Goal: Task Accomplishment & Management: Complete application form

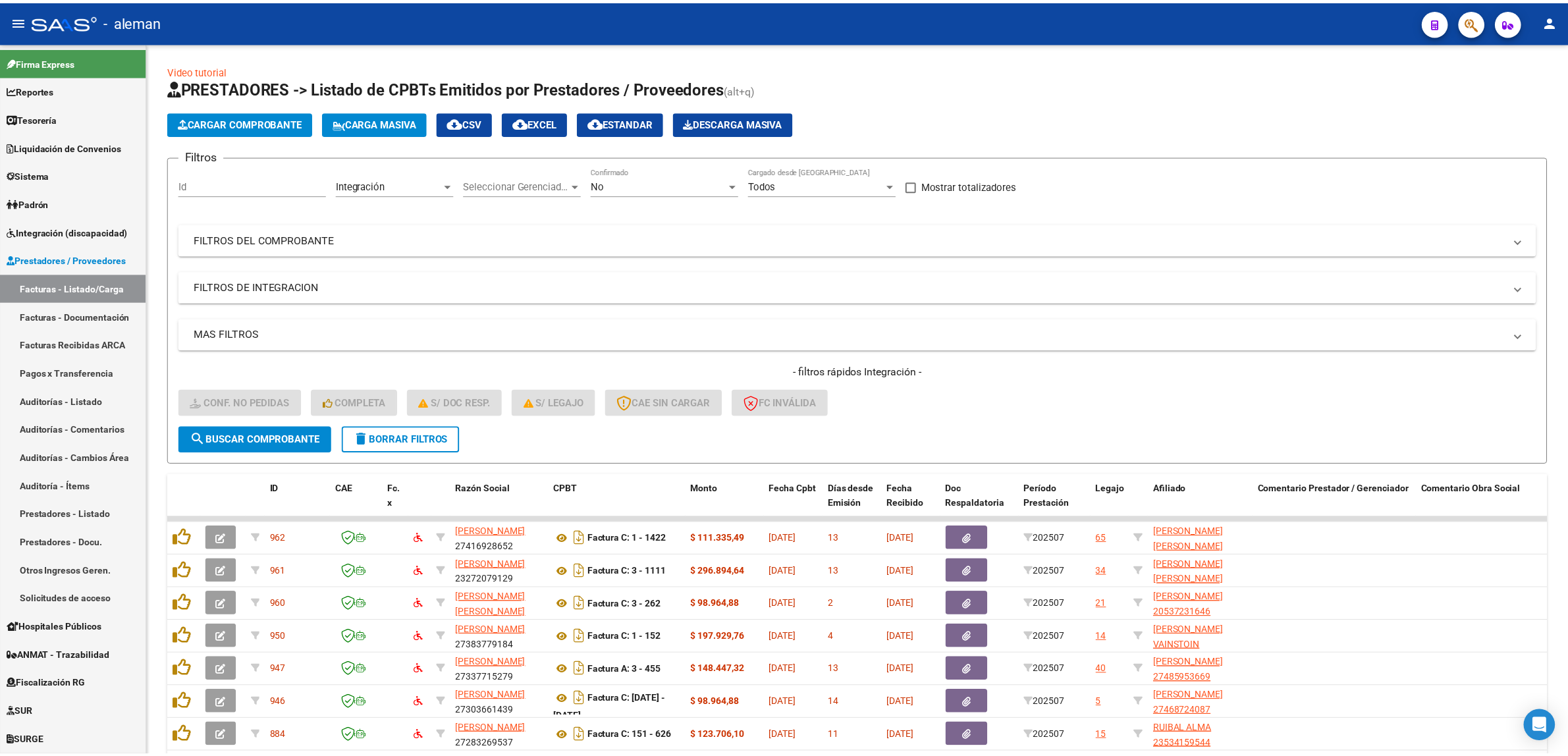
scroll to position [164, 0]
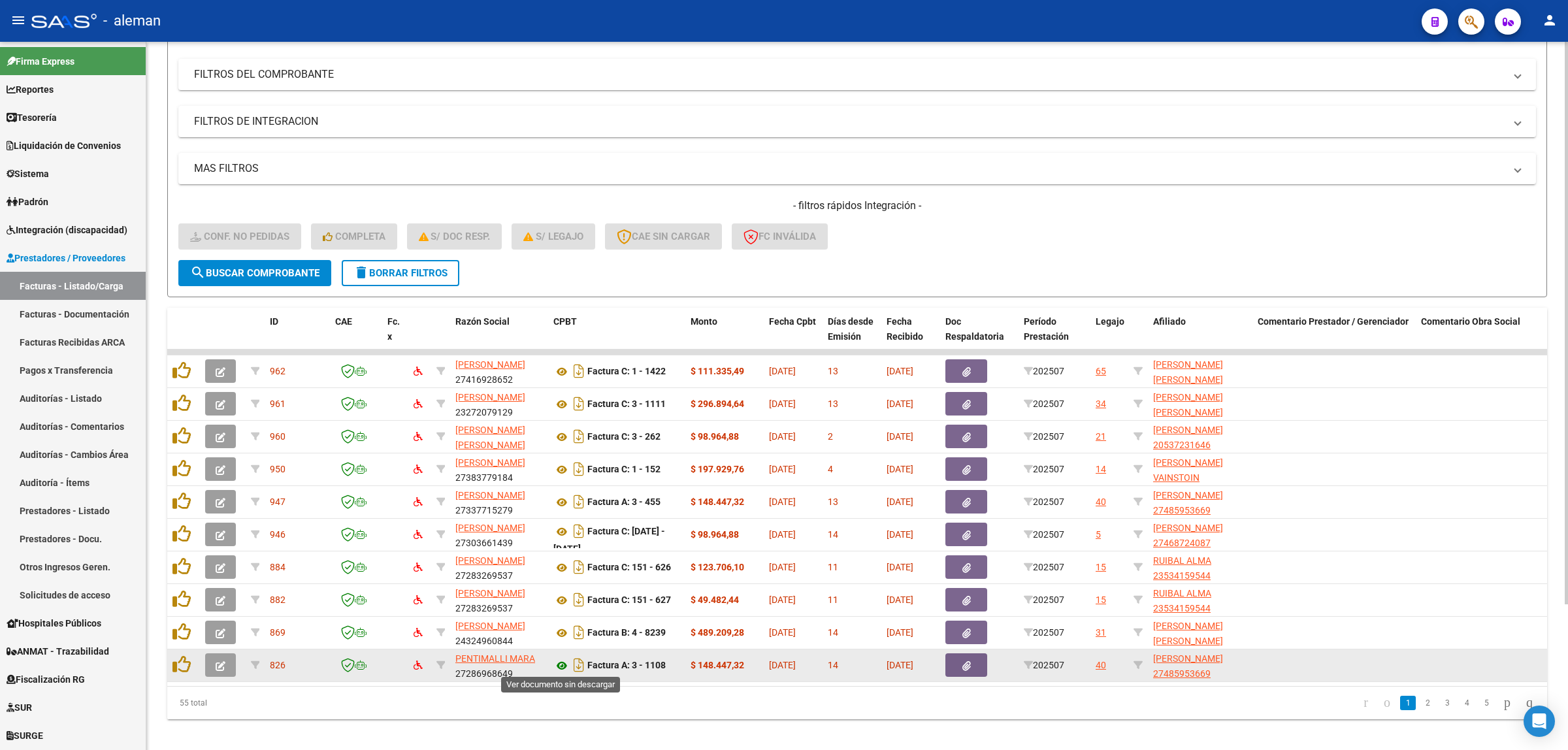
click at [566, 662] on icon at bounding box center [562, 665] width 17 height 15
click at [218, 665] on icon "button" at bounding box center [220, 666] width 10 height 10
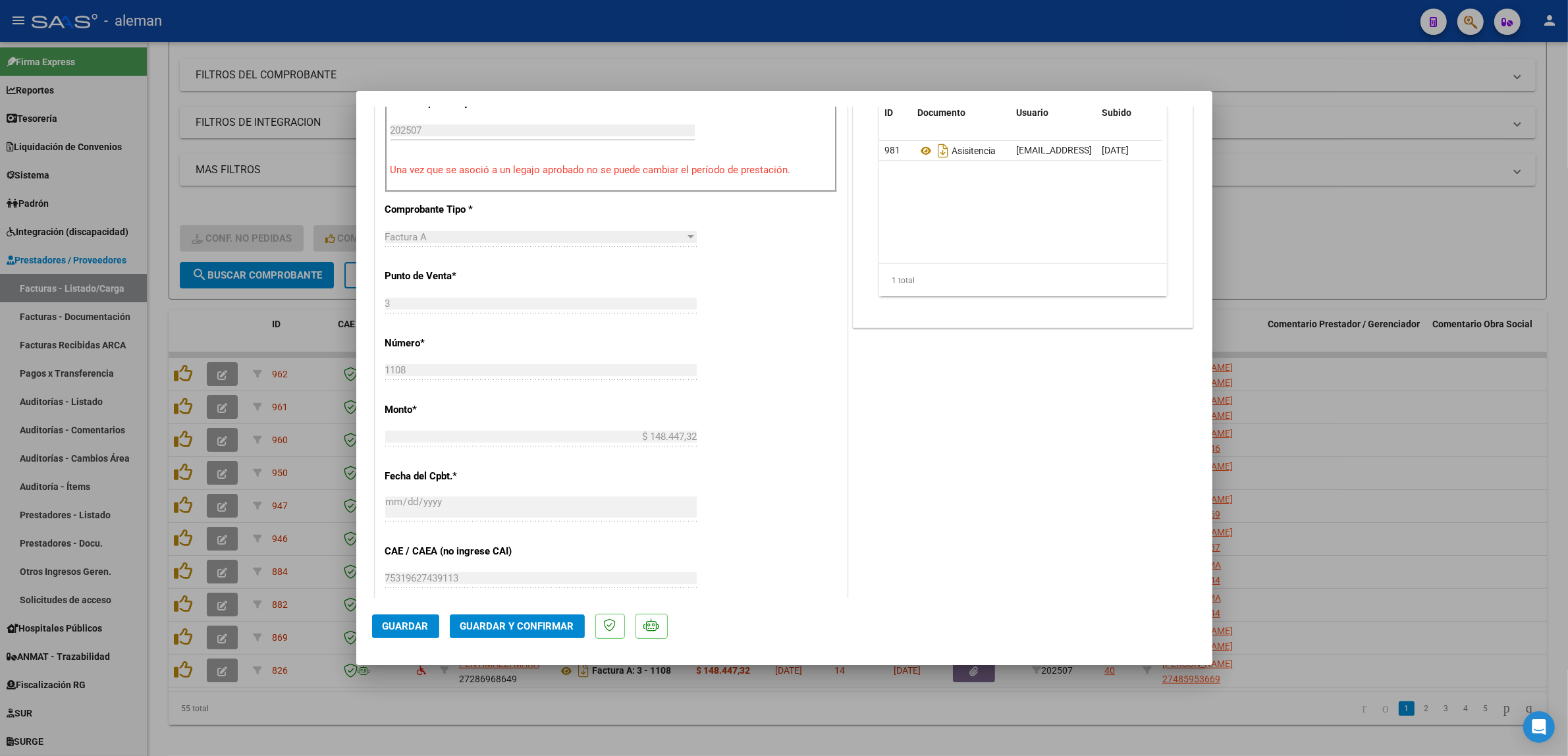
scroll to position [534, 0]
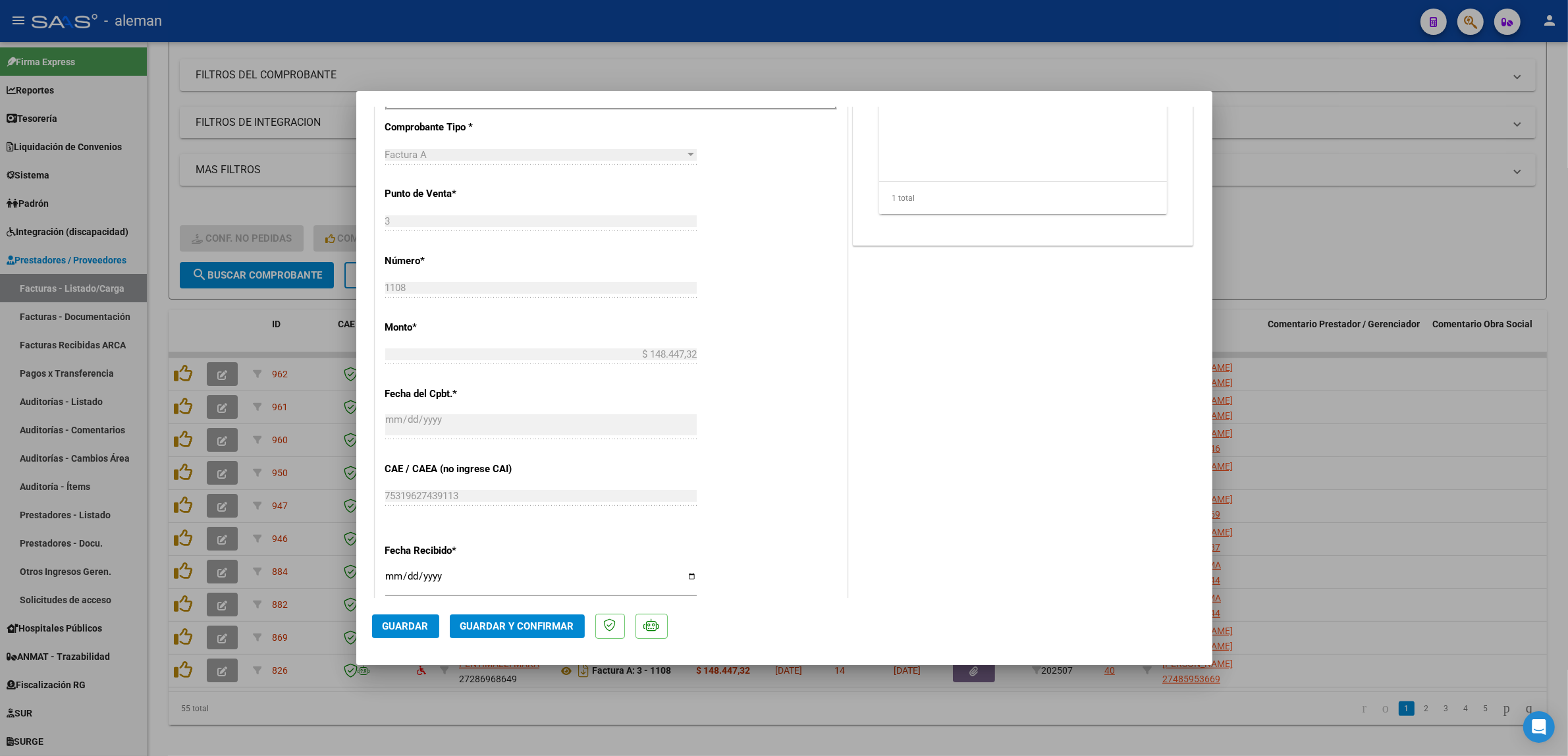
click at [521, 620] on span "Guardar y Confirmar" at bounding box center [518, 626] width 114 height 12
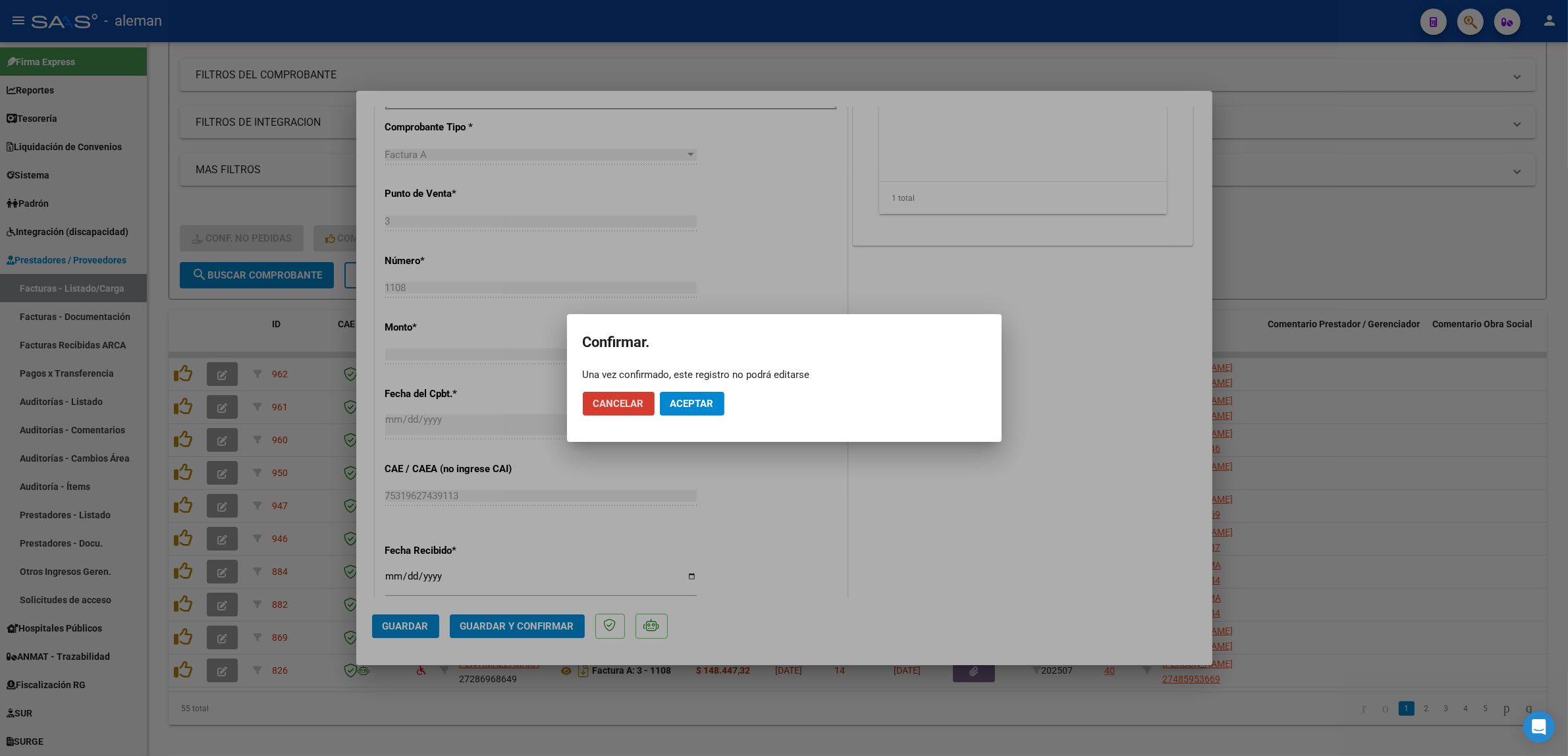
click at [705, 403] on span "Aceptar" at bounding box center [692, 403] width 44 height 12
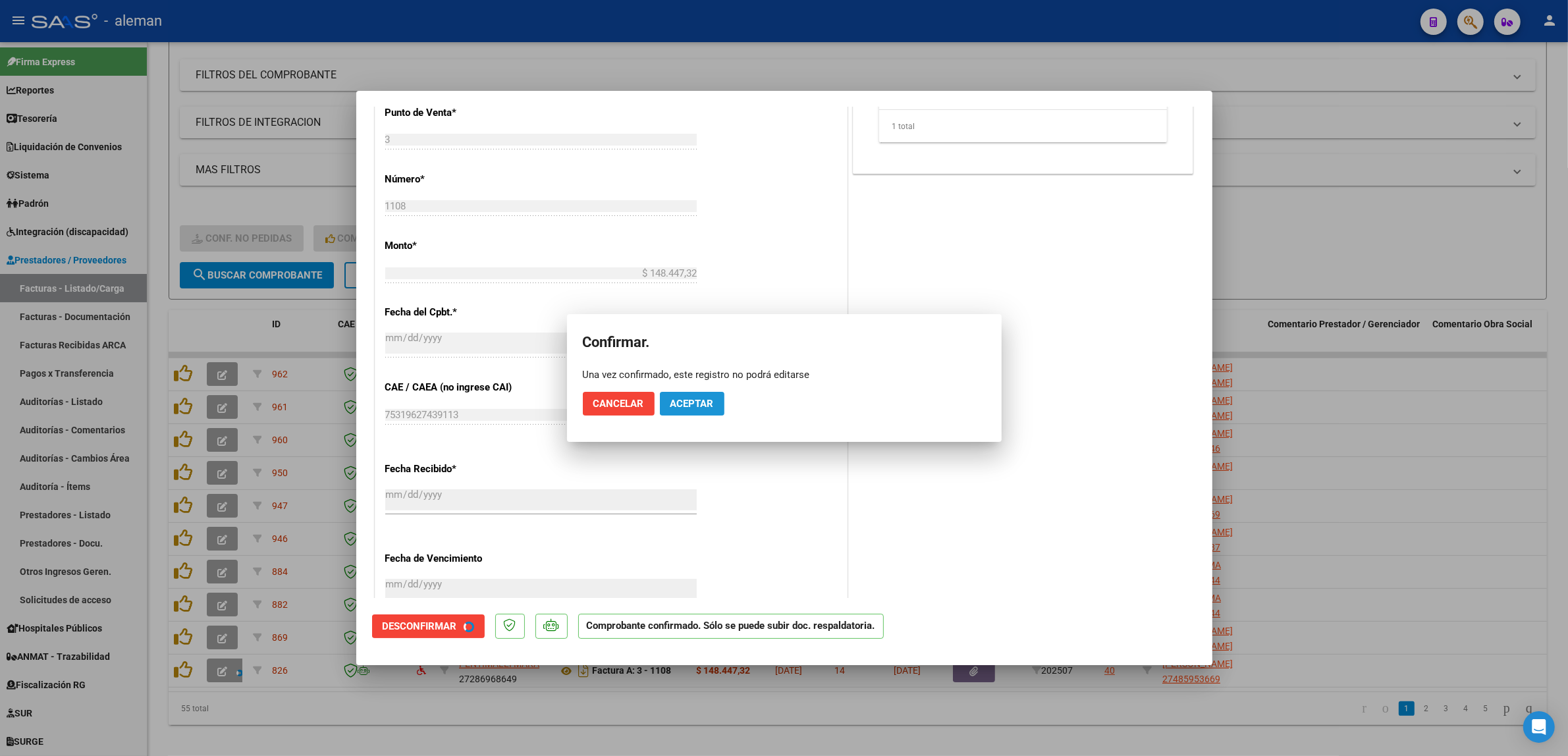
scroll to position [452, 0]
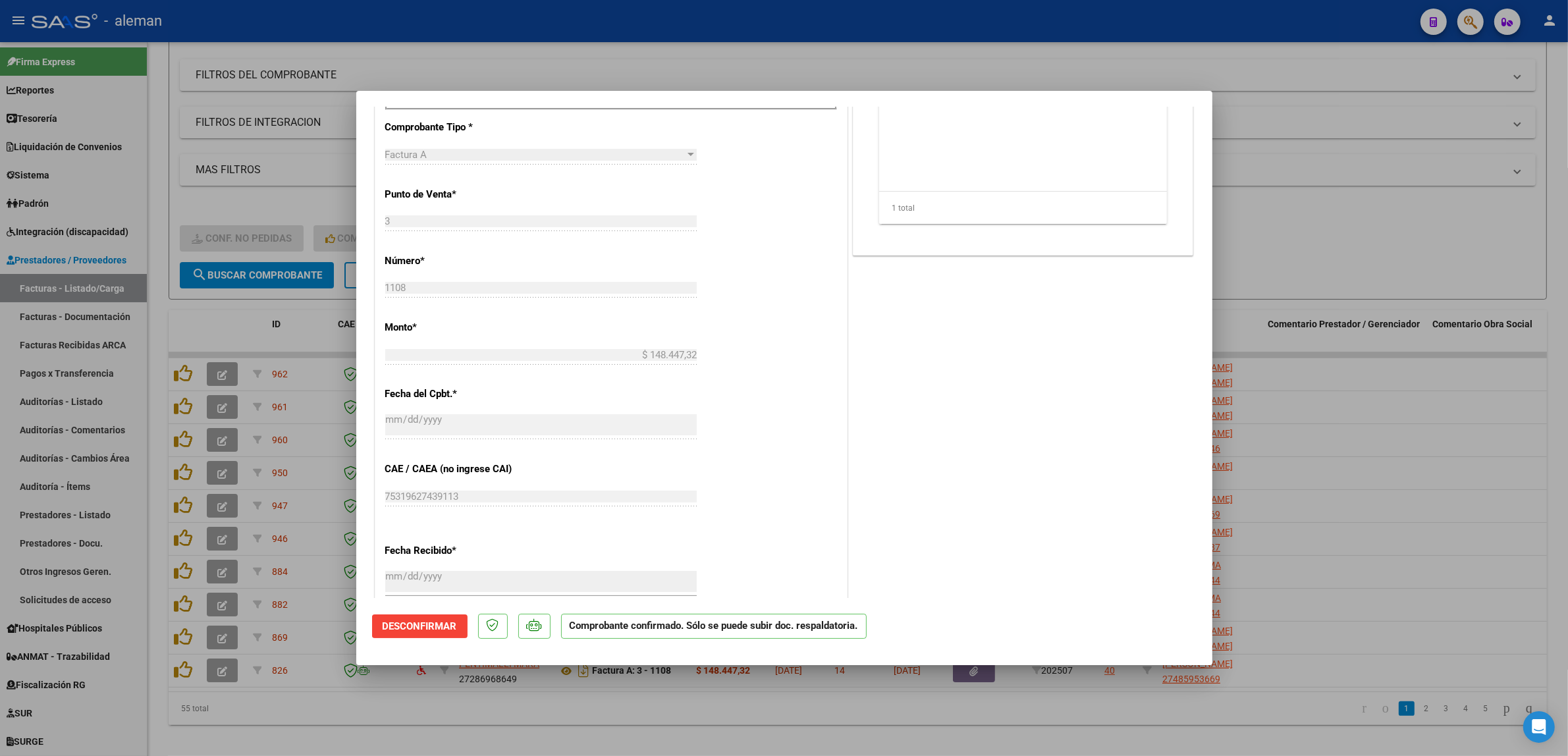
click at [1324, 525] on div at bounding box center [784, 378] width 1568 height 756
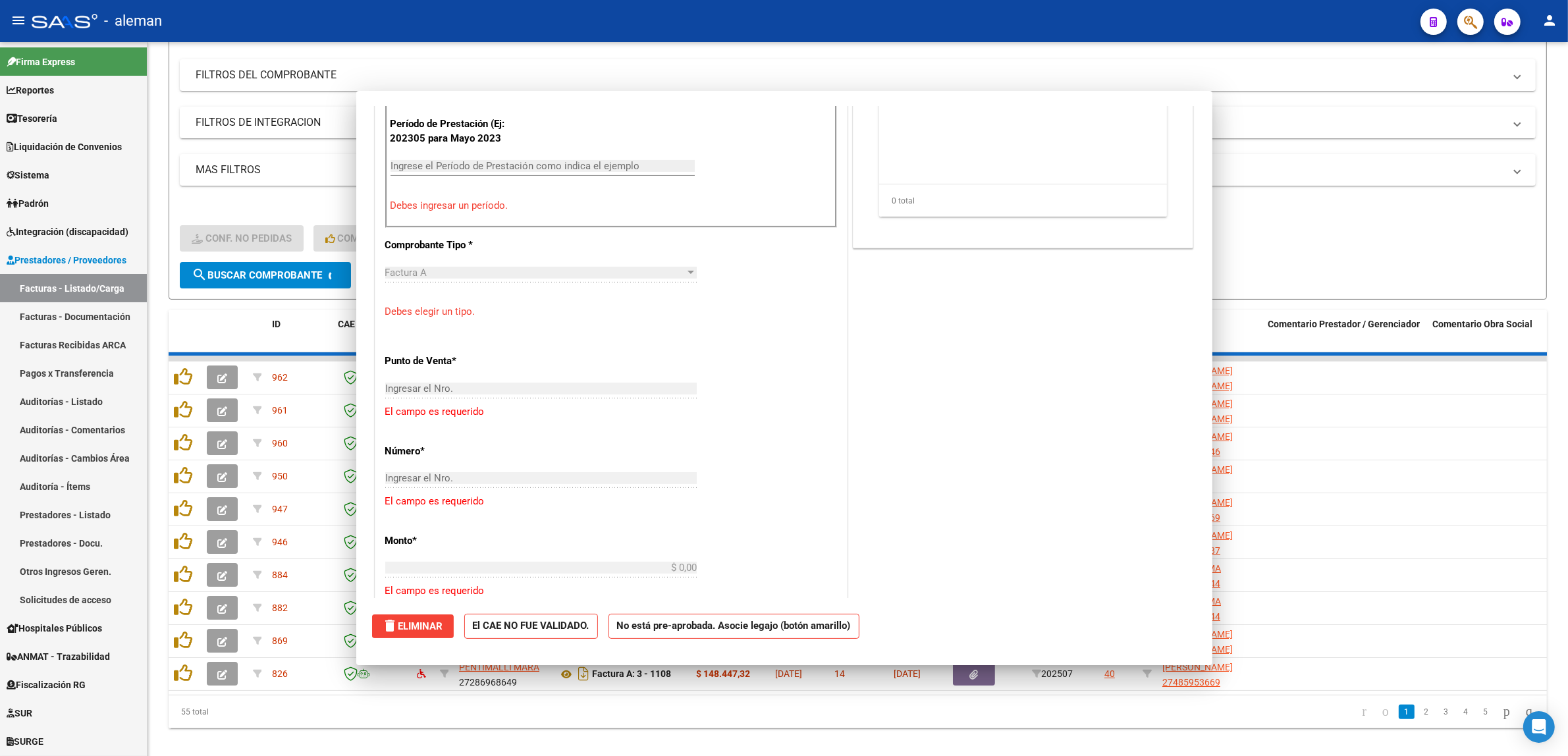
scroll to position [0, 0]
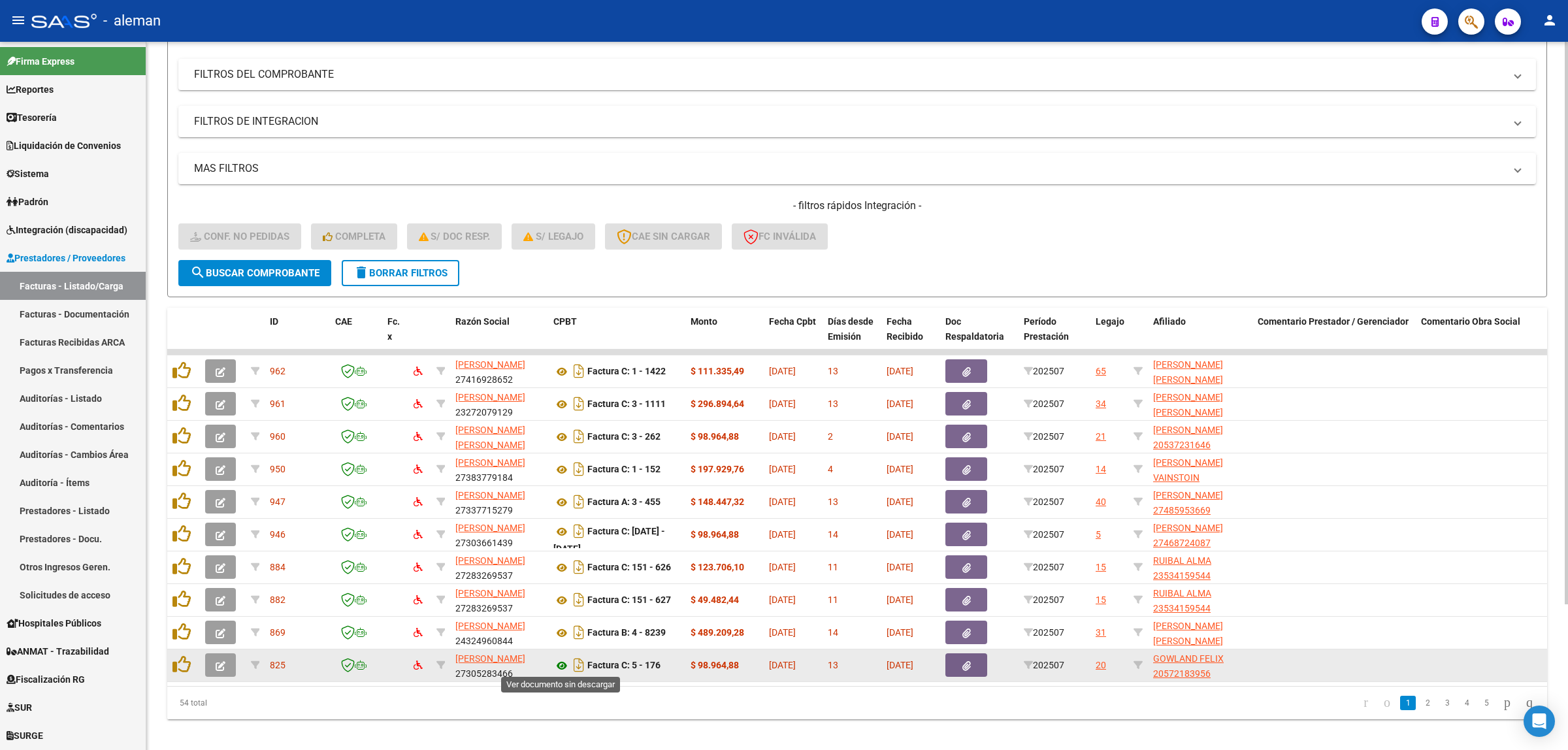
click at [563, 664] on icon at bounding box center [562, 665] width 17 height 15
click at [222, 661] on icon "button" at bounding box center [220, 666] width 10 height 10
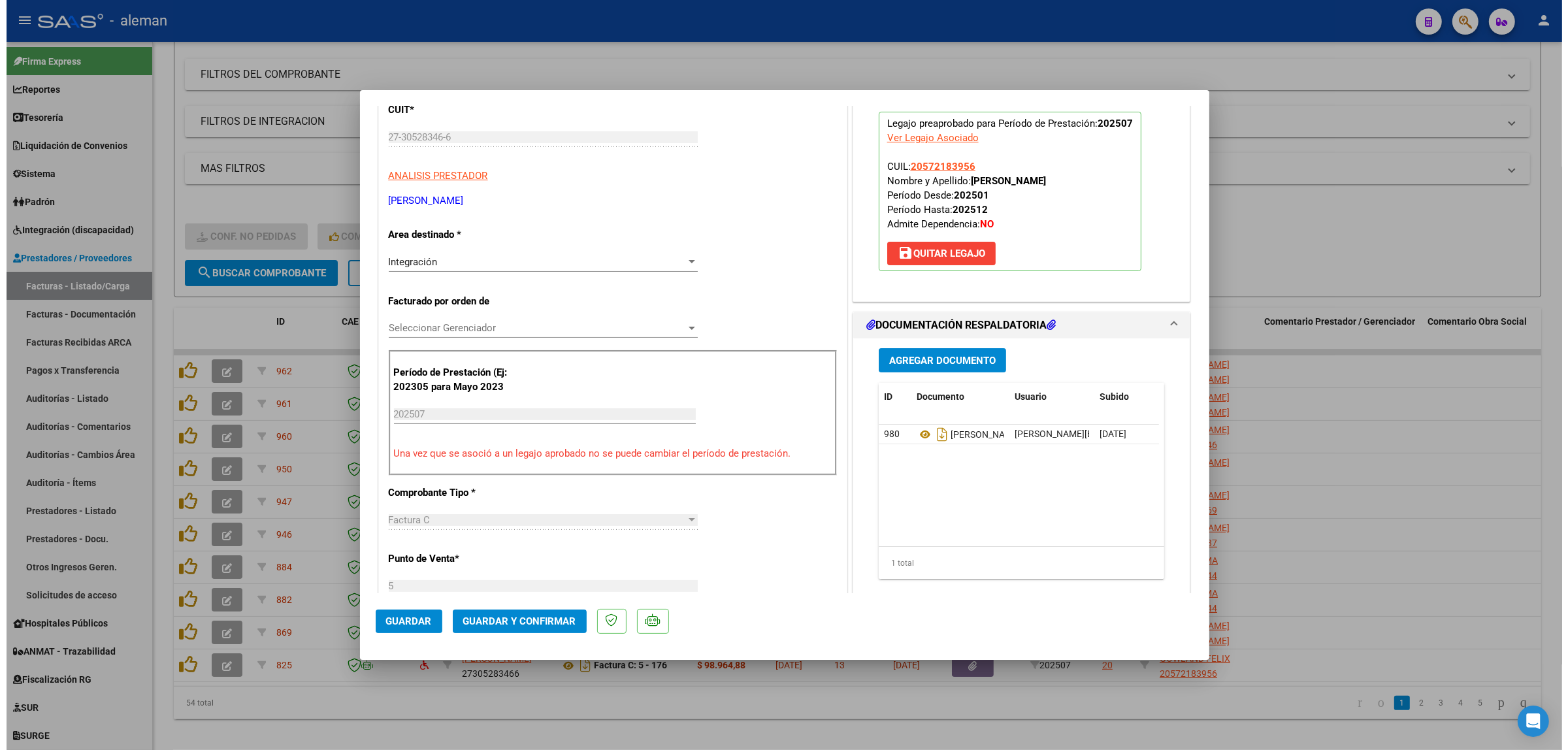
scroll to position [409, 0]
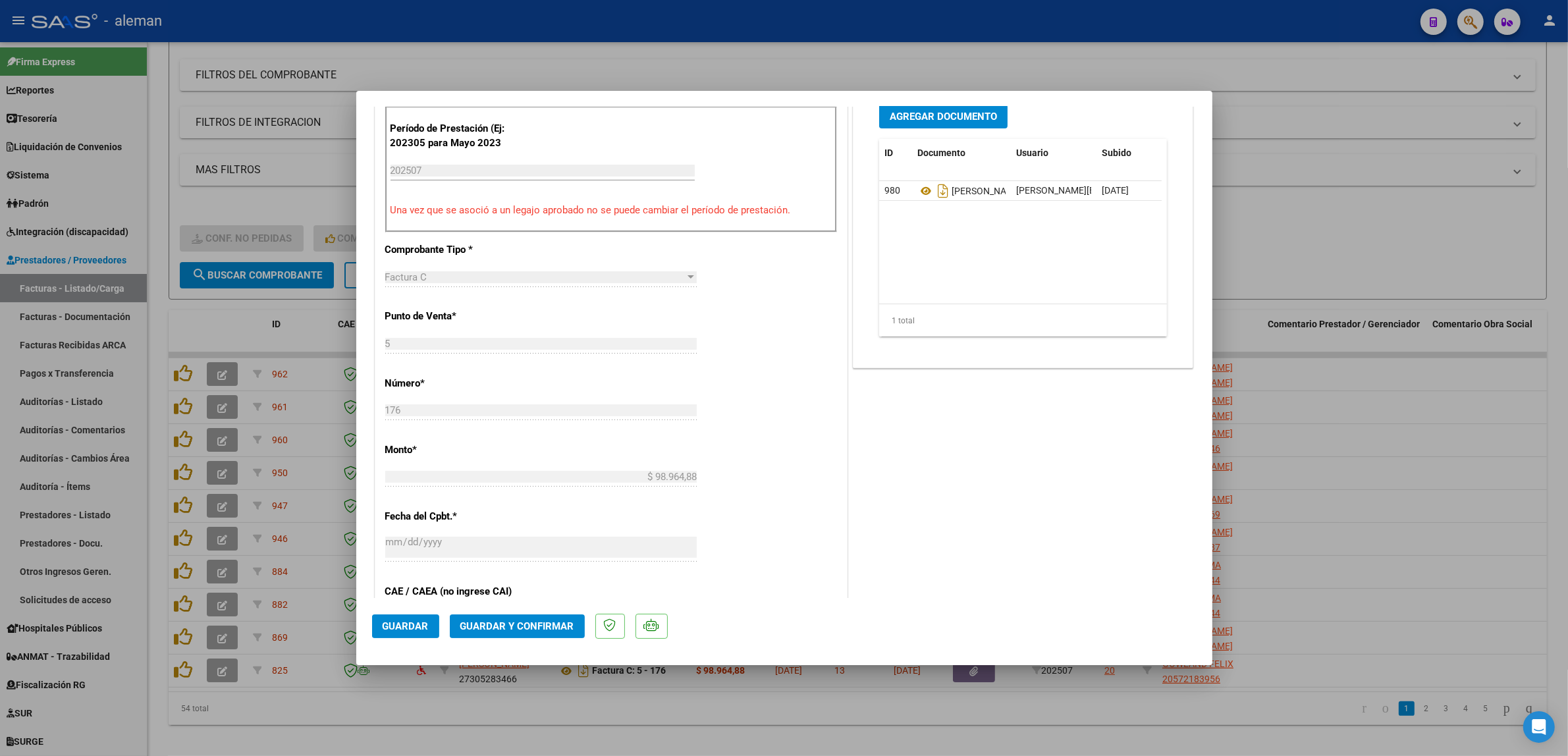
click at [497, 622] on span "Guardar y Confirmar" at bounding box center [518, 626] width 114 height 12
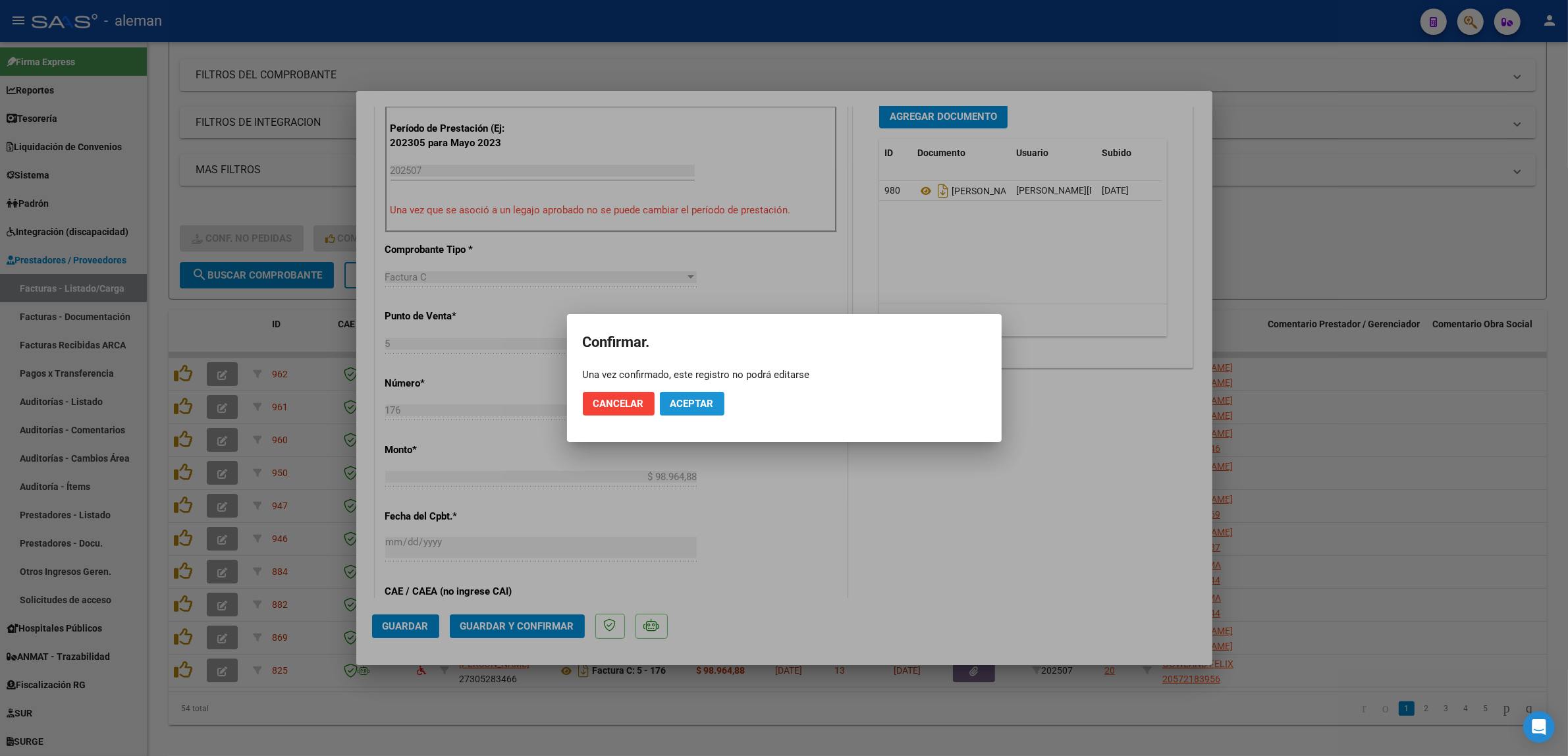
click at [667, 406] on button "Aceptar" at bounding box center [691, 403] width 64 height 24
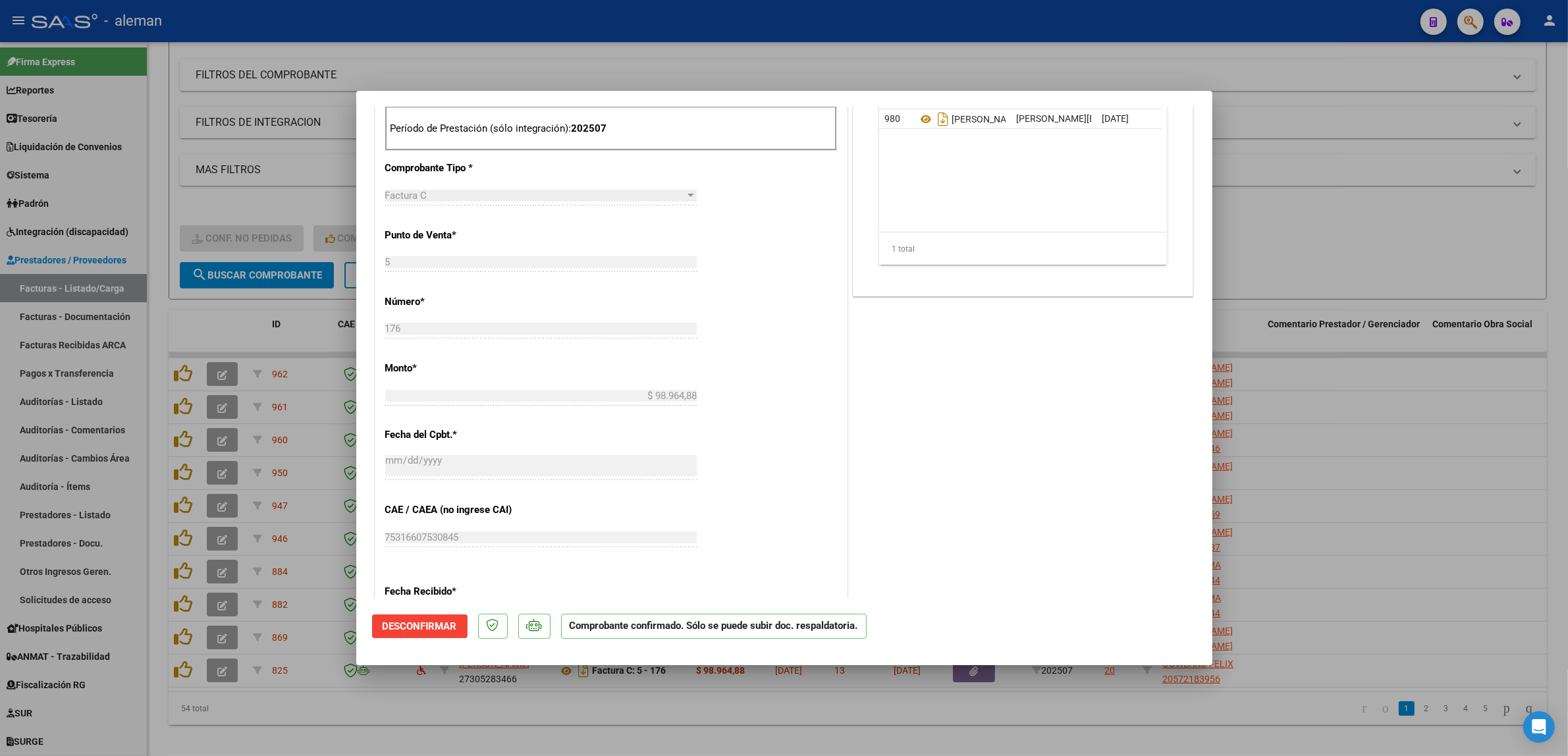
click at [1372, 475] on div at bounding box center [784, 378] width 1568 height 756
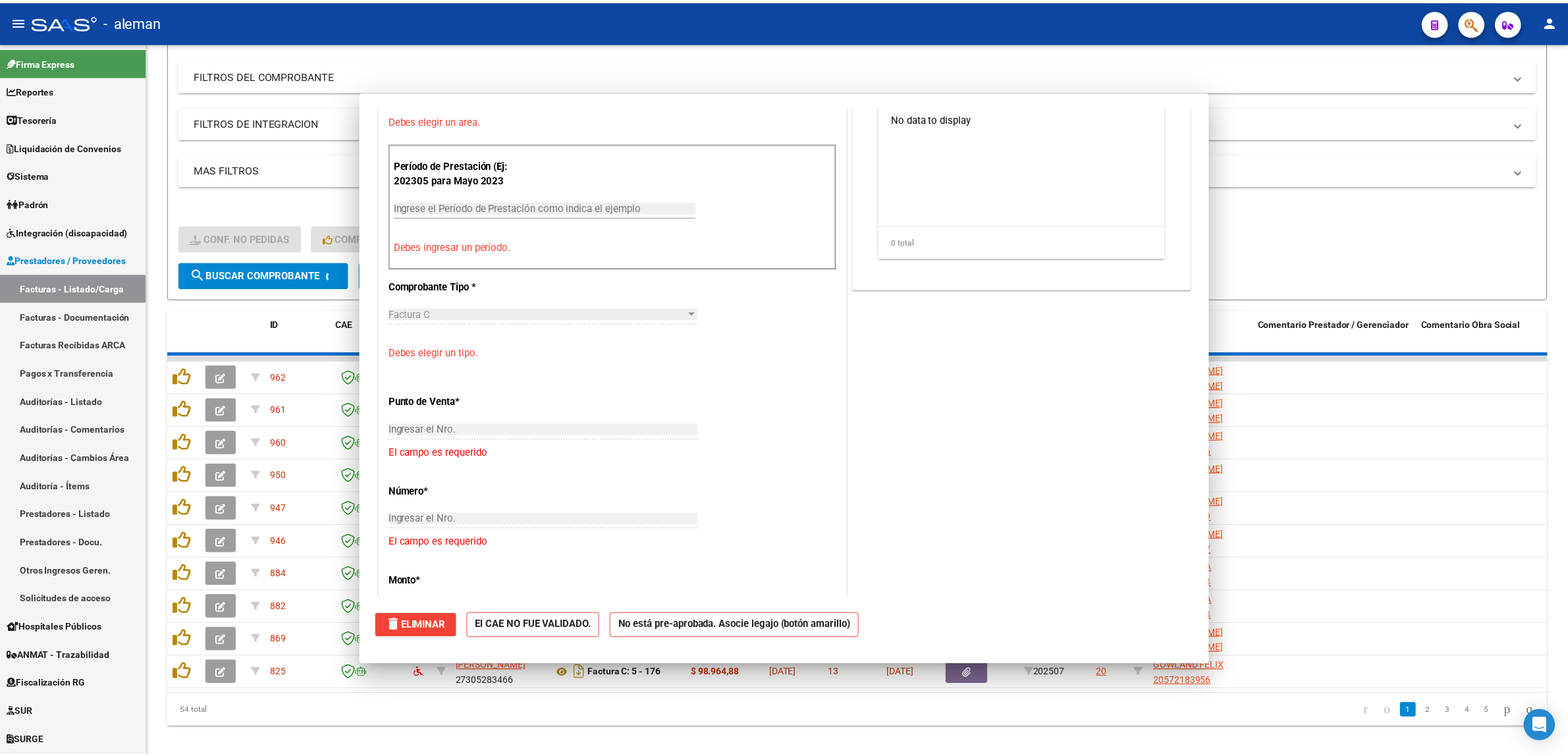
scroll to position [0, 0]
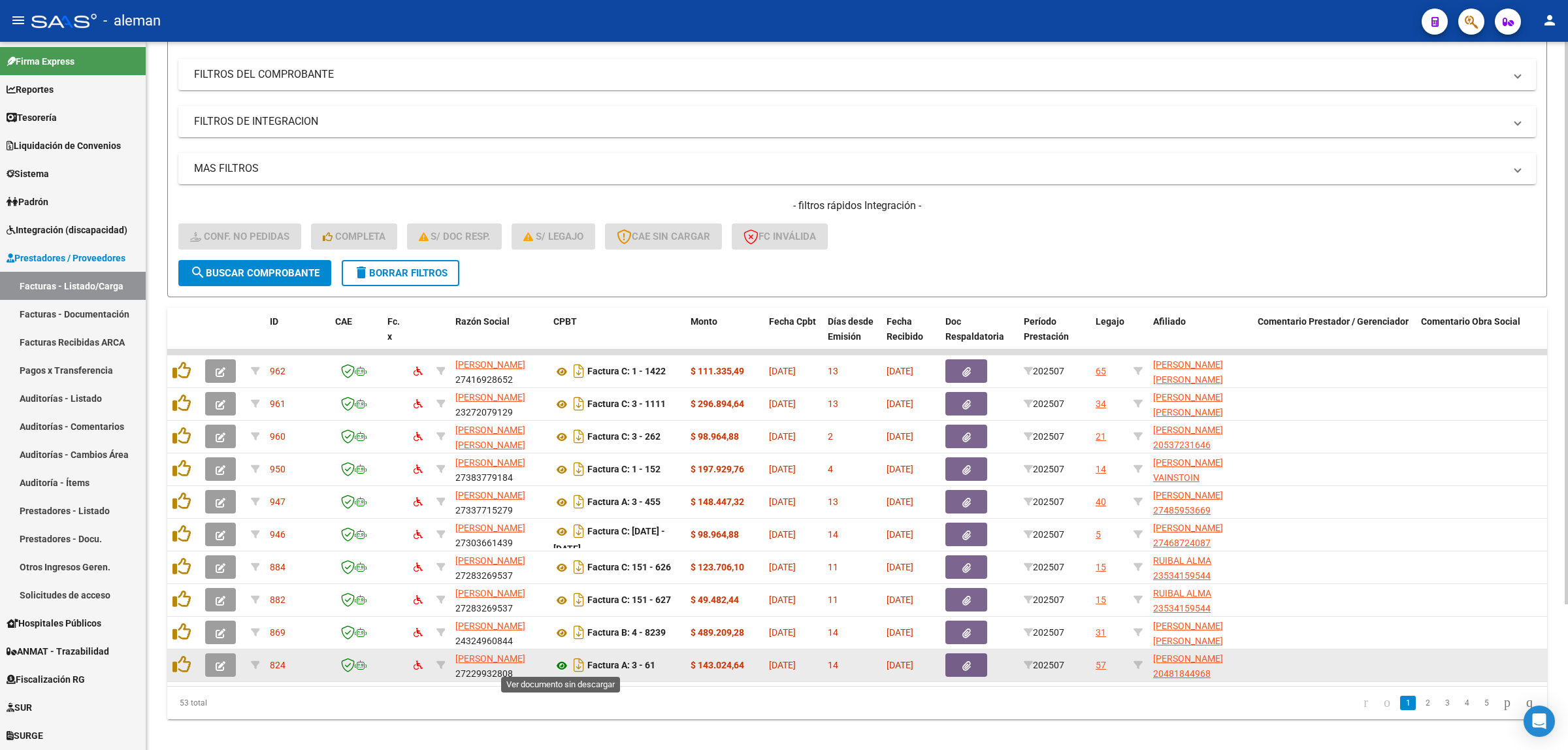
click at [560, 660] on icon at bounding box center [562, 665] width 17 height 15
click at [563, 658] on icon at bounding box center [562, 665] width 17 height 15
click at [223, 662] on icon "button" at bounding box center [220, 666] width 10 height 10
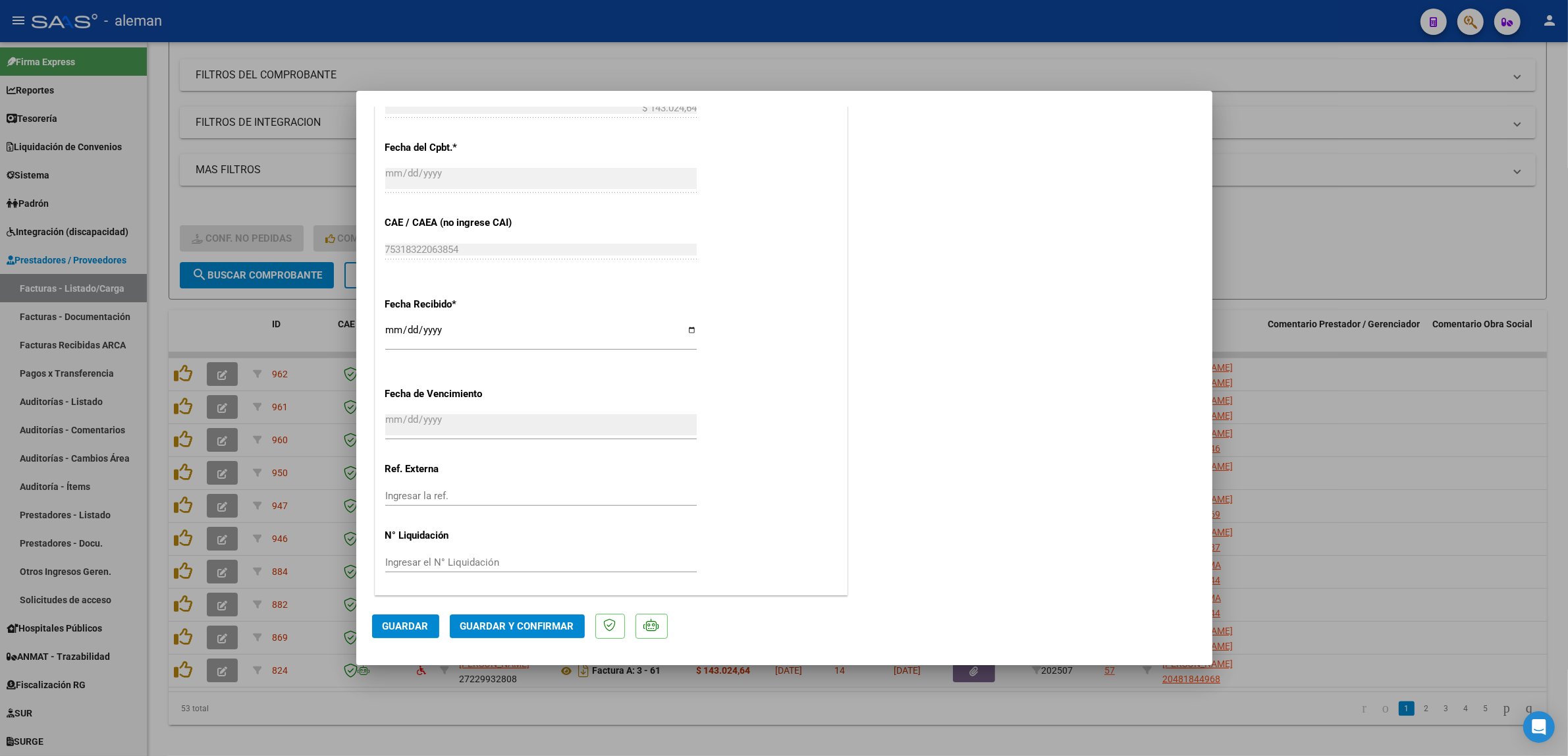
scroll to position [781, 0]
click at [534, 616] on button "Guardar y Confirmar" at bounding box center [517, 626] width 135 height 24
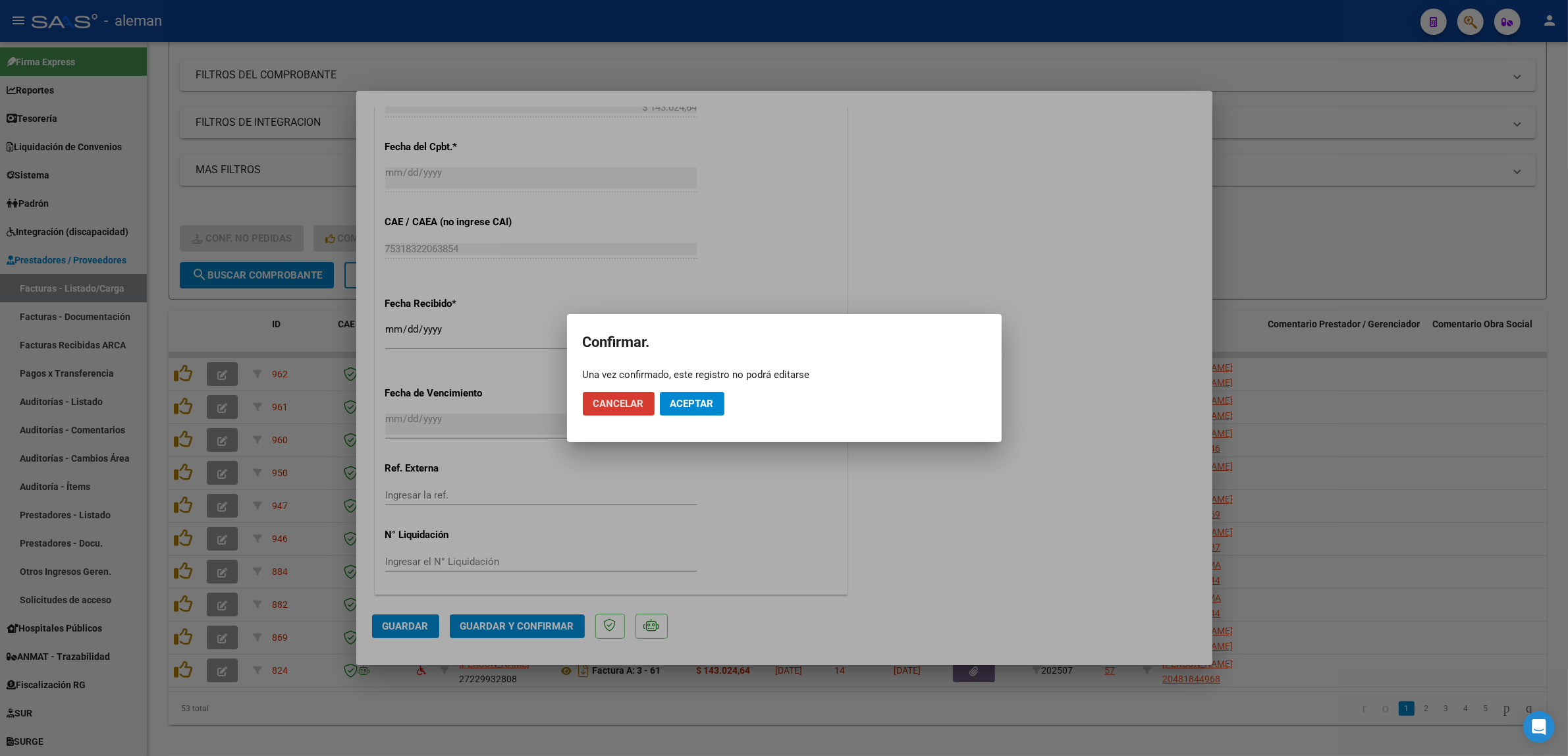
click at [699, 412] on button "Aceptar" at bounding box center [691, 403] width 64 height 24
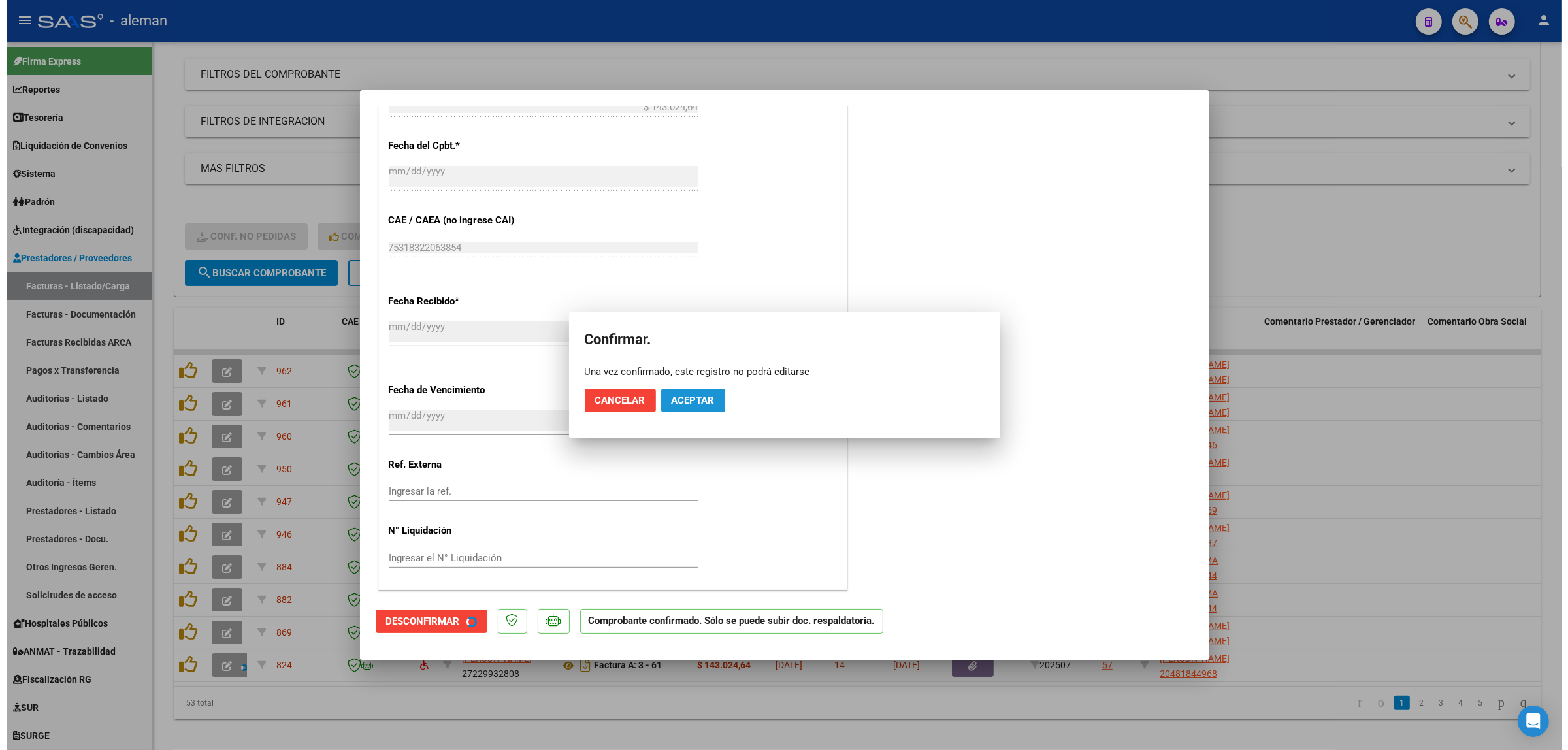
scroll to position [693, 0]
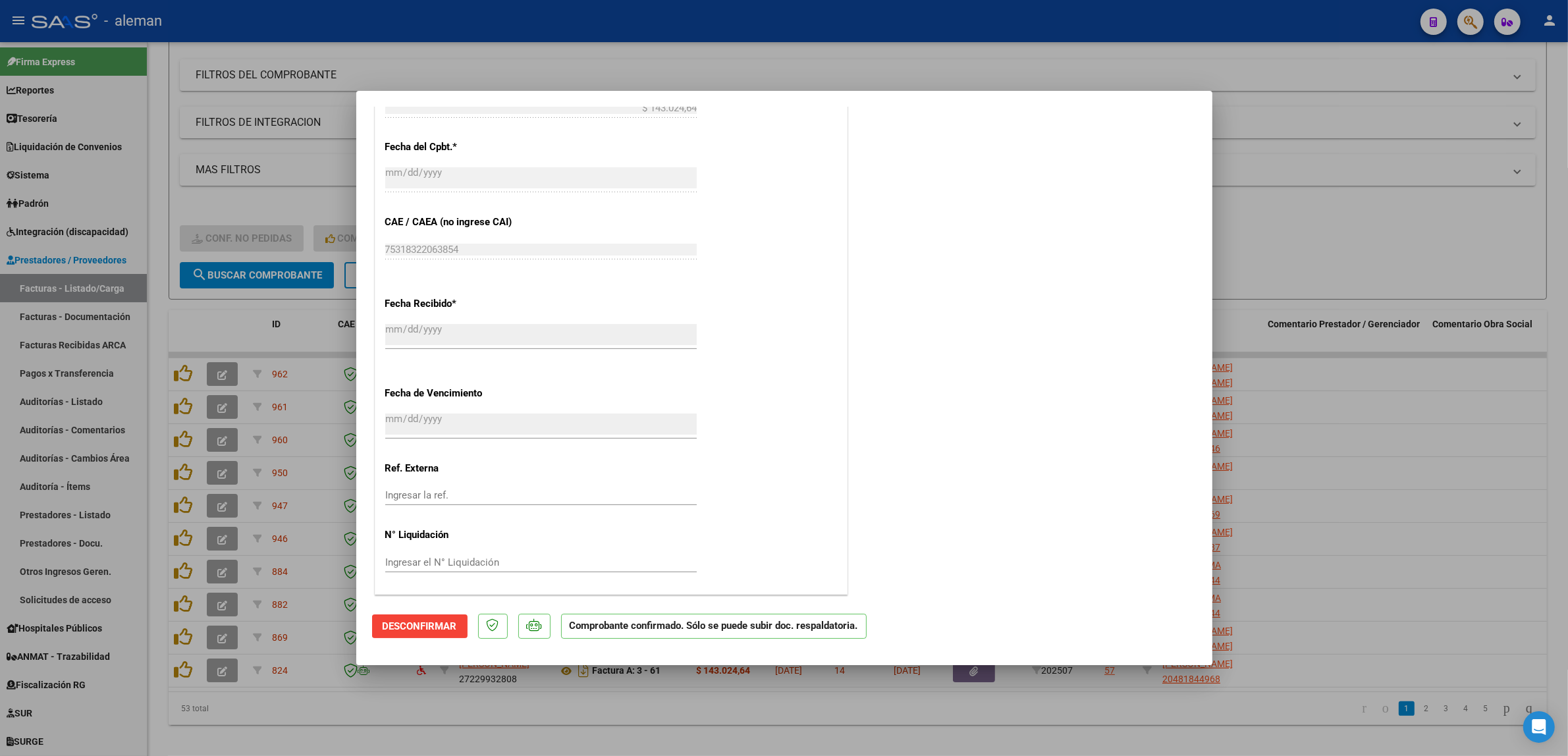
click at [1400, 555] on div at bounding box center [784, 378] width 1568 height 756
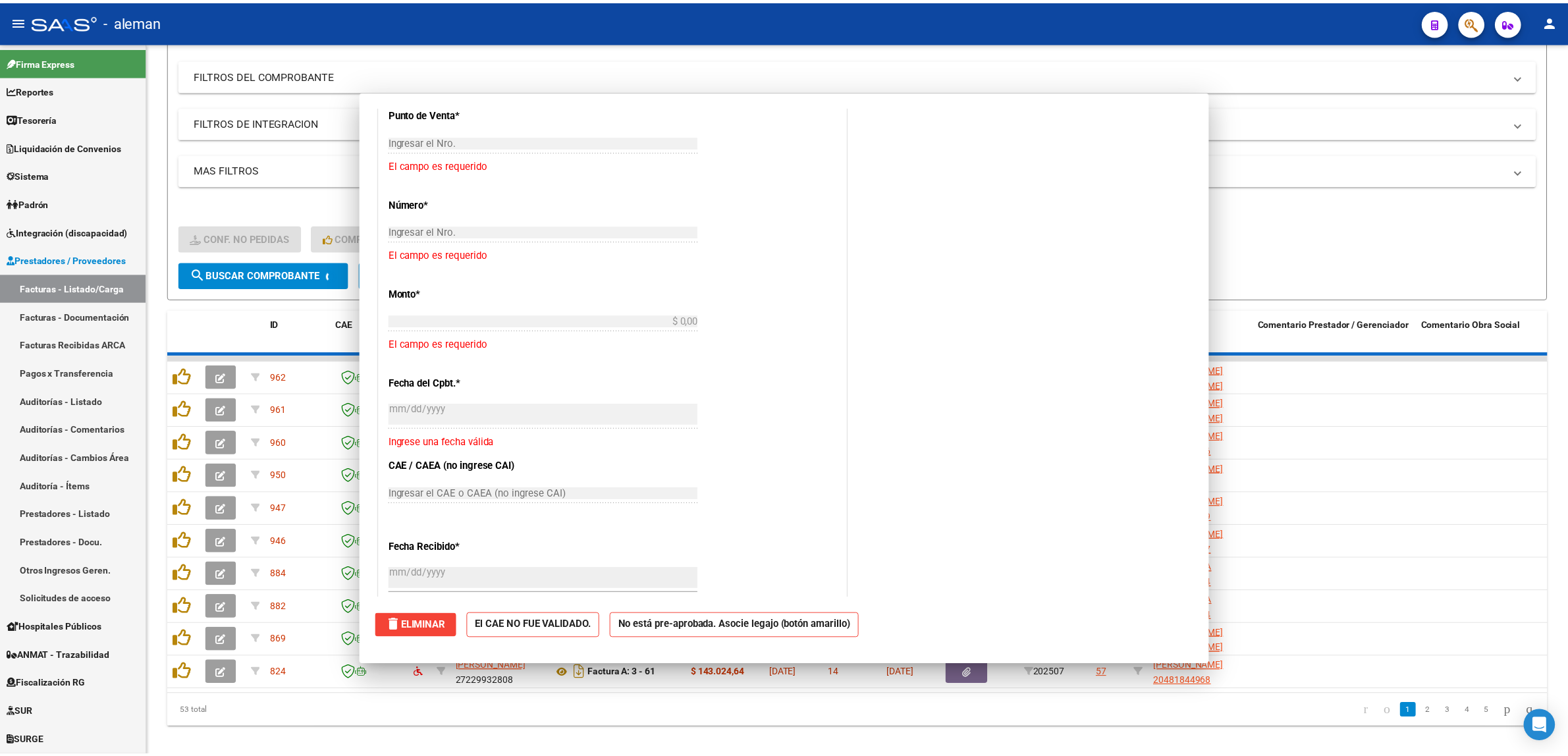
scroll to position [0, 0]
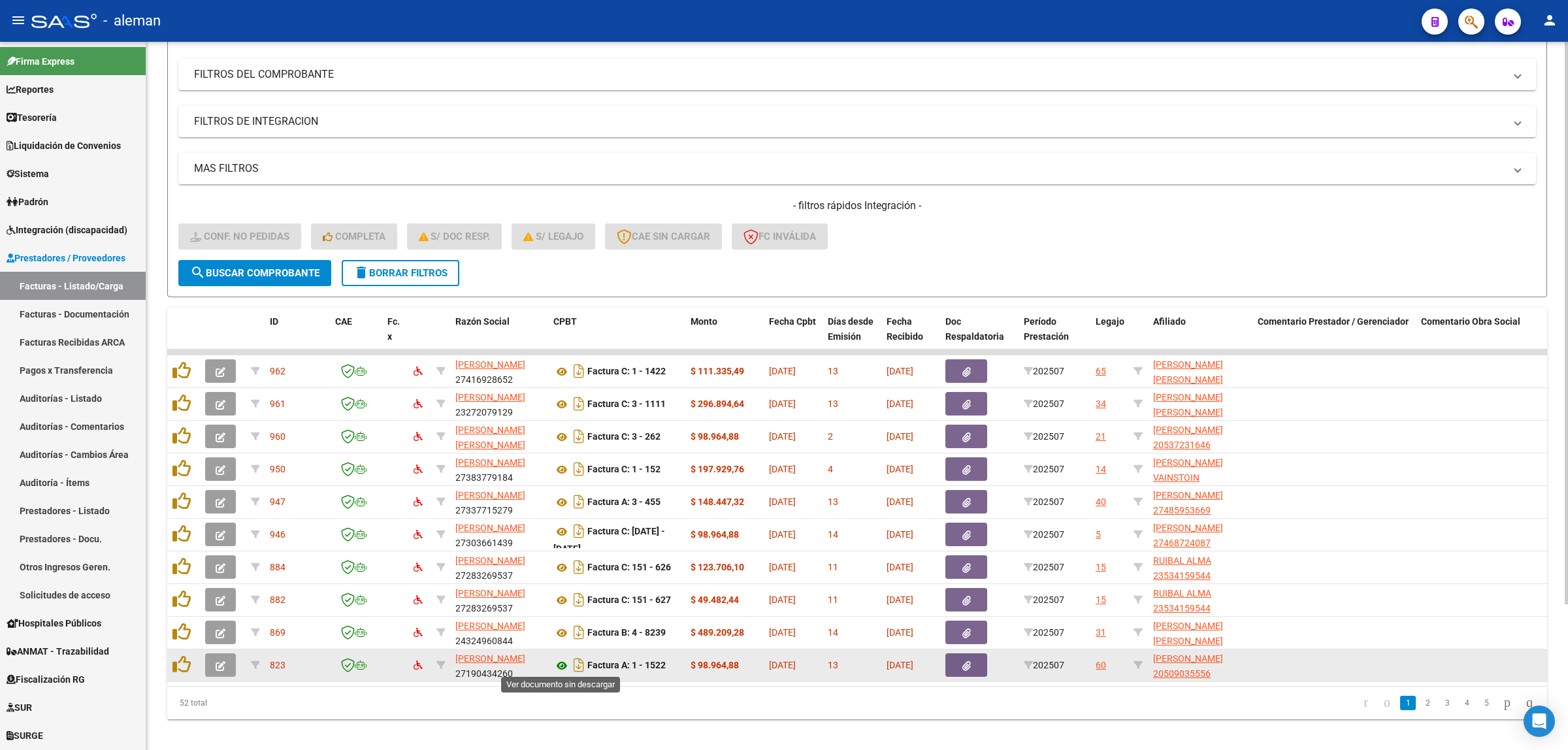
click at [563, 664] on icon at bounding box center [562, 665] width 17 height 15
click at [563, 664] on icon at bounding box center [562, 665] width 17 height 15
click at [222, 661] on icon "button" at bounding box center [220, 666] width 10 height 10
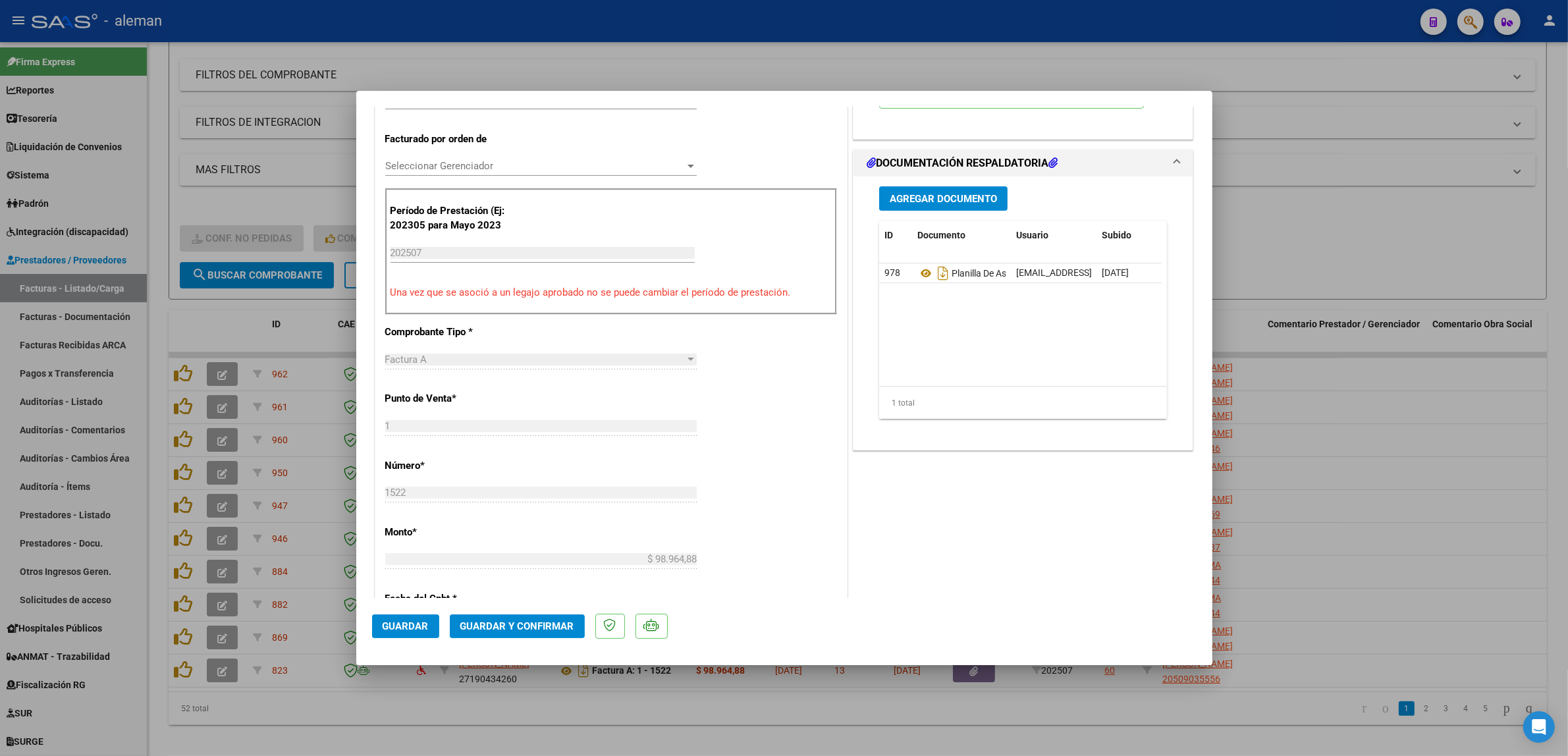
scroll to position [412, 0]
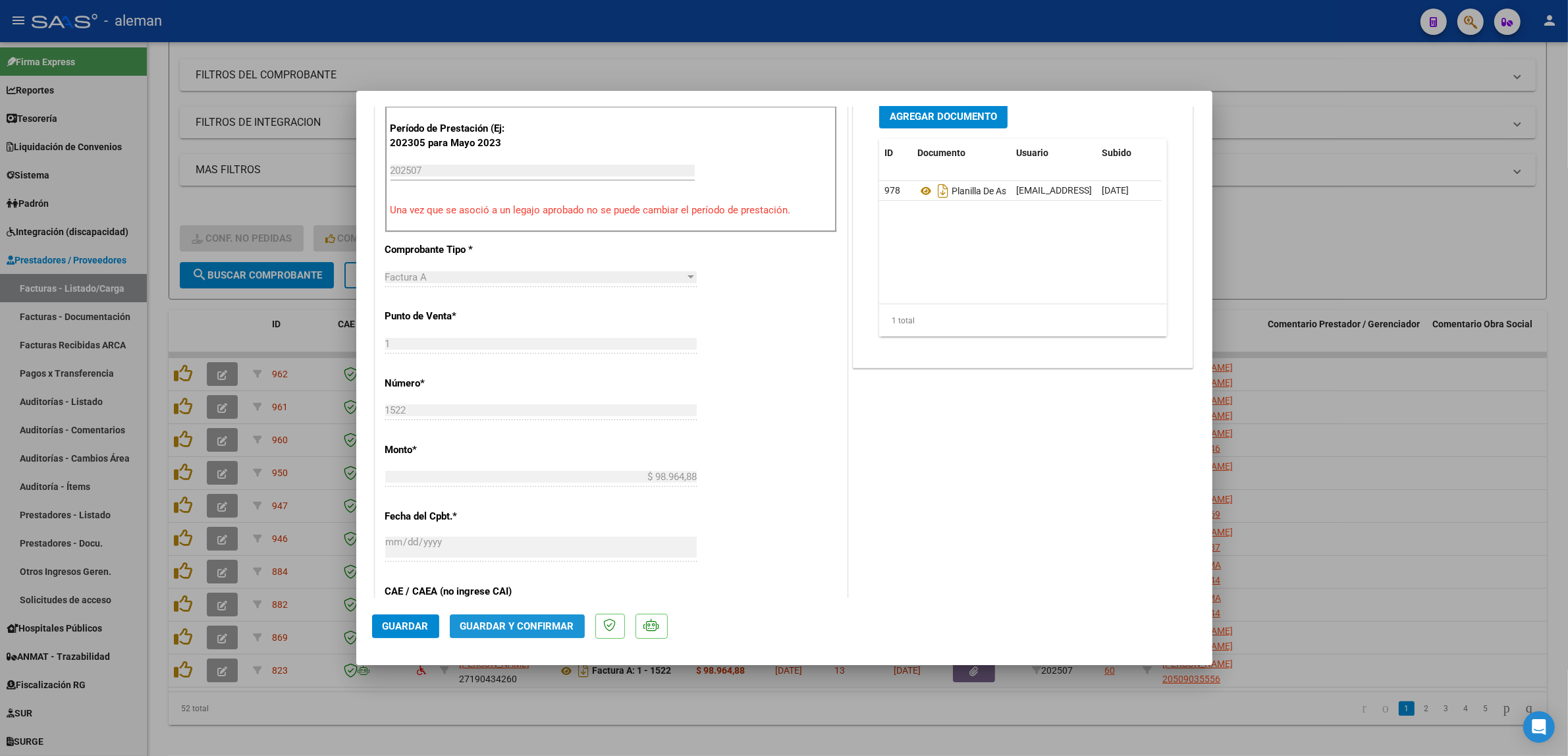
click at [542, 630] on span "Guardar y Confirmar" at bounding box center [518, 626] width 114 height 12
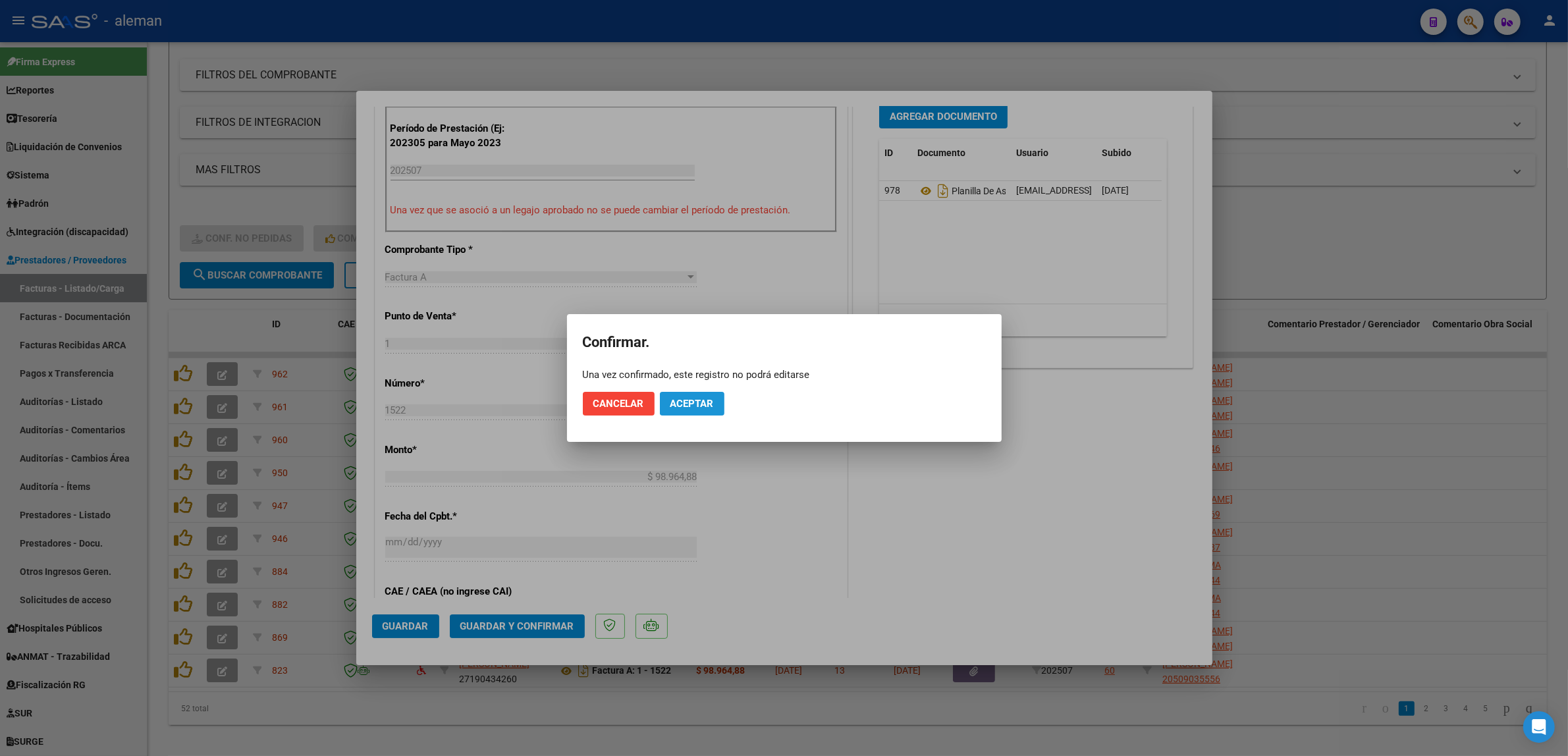
drag, startPoint x: 679, startPoint y: 405, endPoint x: 721, endPoint y: 434, distance: 51.0
click at [679, 405] on span "Aceptar" at bounding box center [692, 403] width 44 height 12
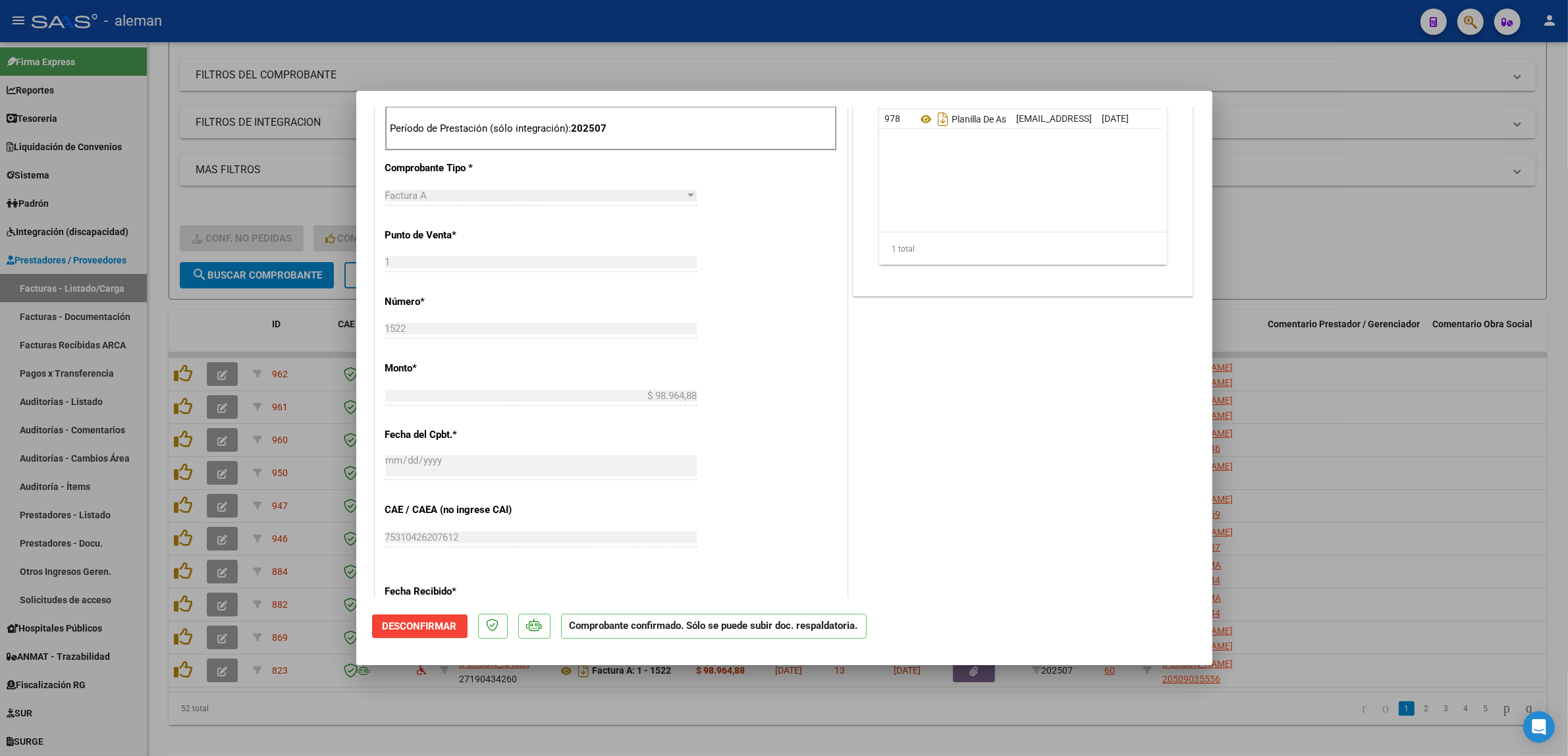
click at [1347, 522] on div at bounding box center [784, 378] width 1568 height 756
type input "$ 0,00"
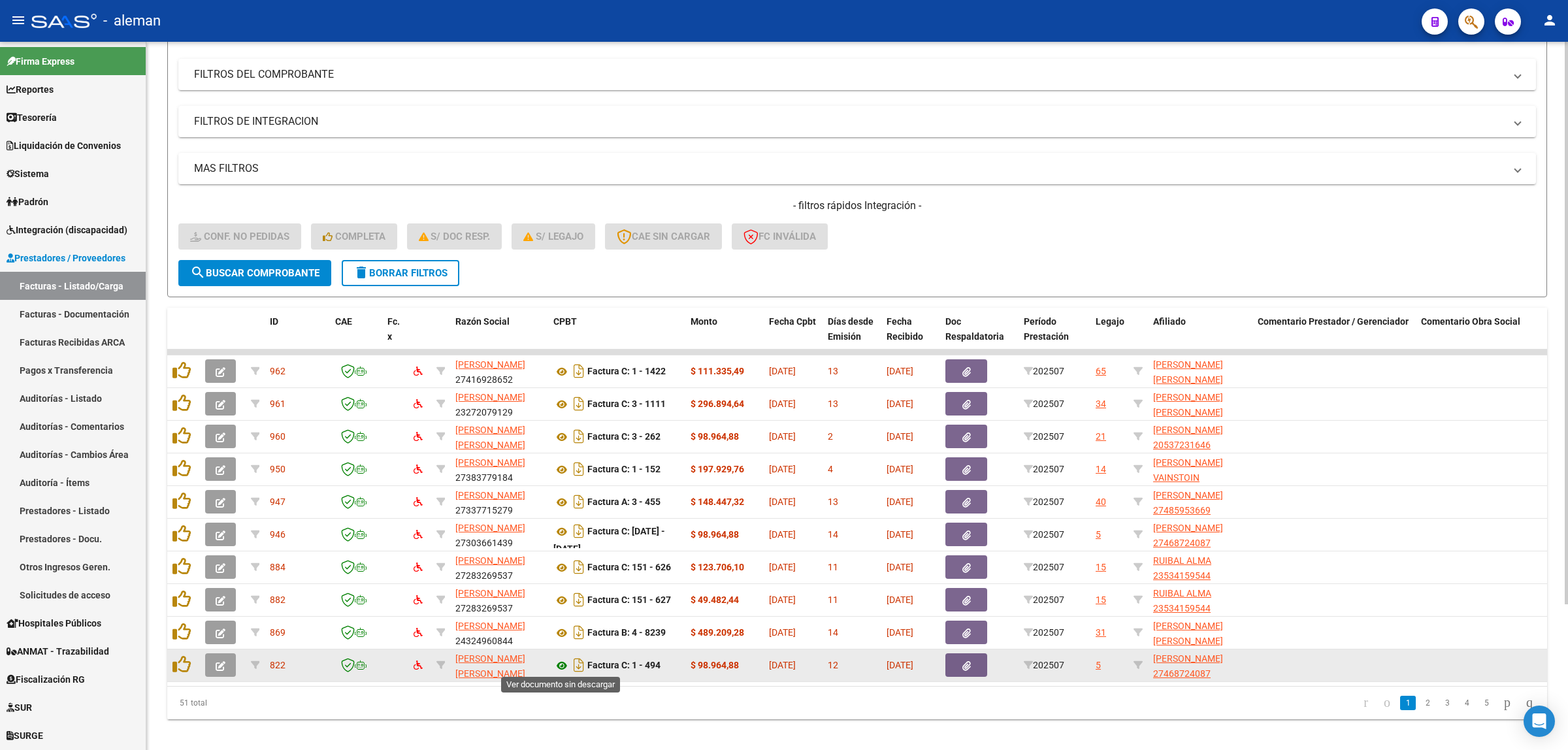
click at [566, 663] on icon at bounding box center [562, 665] width 17 height 15
click at [220, 662] on icon "button" at bounding box center [220, 666] width 10 height 10
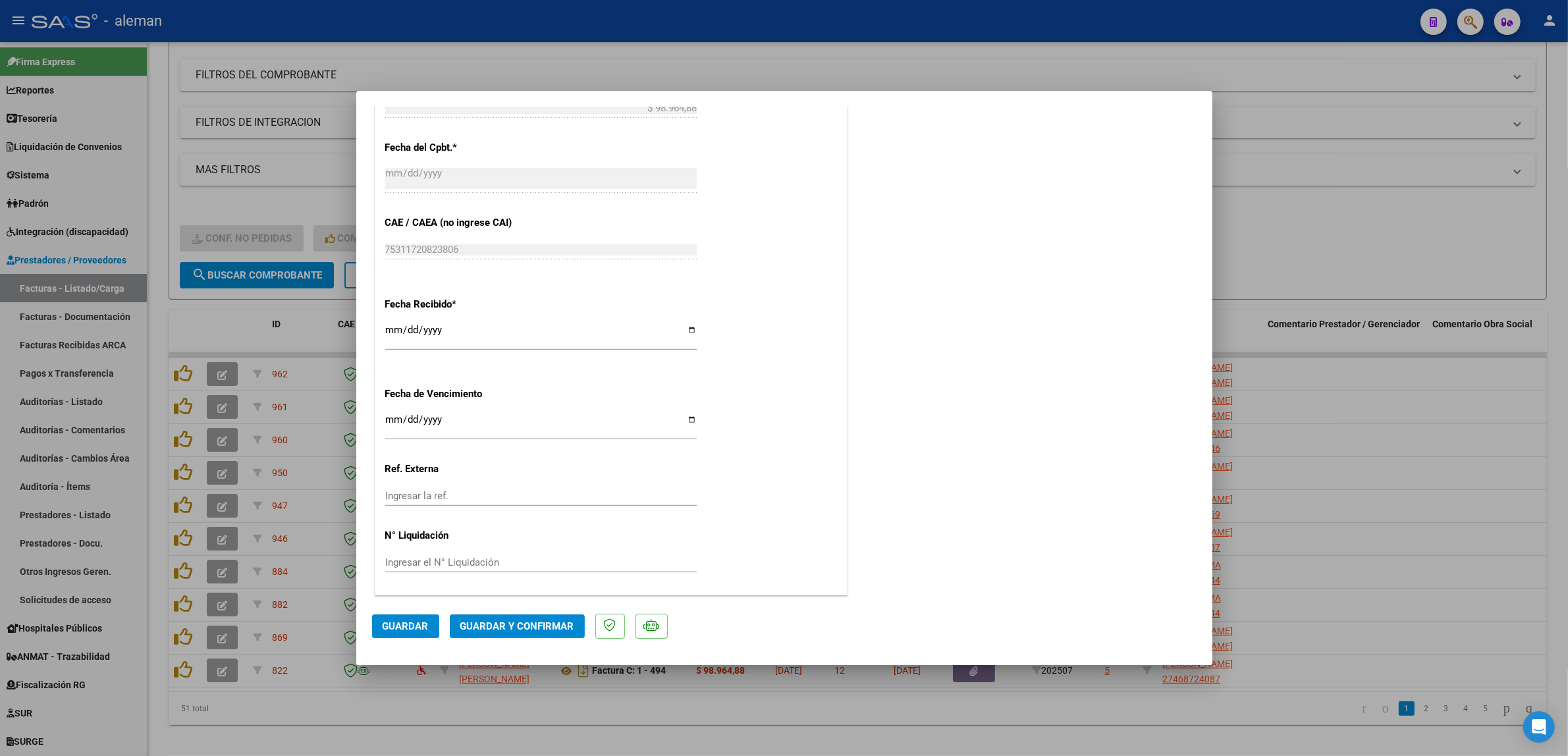
scroll to position [781, 0]
click at [525, 633] on button "Guardar y Confirmar" at bounding box center [517, 626] width 135 height 24
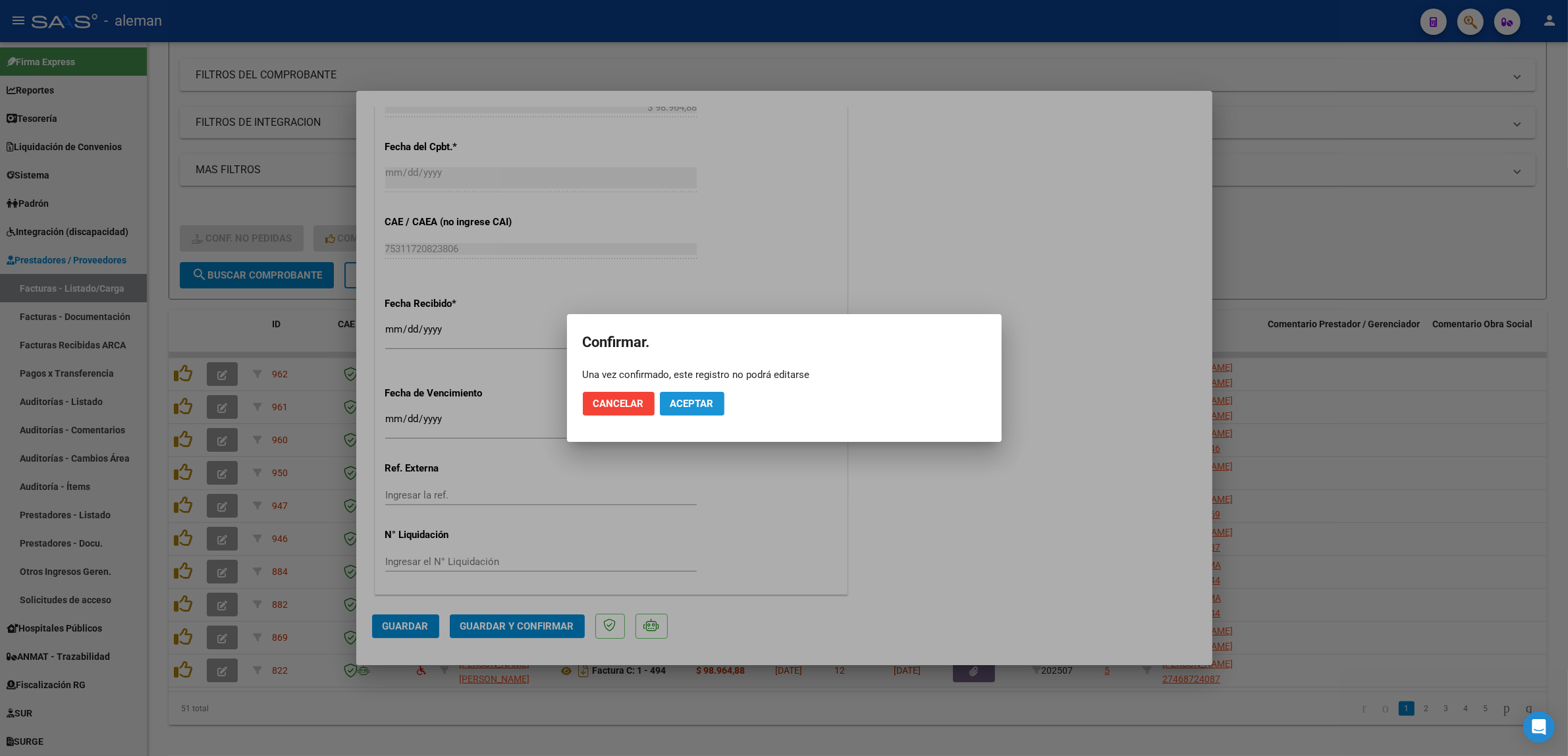
click at [710, 406] on span "Aceptar" at bounding box center [692, 403] width 44 height 12
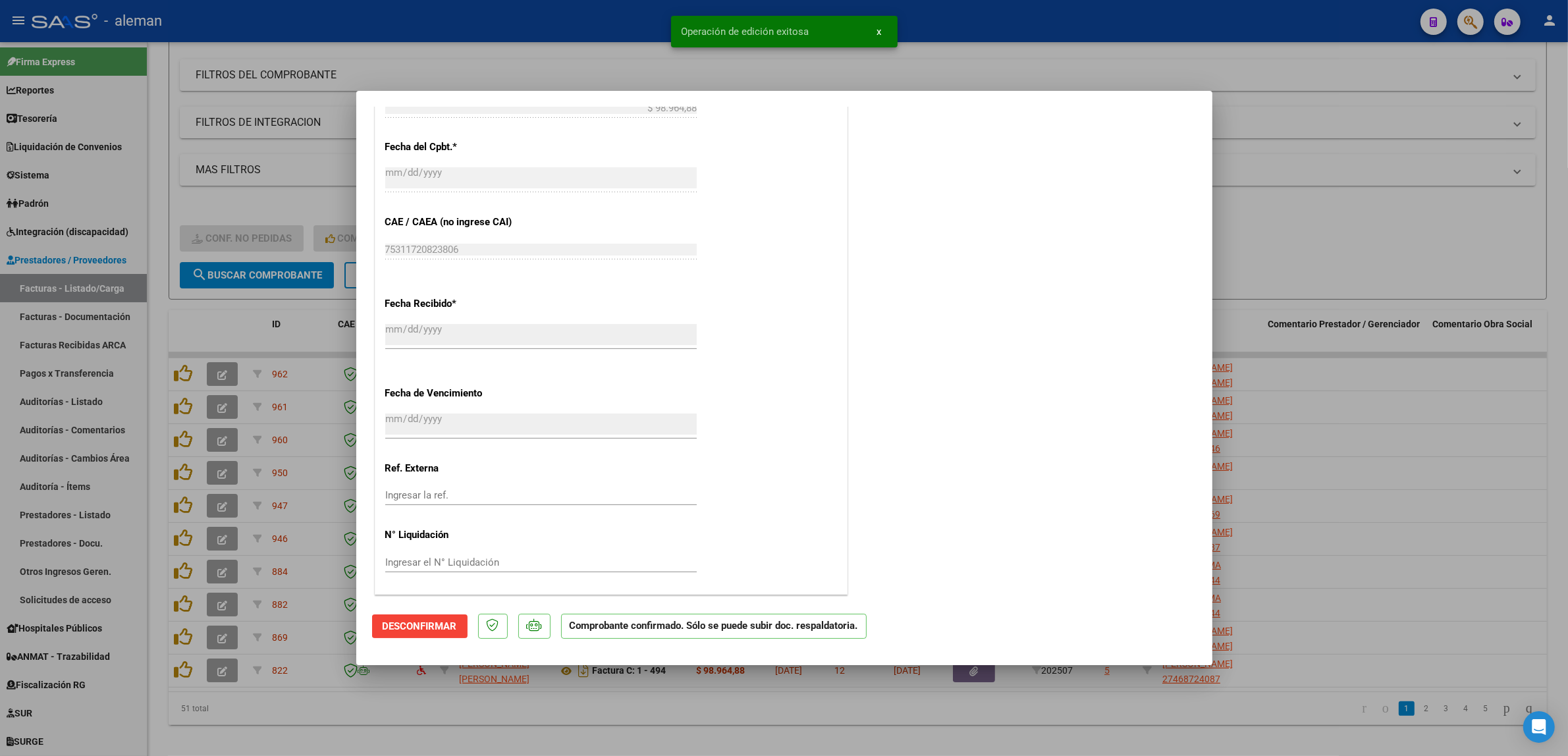
click at [1421, 531] on div at bounding box center [784, 378] width 1568 height 756
type input "$ 0,00"
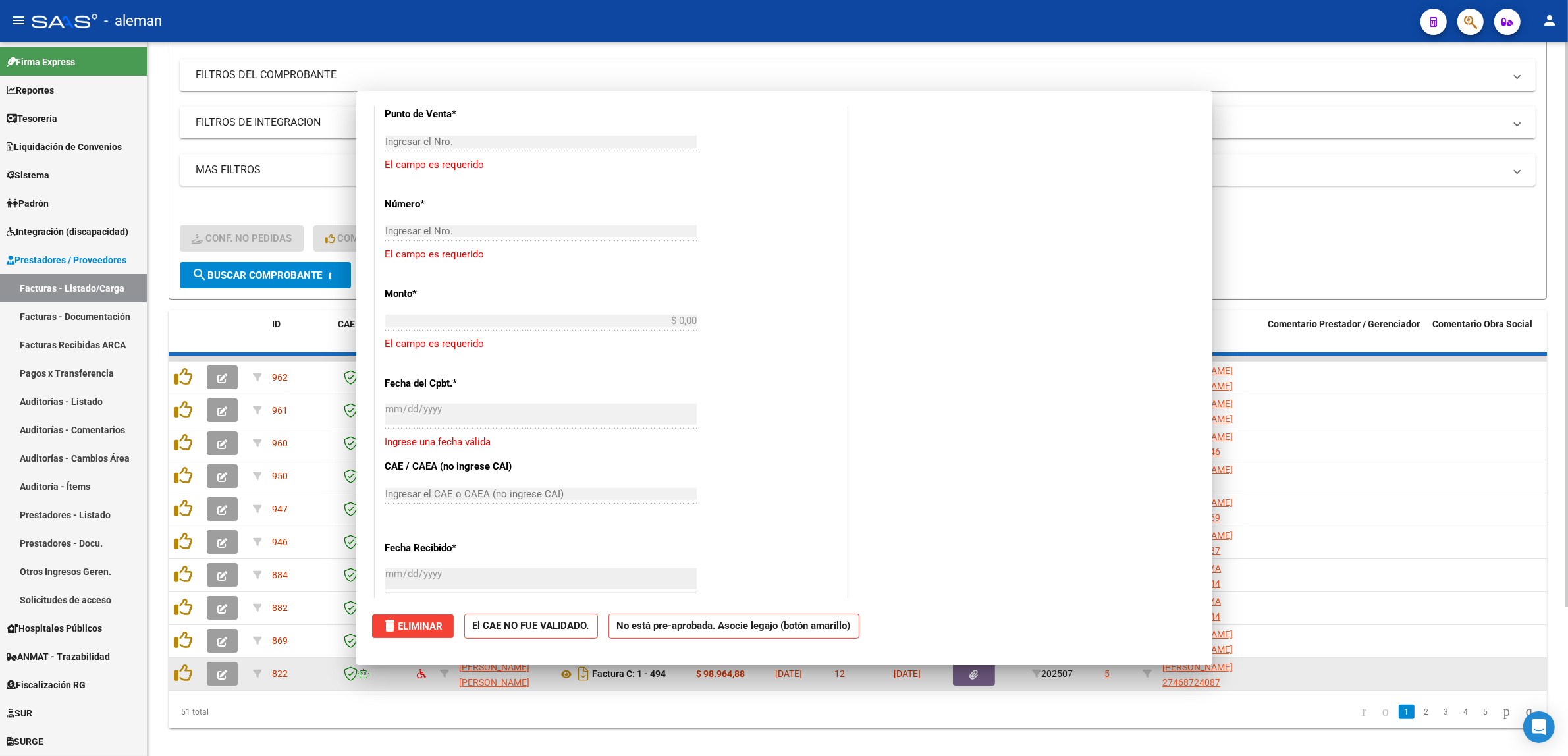
scroll to position [944, 0]
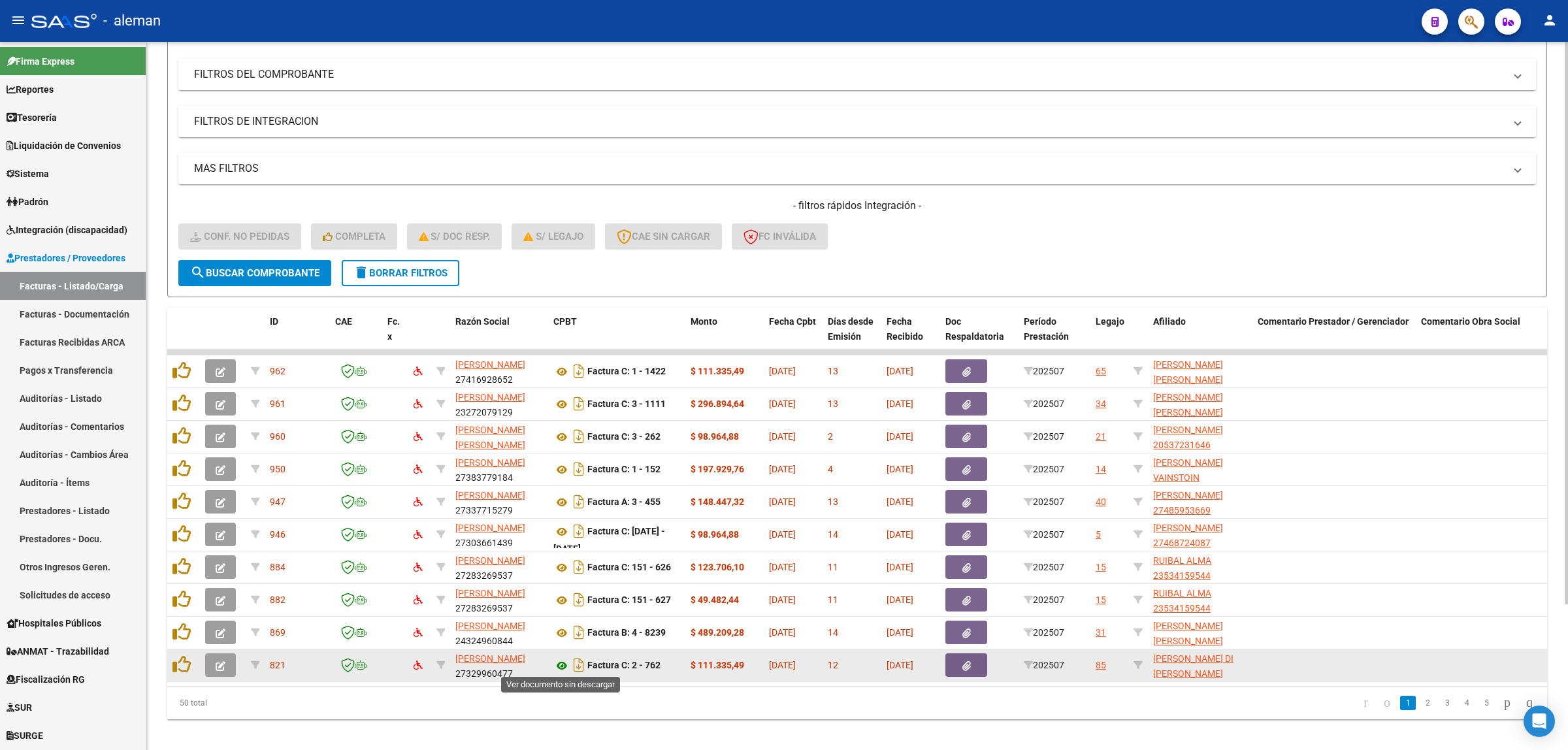
click at [560, 664] on icon at bounding box center [562, 665] width 17 height 15
click at [559, 664] on icon at bounding box center [562, 665] width 17 height 15
click at [224, 666] on icon "button" at bounding box center [220, 666] width 10 height 10
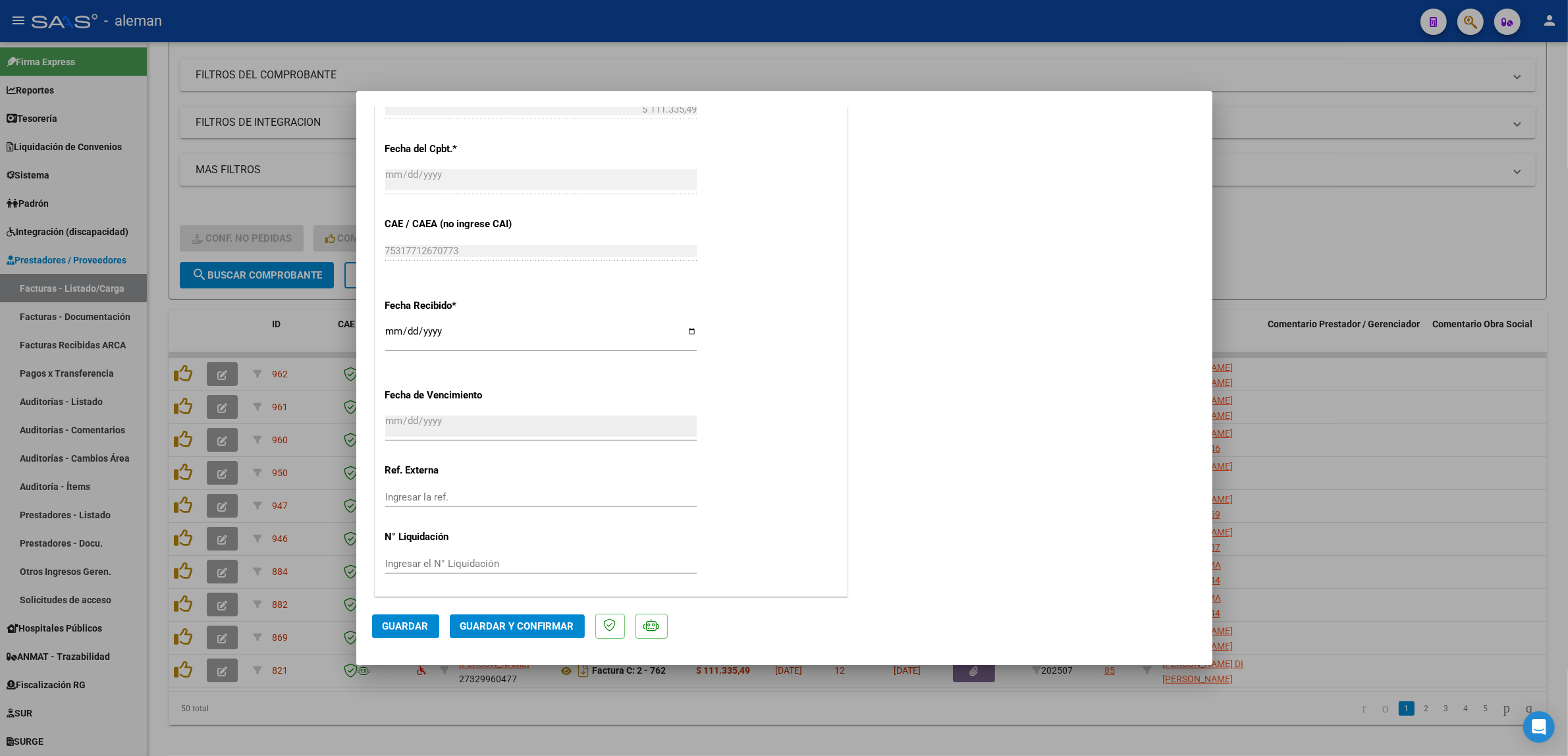
scroll to position [781, 0]
click at [504, 623] on span "Guardar y Confirmar" at bounding box center [518, 626] width 114 height 12
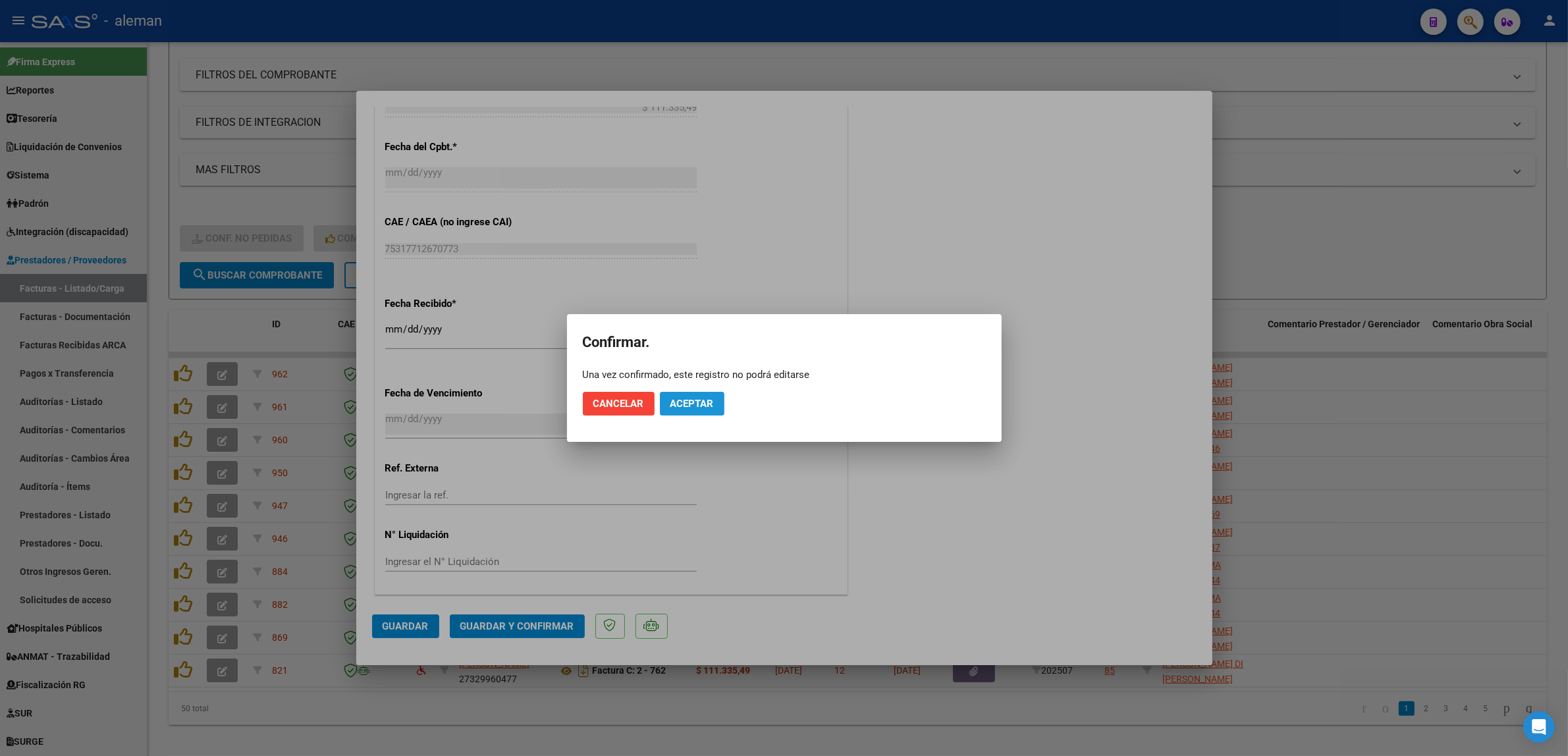
click at [699, 406] on span "Aceptar" at bounding box center [692, 403] width 44 height 12
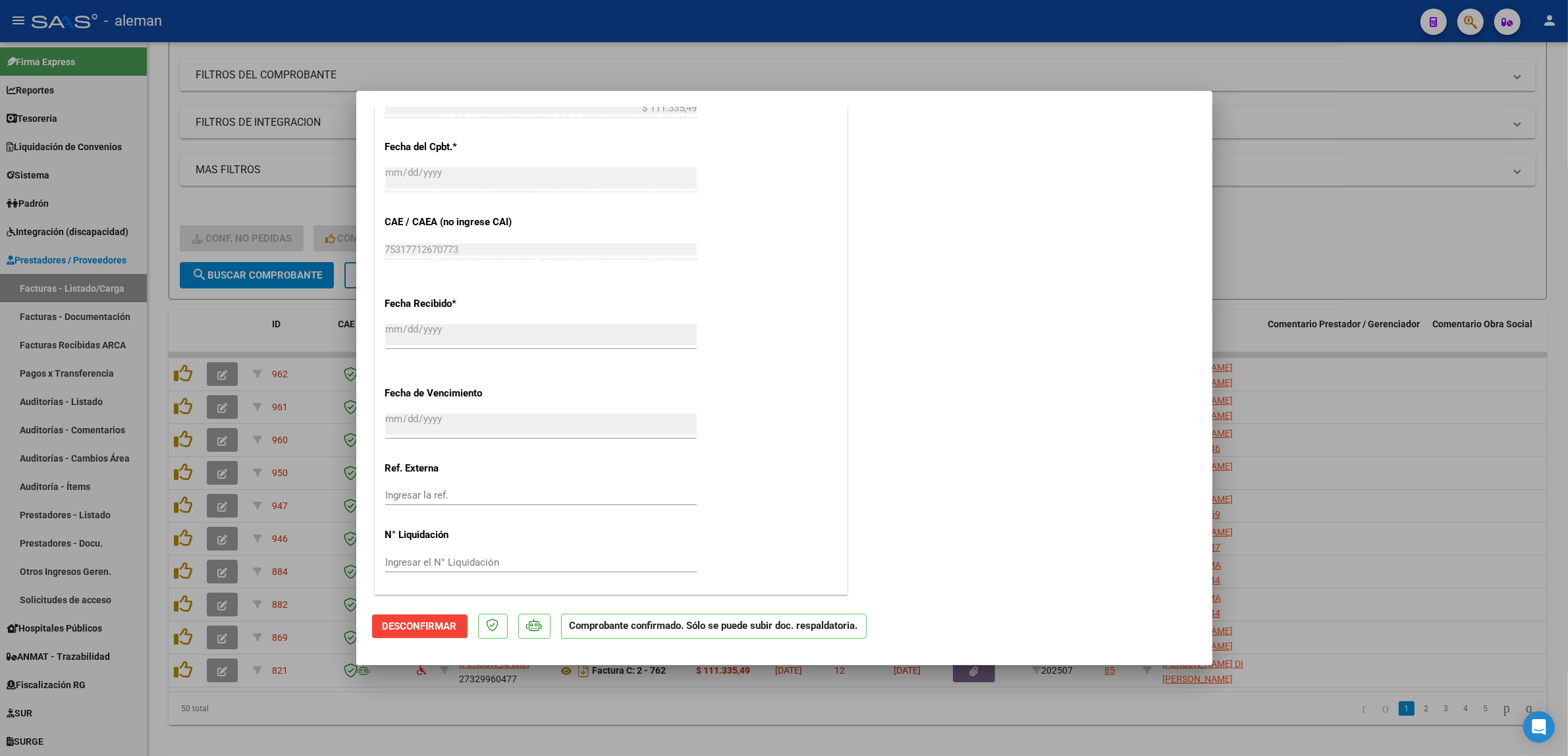
click at [1362, 486] on div at bounding box center [784, 378] width 1568 height 756
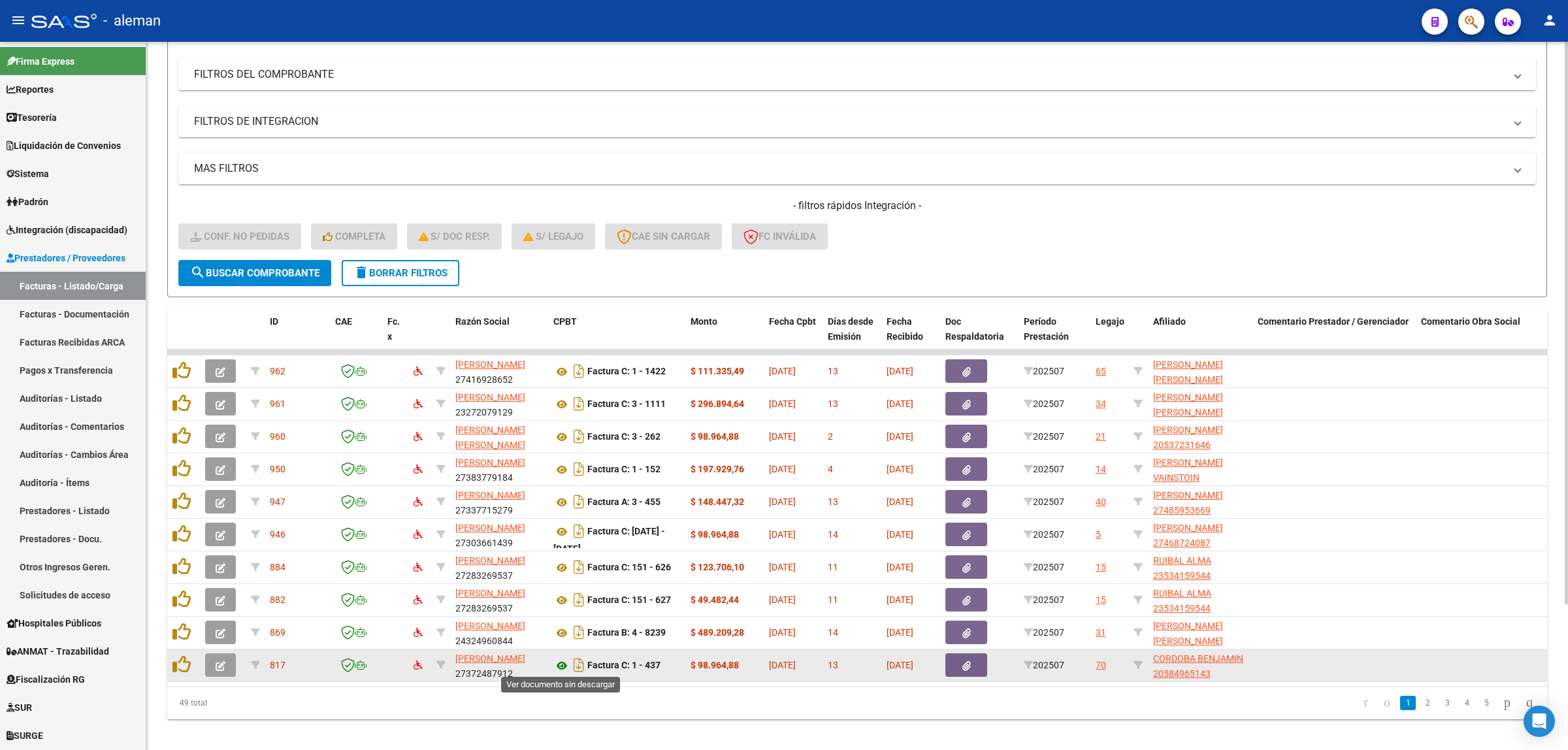
click at [566, 664] on icon at bounding box center [562, 665] width 17 height 15
click at [218, 661] on icon "button" at bounding box center [220, 666] width 10 height 10
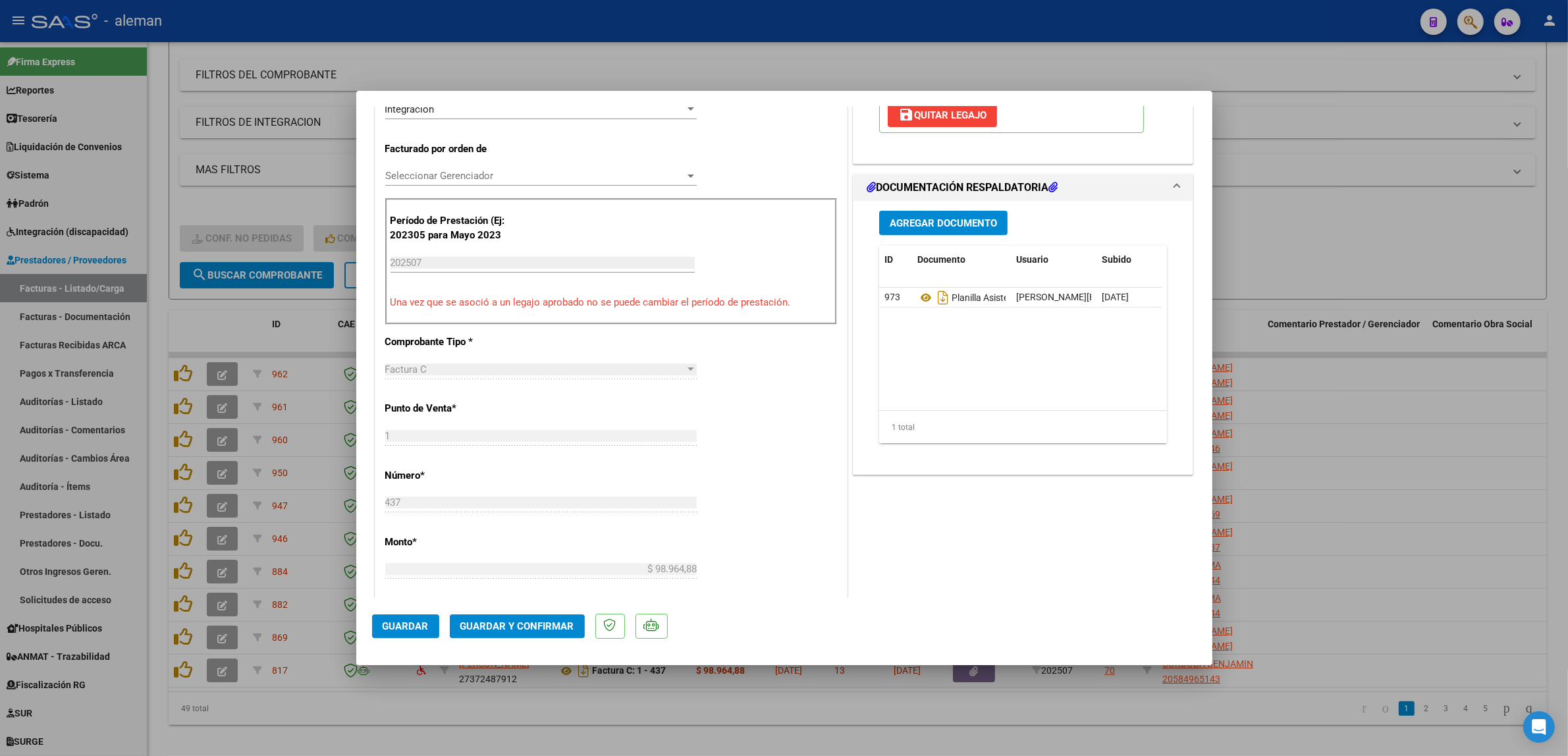
scroll to position [329, 0]
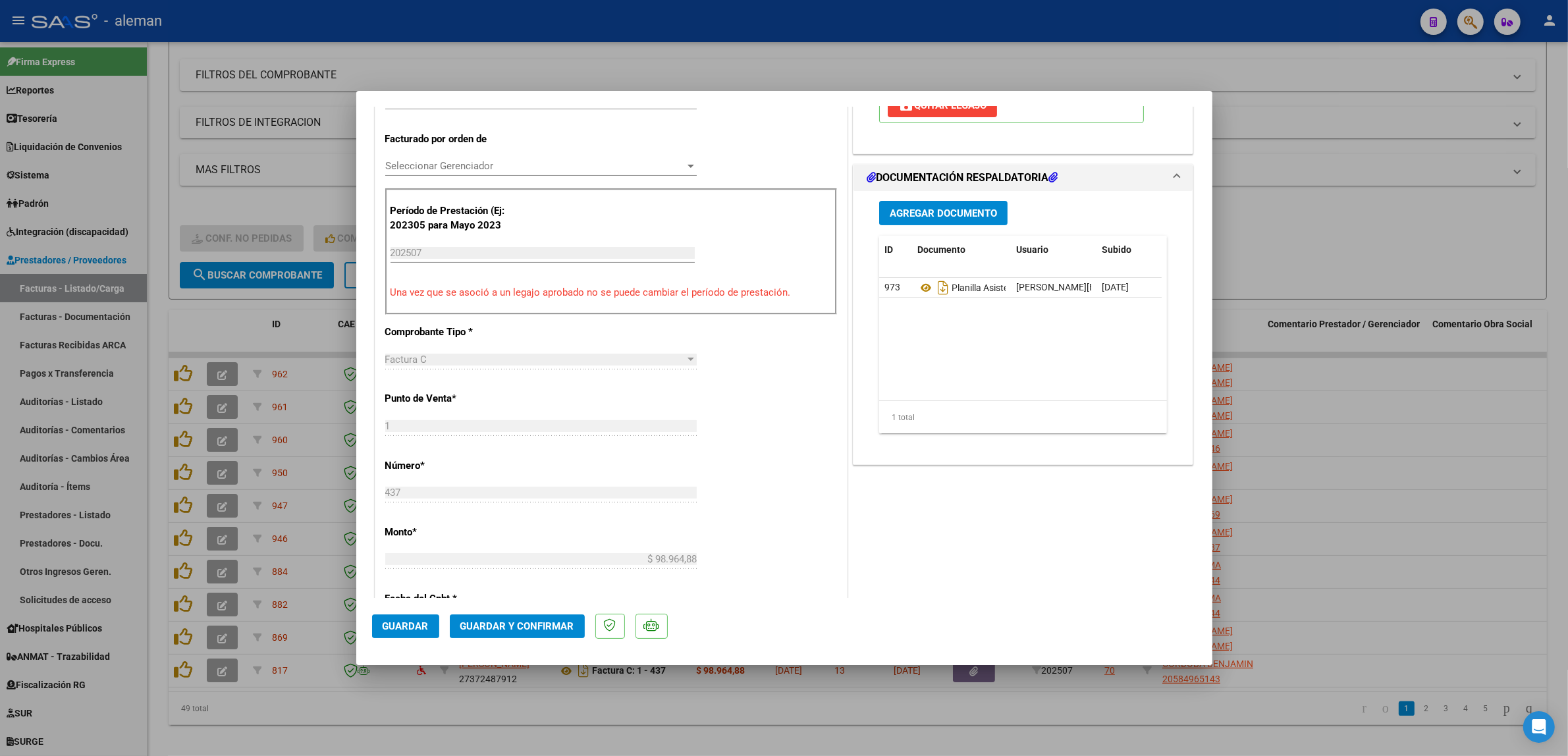
click at [547, 627] on span "Guardar y Confirmar" at bounding box center [518, 626] width 114 height 12
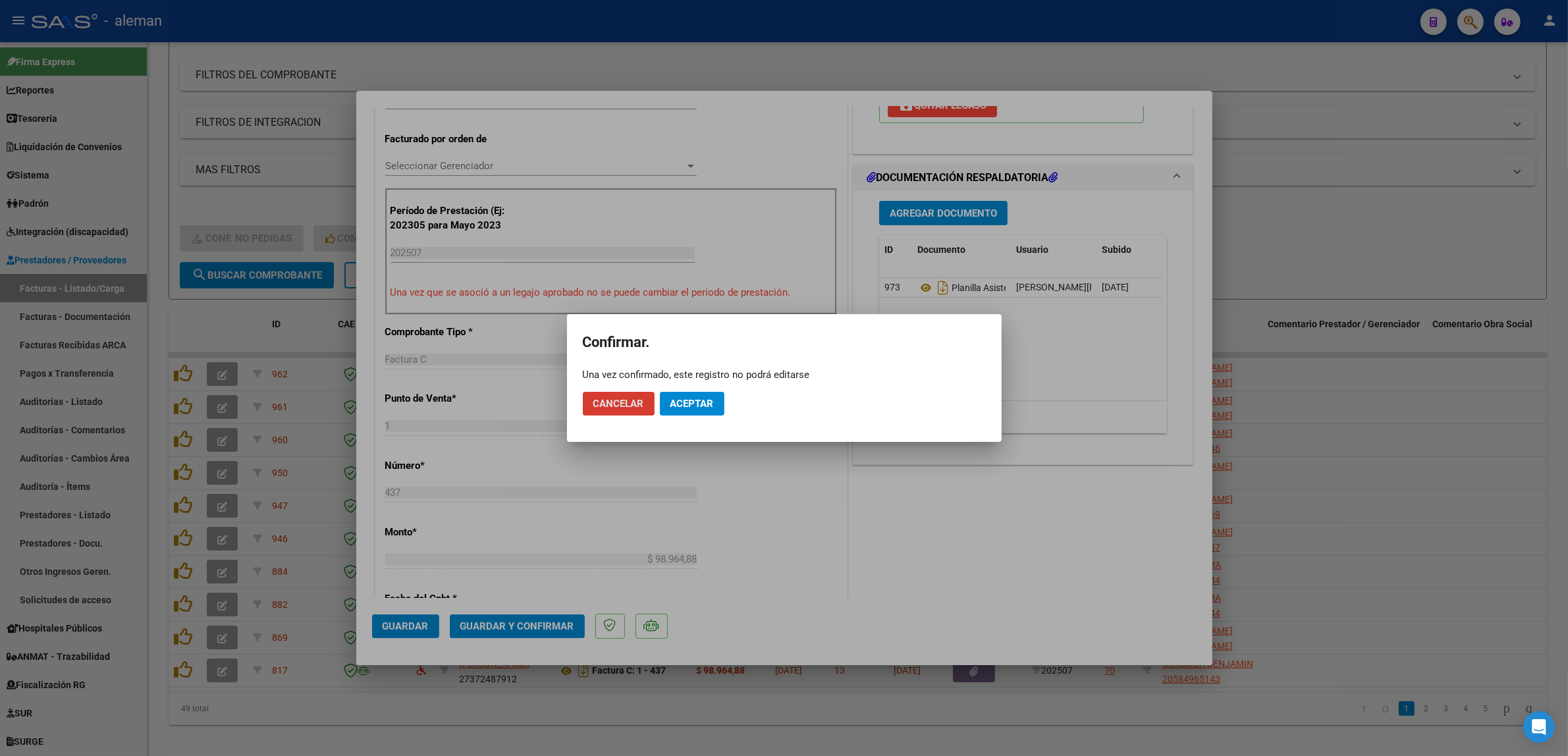
click at [708, 410] on button "Aceptar" at bounding box center [691, 403] width 64 height 24
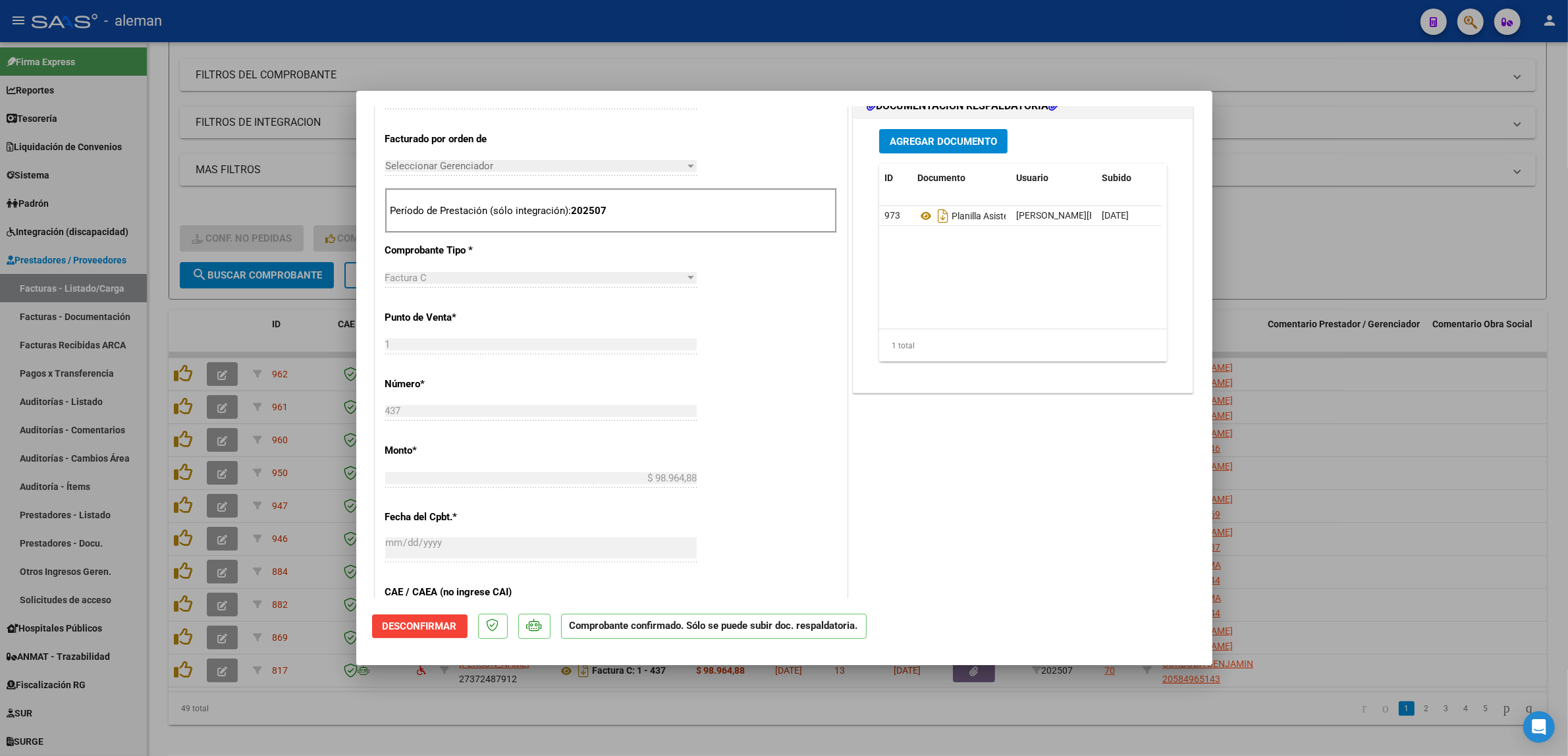
click at [1406, 499] on div at bounding box center [784, 378] width 1568 height 756
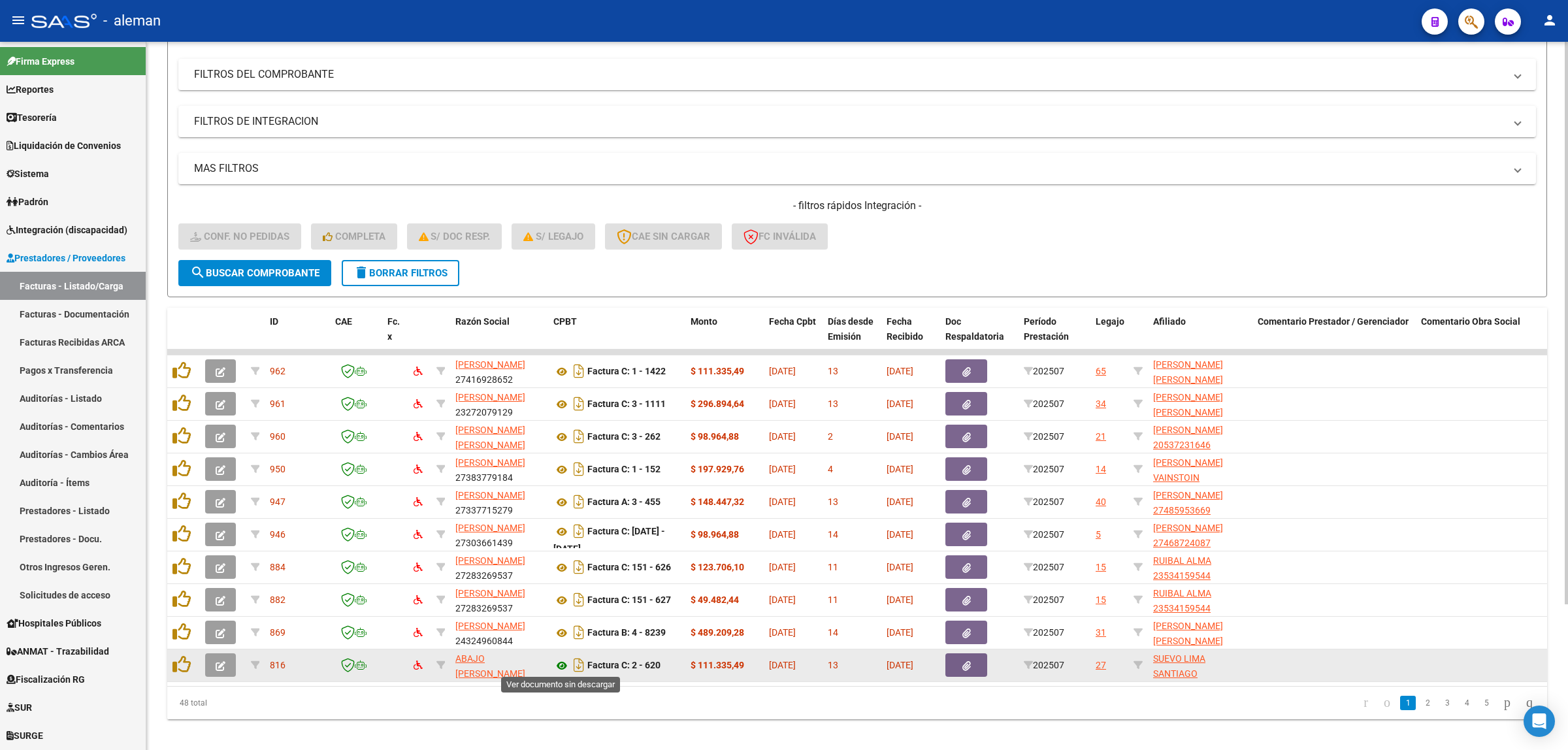
click at [556, 661] on icon at bounding box center [562, 665] width 17 height 15
click at [216, 661] on icon "button" at bounding box center [220, 666] width 10 height 10
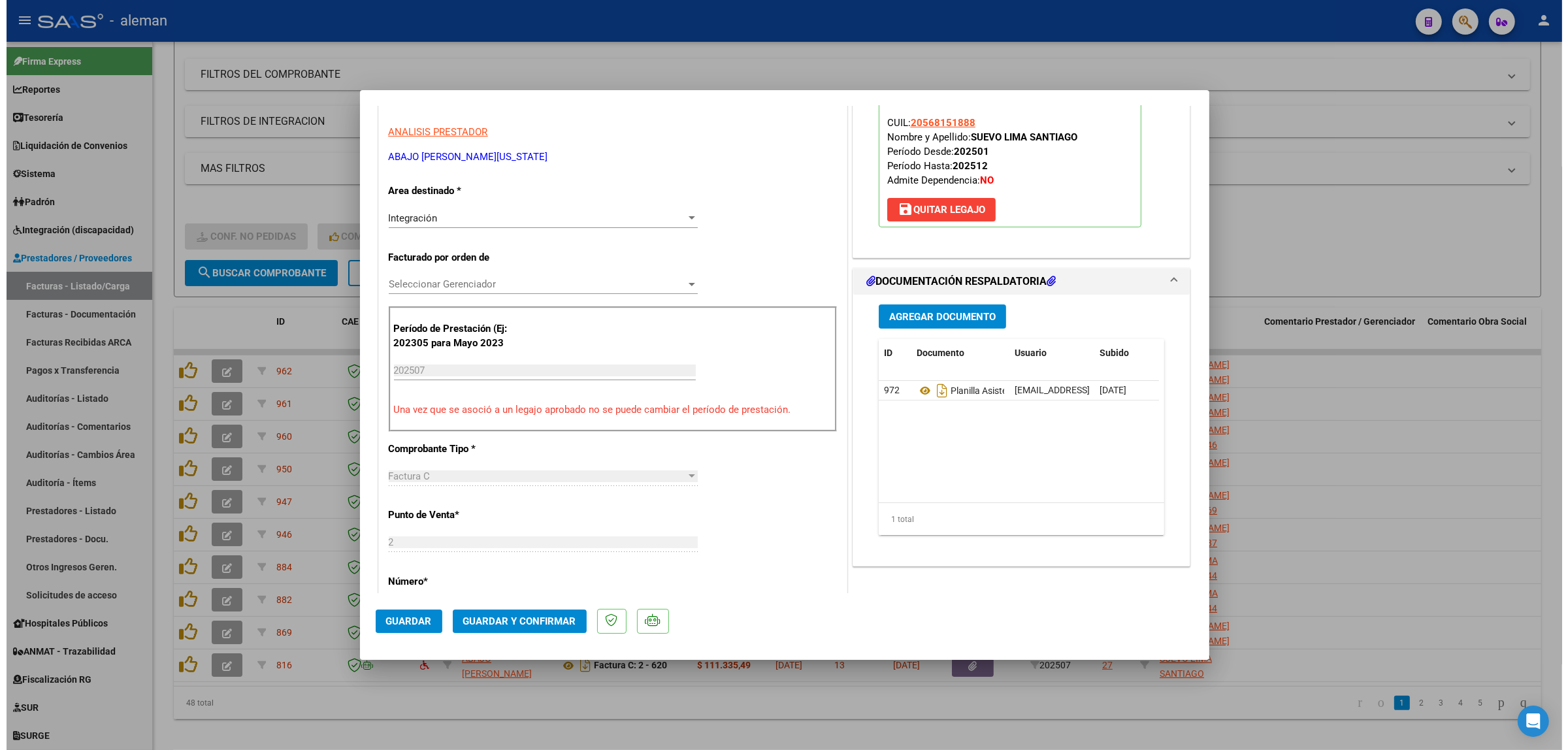
scroll to position [245, 0]
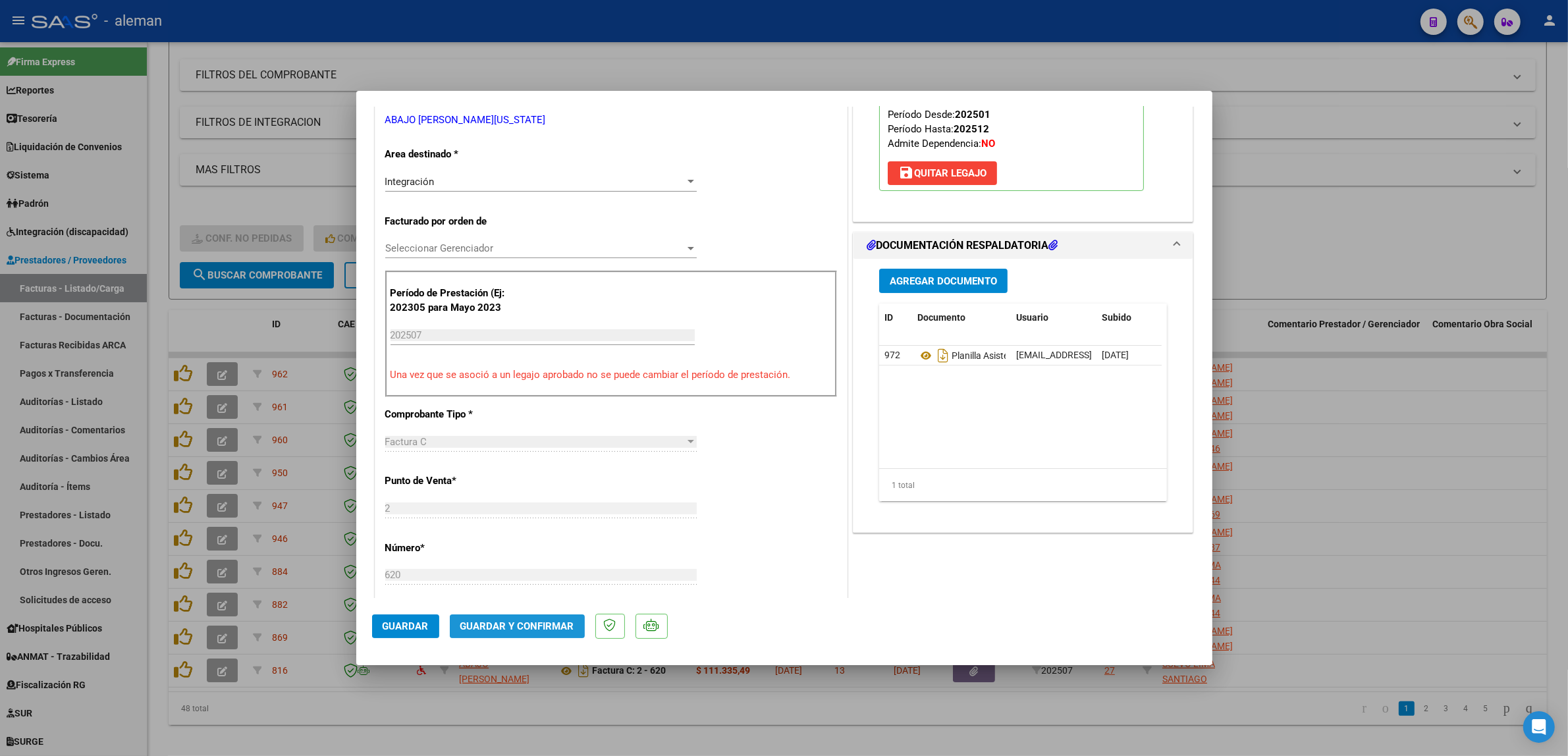
click at [540, 621] on span "Guardar y Confirmar" at bounding box center [518, 626] width 114 height 12
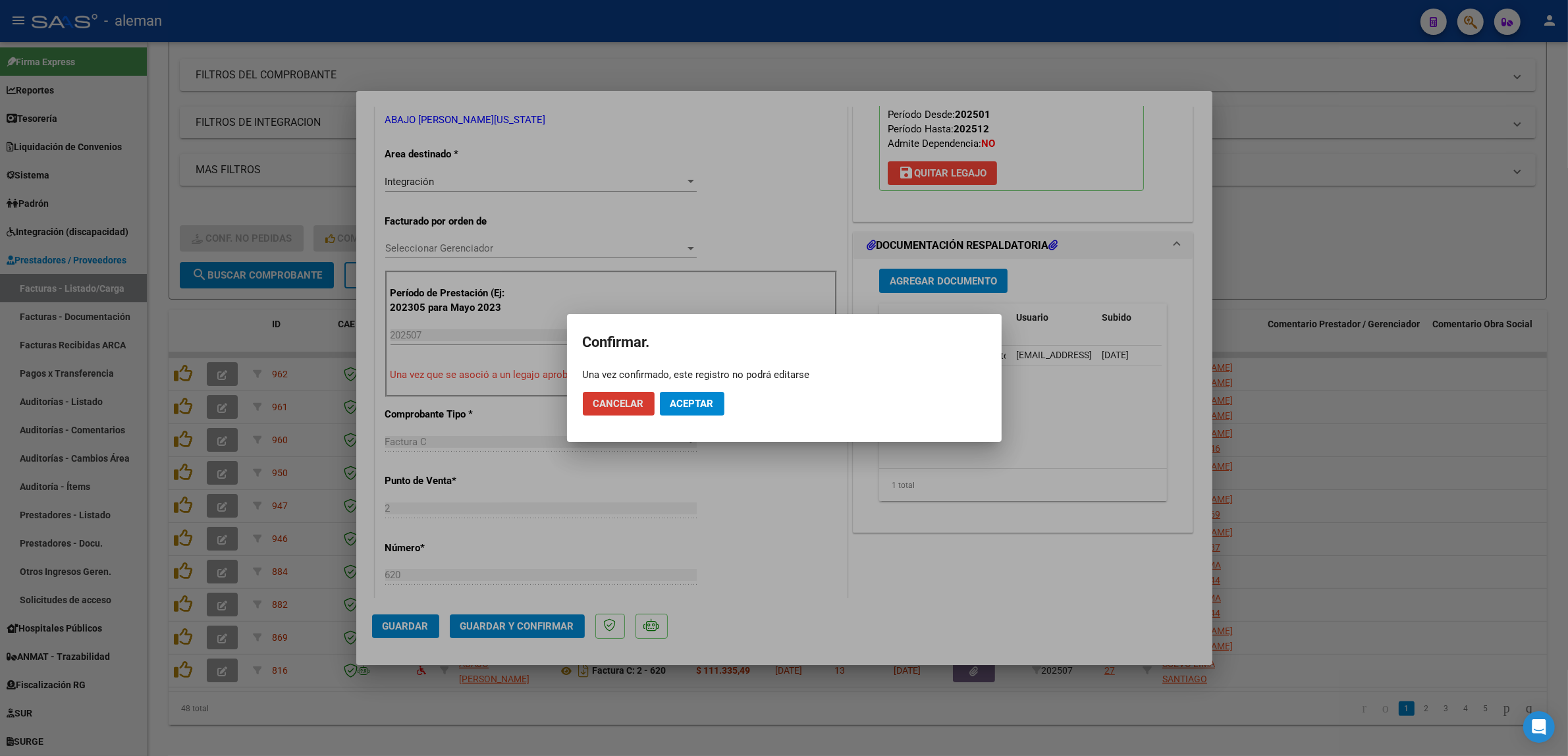
click at [707, 401] on span "Aceptar" at bounding box center [692, 403] width 44 height 12
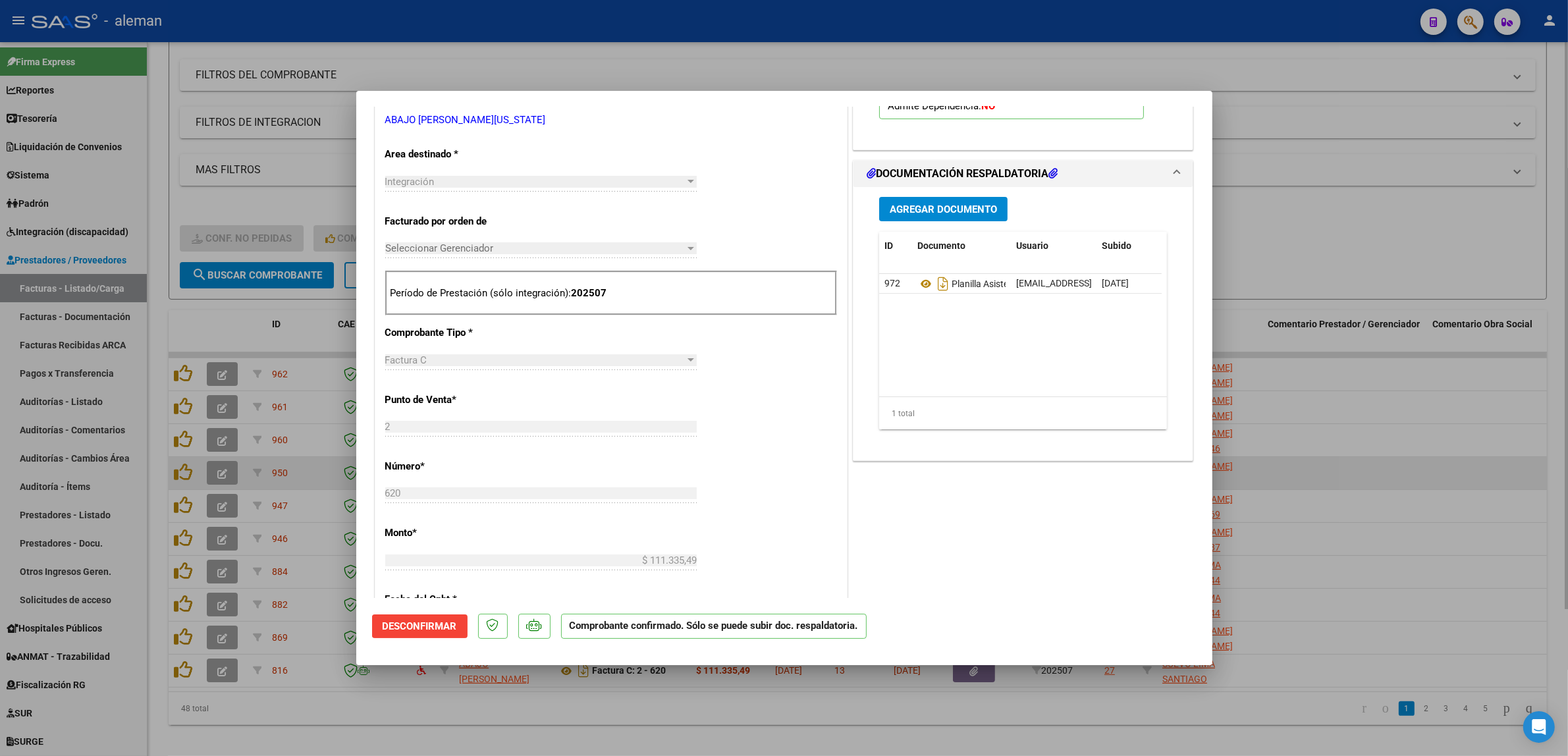
click at [1418, 476] on div at bounding box center [784, 378] width 1568 height 756
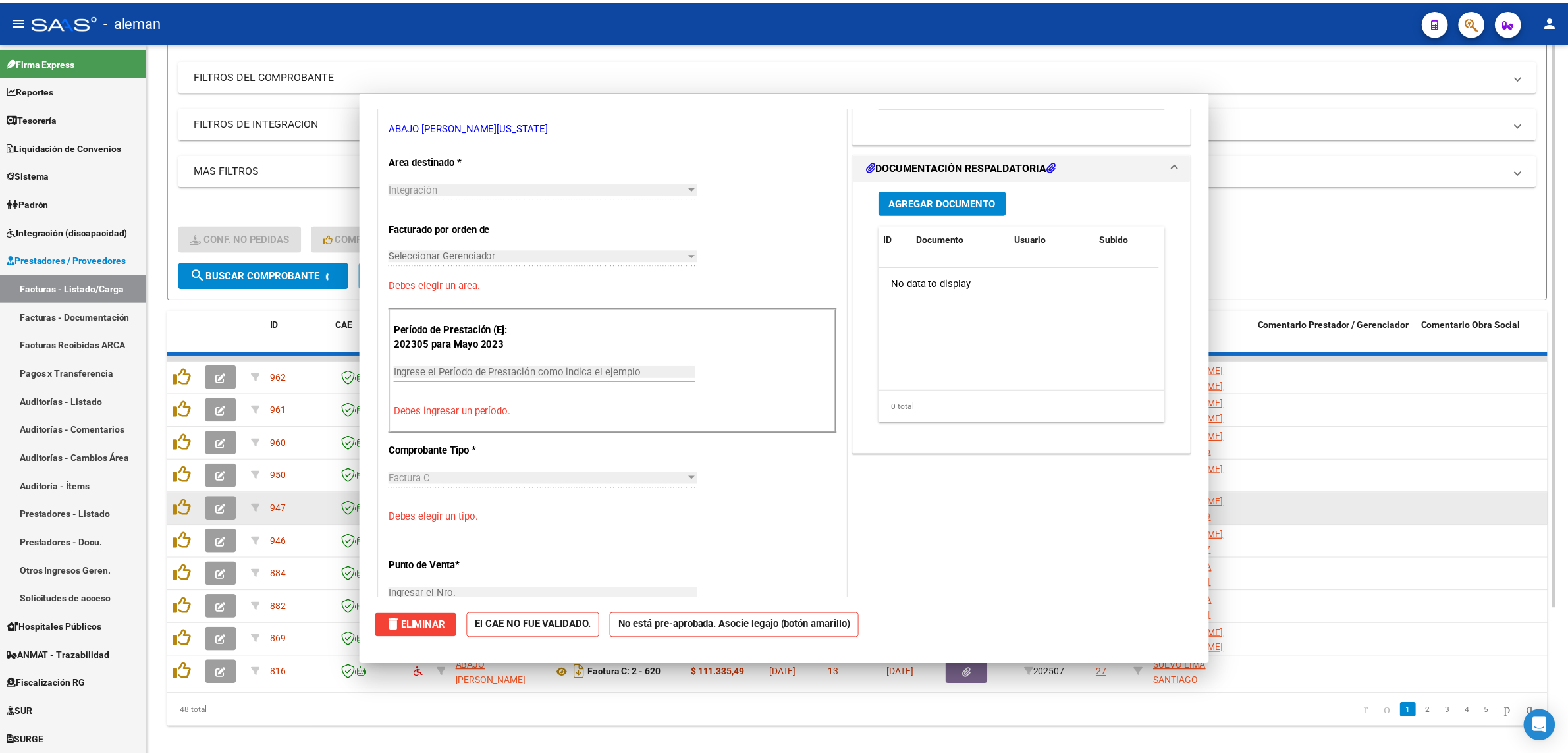
scroll to position [0, 0]
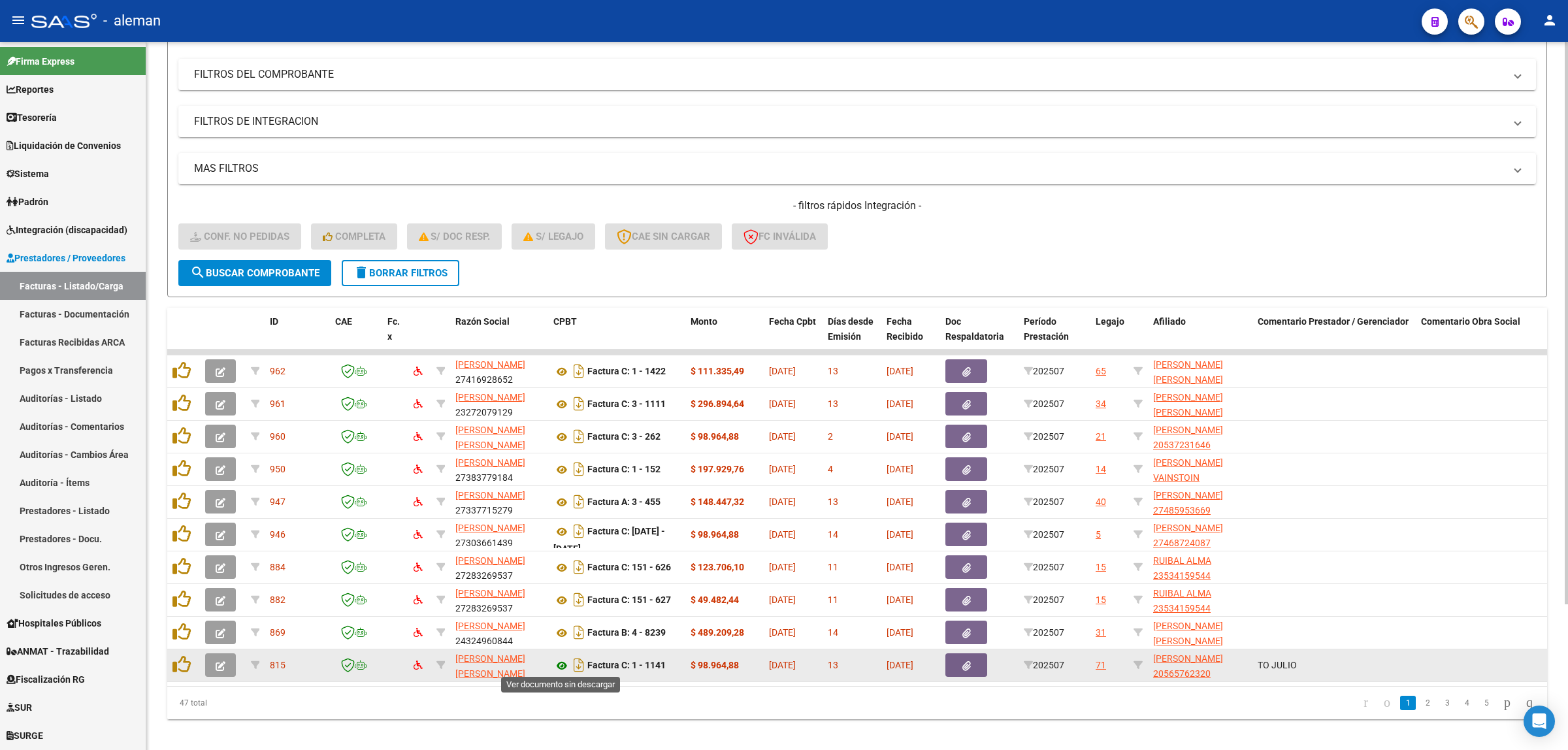
click at [562, 660] on icon at bounding box center [562, 665] width 17 height 15
click at [224, 666] on icon "button" at bounding box center [220, 666] width 10 height 10
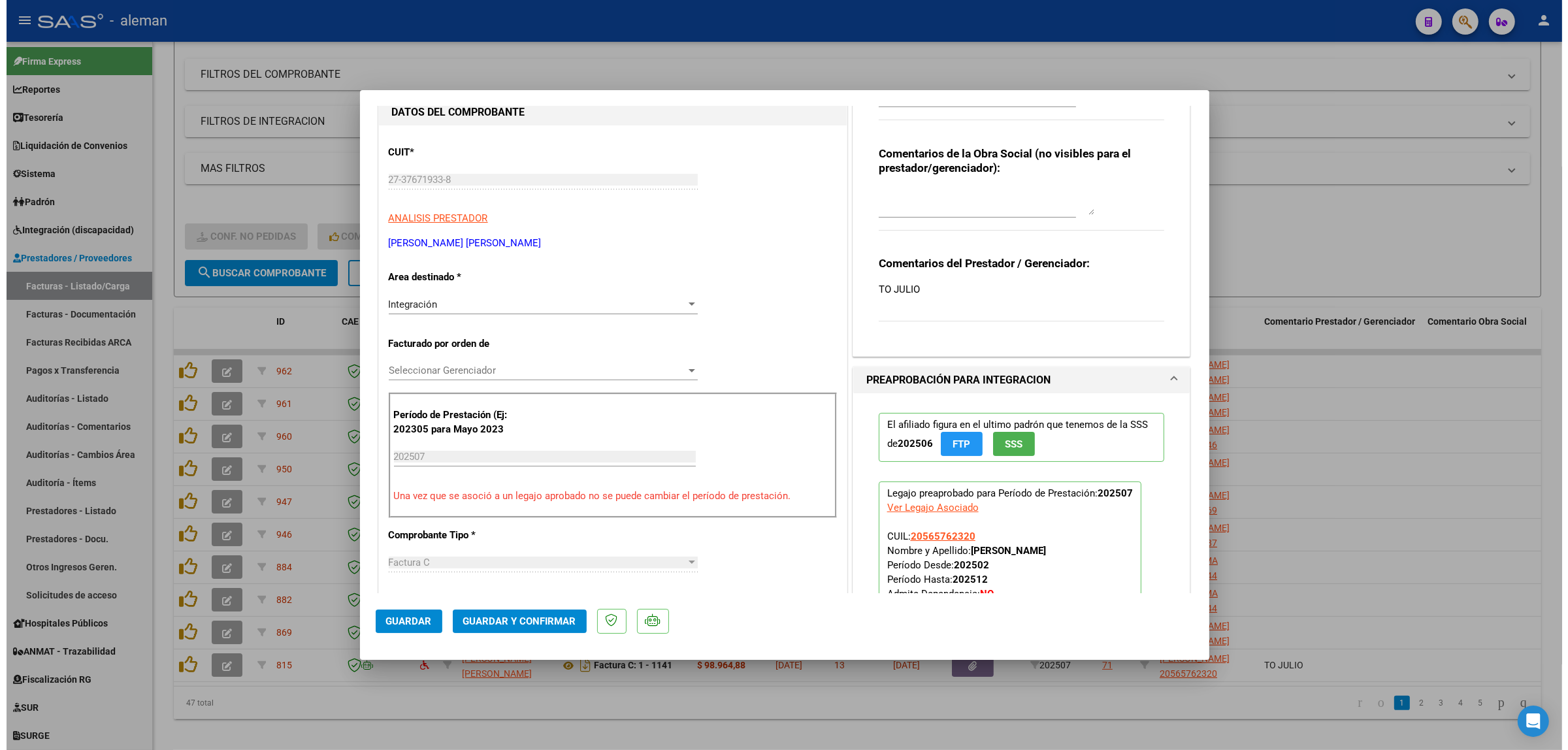
scroll to position [245, 0]
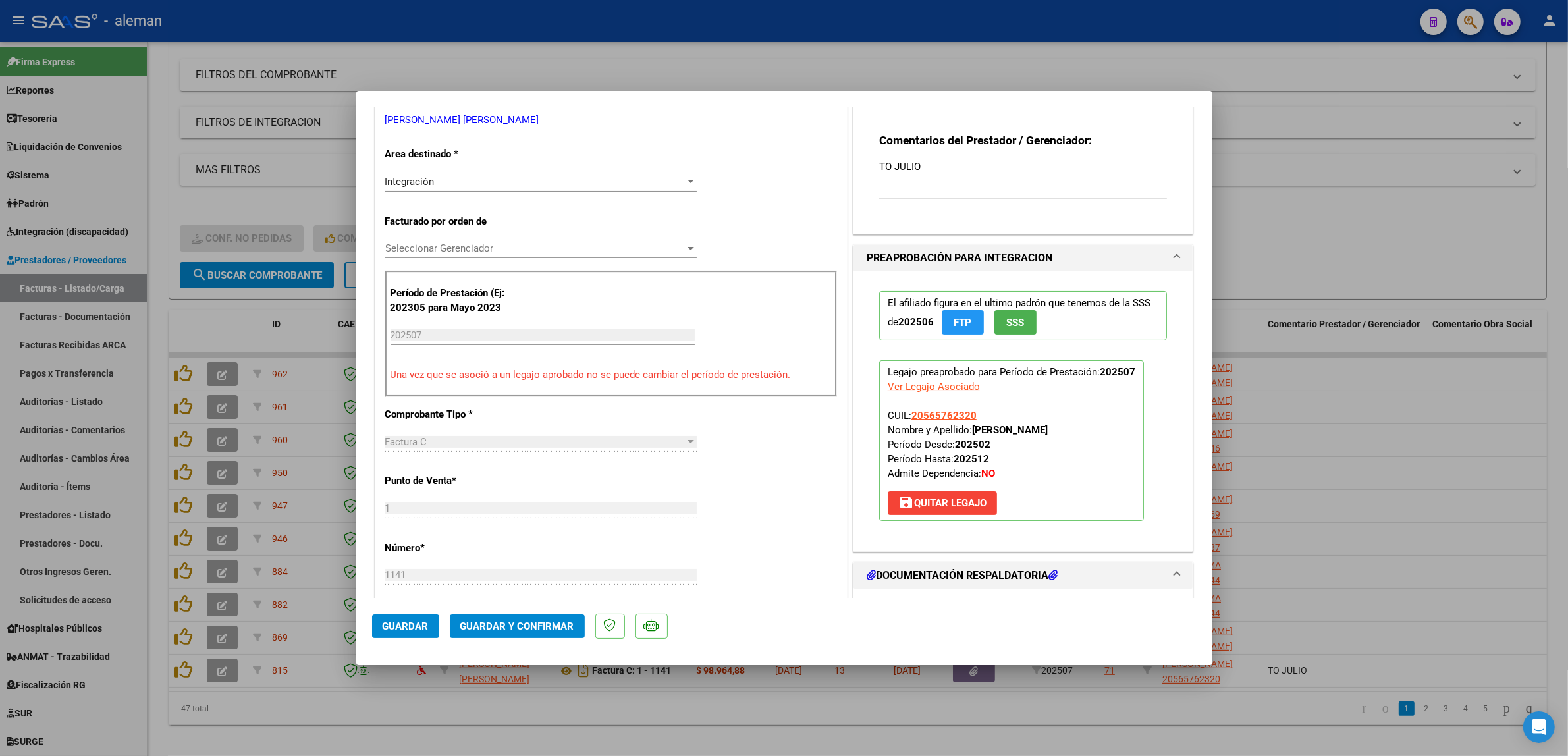
click at [511, 623] on span "Guardar y Confirmar" at bounding box center [518, 626] width 114 height 12
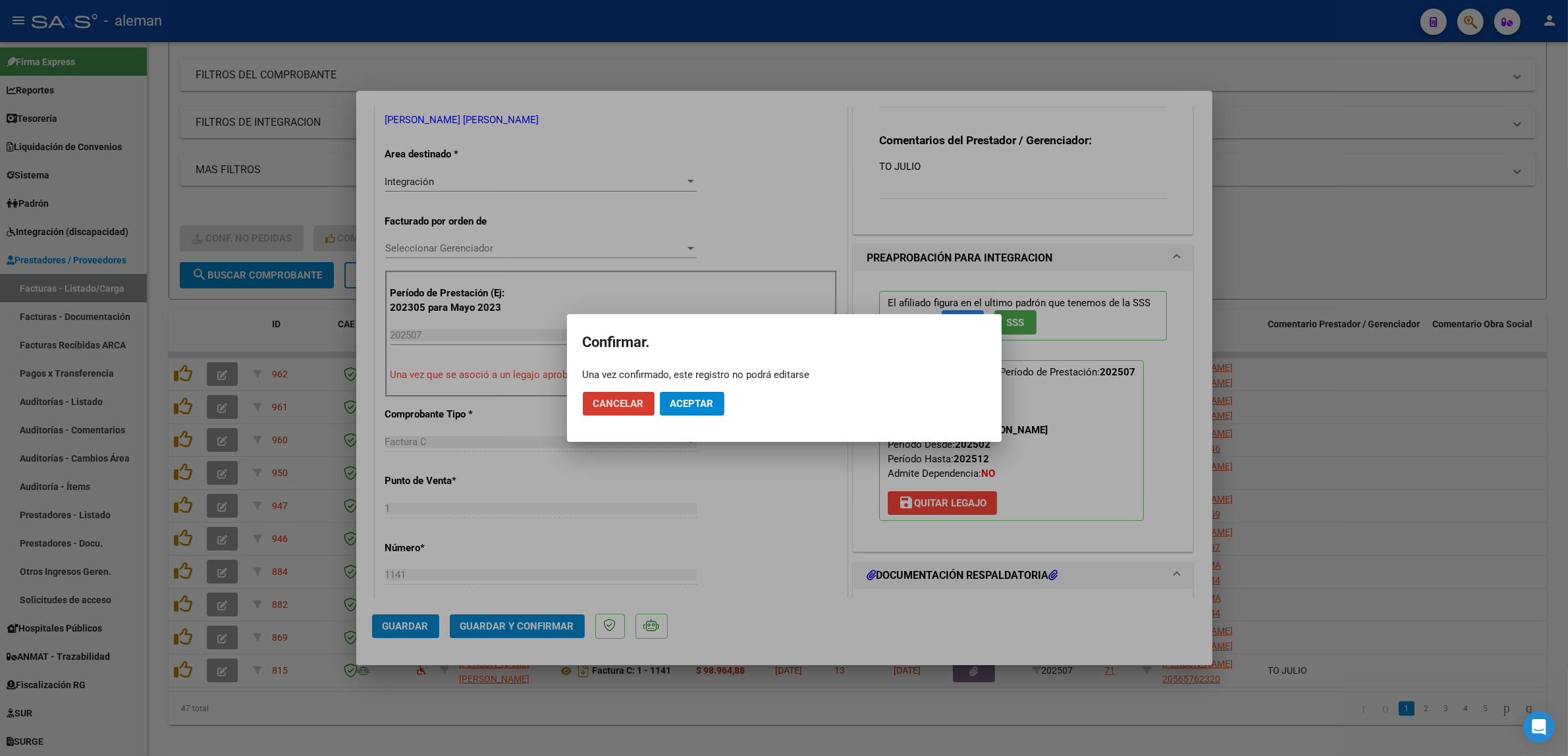
click at [688, 408] on span "Aceptar" at bounding box center [692, 403] width 44 height 12
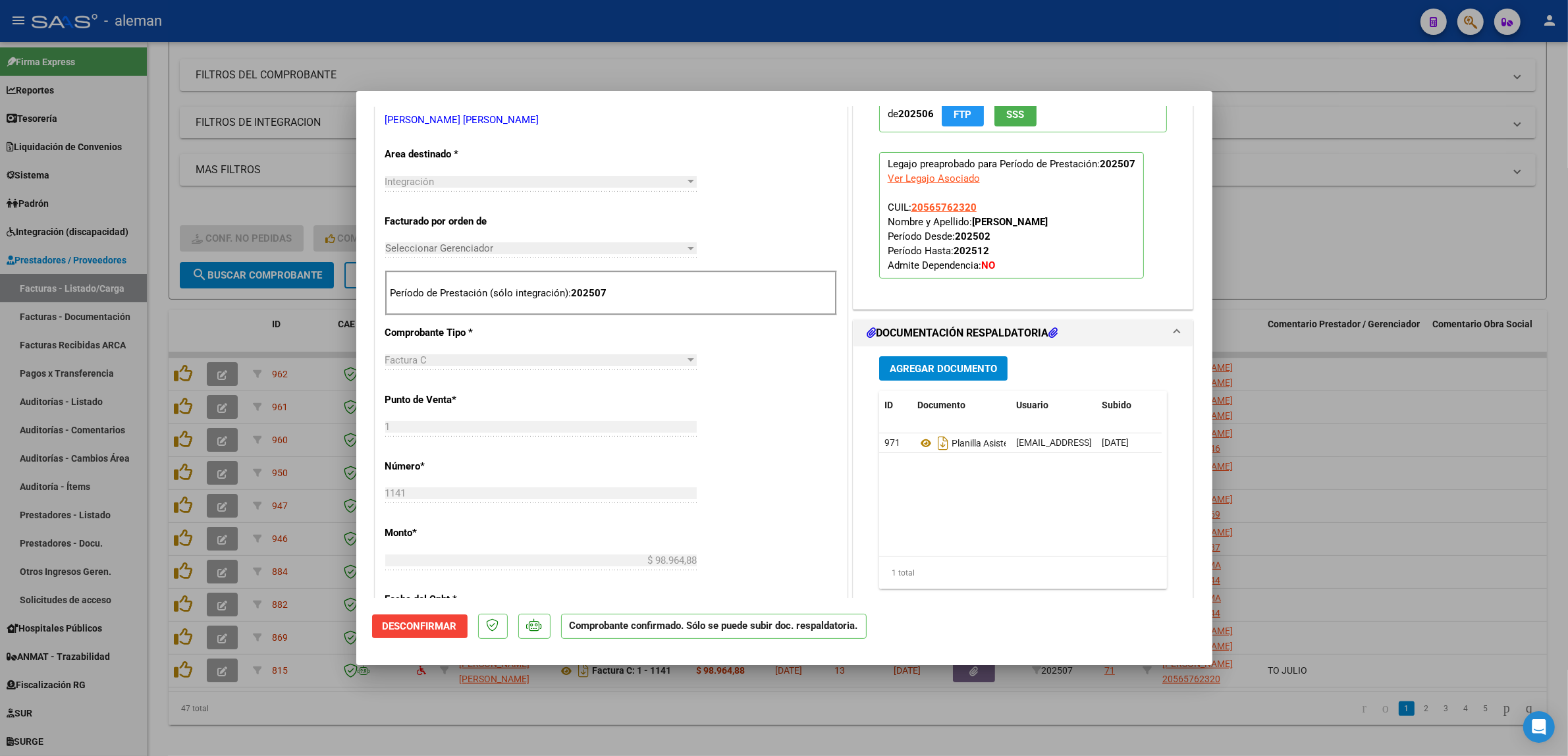
click at [1384, 459] on div at bounding box center [784, 378] width 1568 height 756
type input "$ 0,00"
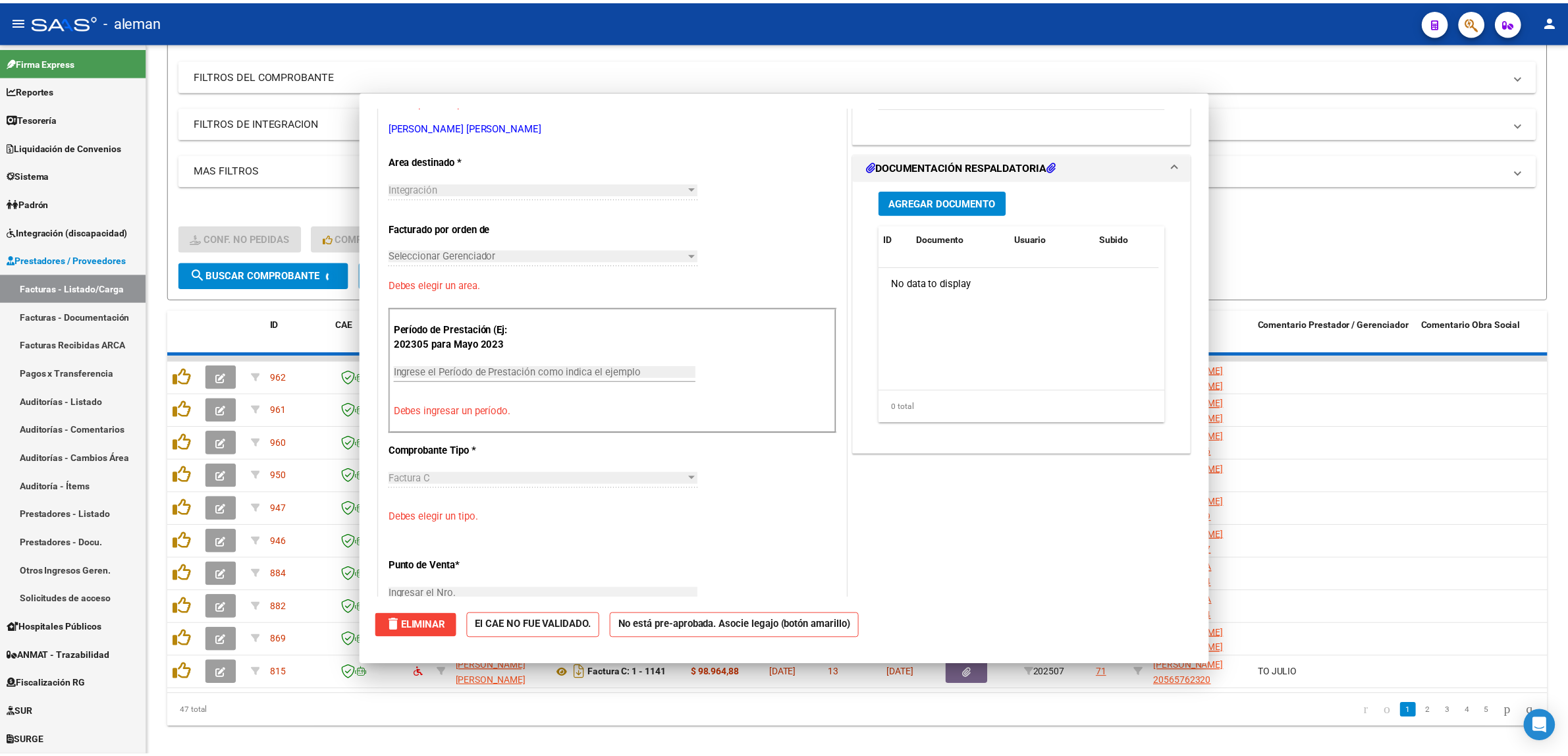
scroll to position [0, 0]
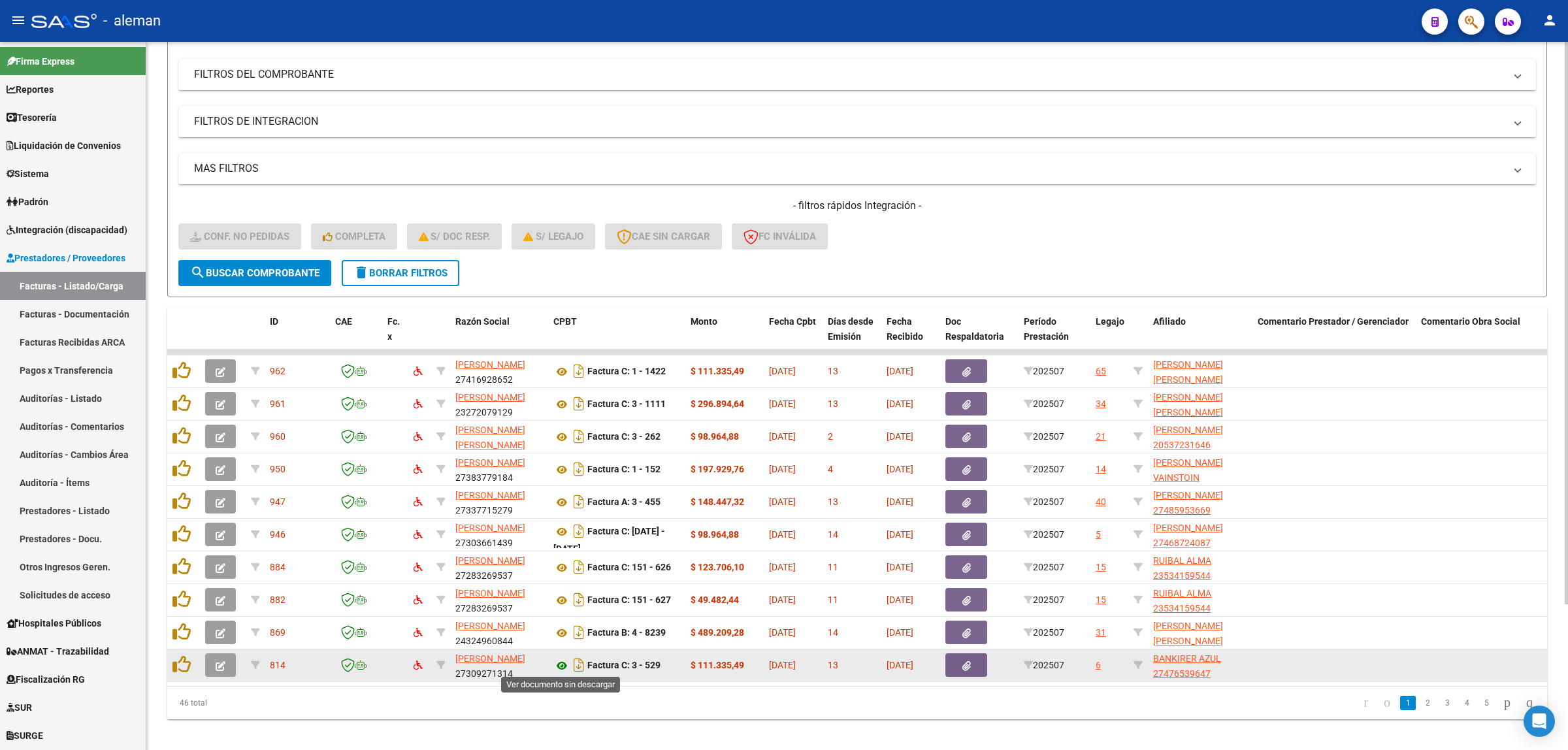
click at [559, 667] on icon at bounding box center [562, 665] width 17 height 15
click at [222, 665] on icon "button" at bounding box center [220, 666] width 10 height 10
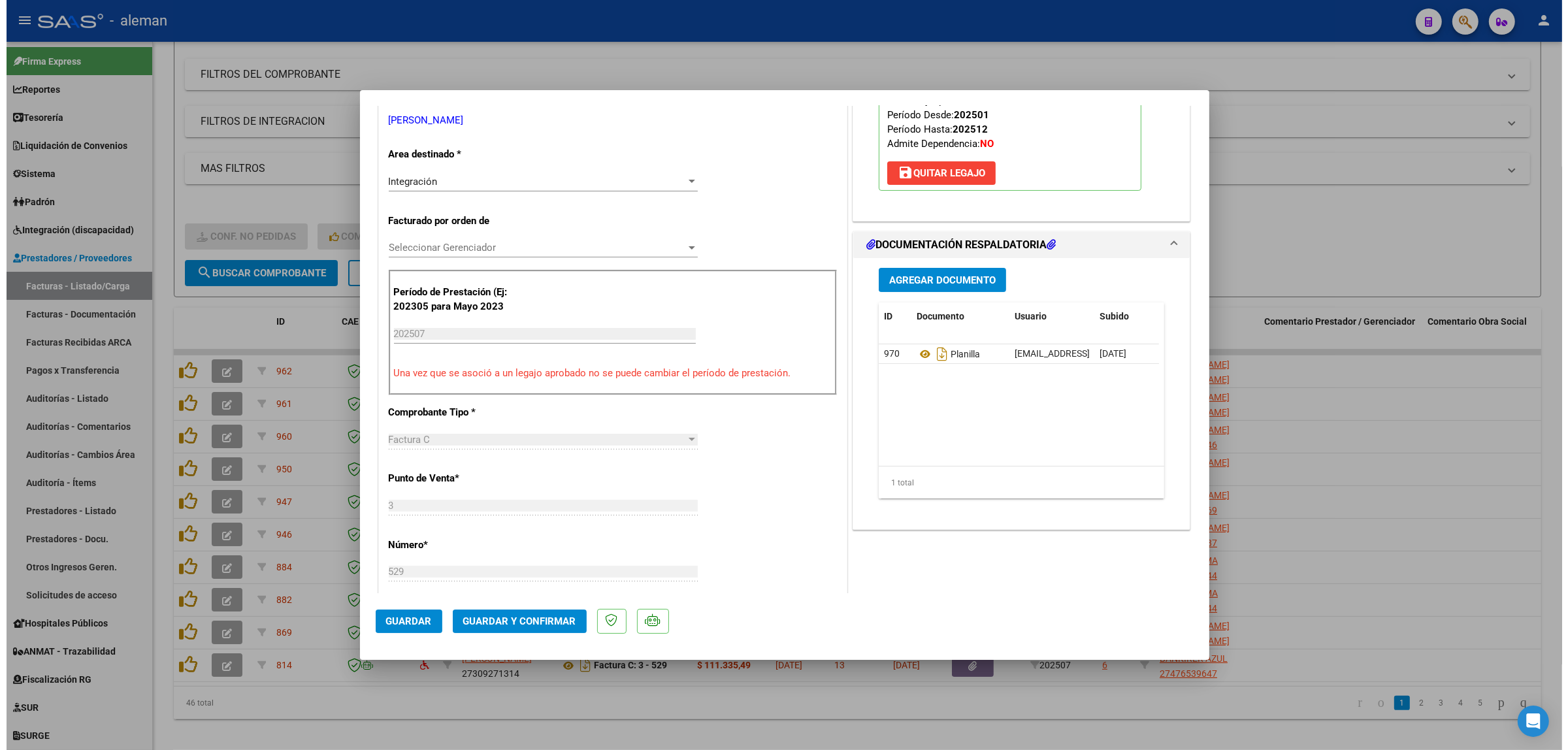
scroll to position [327, 0]
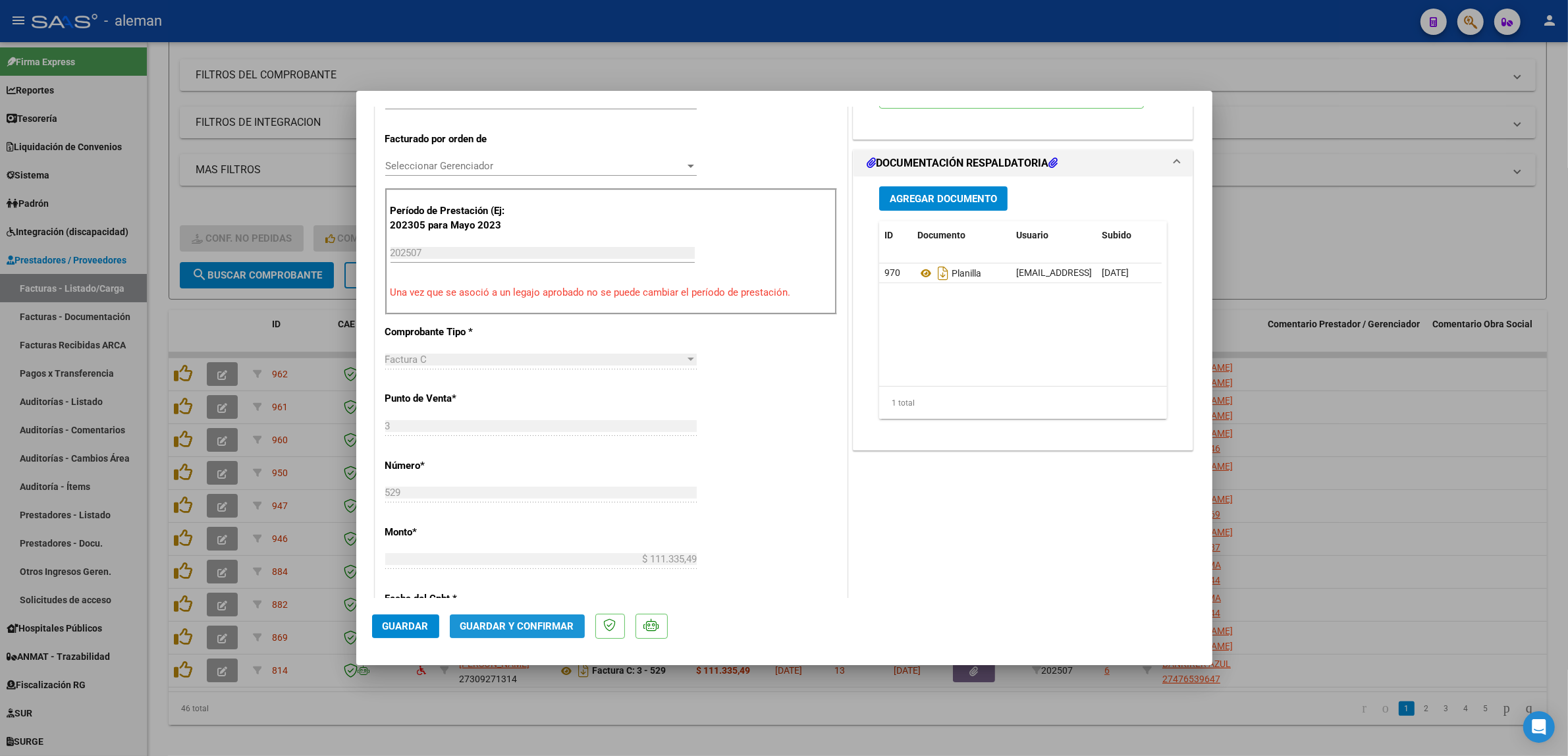
click at [545, 628] on span "Guardar y Confirmar" at bounding box center [518, 626] width 114 height 12
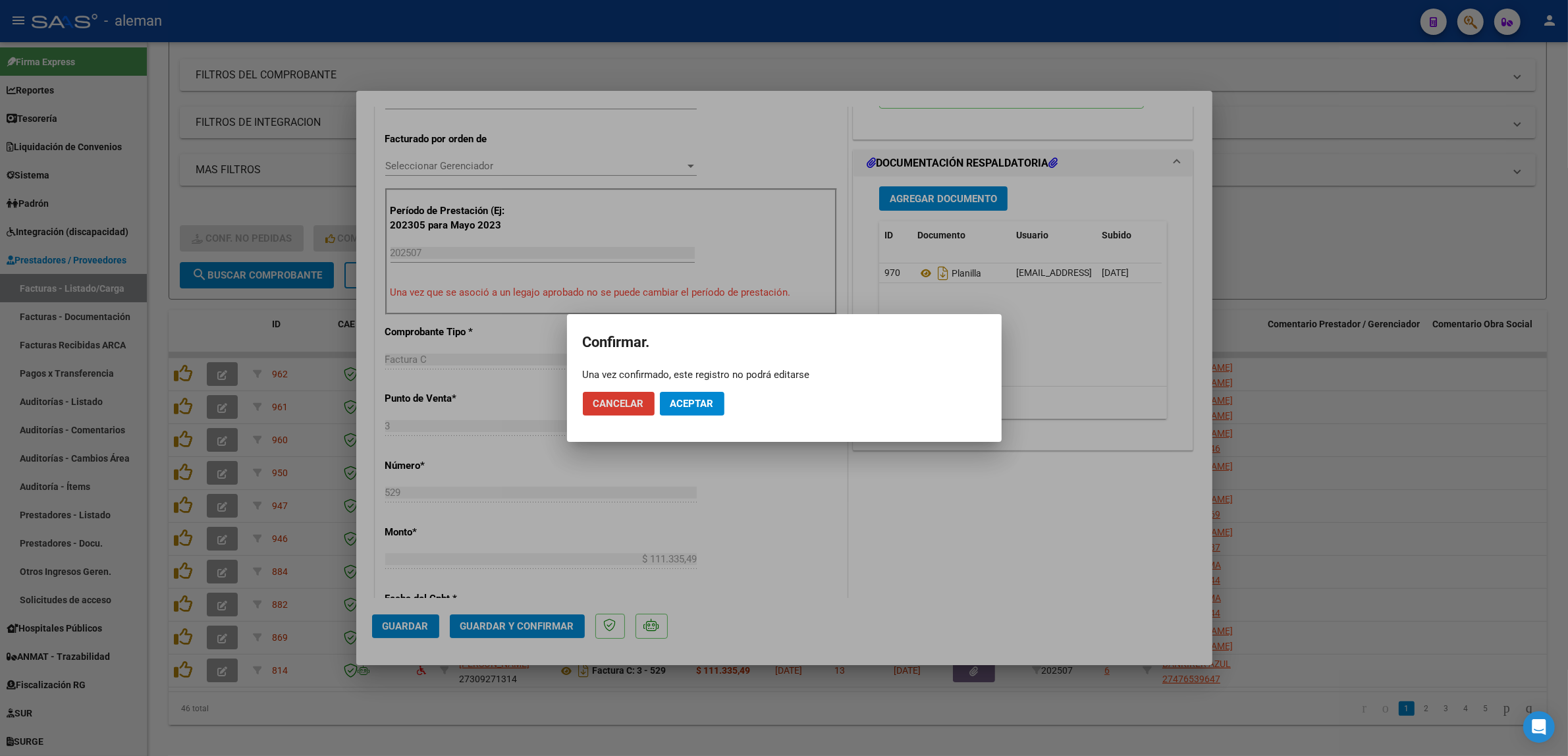
click at [708, 400] on span "Aceptar" at bounding box center [692, 403] width 44 height 12
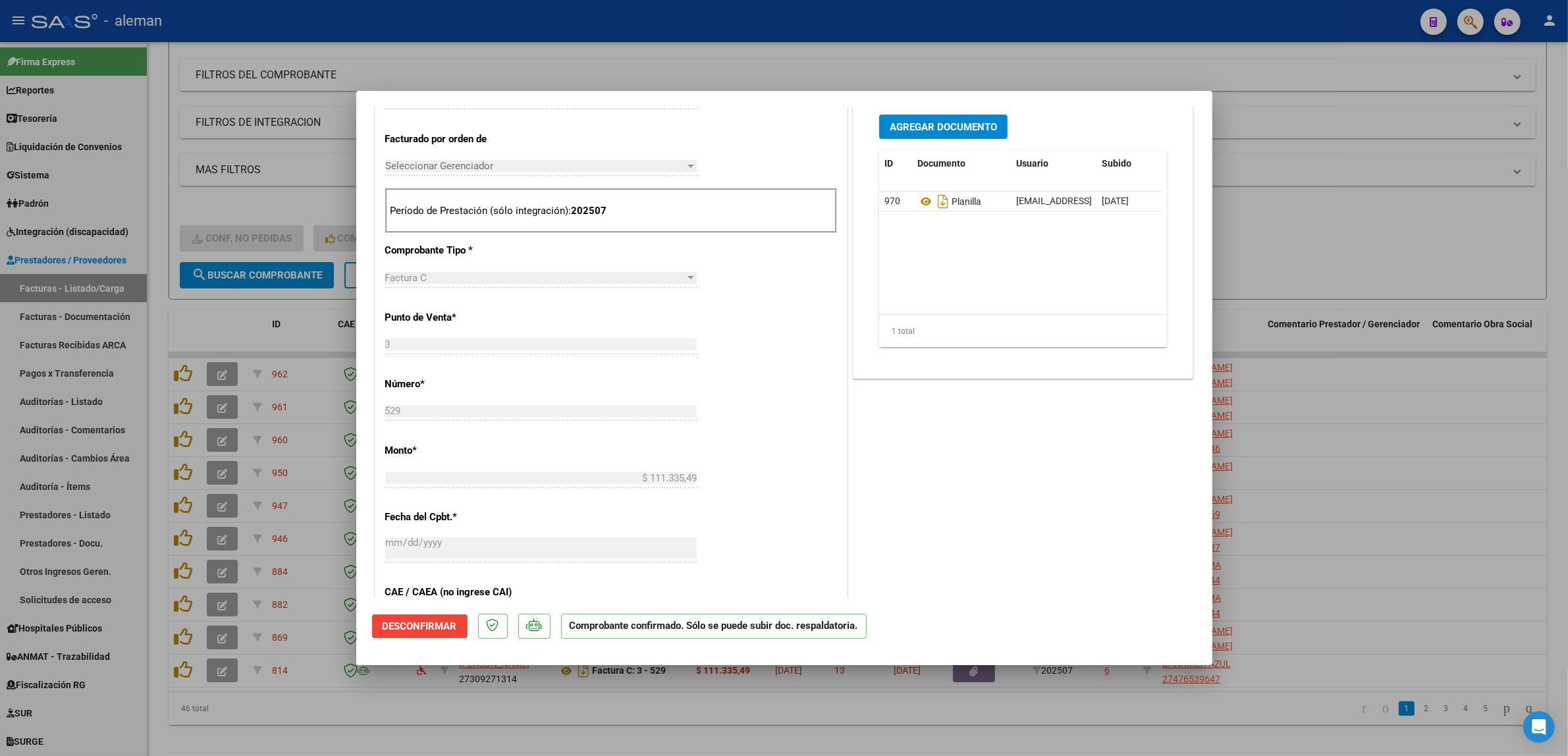
click at [1374, 470] on div at bounding box center [784, 378] width 1568 height 756
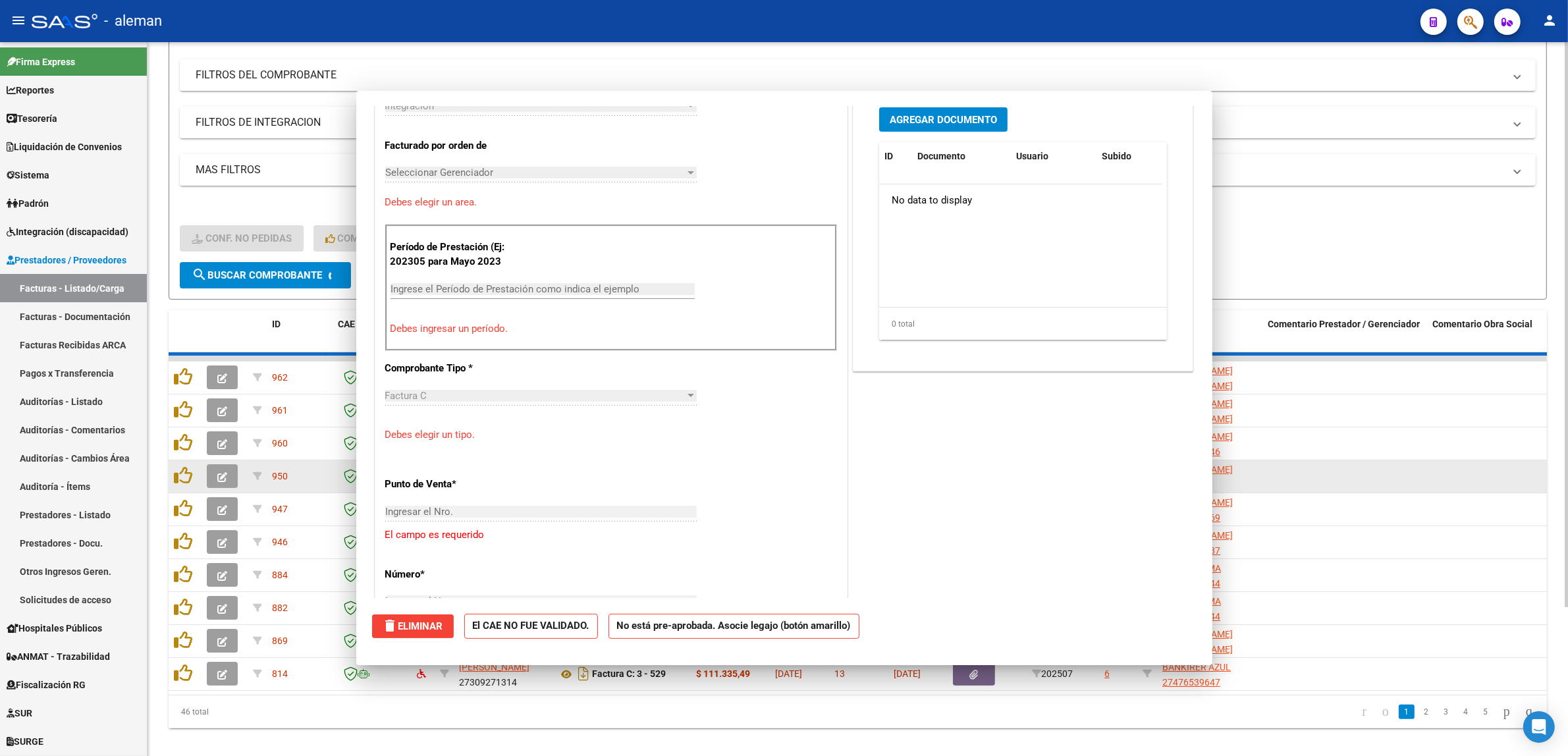
scroll to position [0, 0]
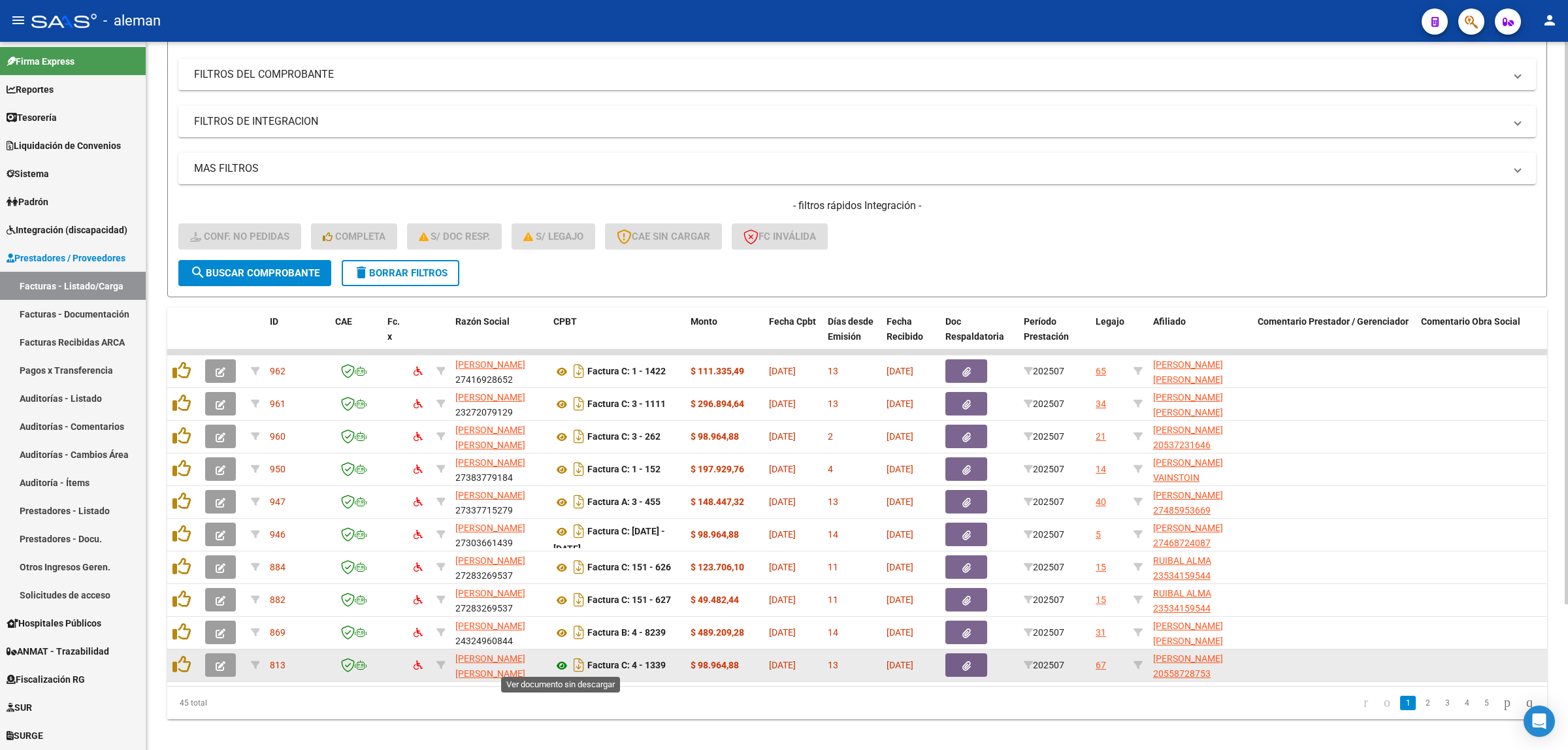
click at [564, 662] on icon at bounding box center [562, 665] width 17 height 15
click at [213, 667] on button "button" at bounding box center [220, 665] width 31 height 24
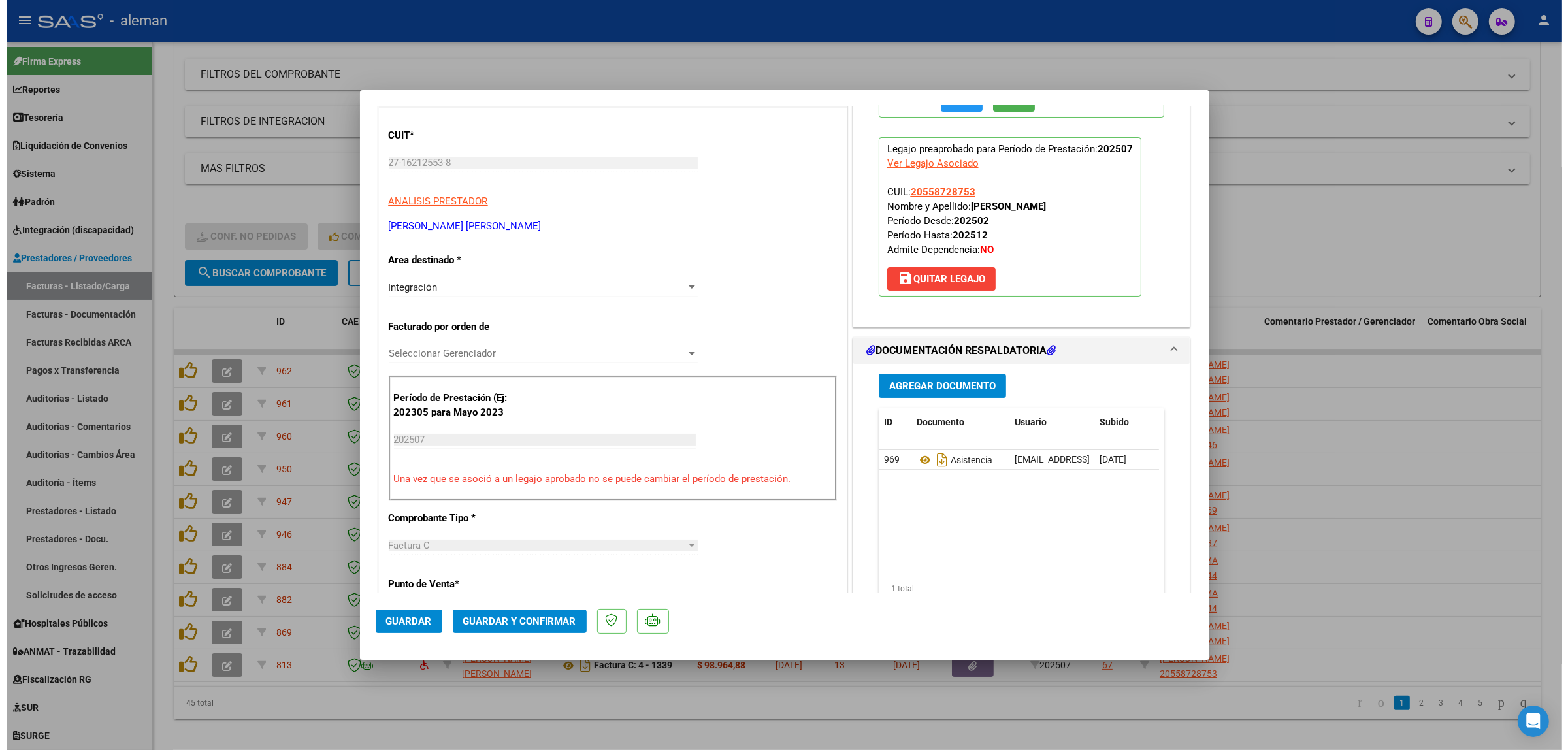
scroll to position [245, 0]
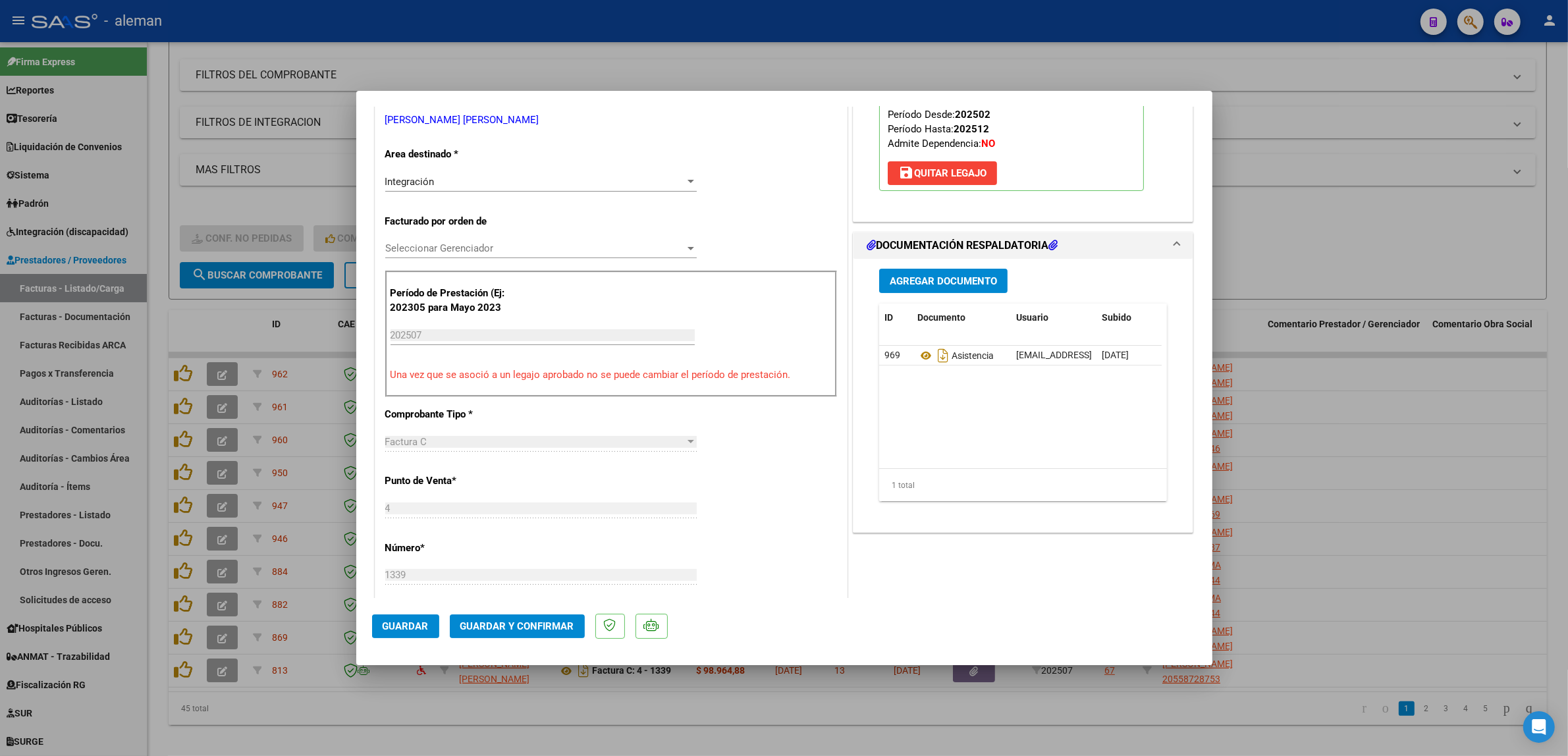
click at [537, 628] on span "Guardar y Confirmar" at bounding box center [518, 626] width 114 height 12
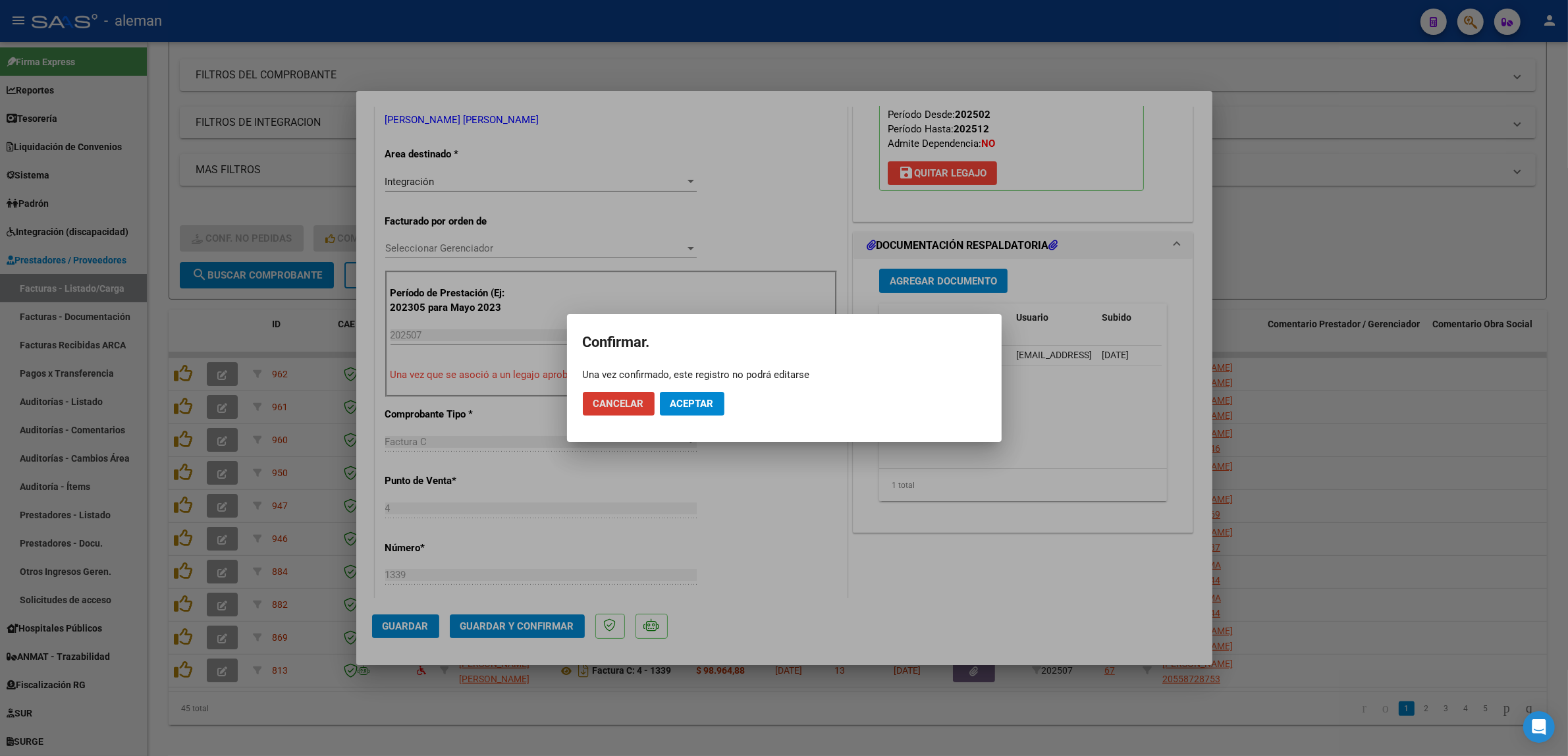
click at [679, 400] on span "Aceptar" at bounding box center [692, 403] width 44 height 12
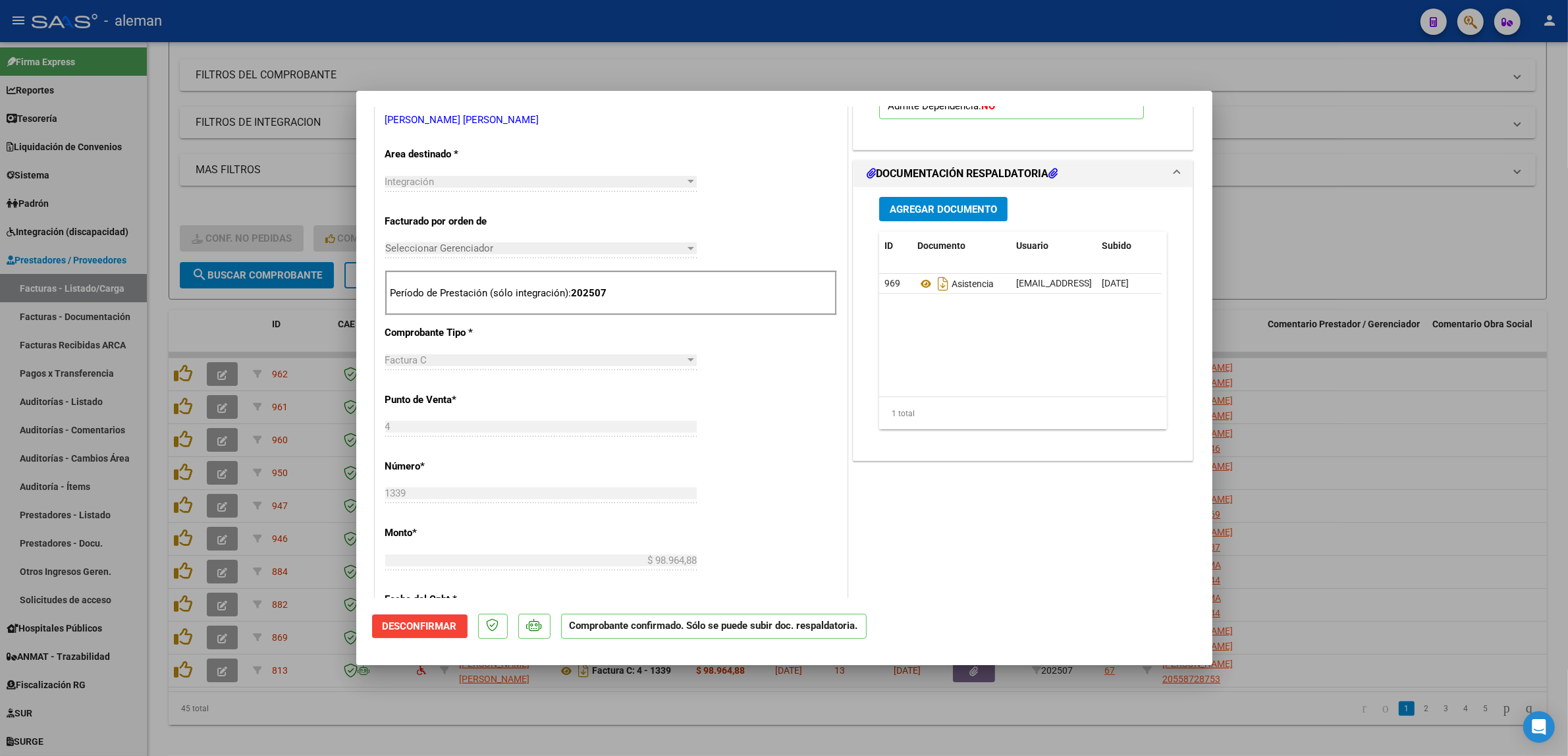
click at [1394, 504] on div at bounding box center [784, 378] width 1568 height 756
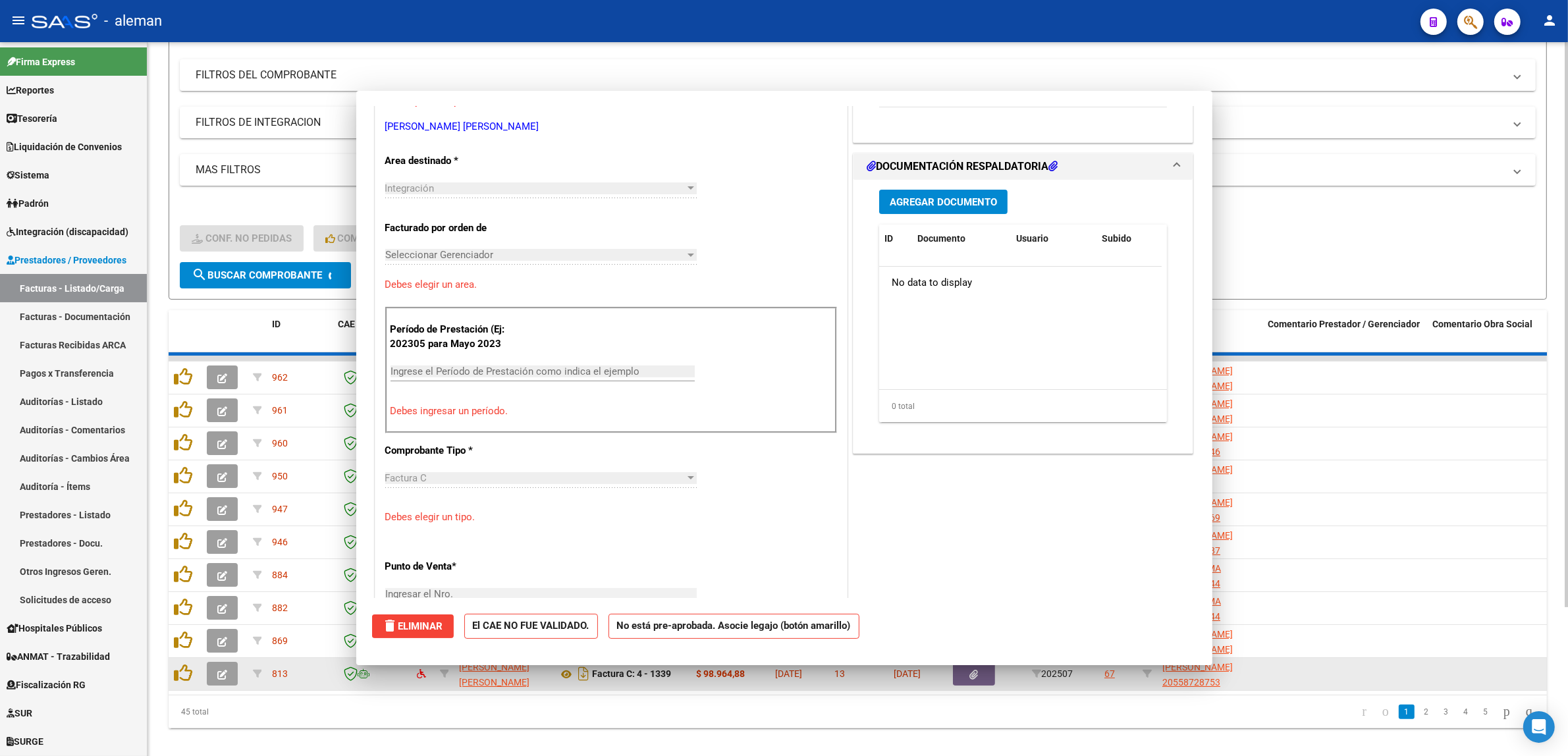
scroll to position [0, 0]
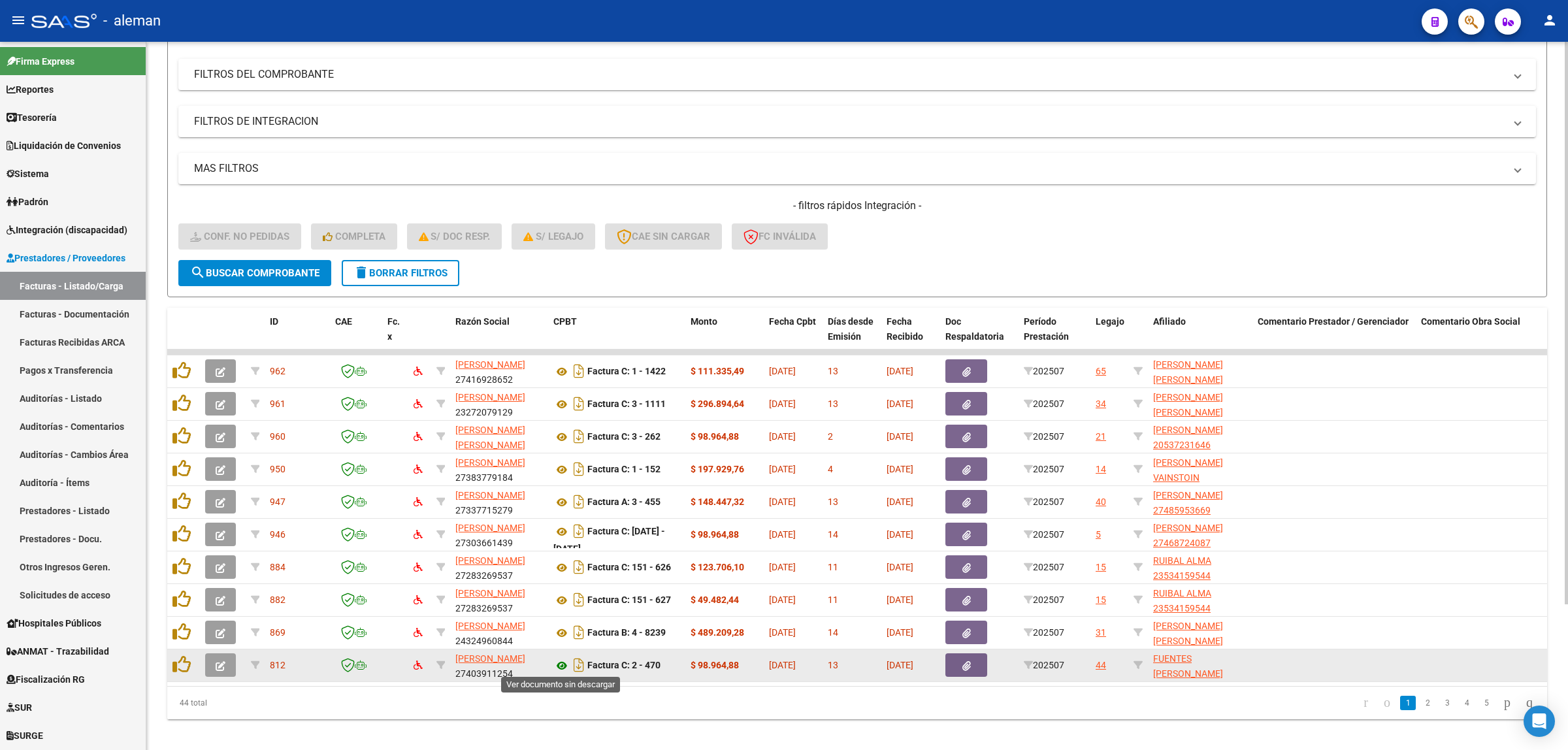
click at [562, 660] on icon at bounding box center [562, 665] width 17 height 15
click at [218, 664] on icon "button" at bounding box center [220, 666] width 10 height 10
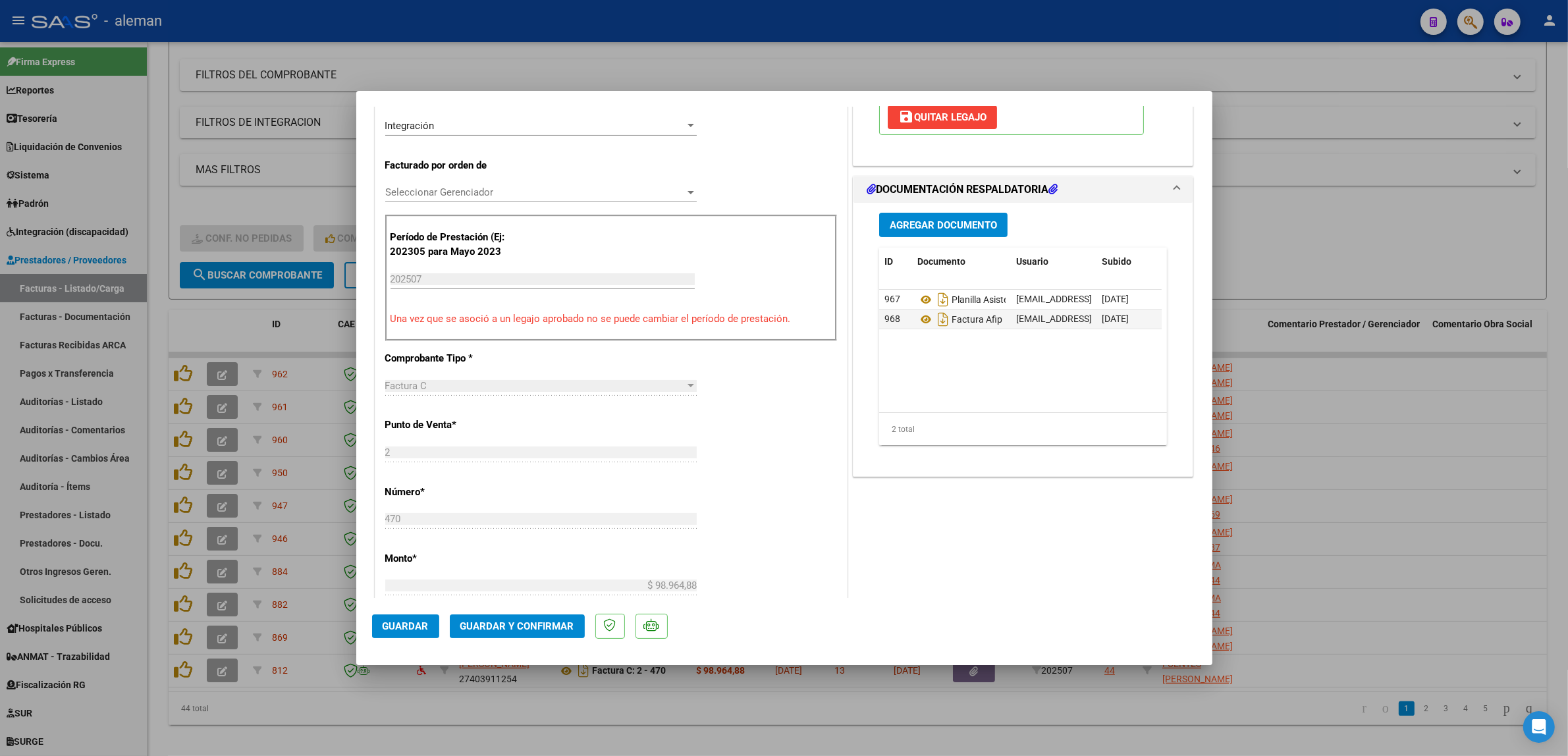
scroll to position [329, 0]
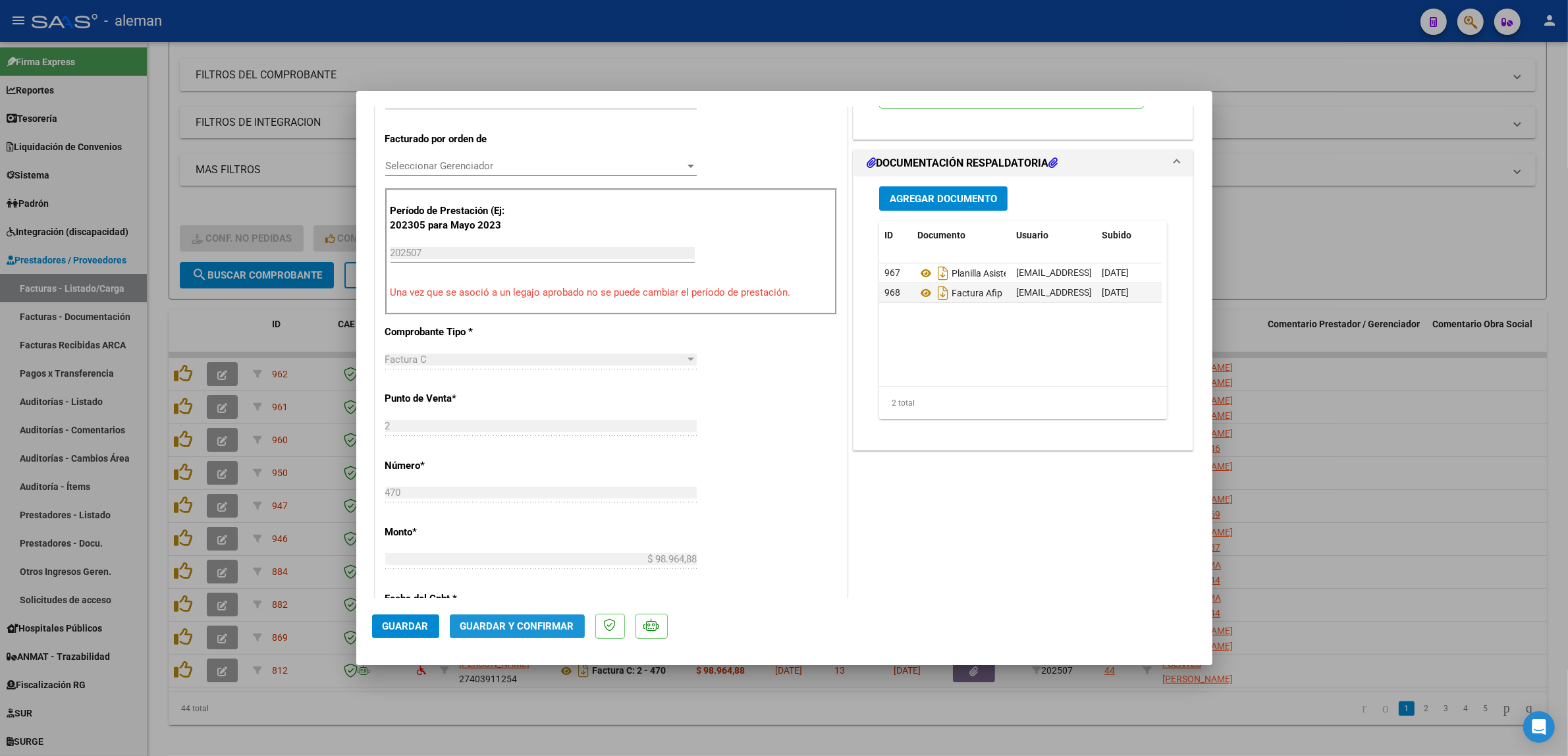
click at [525, 628] on span "Guardar y Confirmar" at bounding box center [518, 626] width 114 height 12
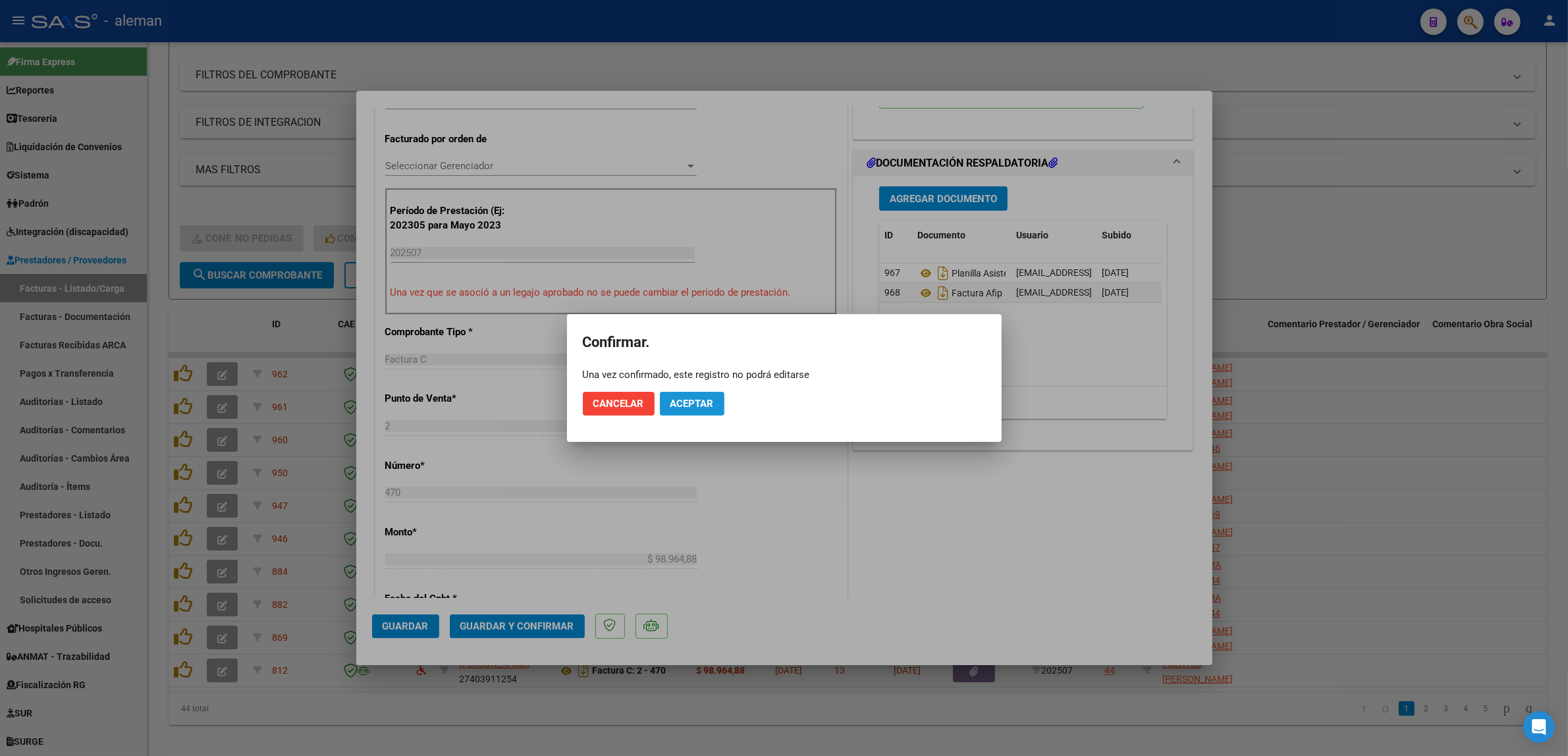
click at [703, 406] on span "Aceptar" at bounding box center [692, 403] width 44 height 12
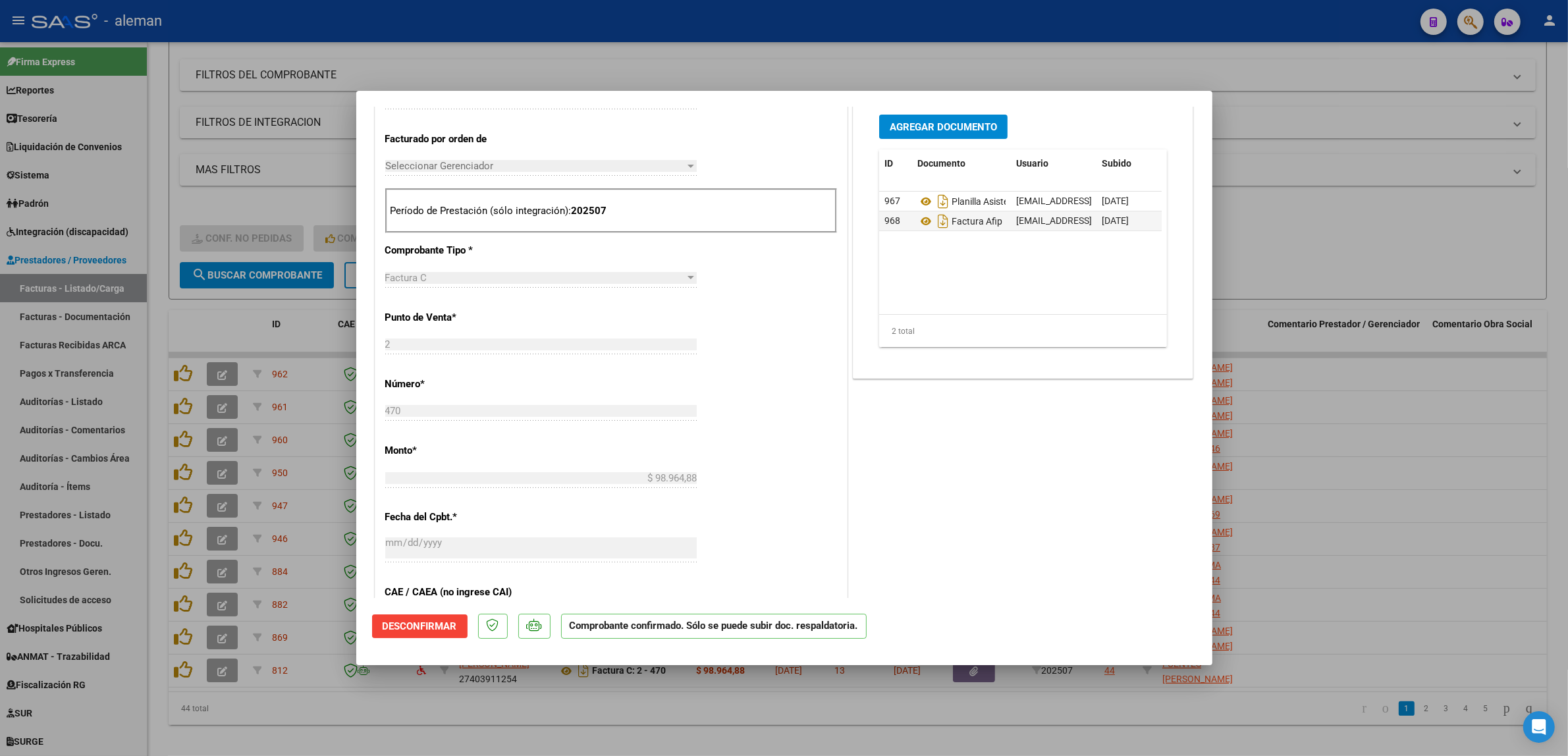
click at [1331, 501] on div at bounding box center [784, 378] width 1568 height 756
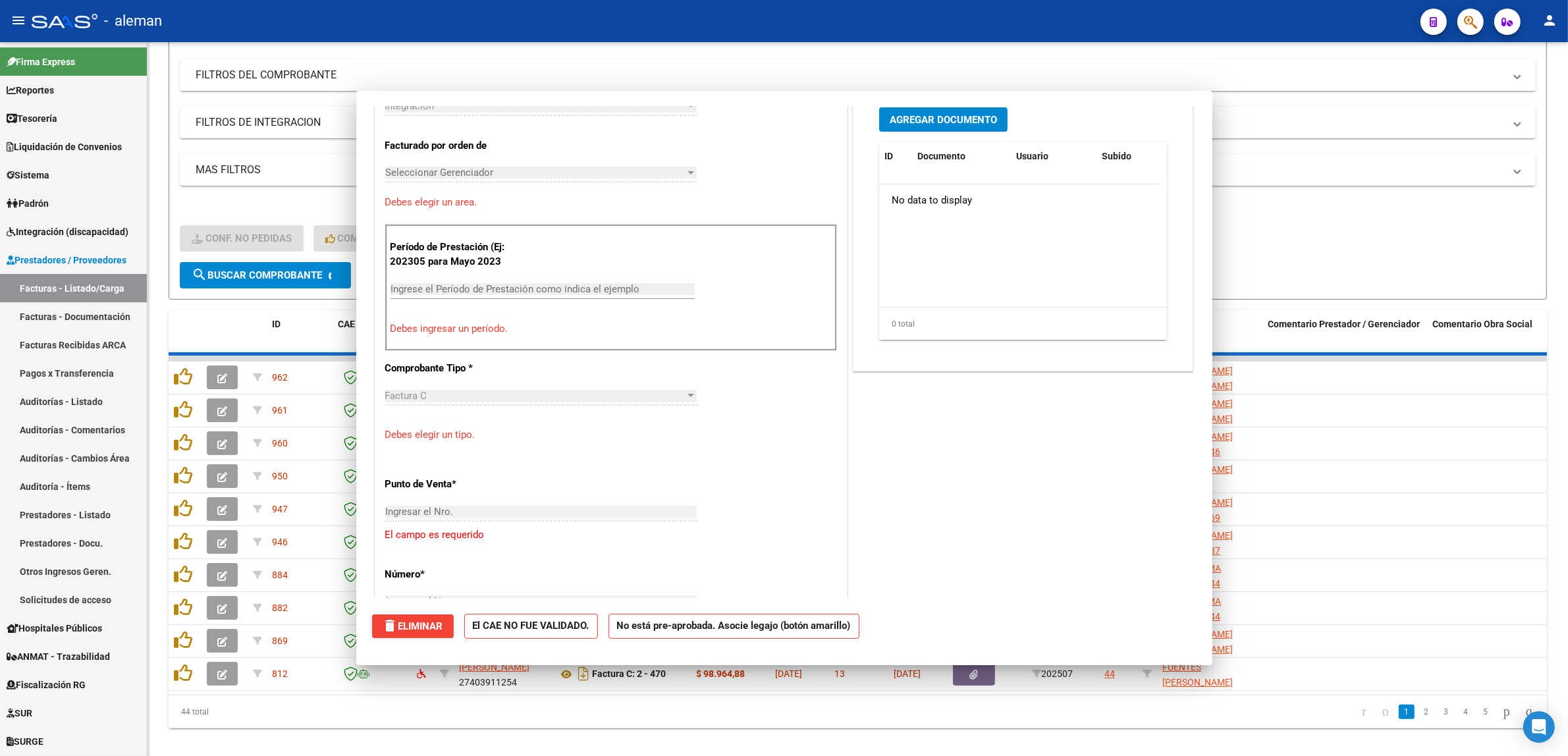
scroll to position [0, 0]
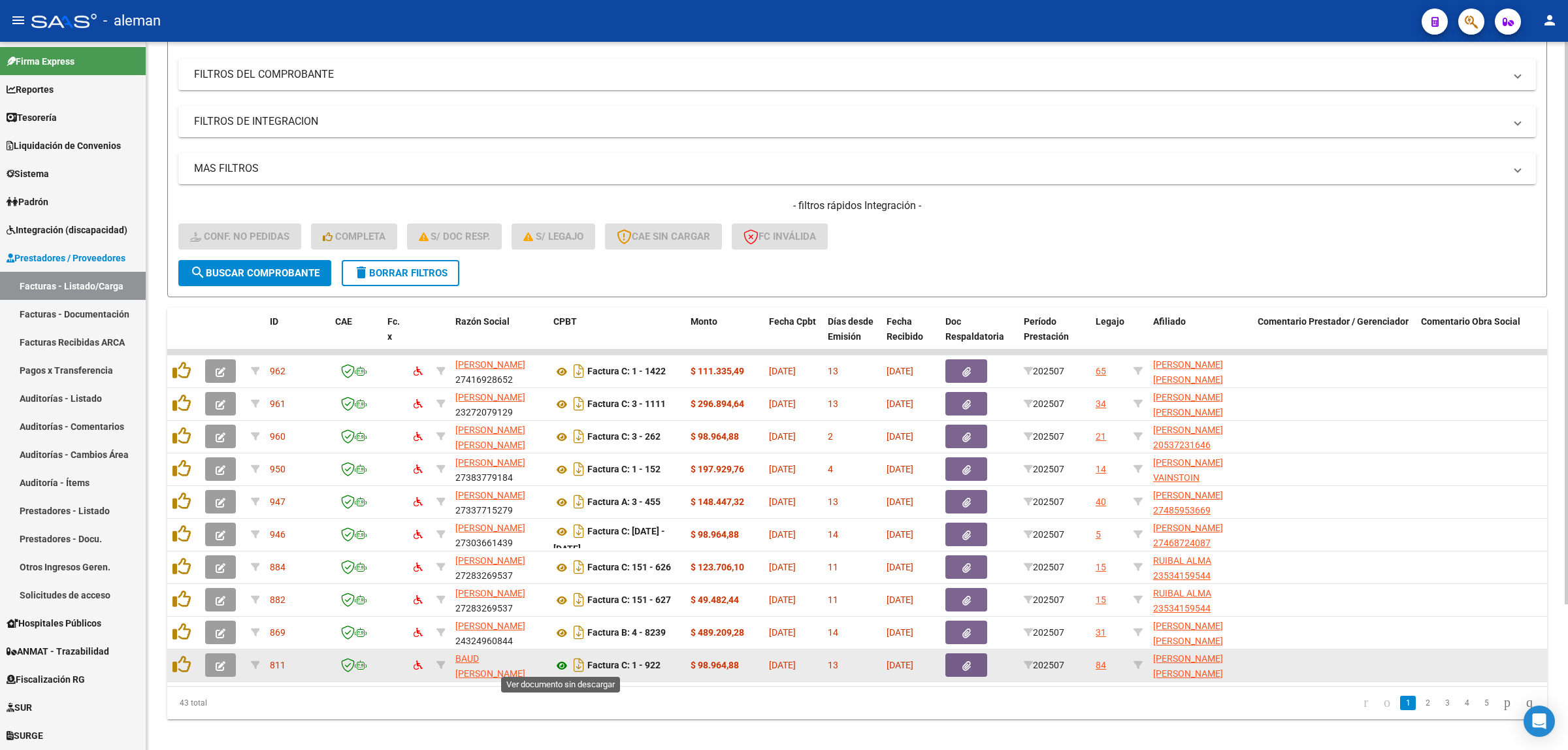
click at [562, 664] on icon at bounding box center [562, 665] width 17 height 15
click at [223, 661] on icon "button" at bounding box center [220, 666] width 10 height 10
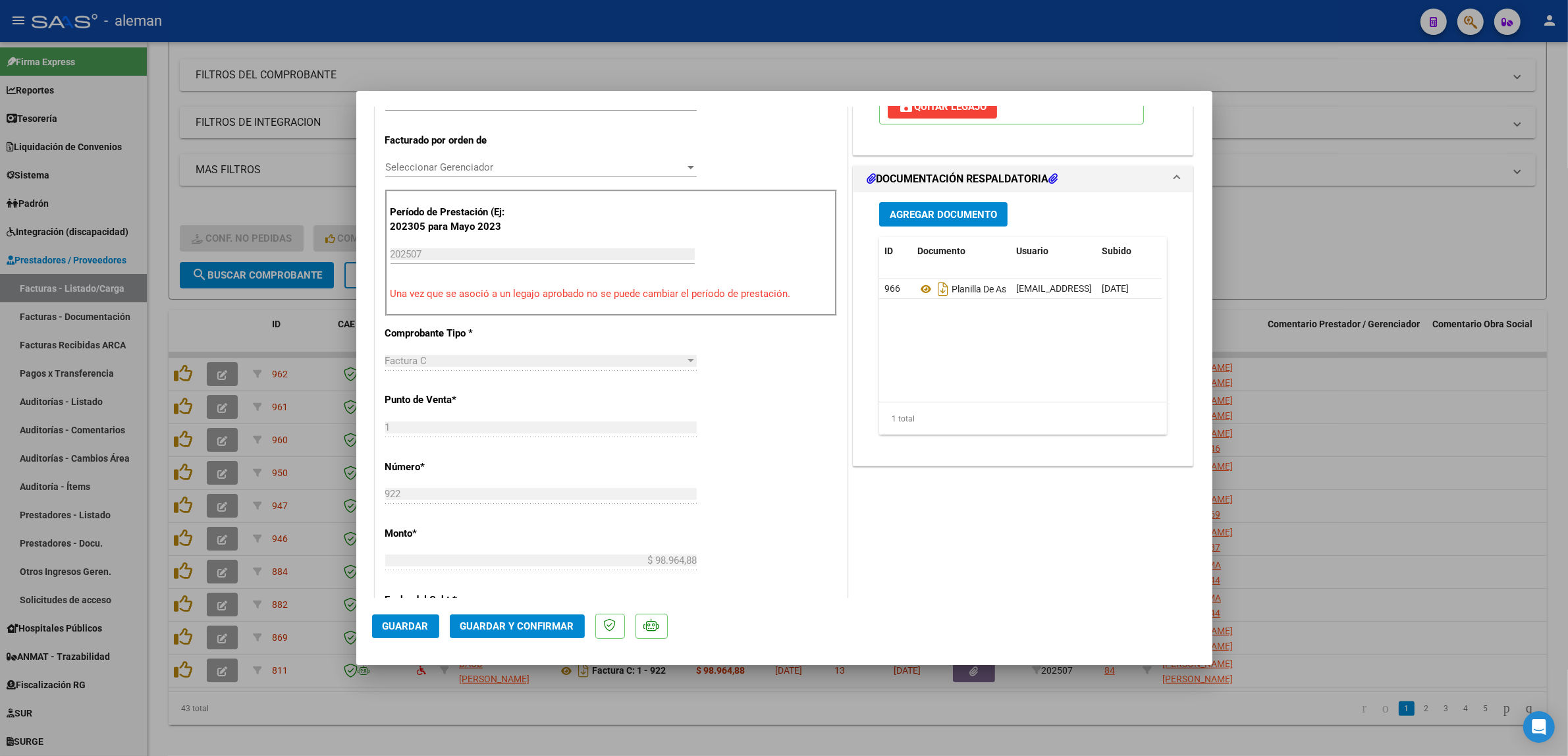
scroll to position [329, 0]
click at [495, 623] on span "Guardar y Confirmar" at bounding box center [518, 626] width 114 height 12
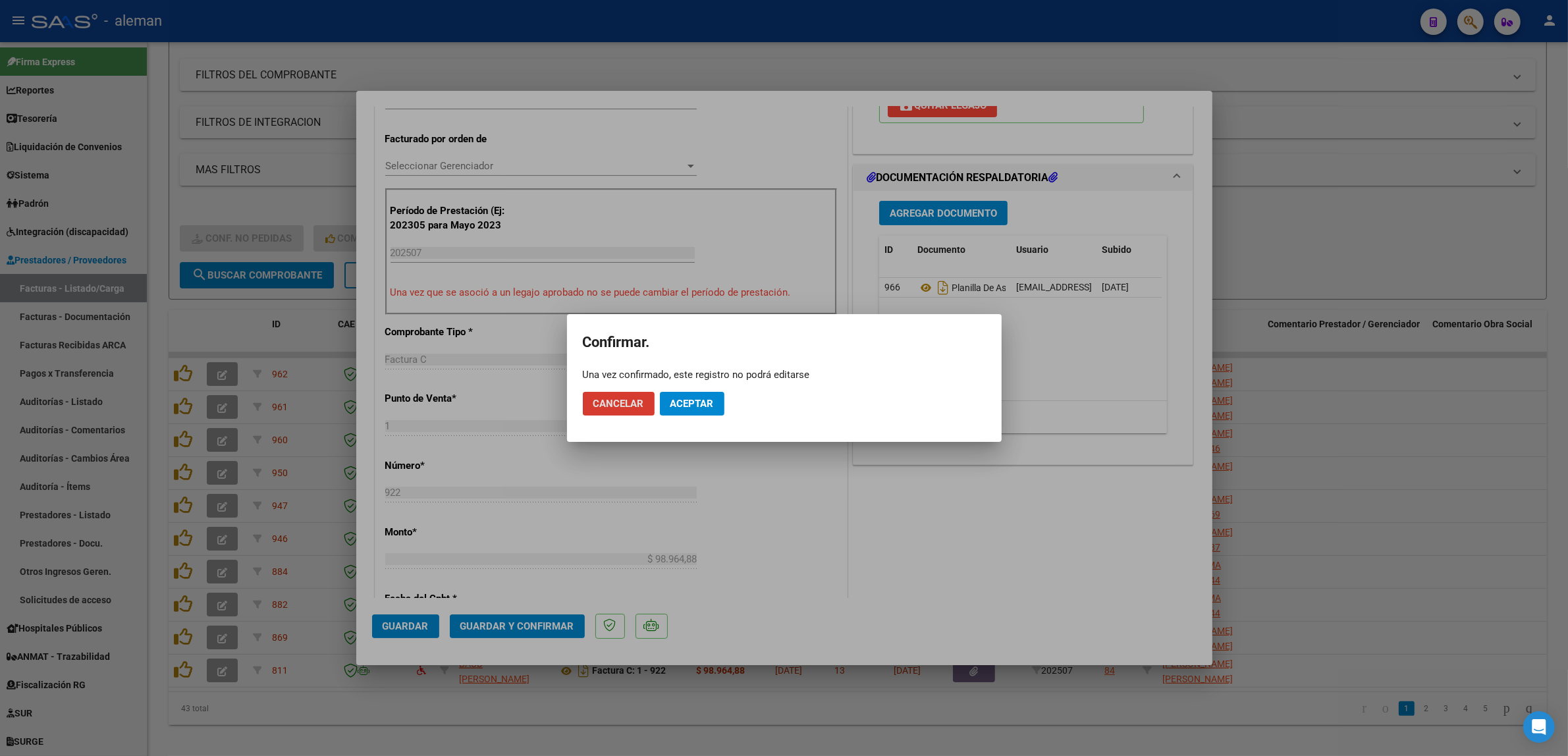
click at [719, 413] on button "Aceptar" at bounding box center [691, 403] width 64 height 24
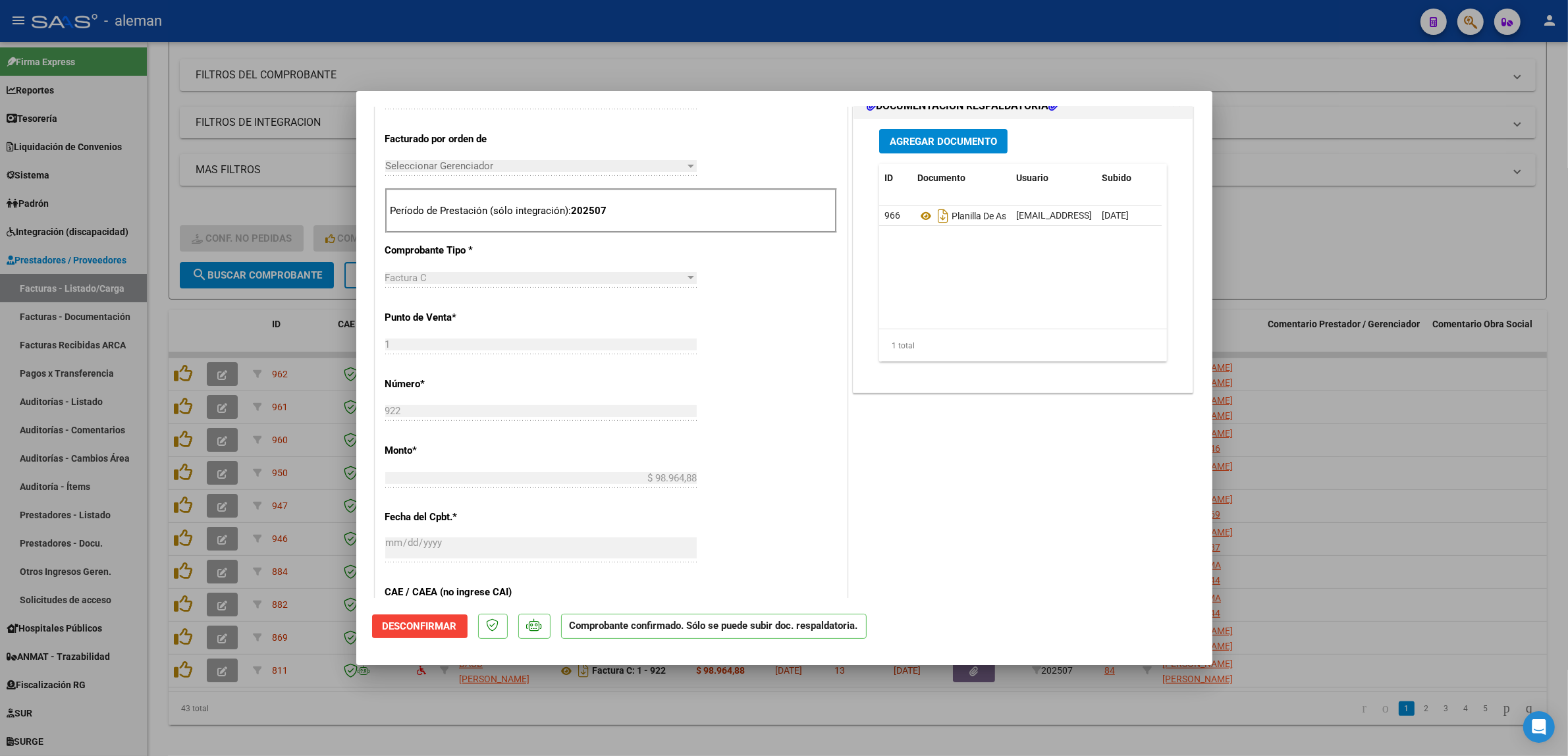
click at [1380, 468] on div at bounding box center [784, 378] width 1568 height 756
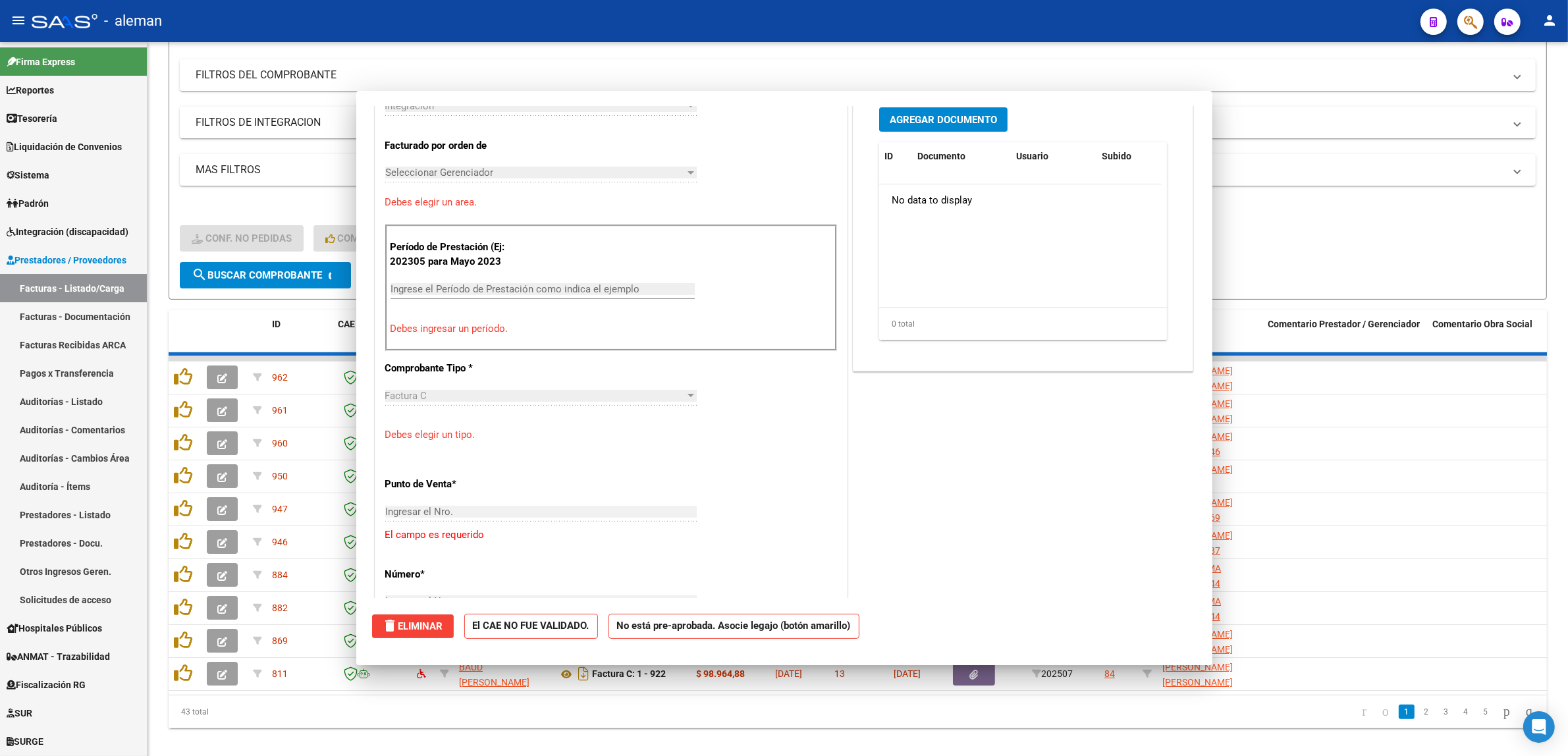
scroll to position [0, 0]
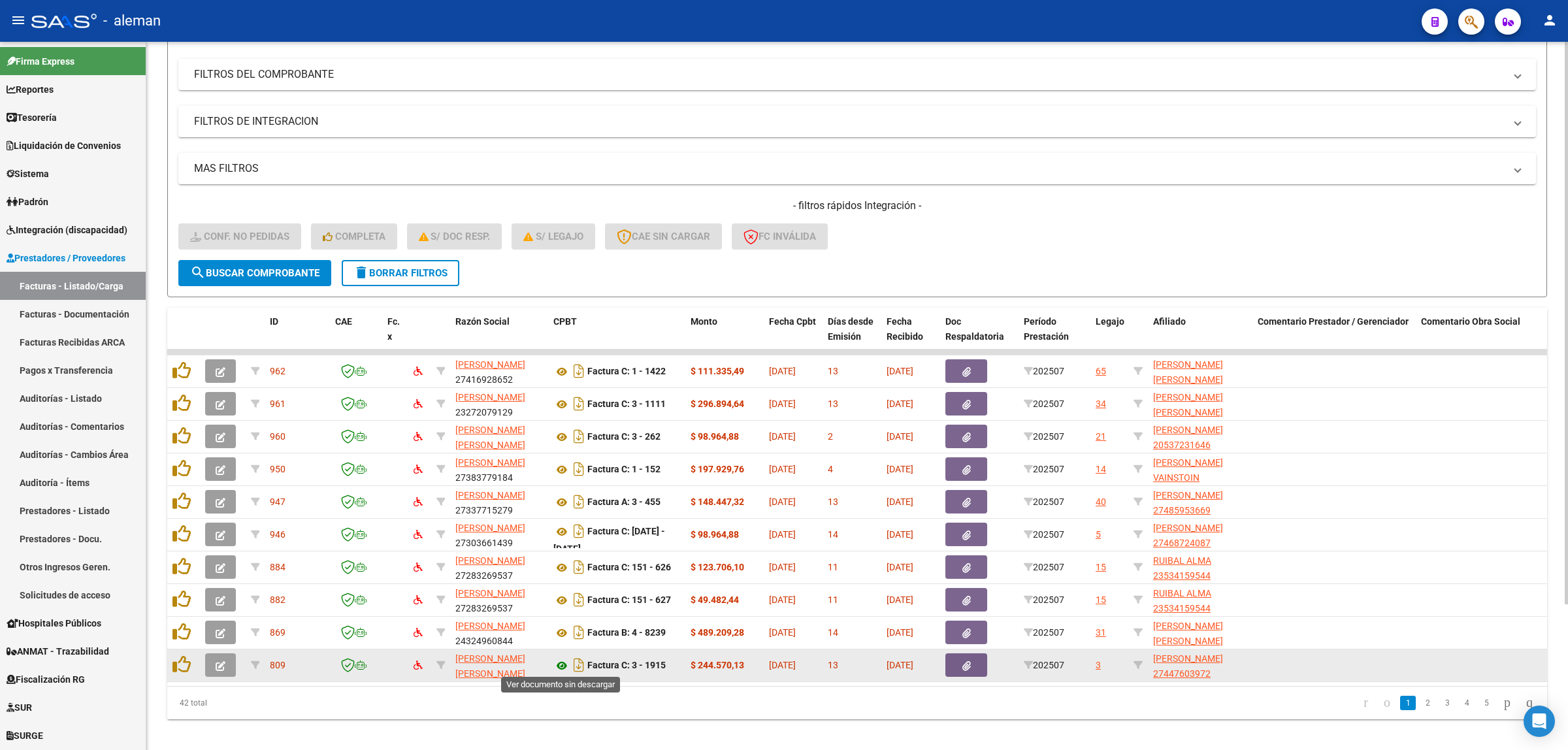
click at [557, 662] on icon at bounding box center [562, 665] width 17 height 15
click at [223, 662] on icon "button" at bounding box center [220, 666] width 10 height 10
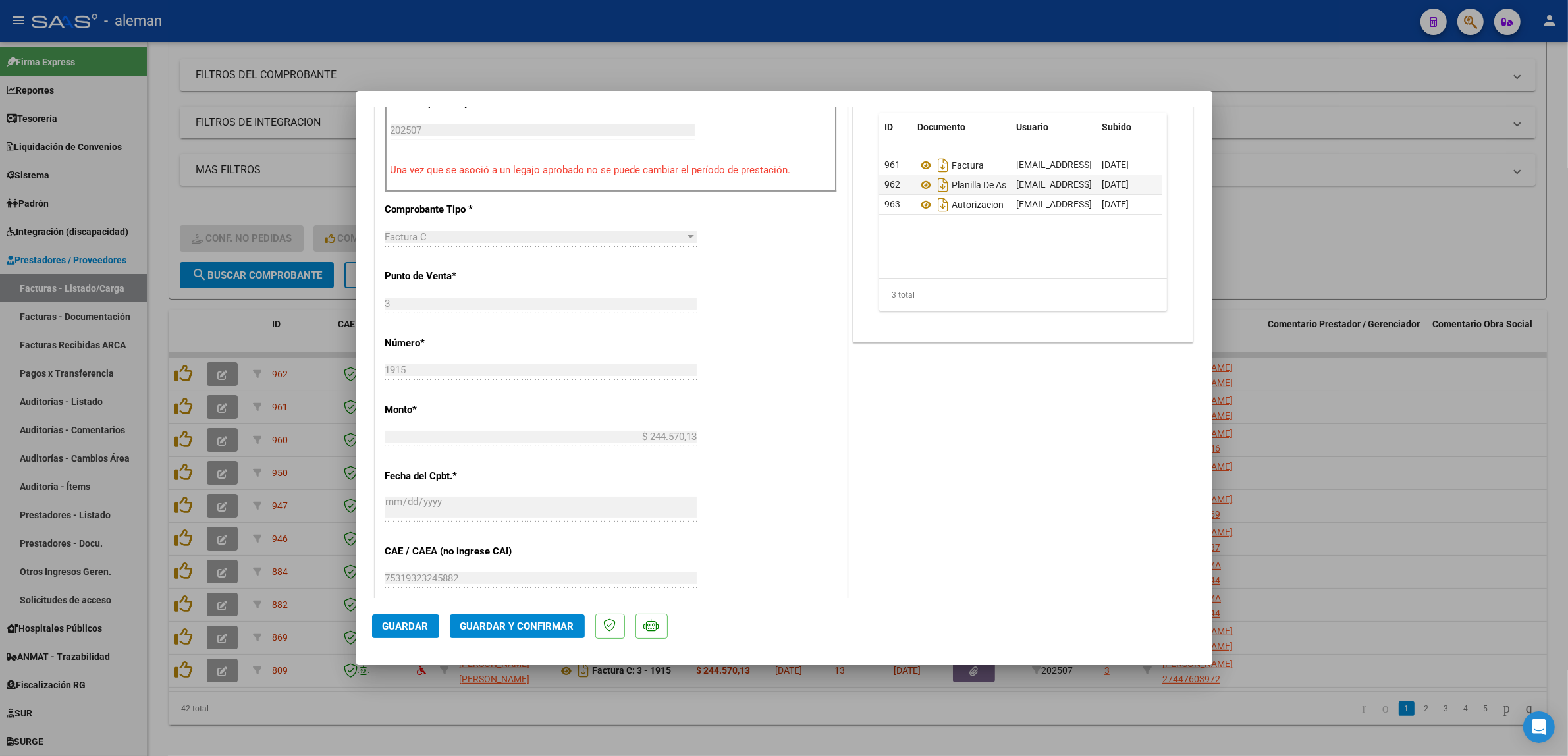
scroll to position [781, 0]
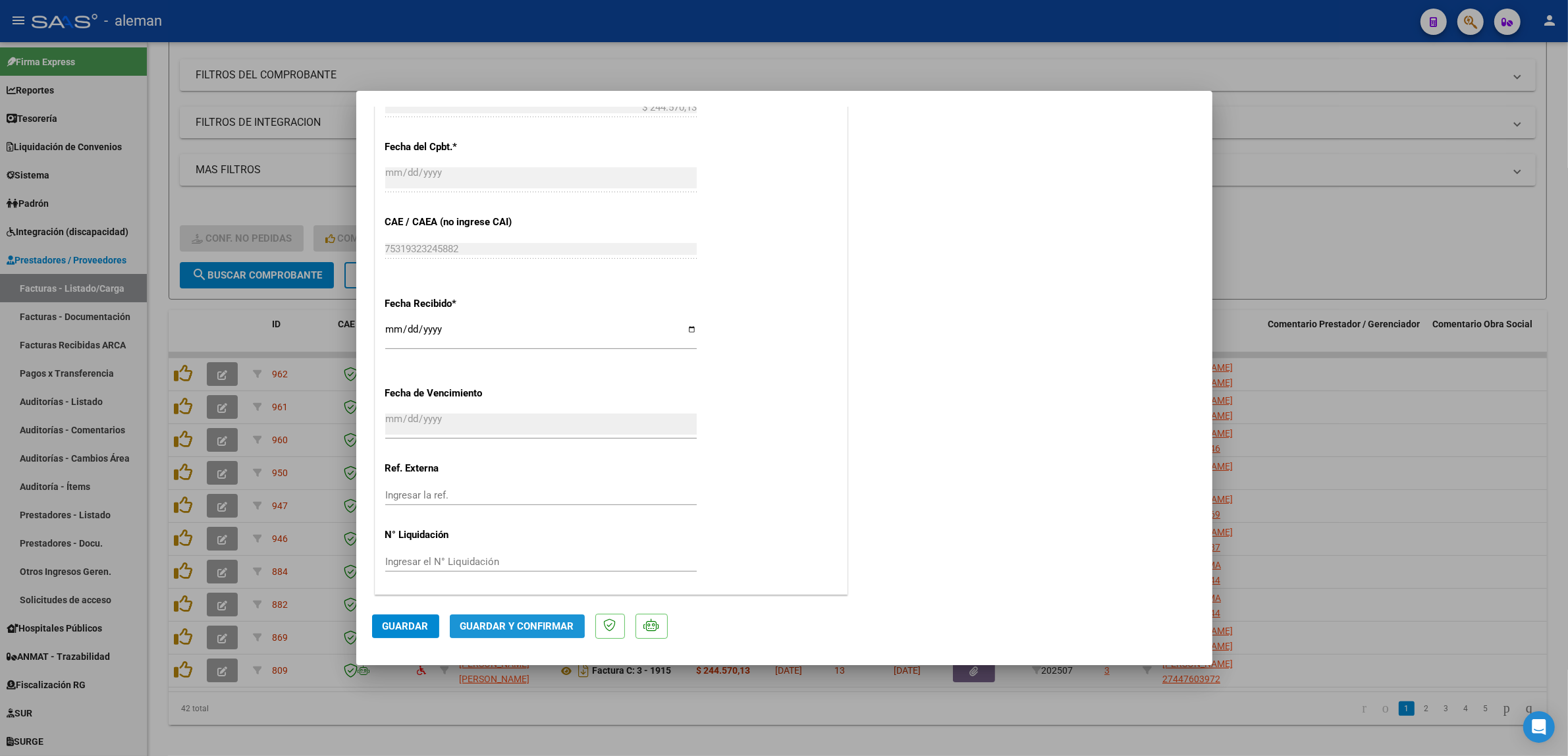
click at [513, 620] on span "Guardar y Confirmar" at bounding box center [518, 626] width 114 height 12
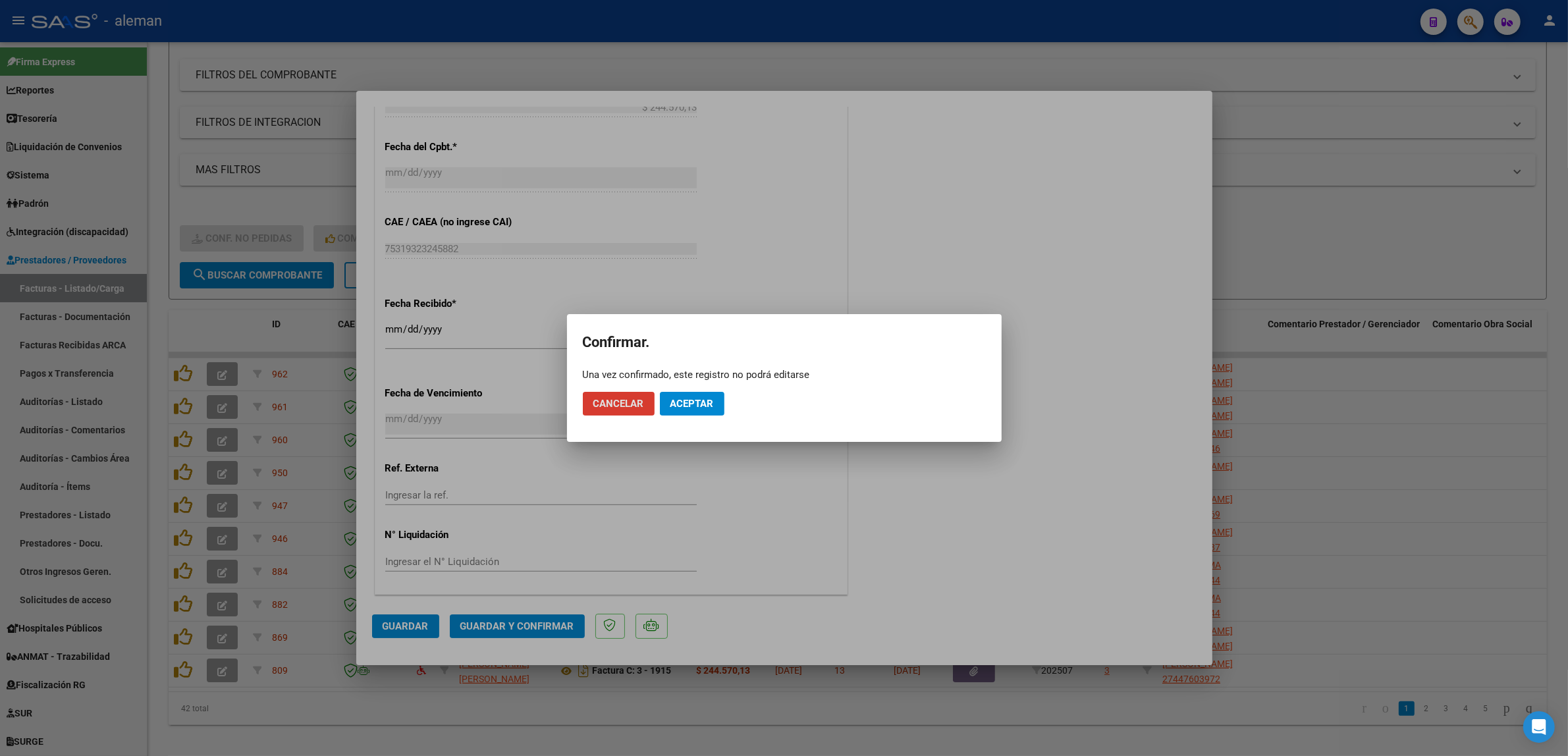
click at [712, 413] on button "Aceptar" at bounding box center [691, 403] width 64 height 24
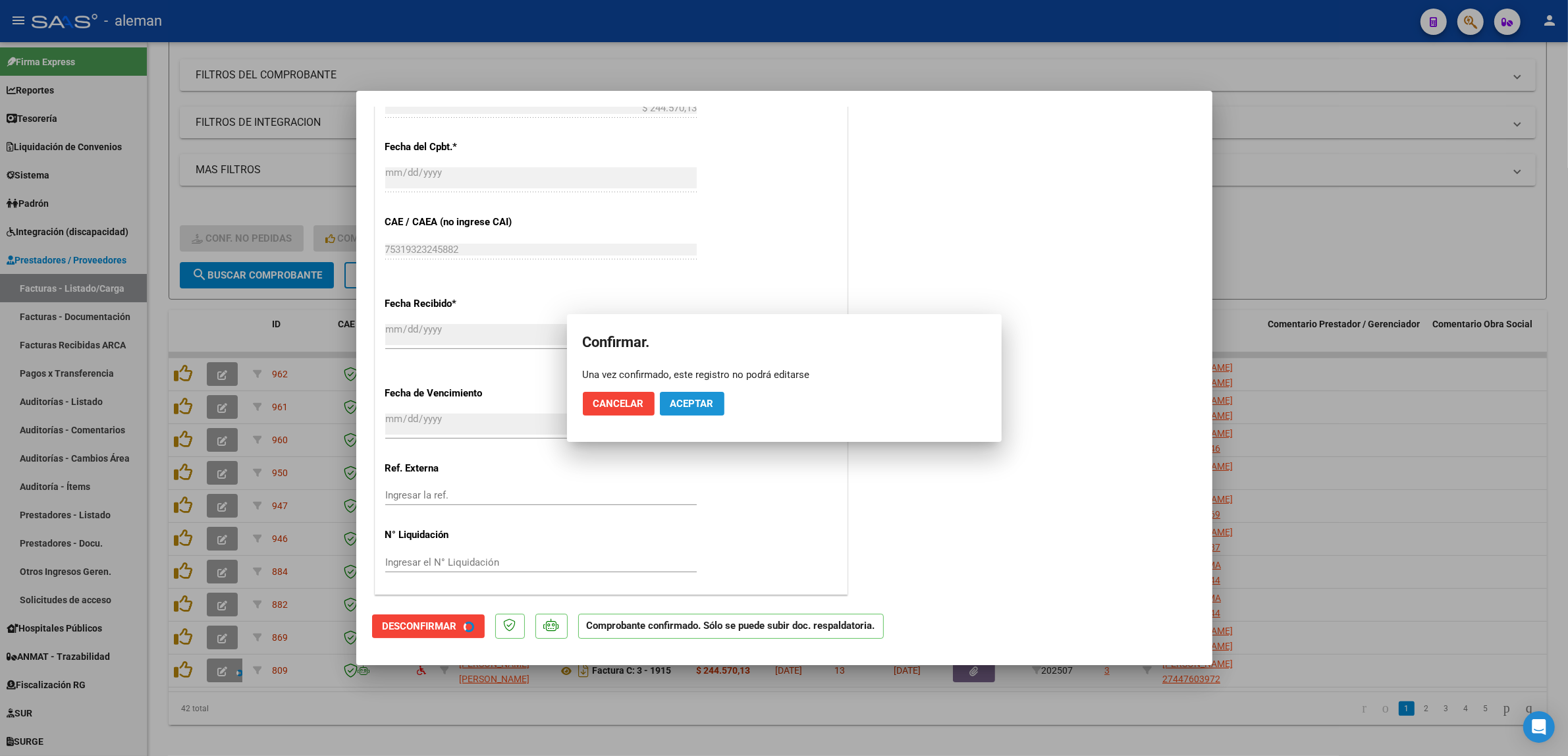
scroll to position [699, 0]
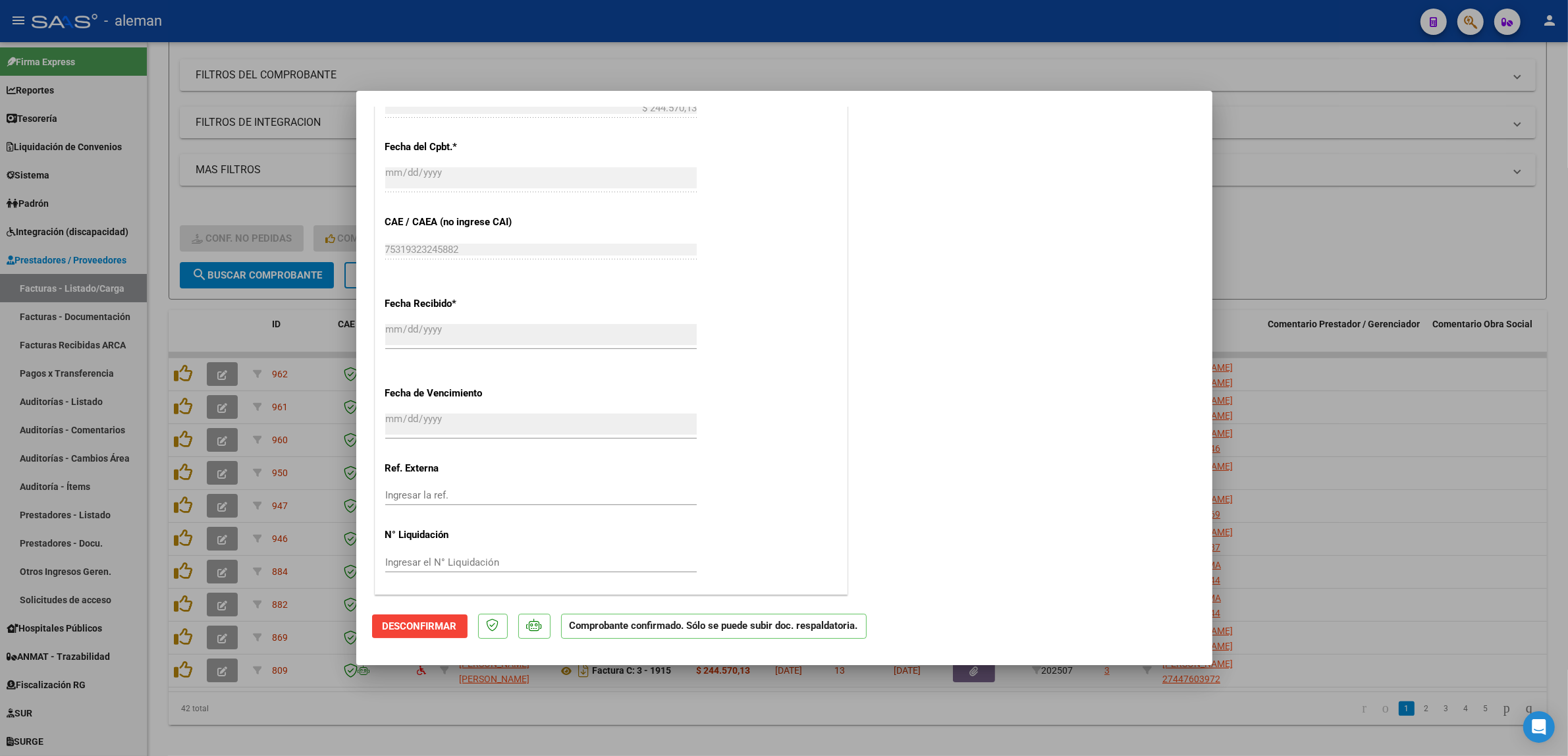
click at [1372, 504] on div at bounding box center [784, 378] width 1568 height 756
type input "$ 0,00"
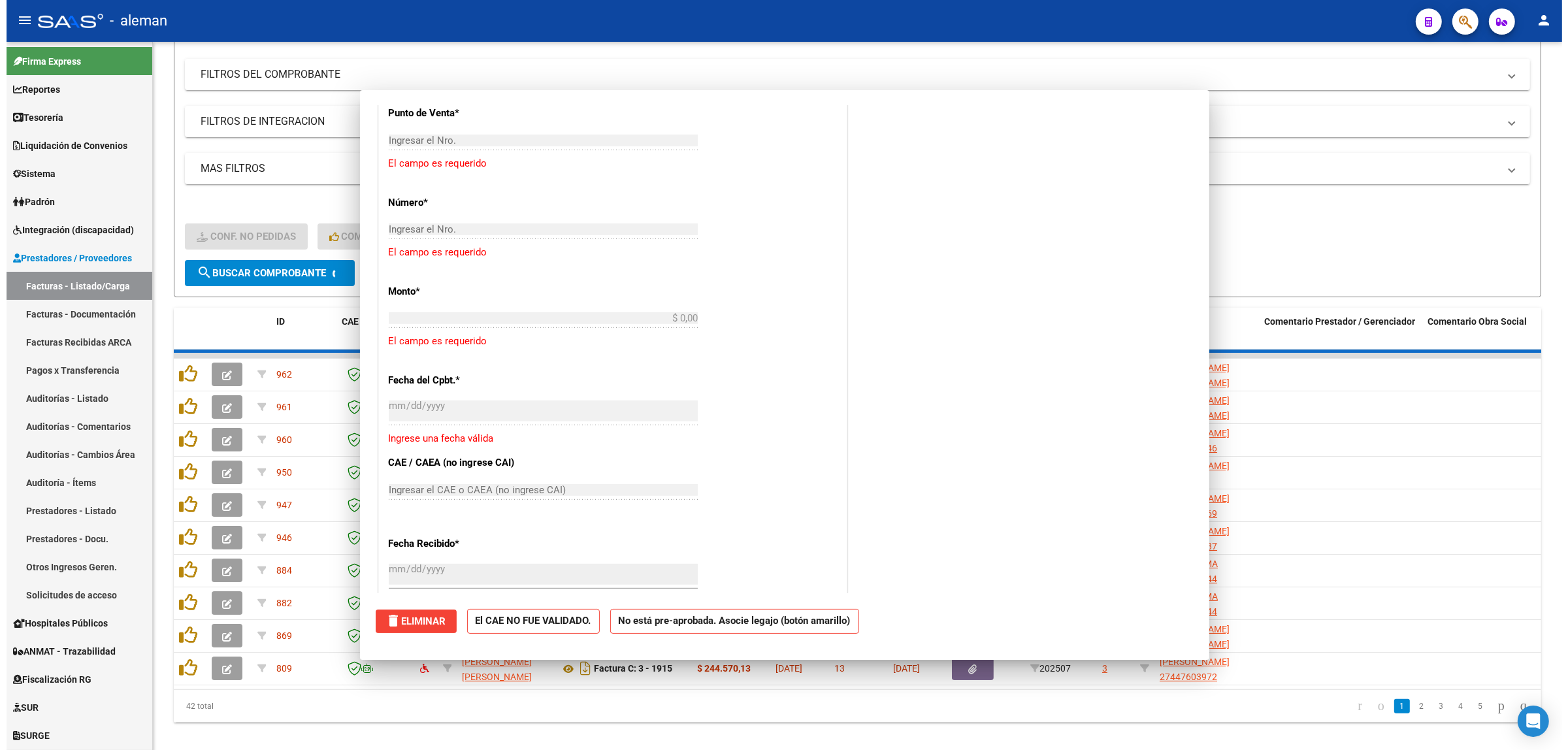
scroll to position [905, 0]
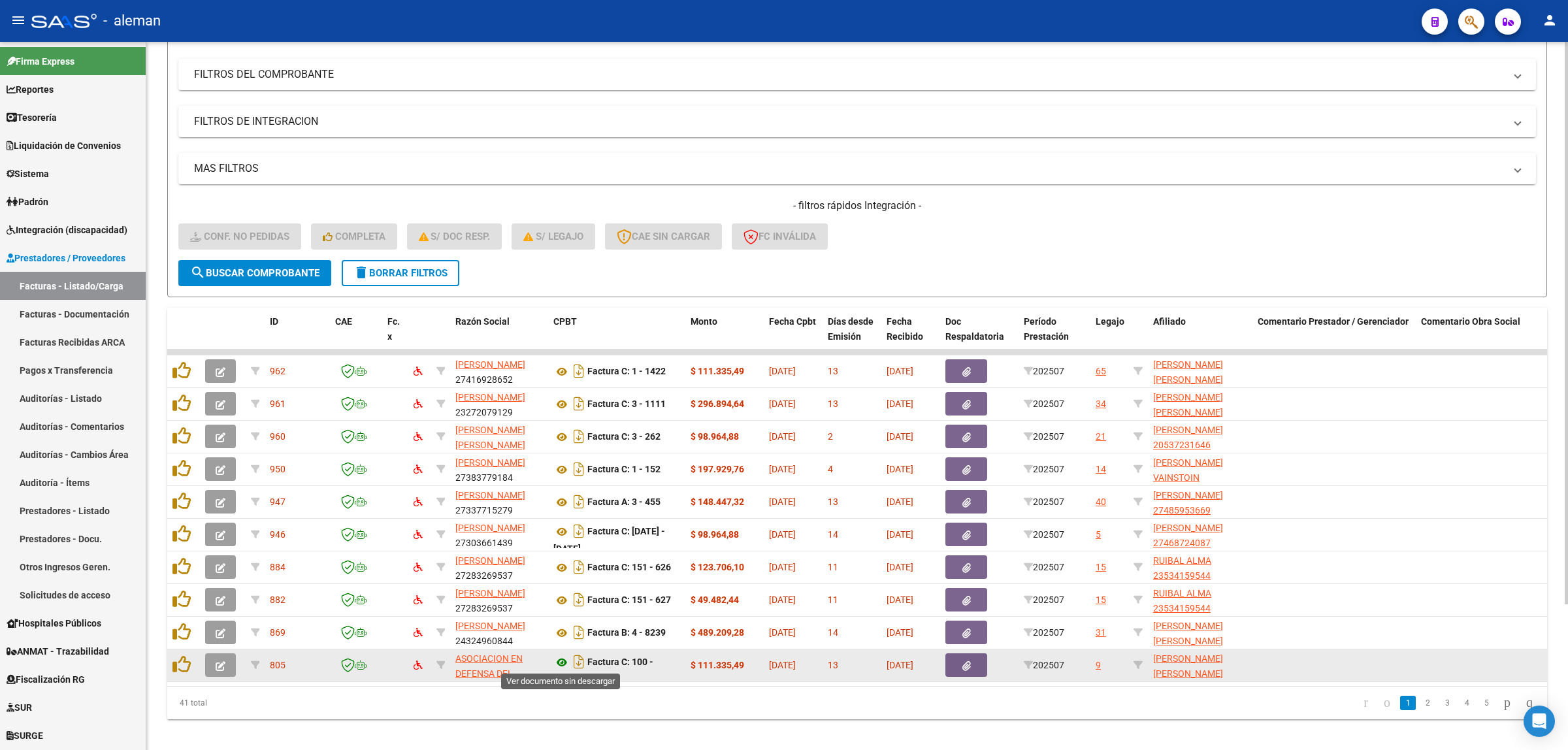
click at [556, 656] on icon at bounding box center [562, 662] width 17 height 15
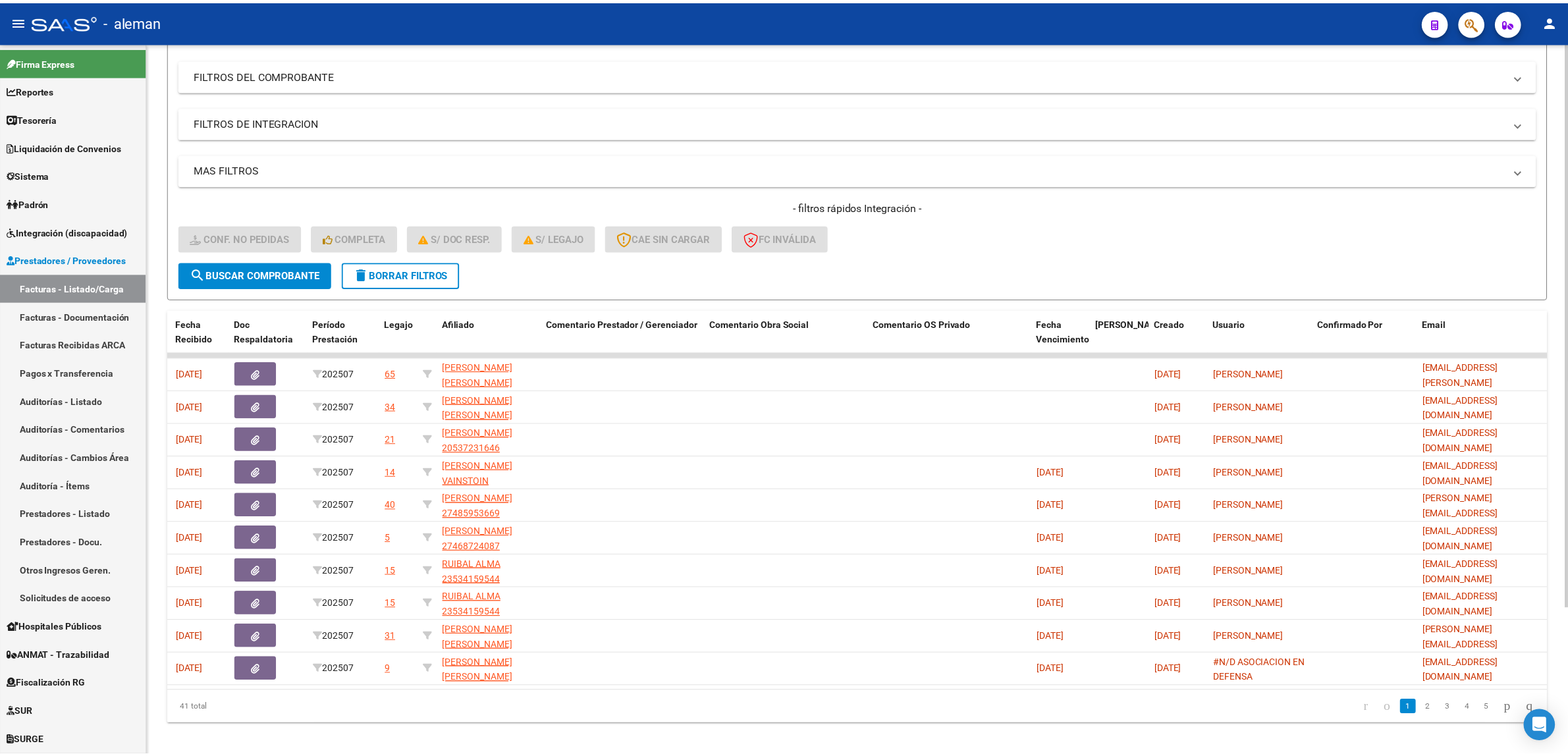
scroll to position [0, 0]
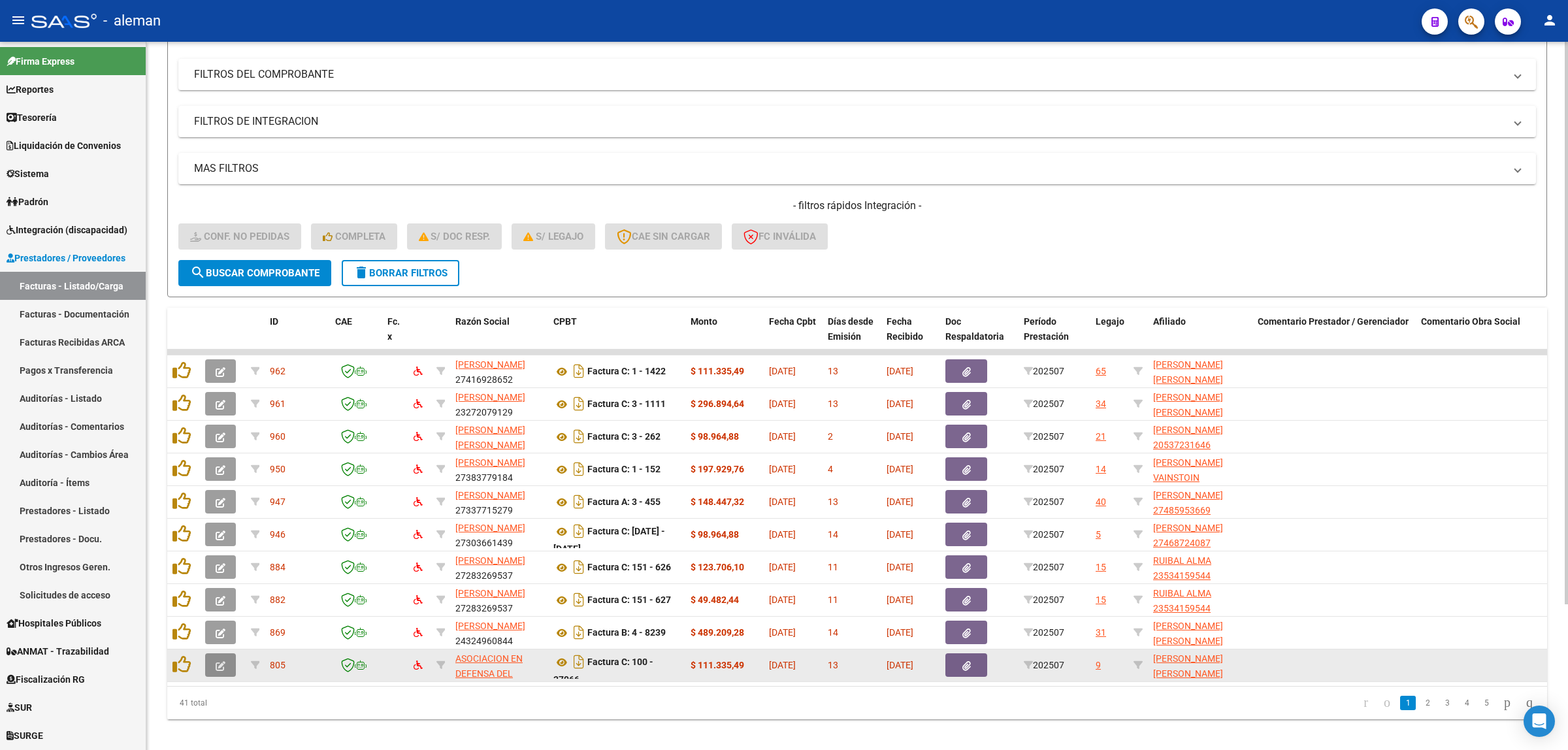
click at [222, 661] on icon "button" at bounding box center [220, 666] width 10 height 10
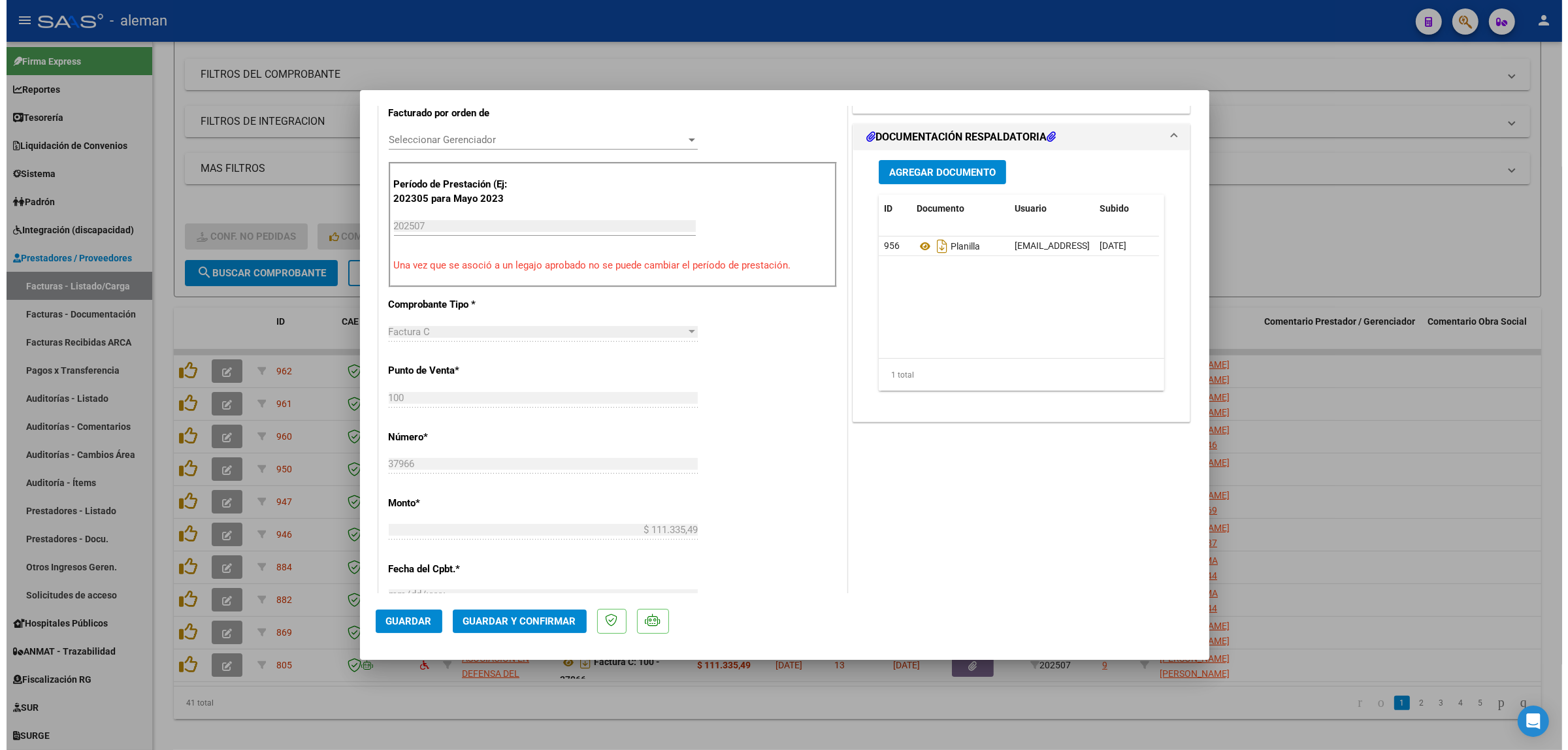
scroll to position [327, 0]
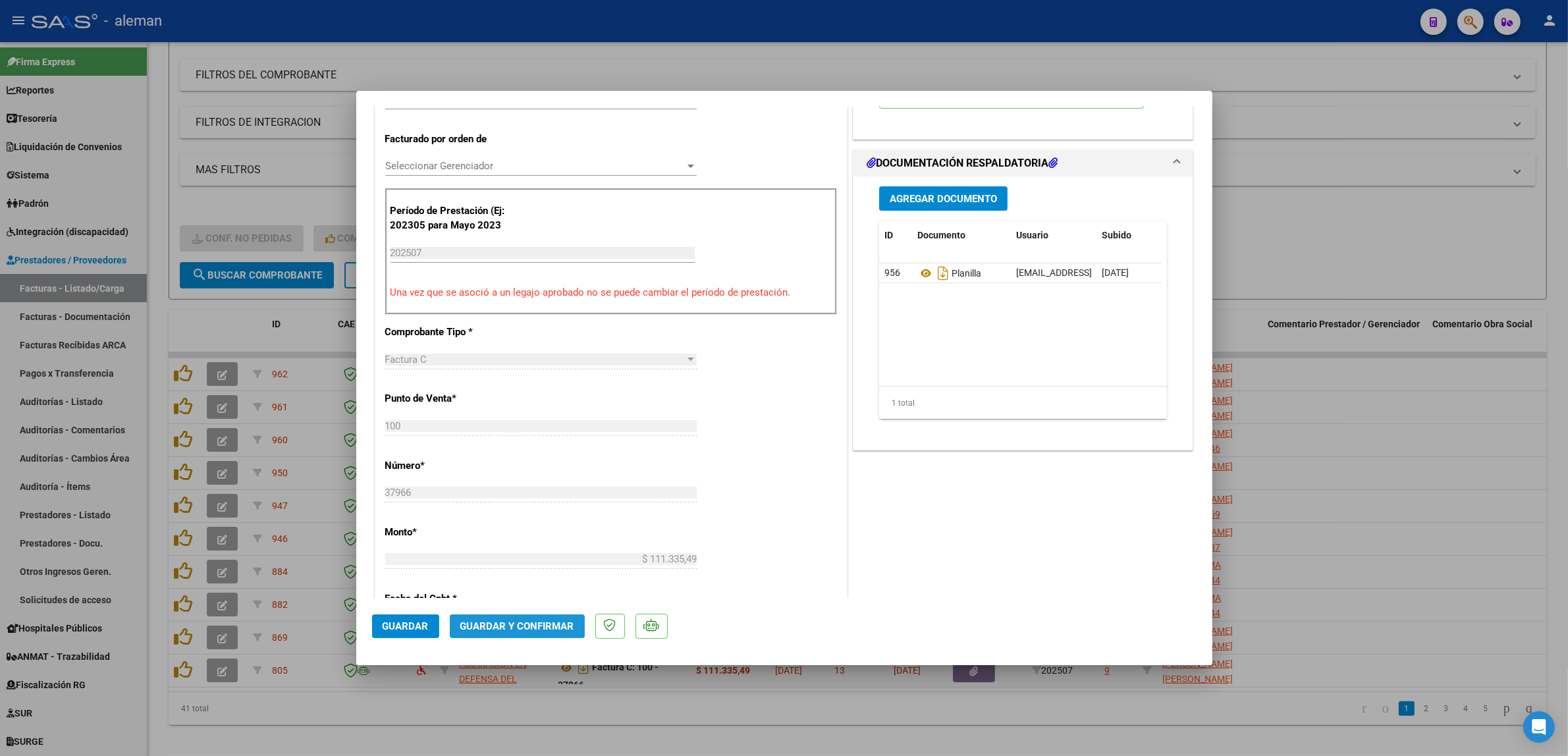
click at [485, 622] on span "Guardar y Confirmar" at bounding box center [518, 626] width 114 height 12
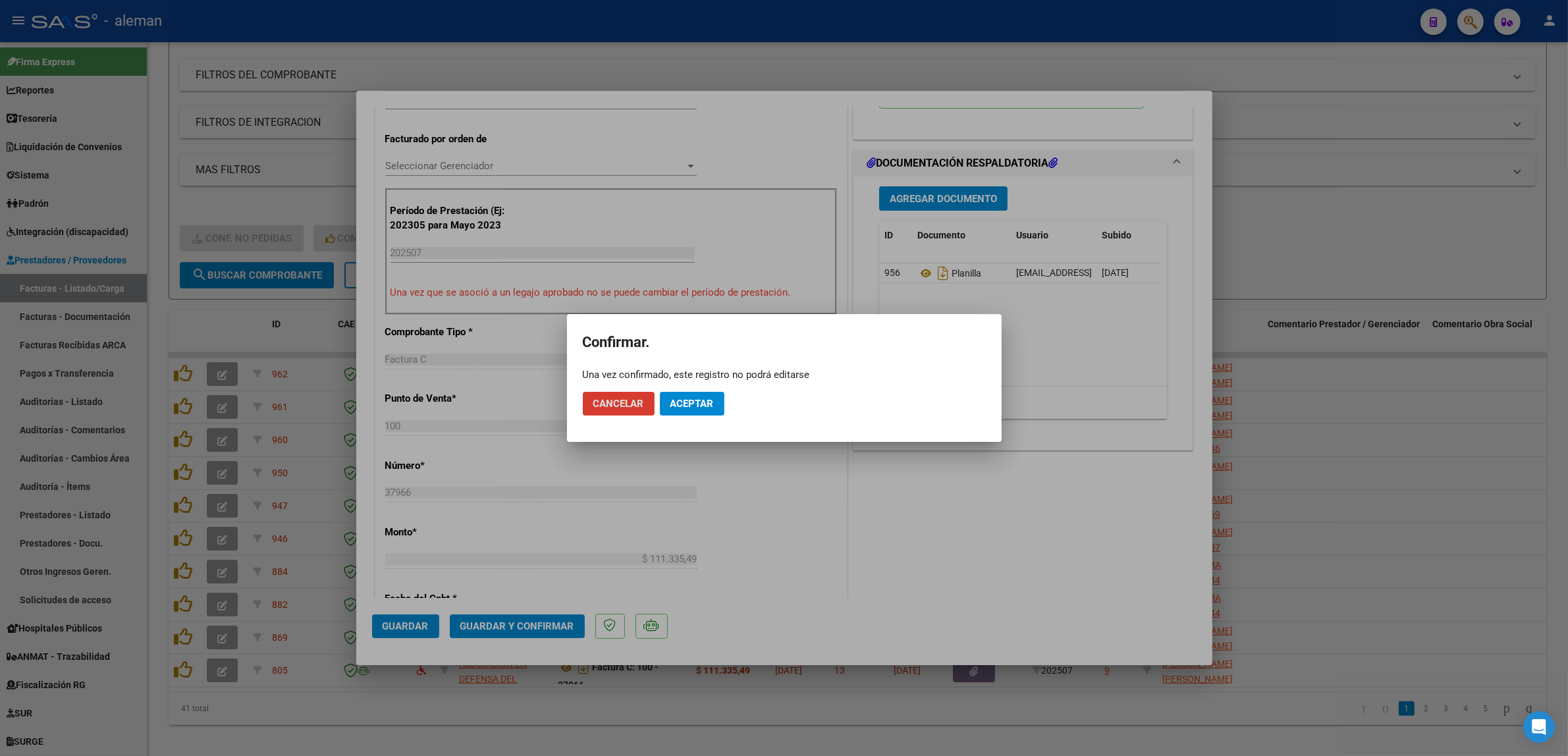
click at [699, 412] on button "Aceptar" at bounding box center [691, 403] width 64 height 24
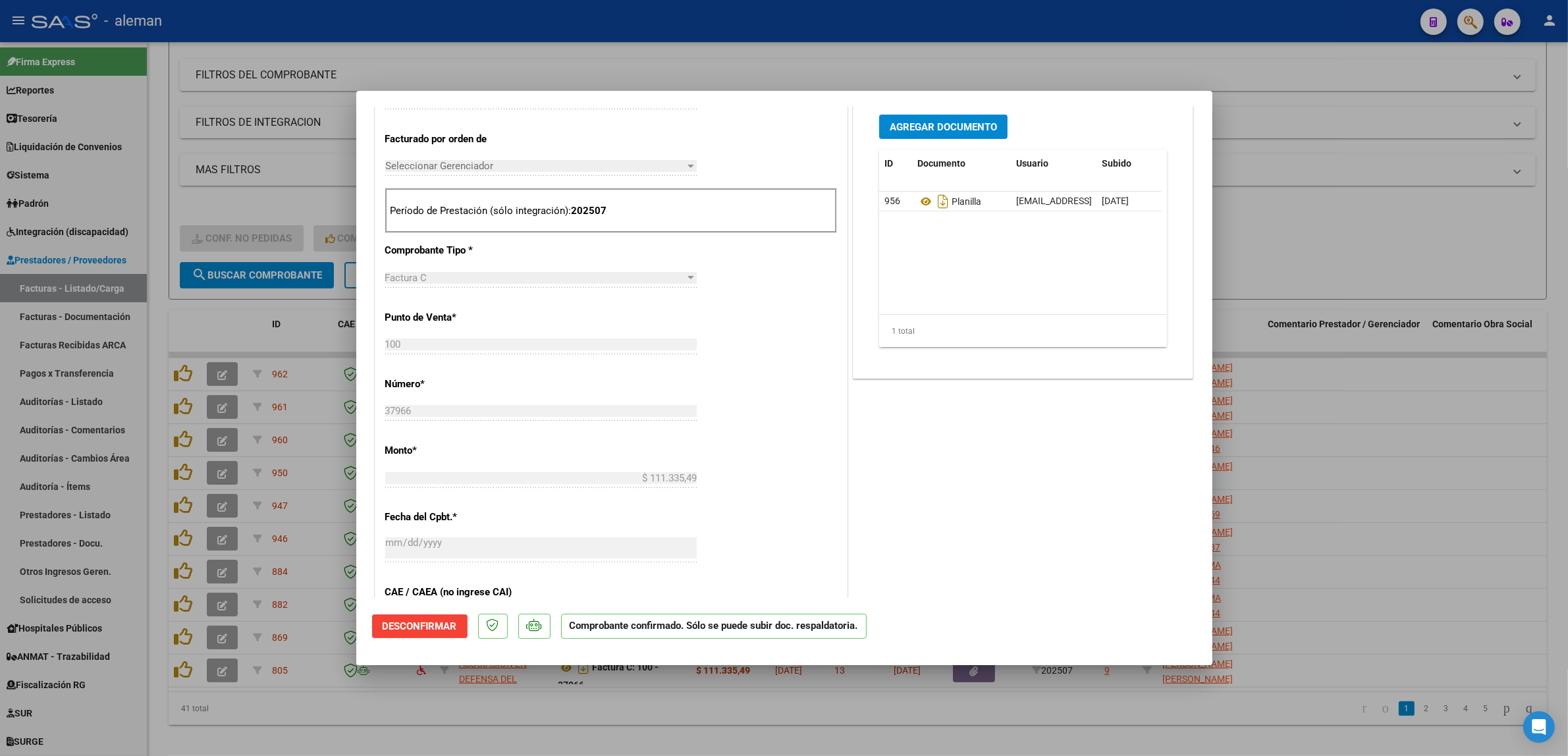
click at [1319, 511] on div at bounding box center [784, 378] width 1568 height 756
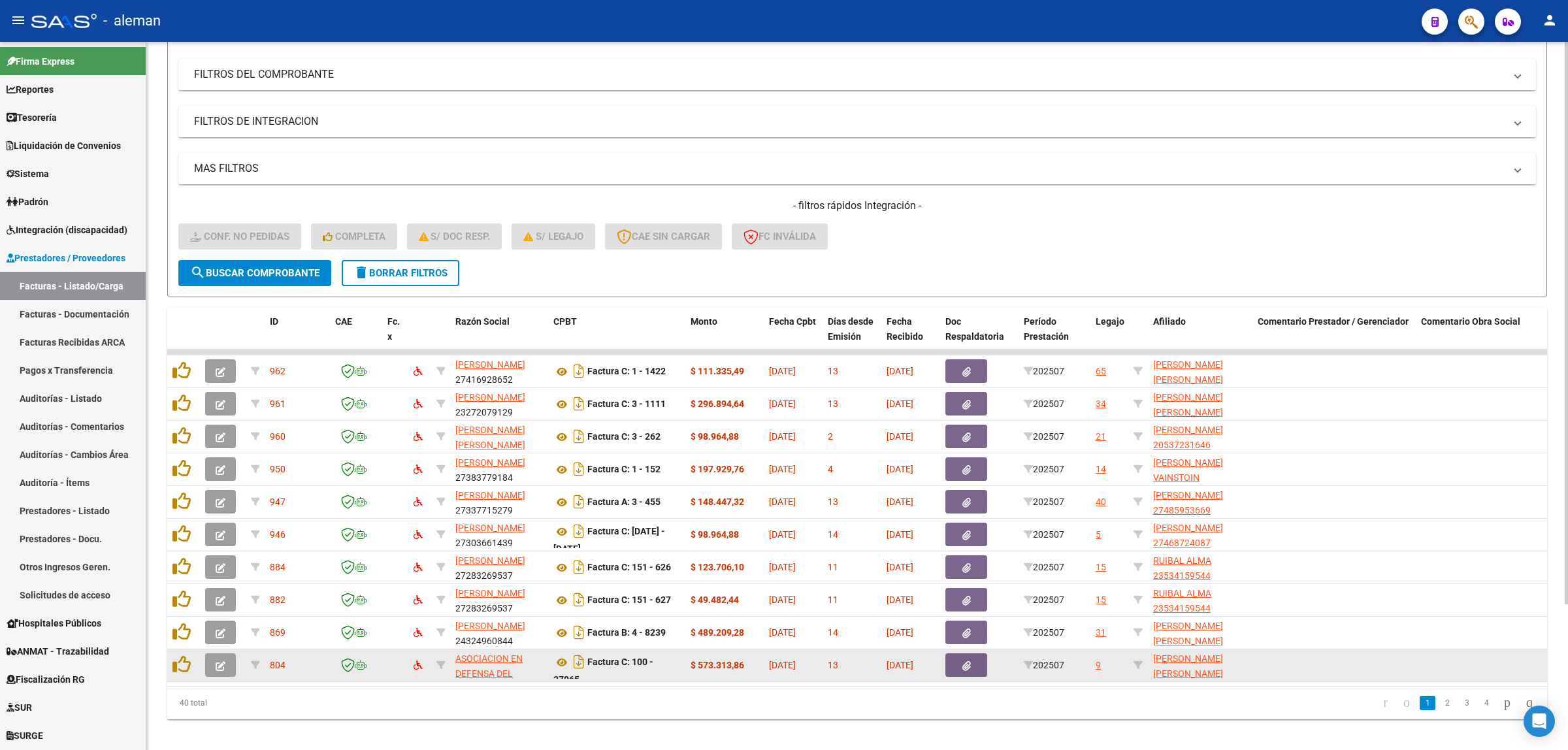
scroll to position [7, 0]
click at [560, 653] on icon at bounding box center [562, 655] width 17 height 15
click at [223, 664] on icon "button" at bounding box center [220, 666] width 10 height 10
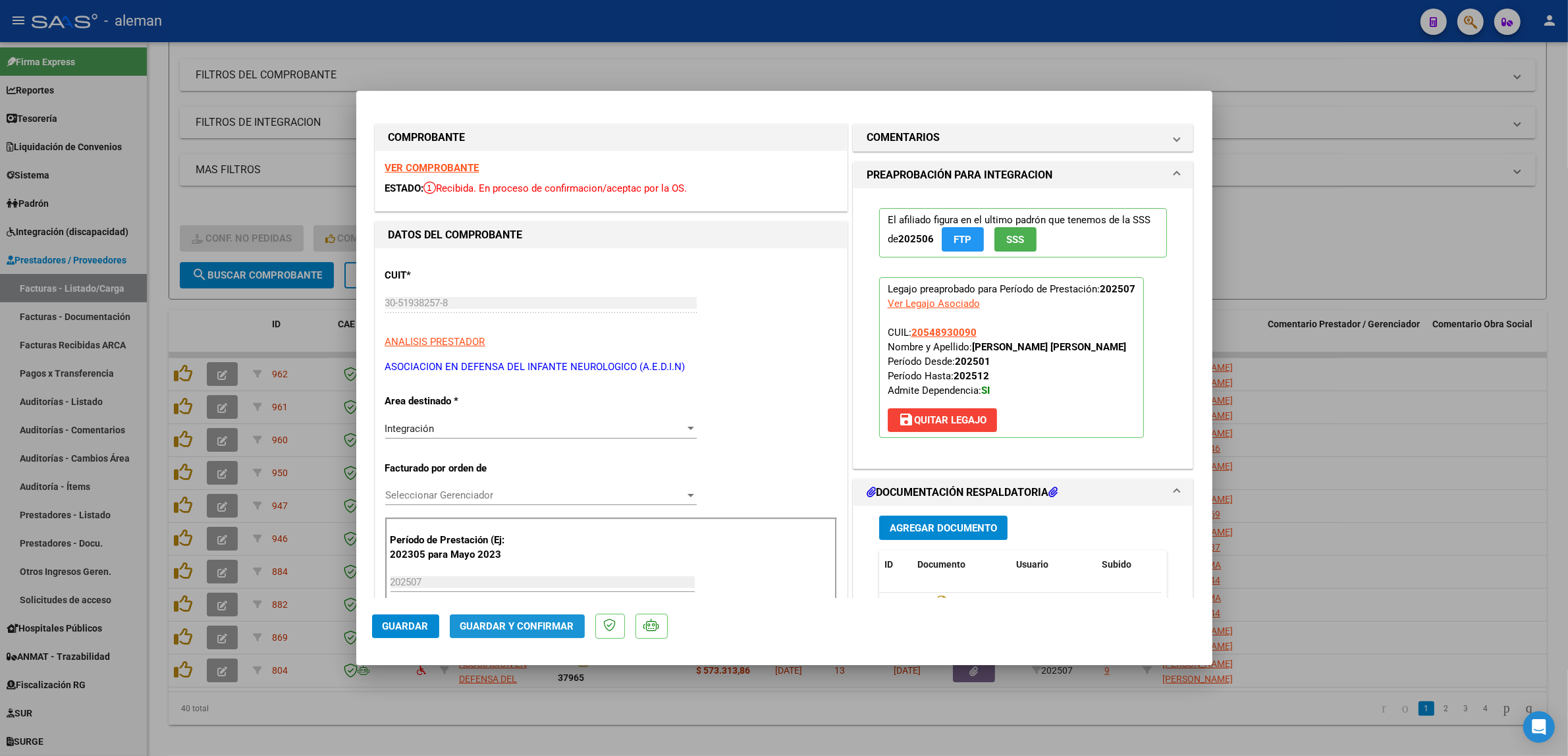
click at [554, 620] on span "Guardar y Confirmar" at bounding box center [518, 626] width 114 height 12
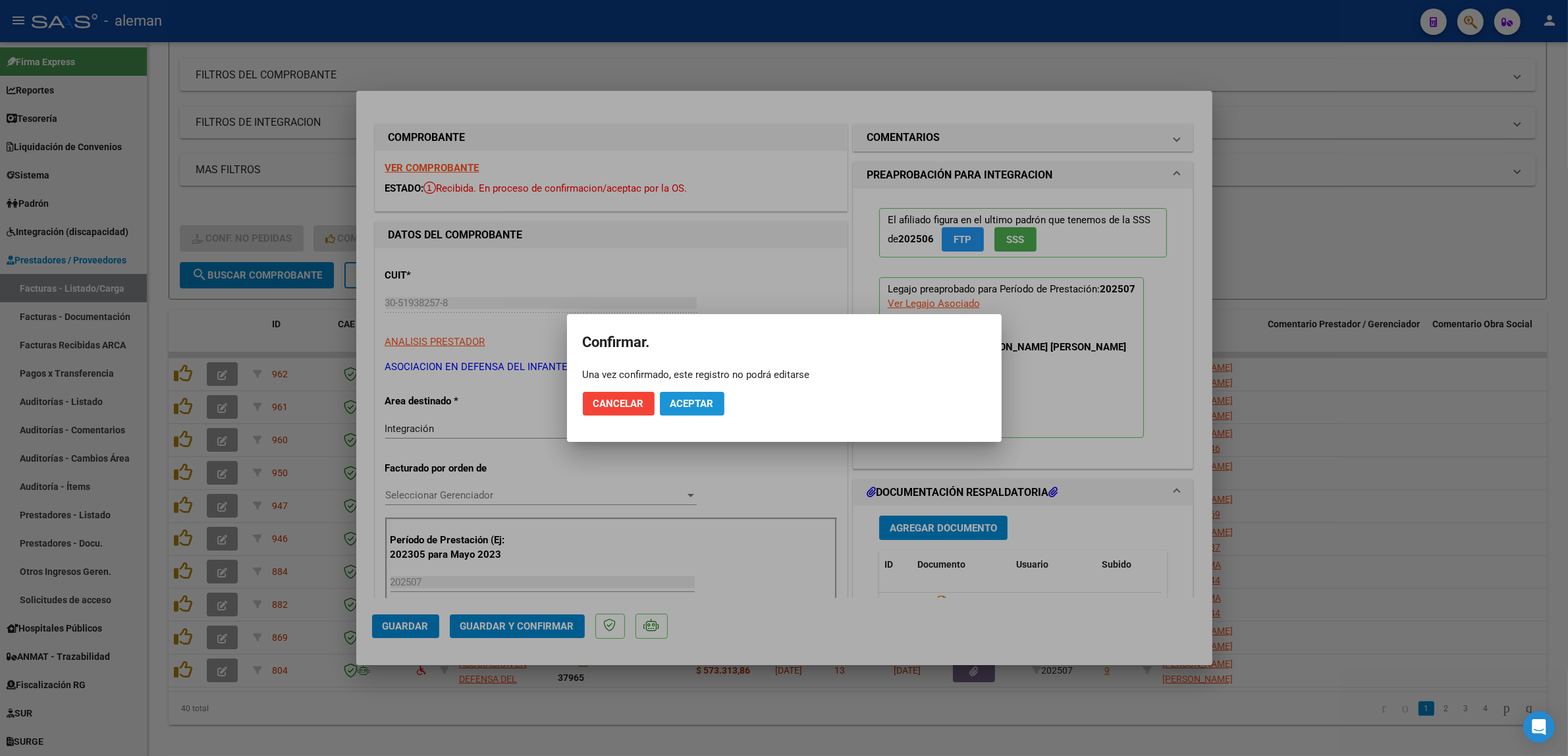
click at [713, 407] on span "Aceptar" at bounding box center [692, 403] width 44 height 12
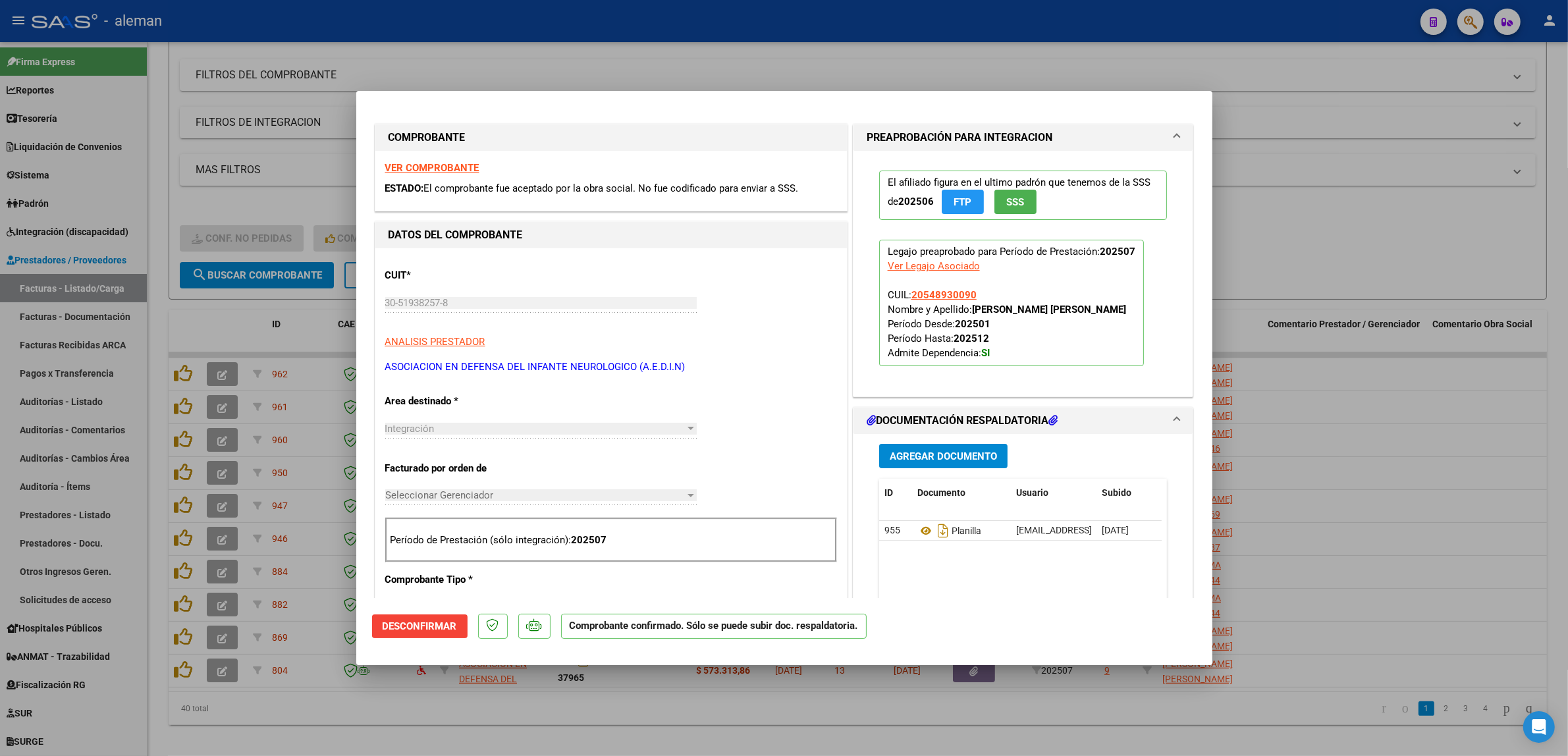
click at [1361, 468] on div at bounding box center [784, 378] width 1568 height 756
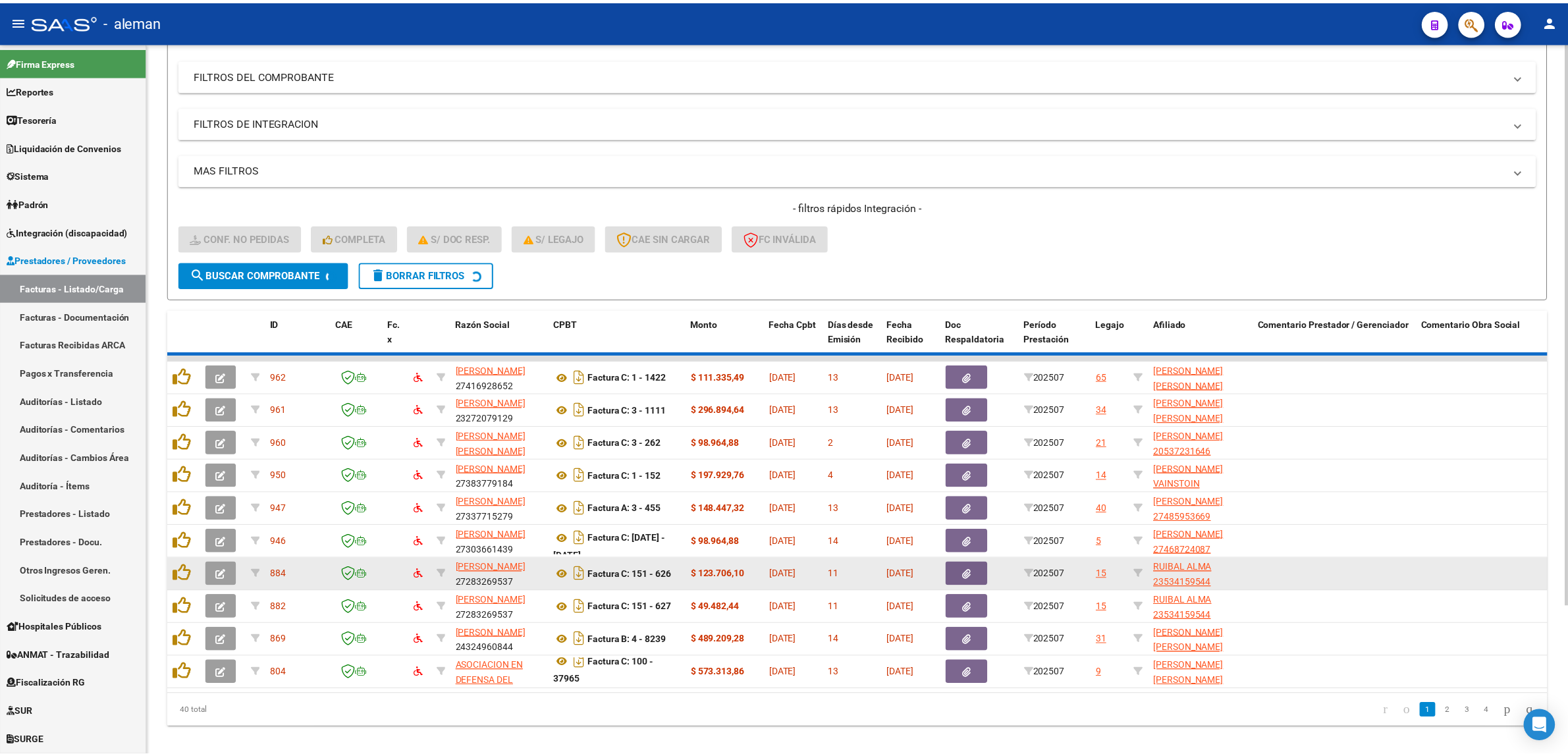
scroll to position [0, 0]
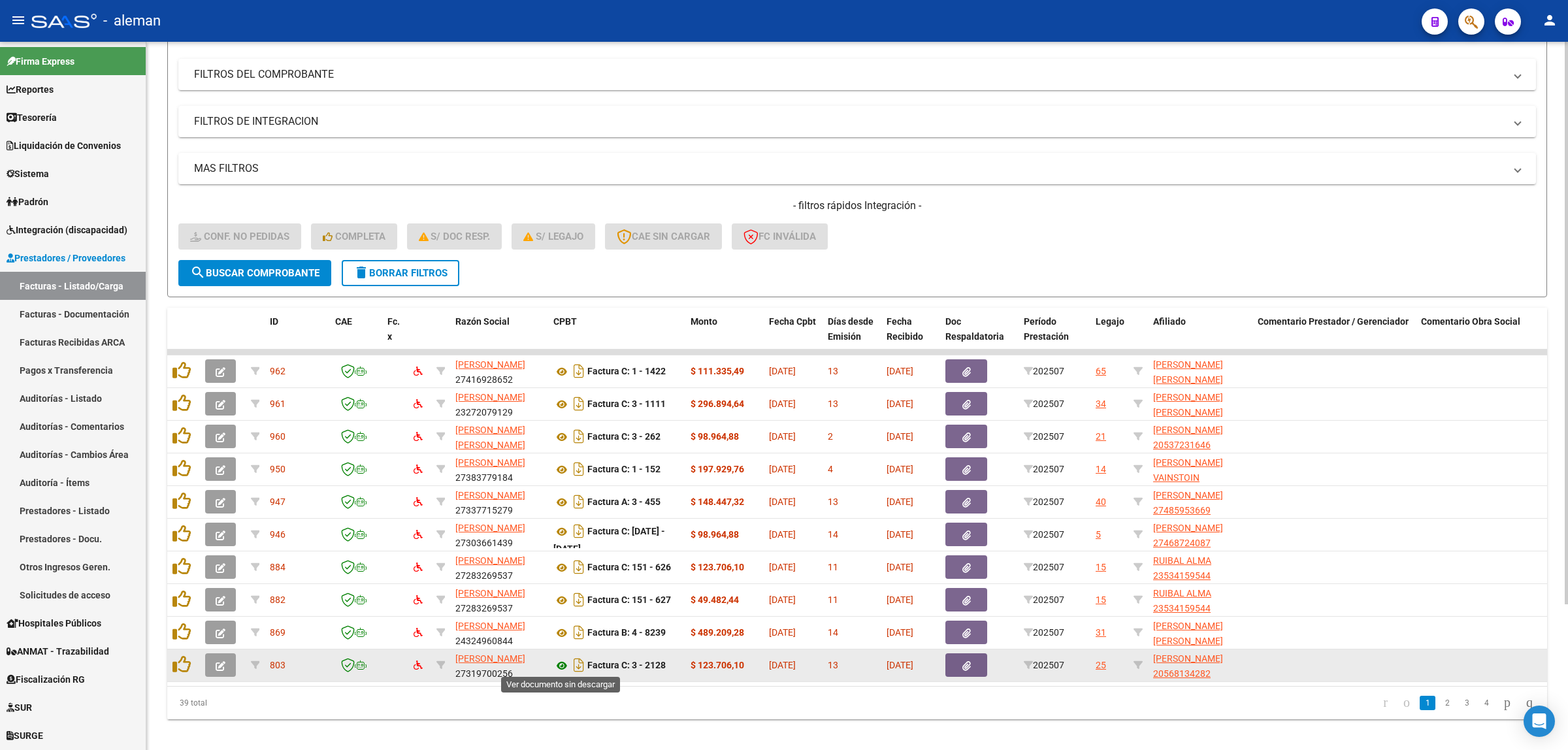
click at [559, 667] on icon at bounding box center [562, 665] width 17 height 15
click at [216, 661] on icon "button" at bounding box center [220, 666] width 10 height 10
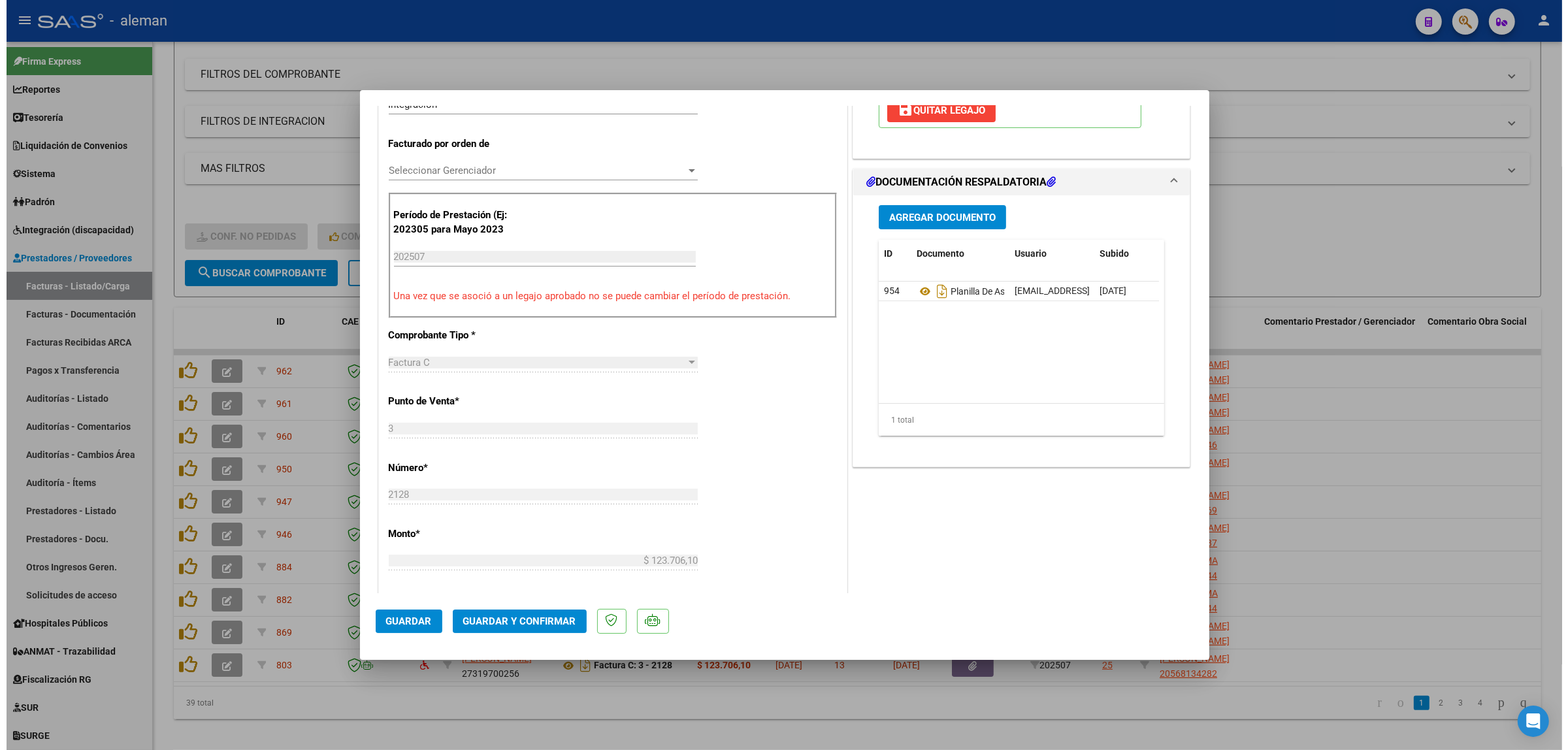
scroll to position [327, 0]
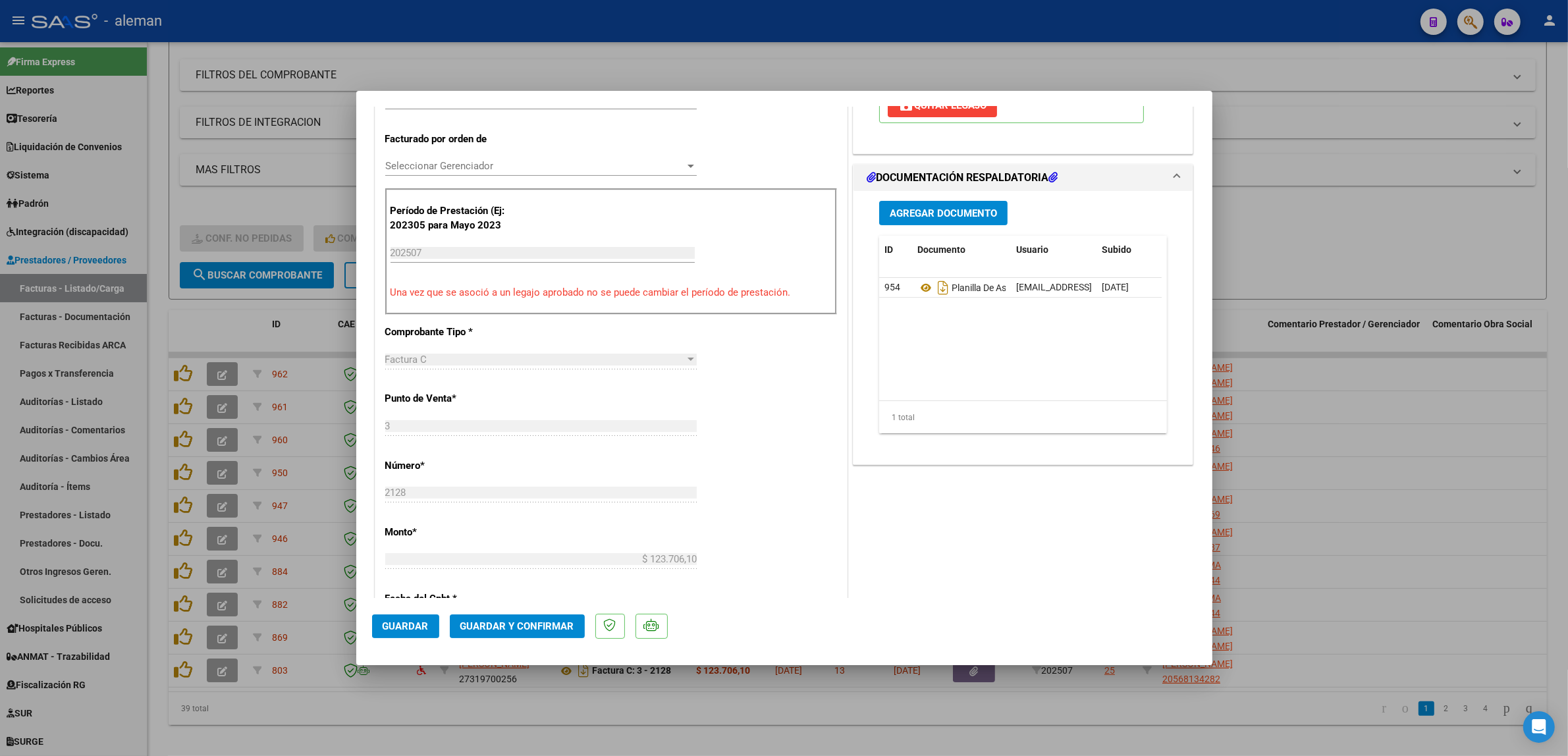
click at [533, 627] on span "Guardar y Confirmar" at bounding box center [518, 626] width 114 height 12
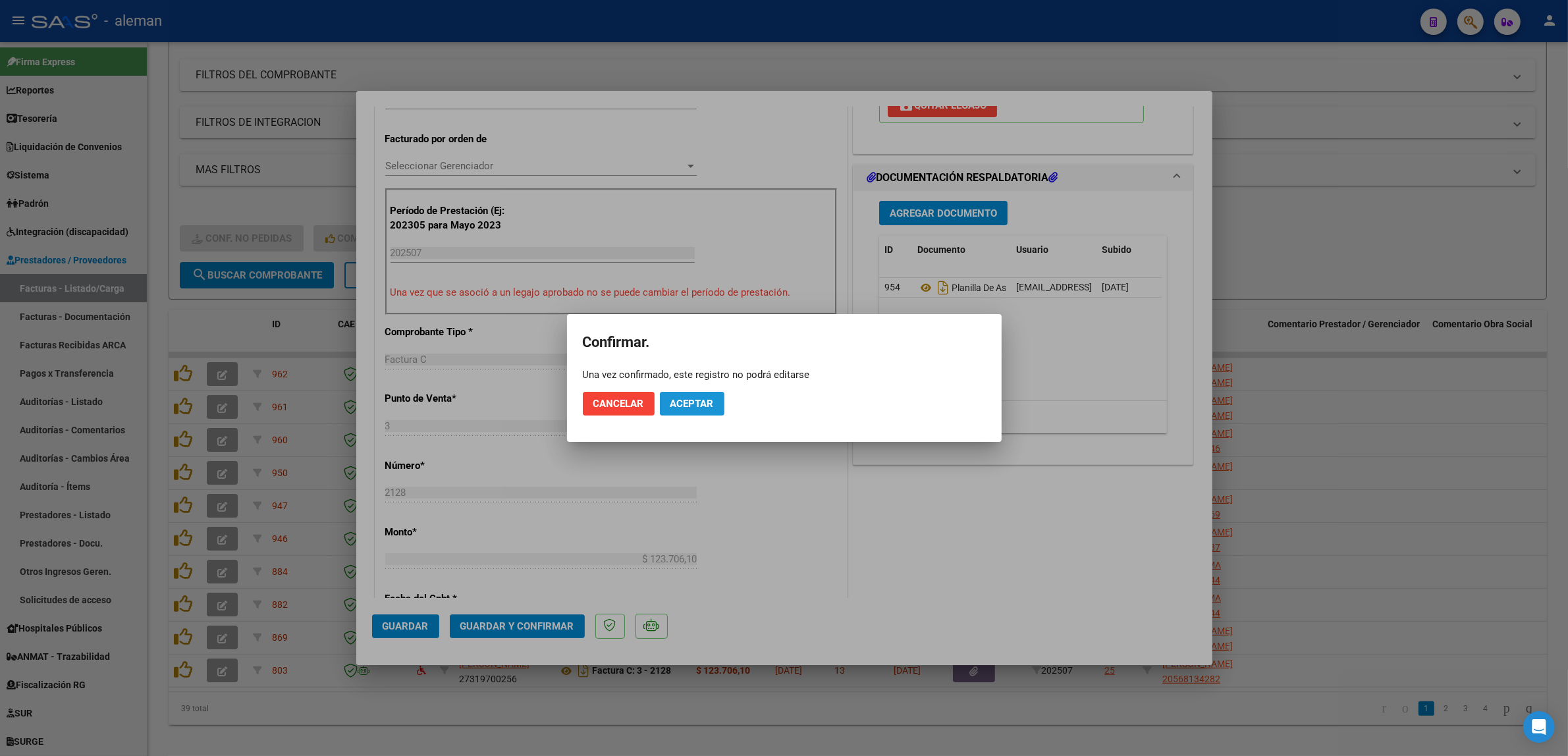
click at [697, 408] on span "Aceptar" at bounding box center [692, 403] width 44 height 12
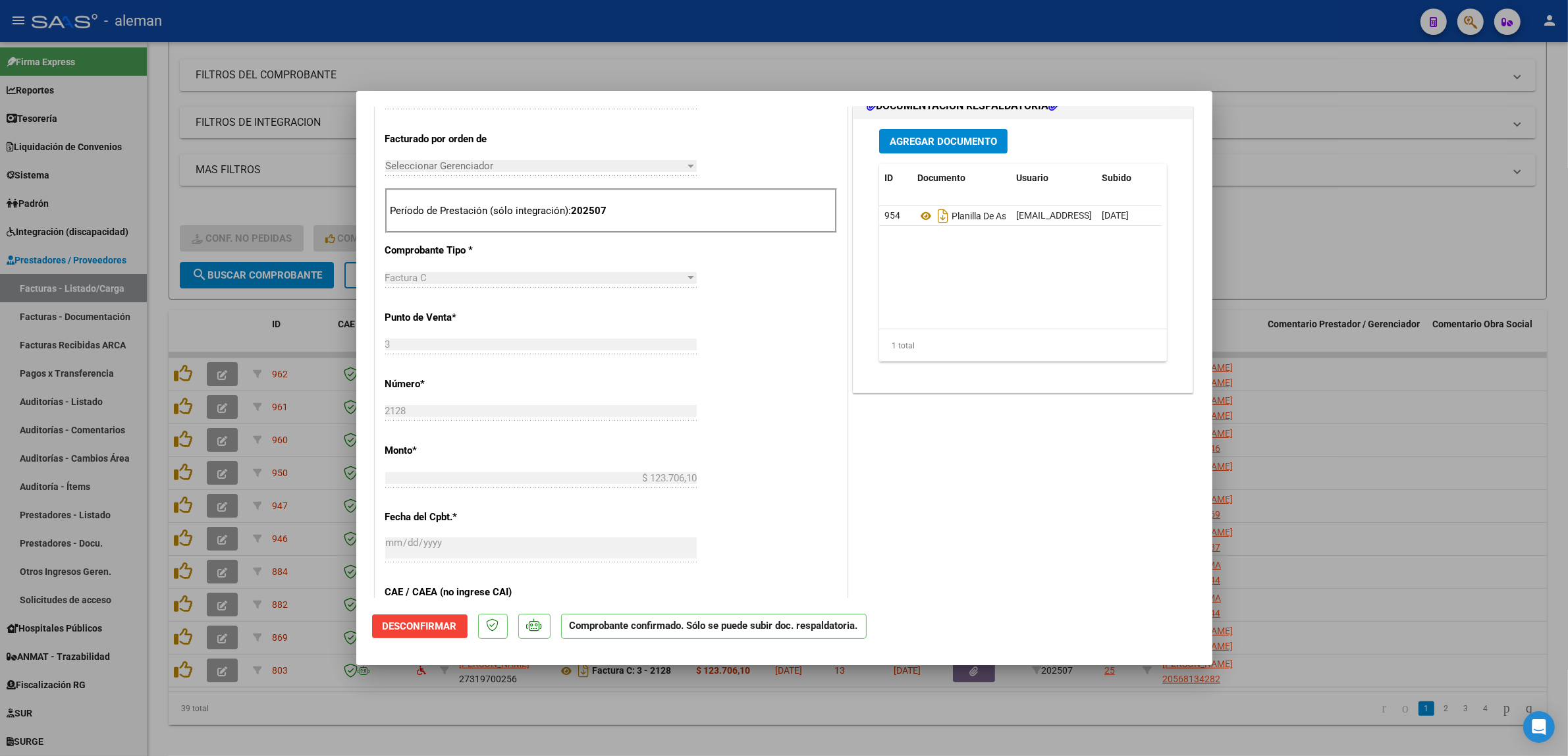
click at [1392, 521] on div at bounding box center [784, 378] width 1568 height 756
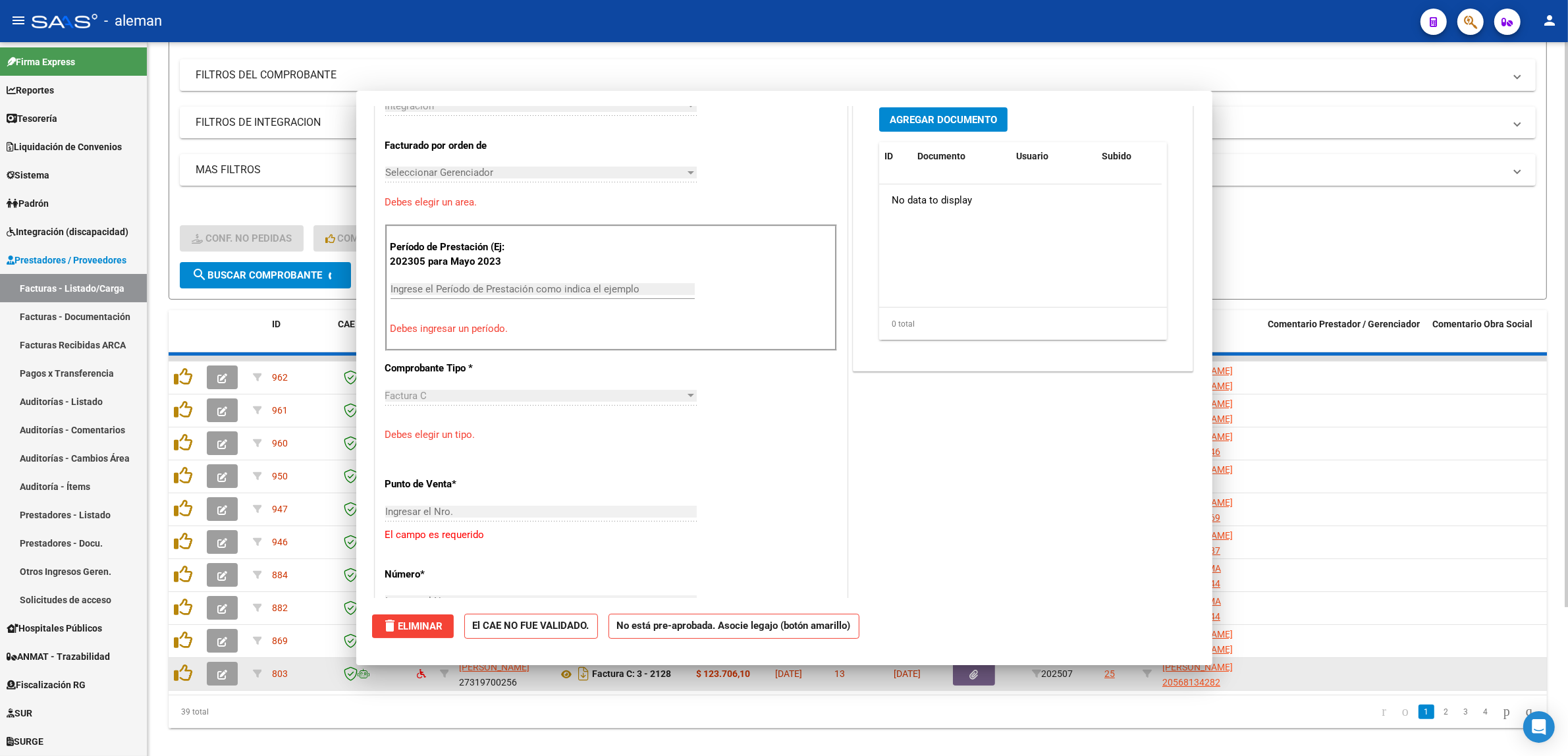
scroll to position [0, 0]
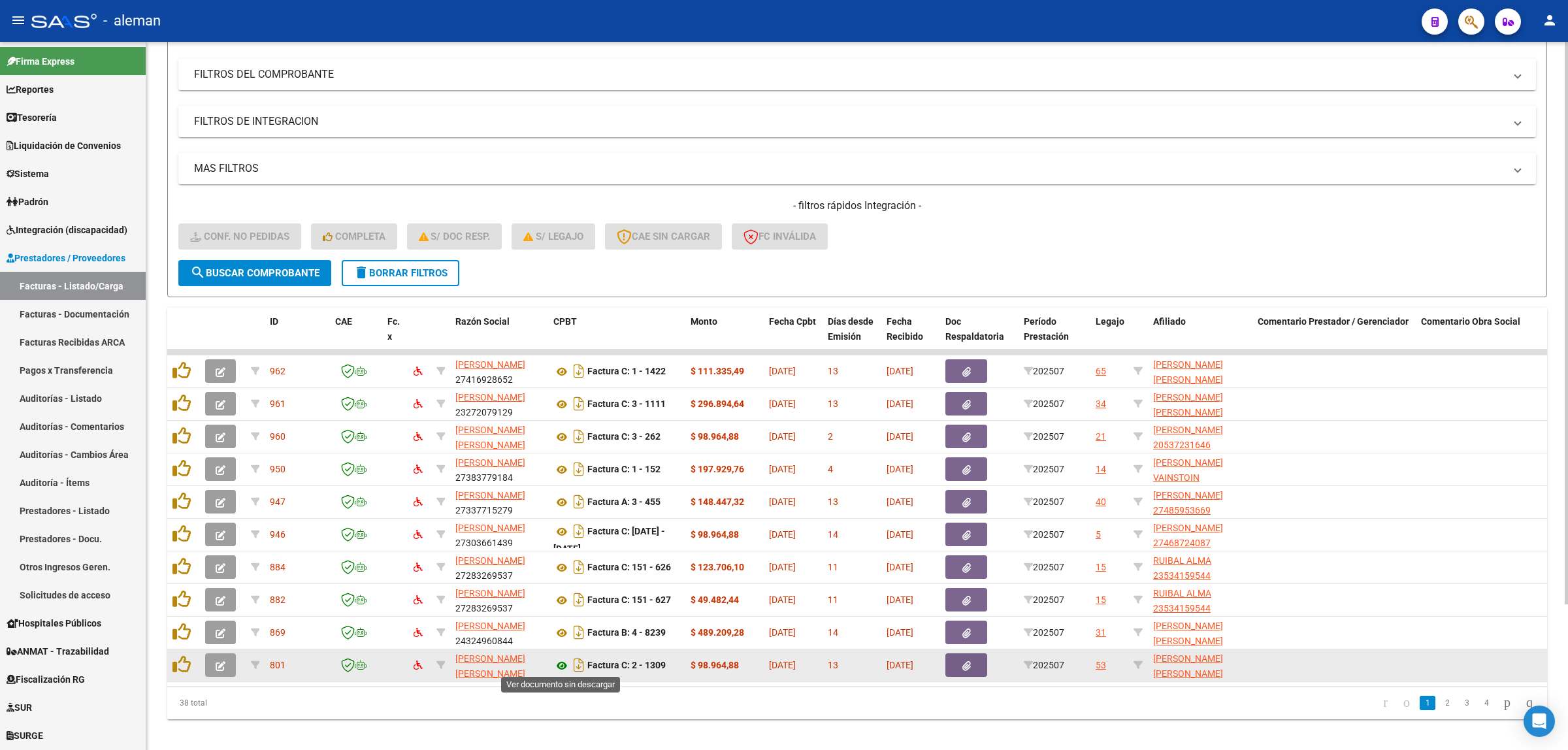
click at [562, 662] on icon at bounding box center [562, 665] width 17 height 15
click at [226, 667] on button "button" at bounding box center [220, 665] width 31 height 24
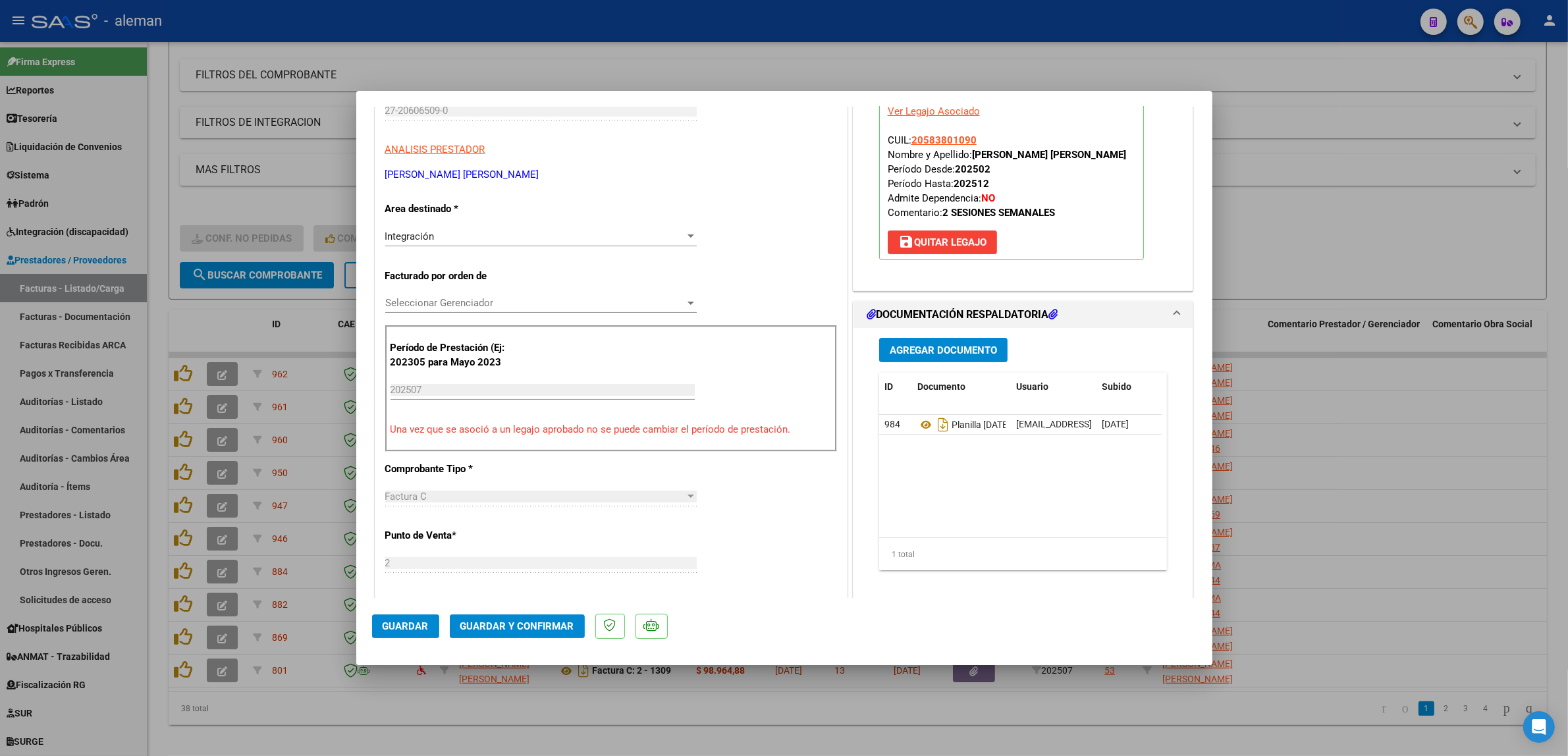
scroll to position [247, 0]
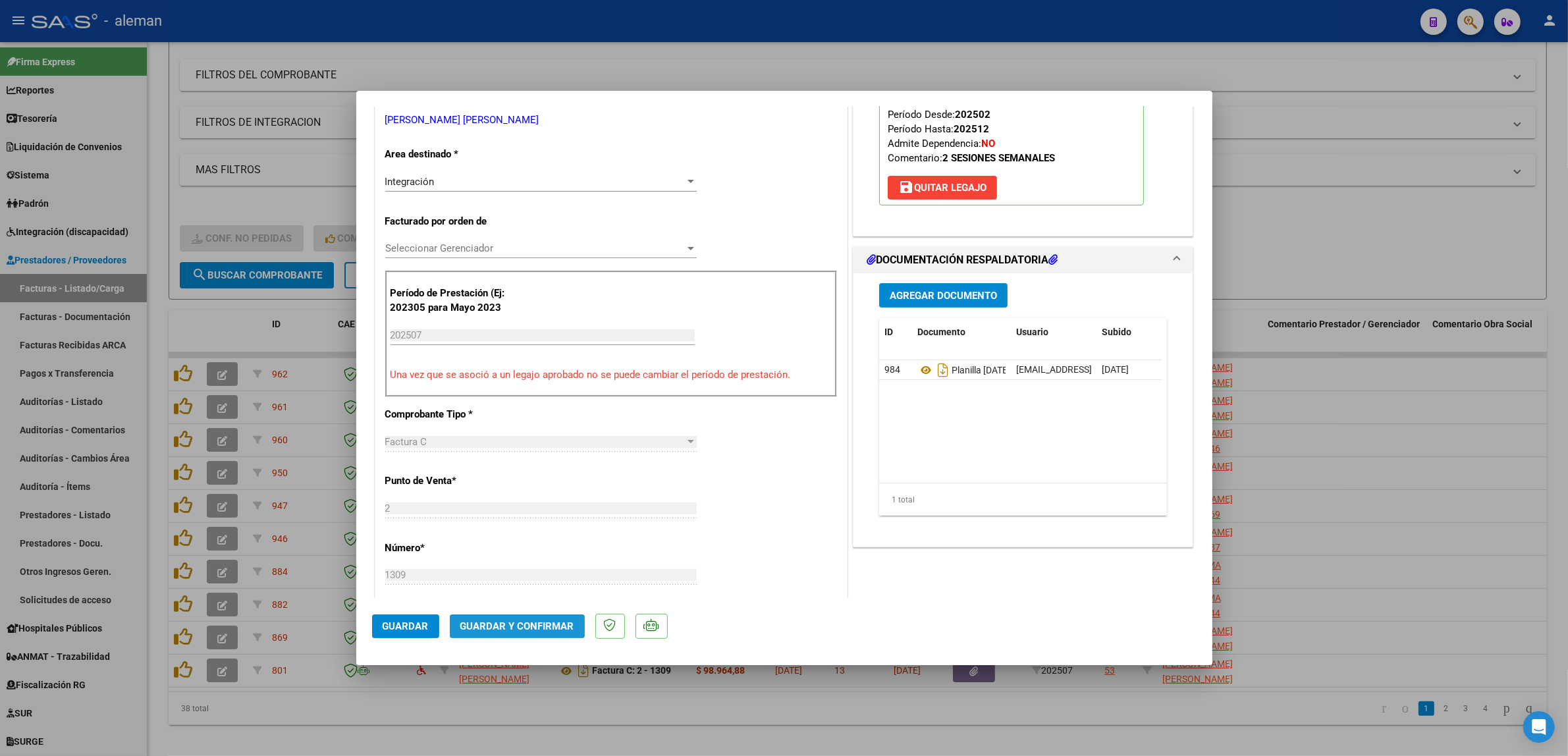
click at [534, 630] on span "Guardar y Confirmar" at bounding box center [518, 626] width 114 height 12
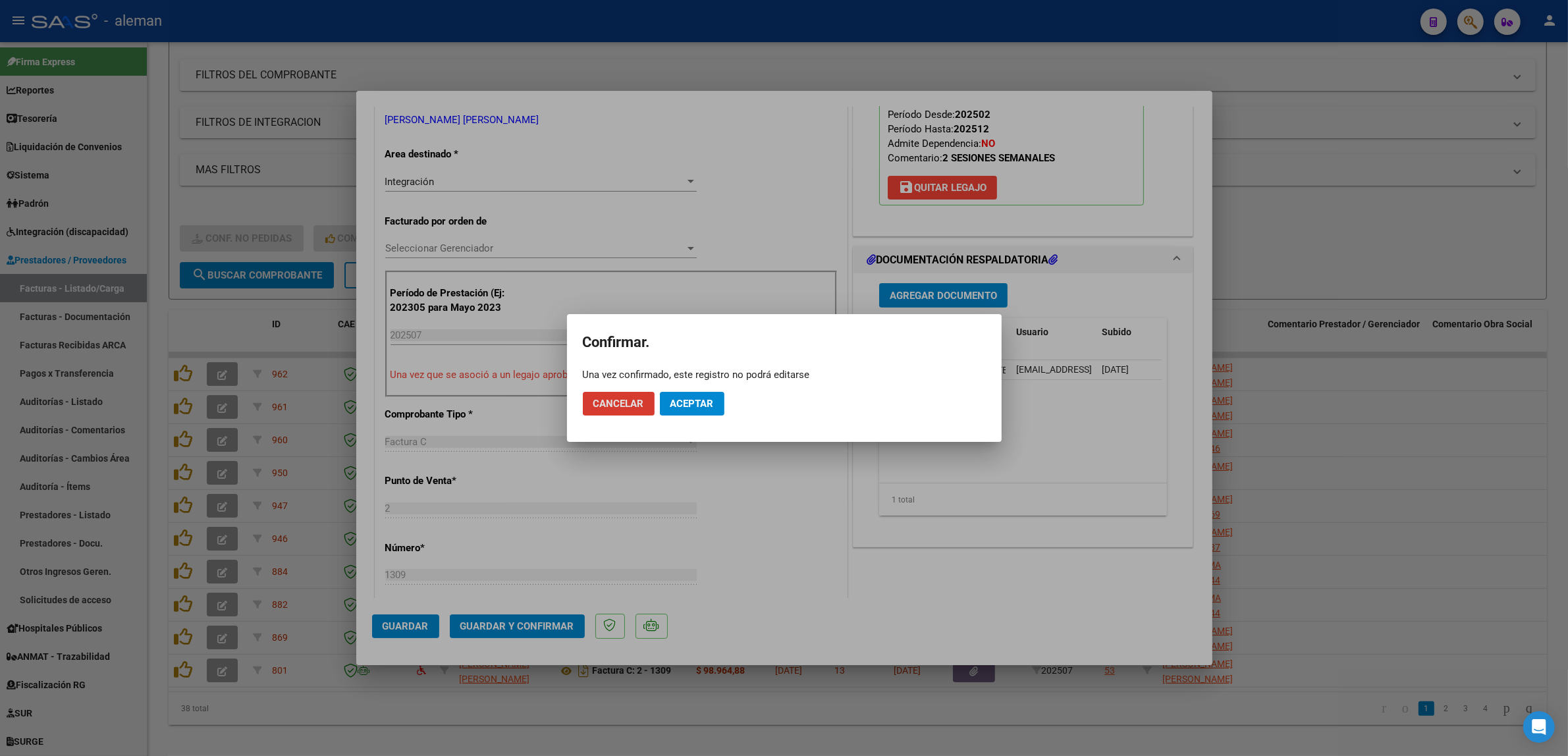
drag, startPoint x: 695, startPoint y: 407, endPoint x: 692, endPoint y: 415, distance: 8.5
click at [695, 407] on span "Aceptar" at bounding box center [692, 403] width 44 height 12
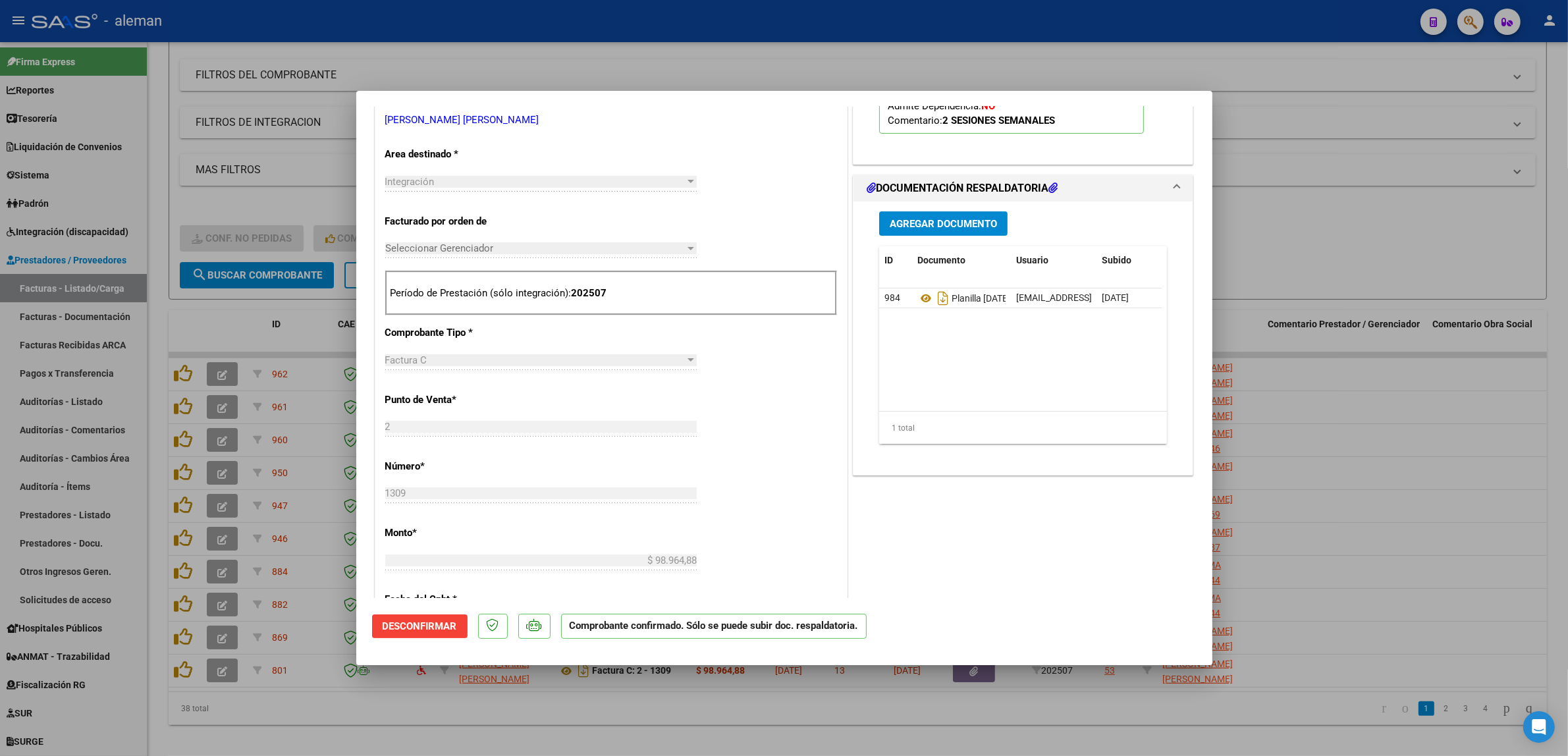
click at [1348, 516] on div at bounding box center [784, 378] width 1568 height 756
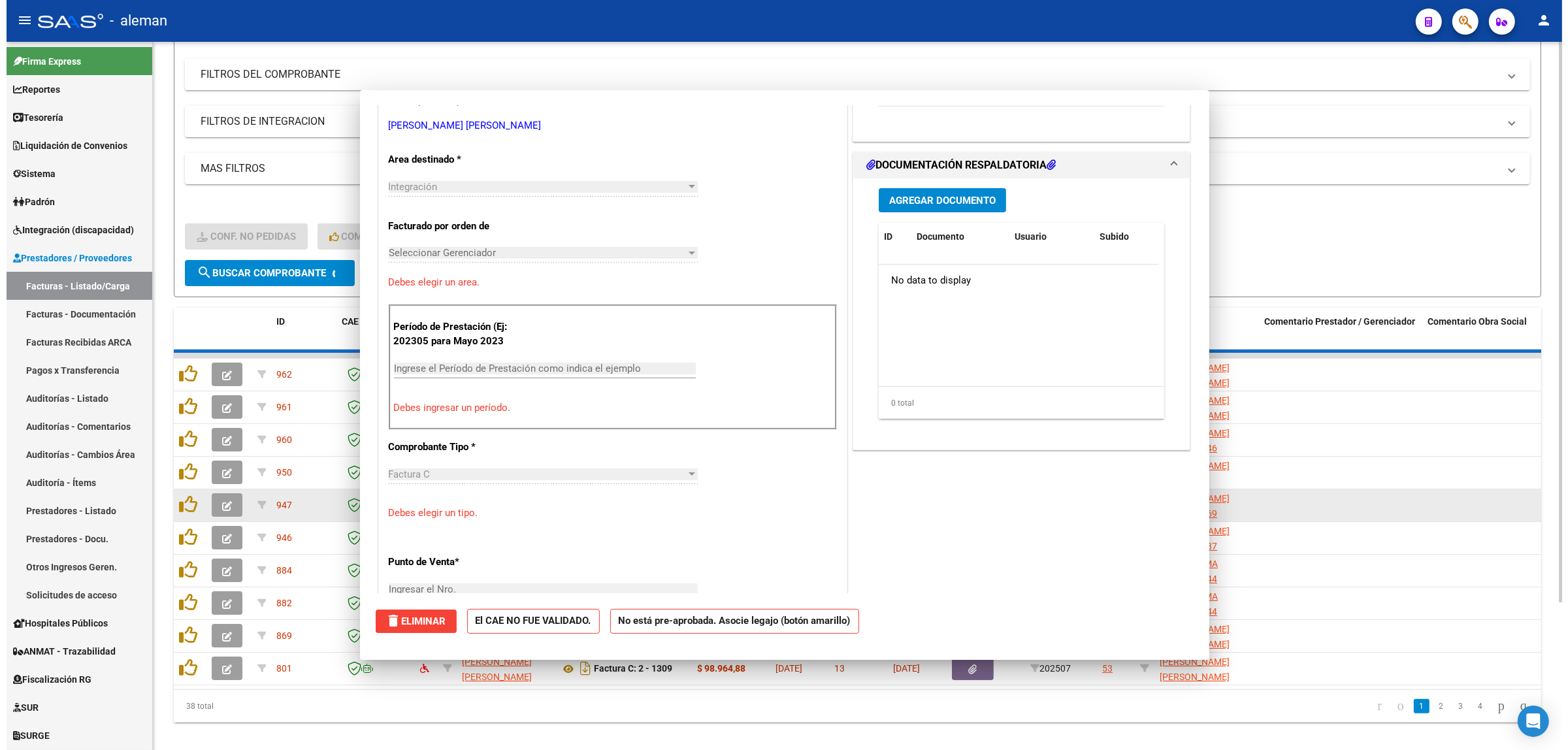
scroll to position [0, 0]
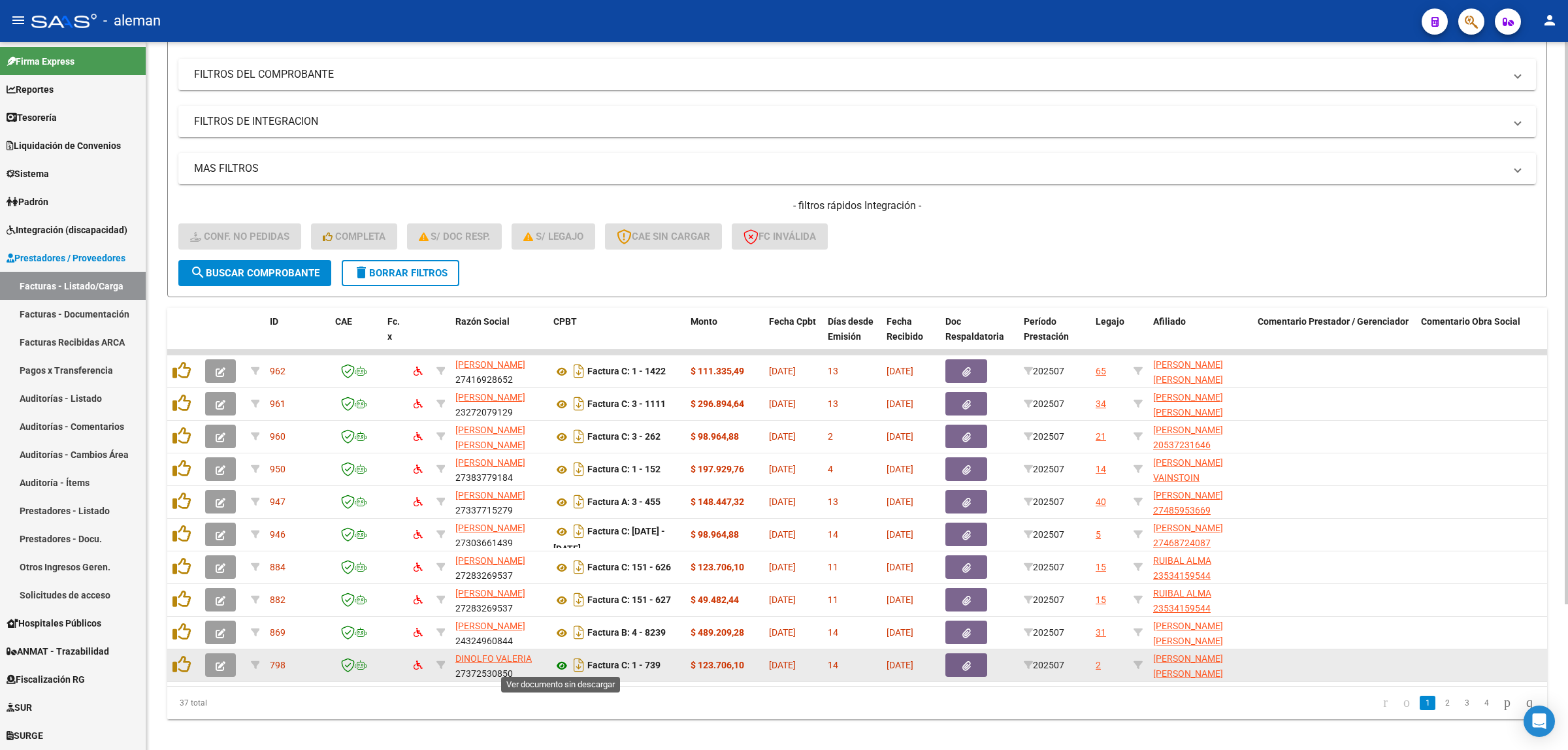
click at [559, 663] on icon at bounding box center [562, 665] width 17 height 15
click at [221, 661] on icon "button" at bounding box center [220, 666] width 10 height 10
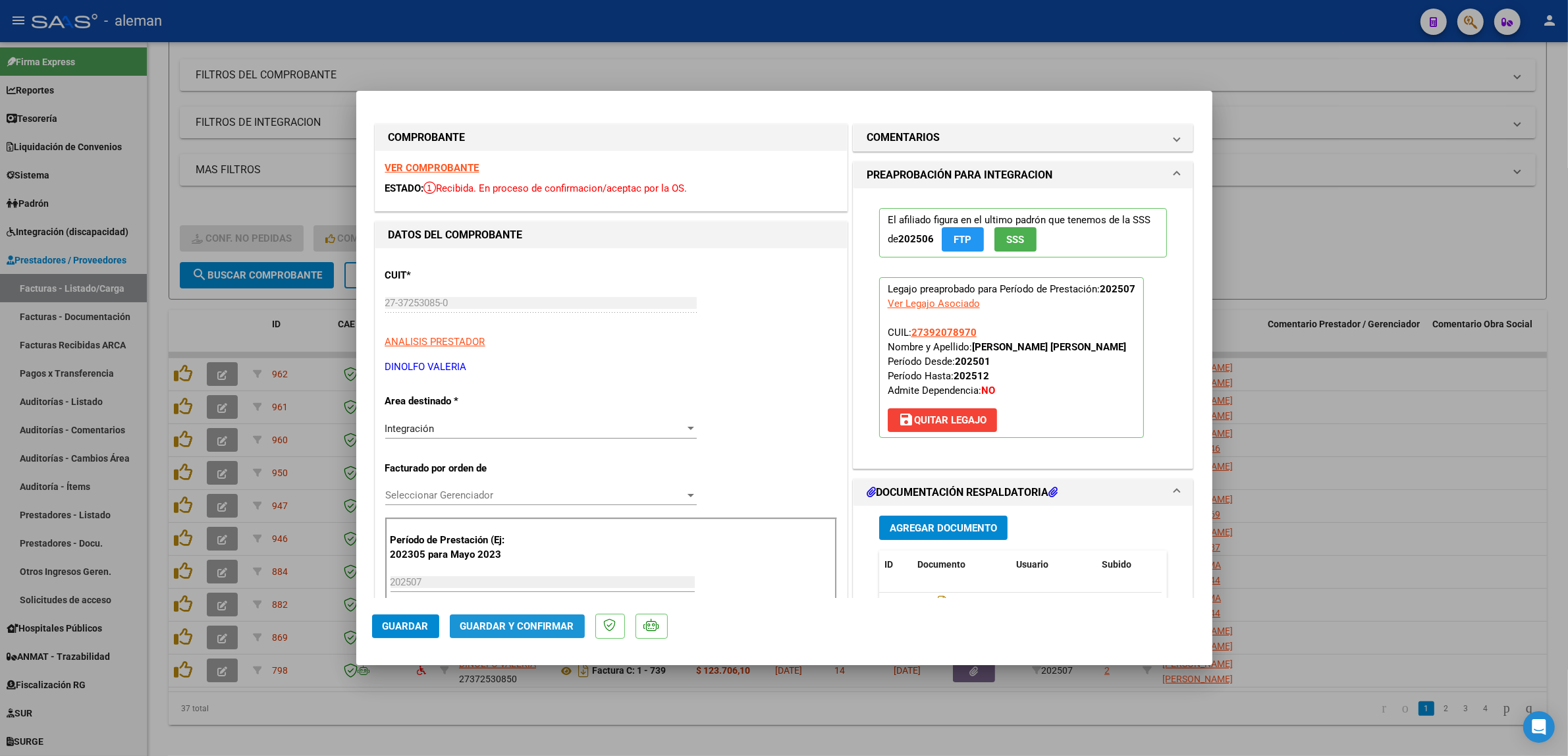
click at [524, 630] on span "Guardar y Confirmar" at bounding box center [518, 626] width 114 height 12
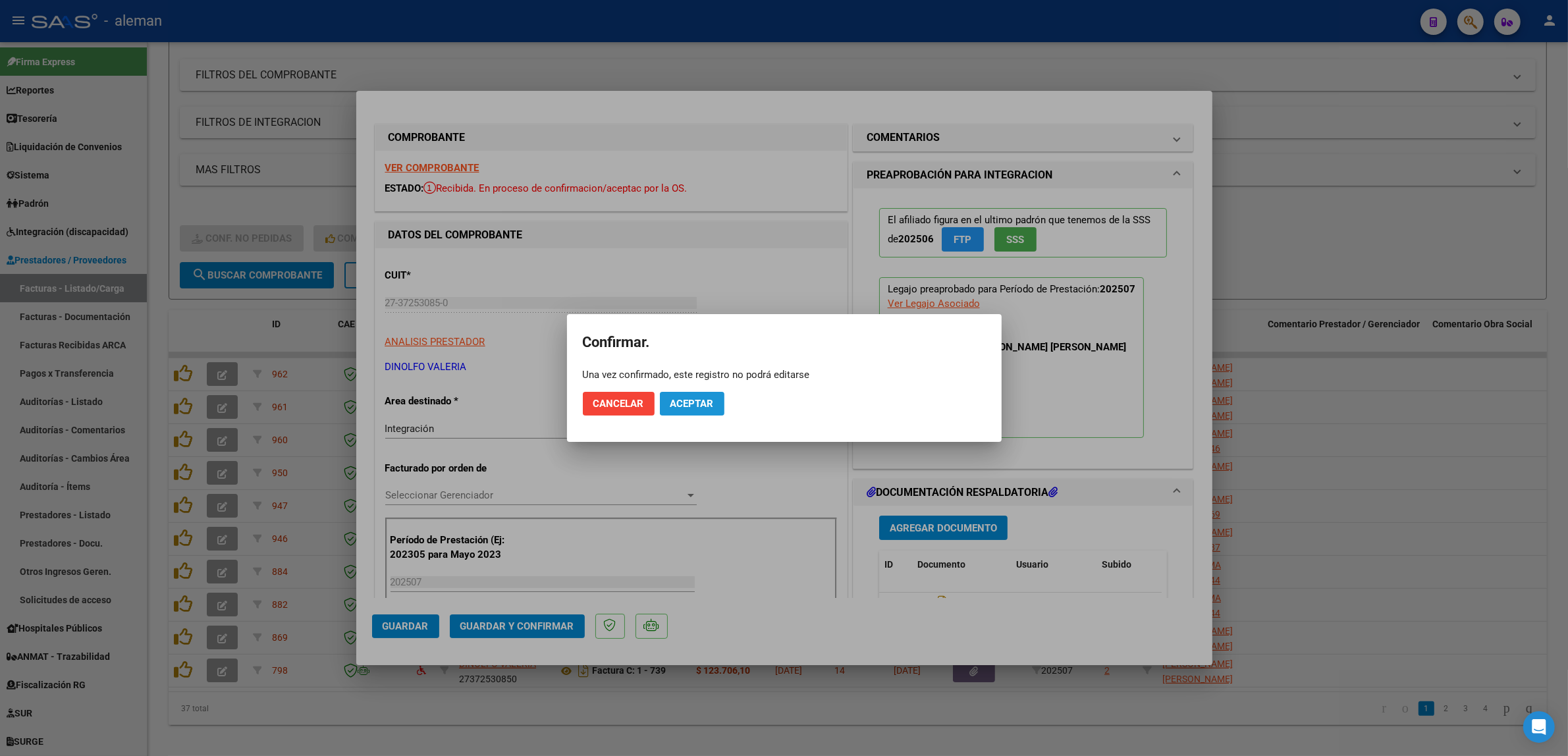
click at [711, 403] on span "Aceptar" at bounding box center [692, 403] width 44 height 12
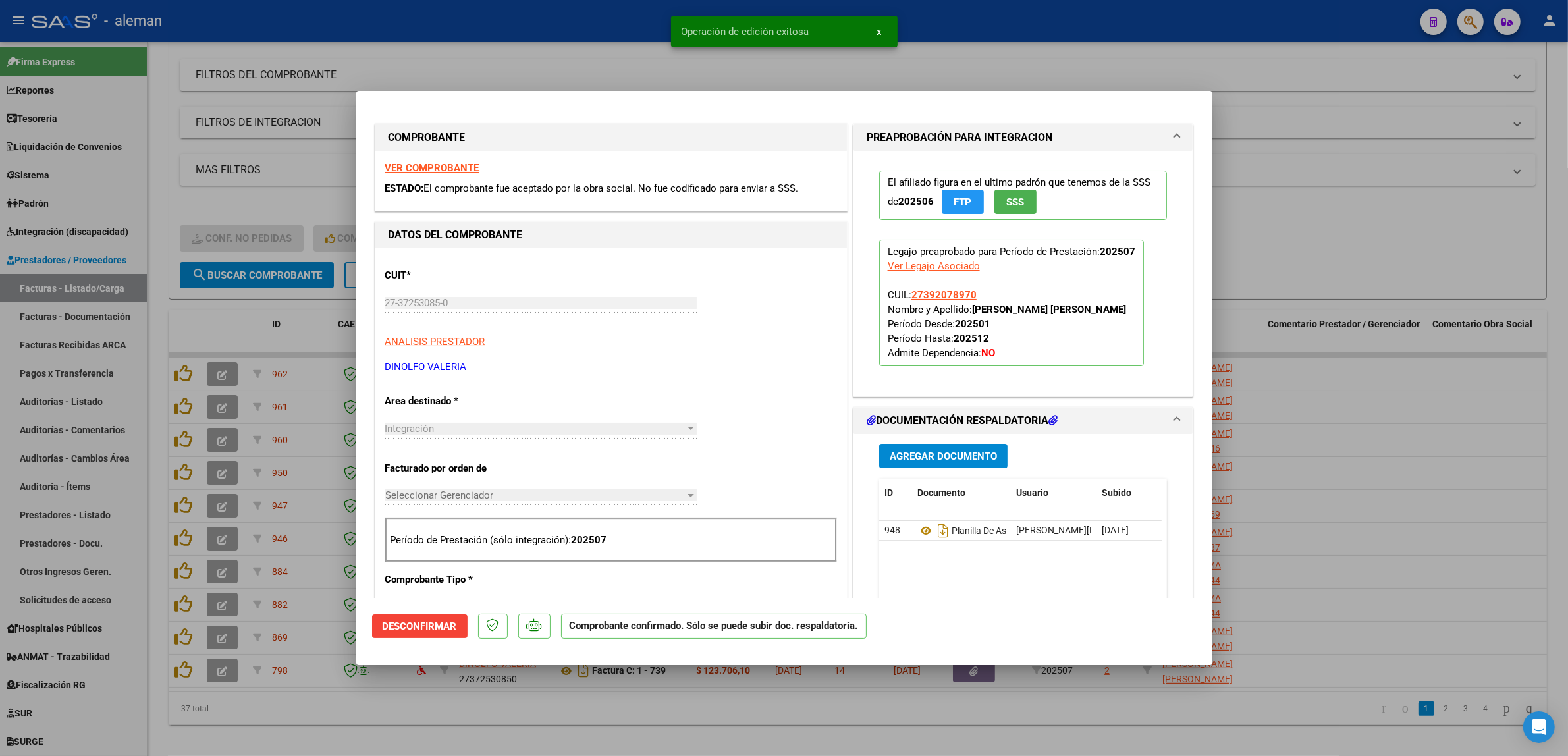
click at [1342, 607] on div at bounding box center [784, 378] width 1568 height 756
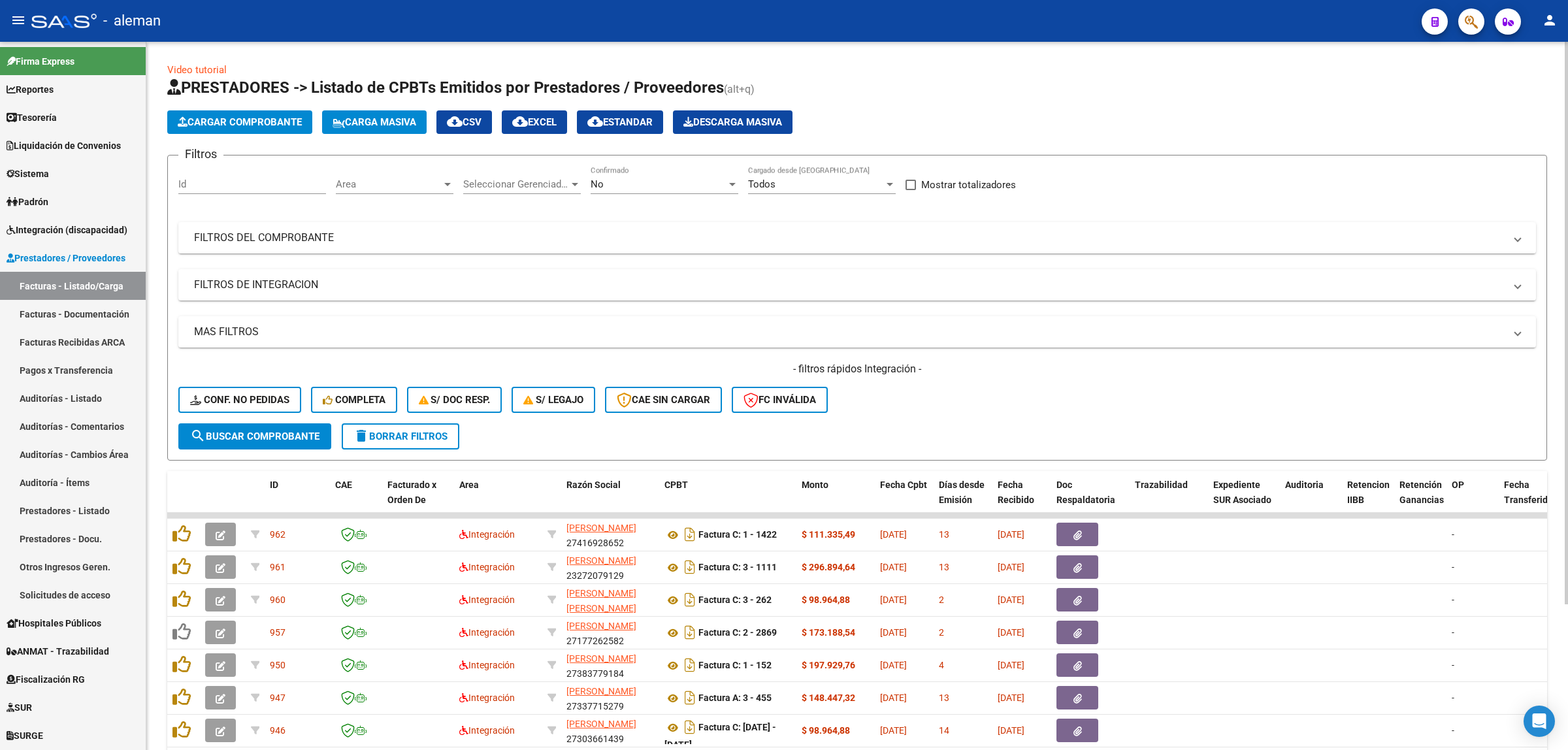
click at [405, 438] on span "delete Borrar Filtros" at bounding box center [400, 436] width 94 height 12
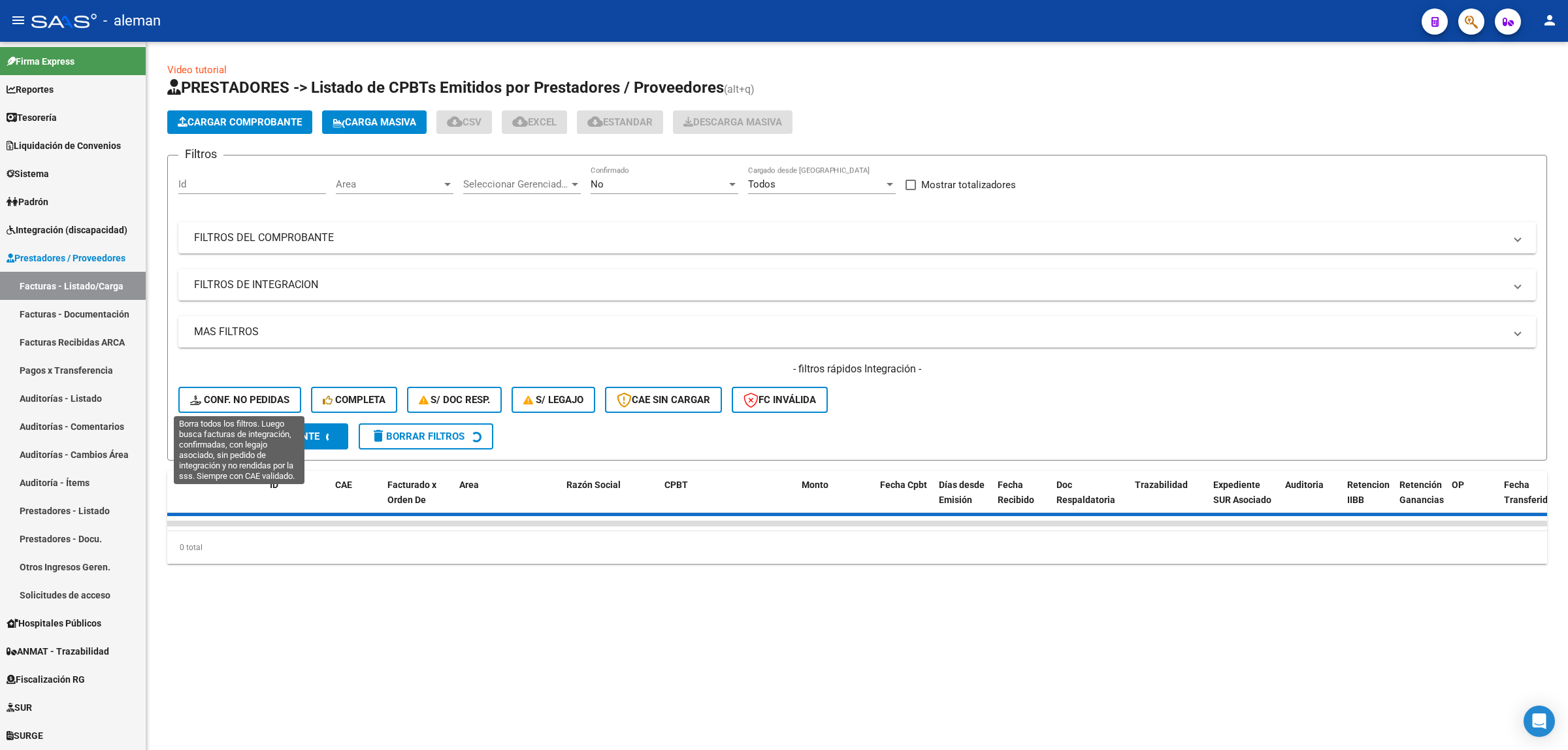
click at [257, 402] on span "Conf. no pedidas" at bounding box center [240, 399] width 99 height 12
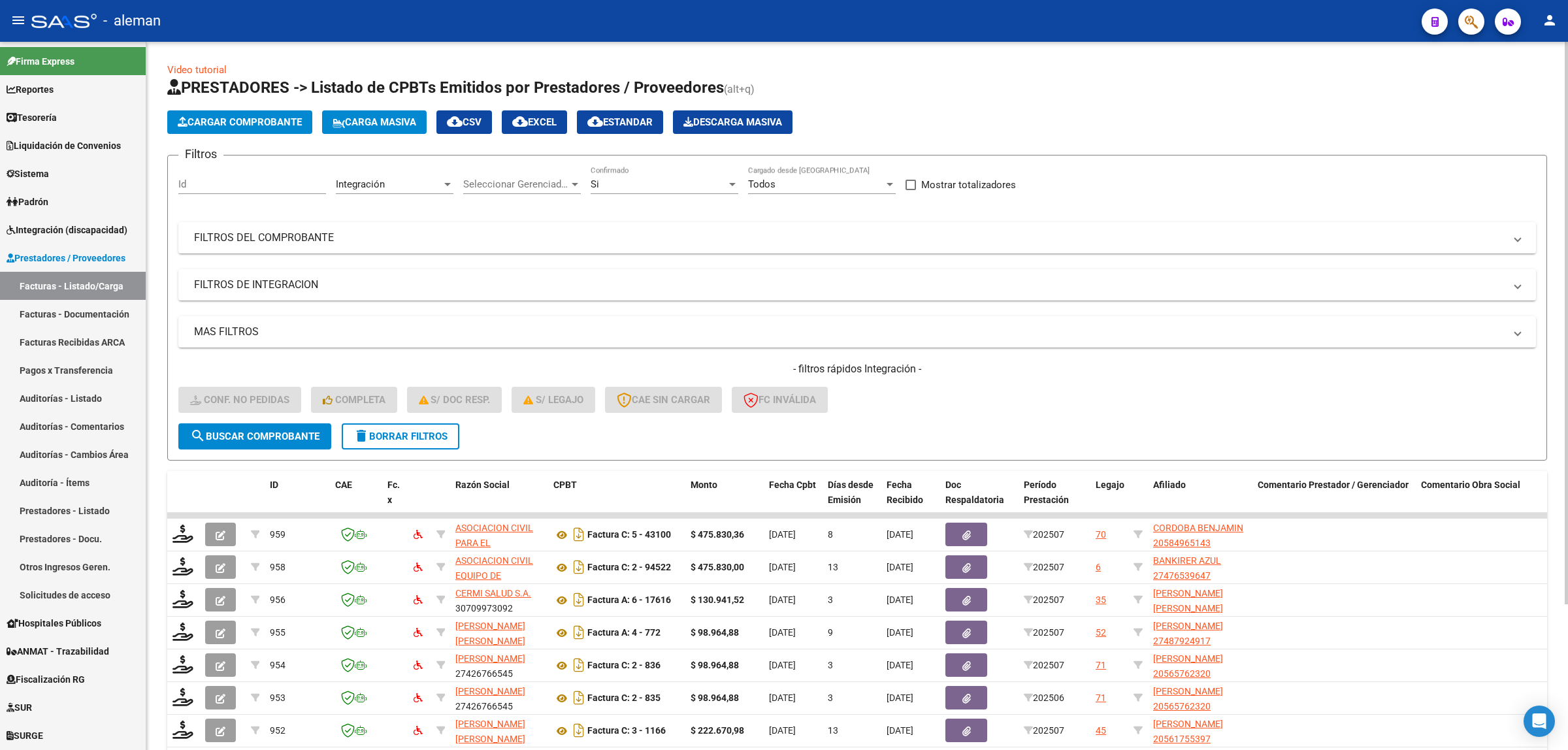
click at [384, 430] on span "delete Borrar Filtros" at bounding box center [400, 436] width 94 height 12
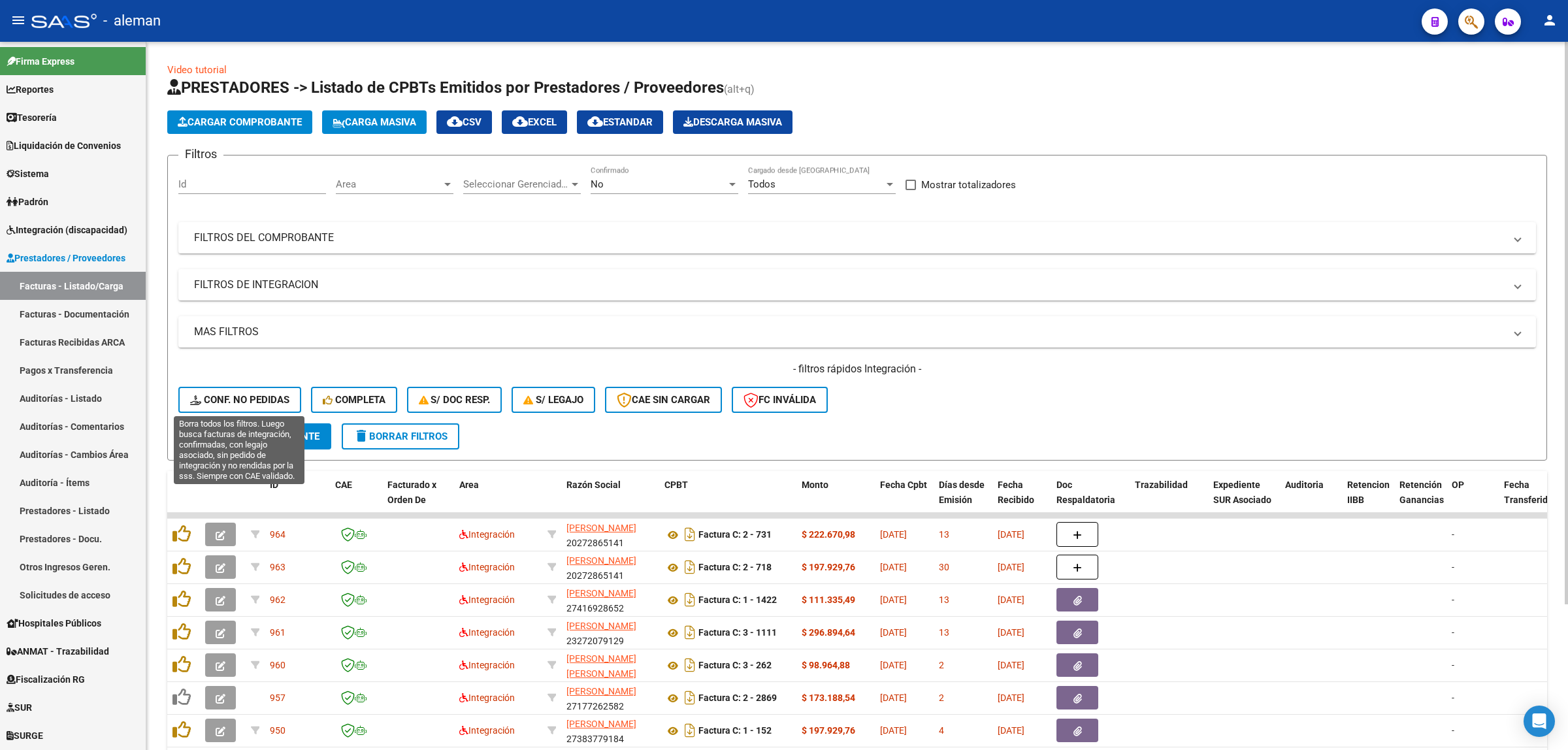
click at [257, 402] on span "Conf. no pedidas" at bounding box center [240, 399] width 99 height 12
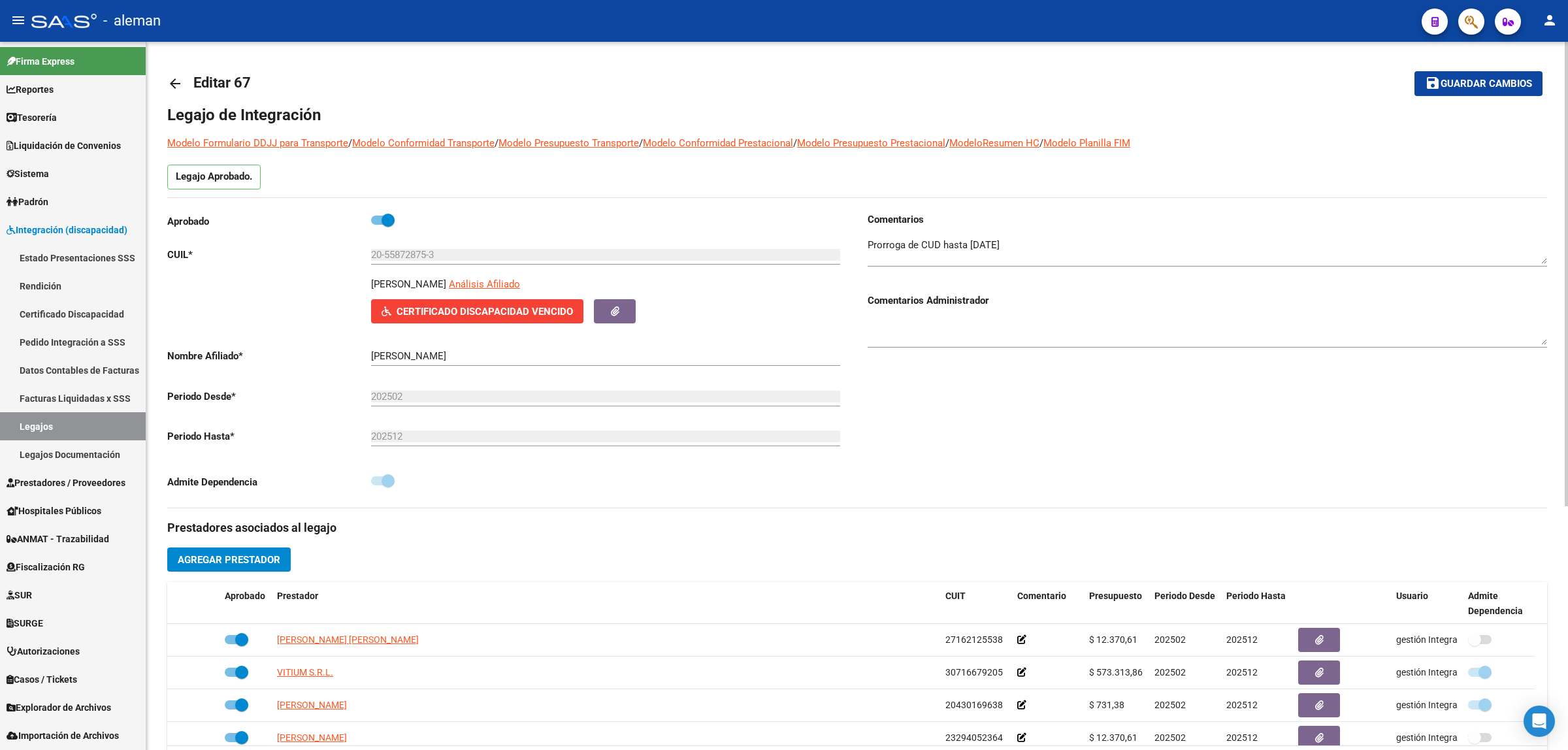
click at [171, 78] on mat-icon "arrow_back" at bounding box center [175, 83] width 15 height 15
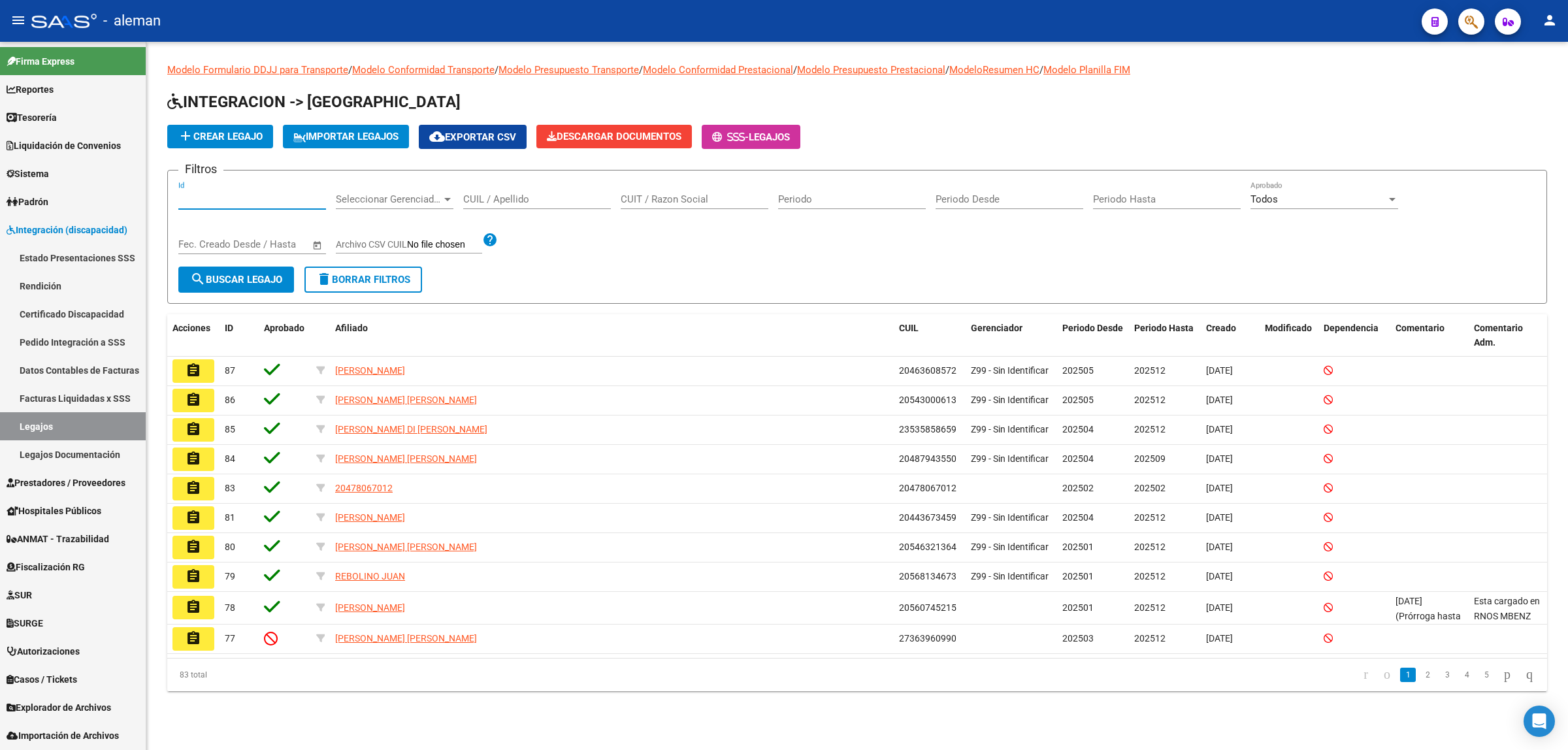
click at [273, 201] on input "Id" at bounding box center [252, 199] width 148 height 12
type input "5"
click at [232, 285] on button "search Buscar Legajo" at bounding box center [236, 279] width 115 height 26
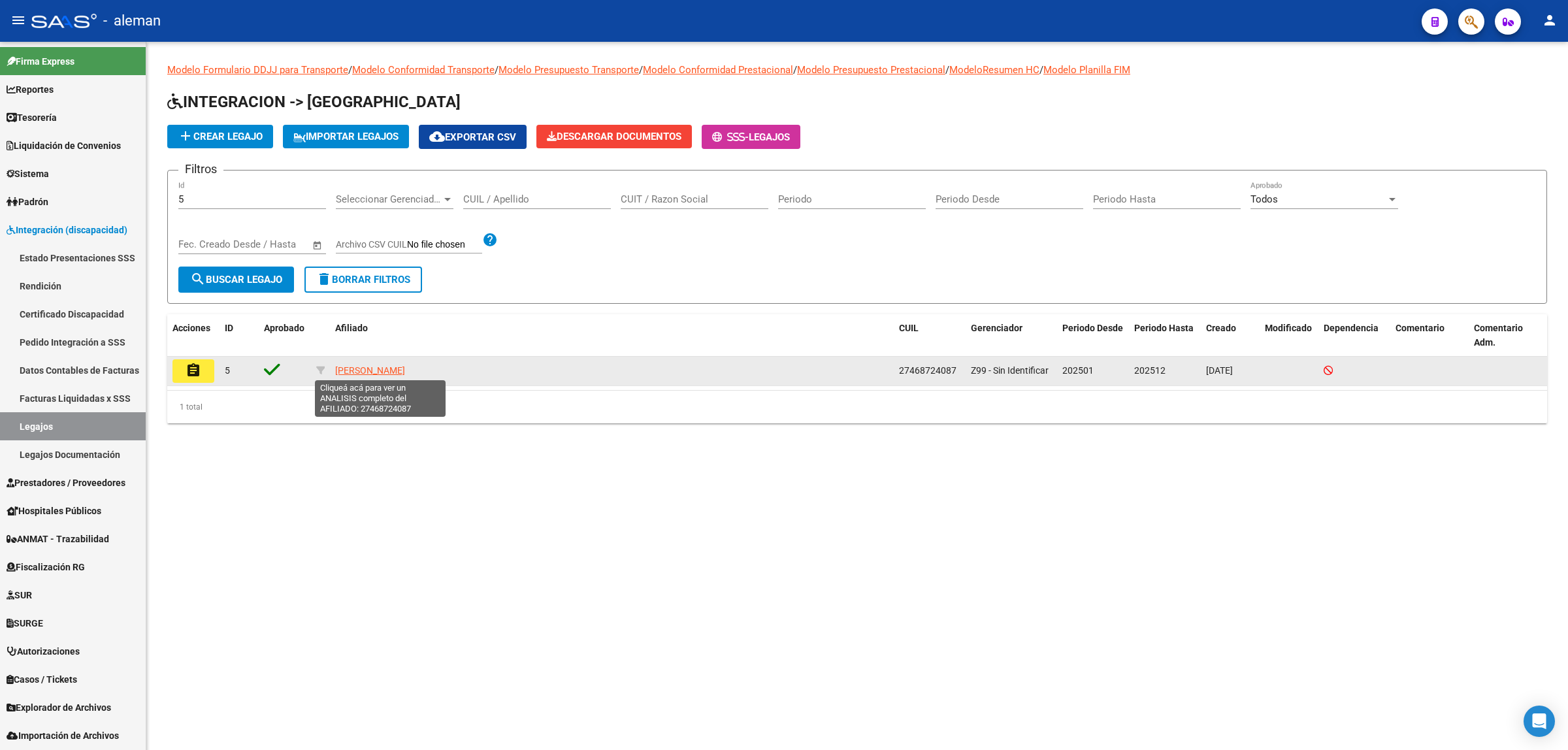
click at [405, 374] on span "[PERSON_NAME]" at bounding box center [370, 370] width 70 height 10
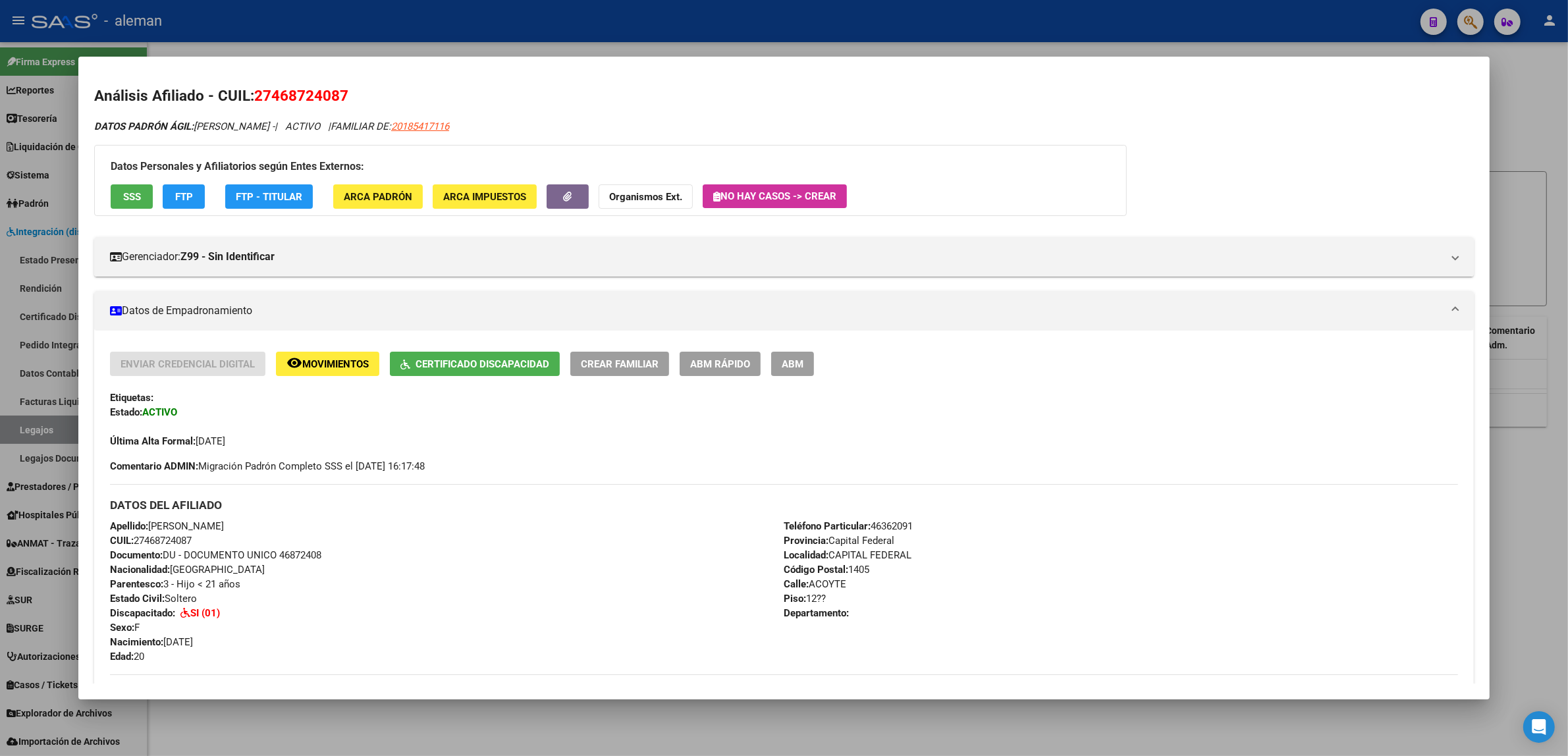
click at [1529, 482] on div at bounding box center [784, 378] width 1568 height 756
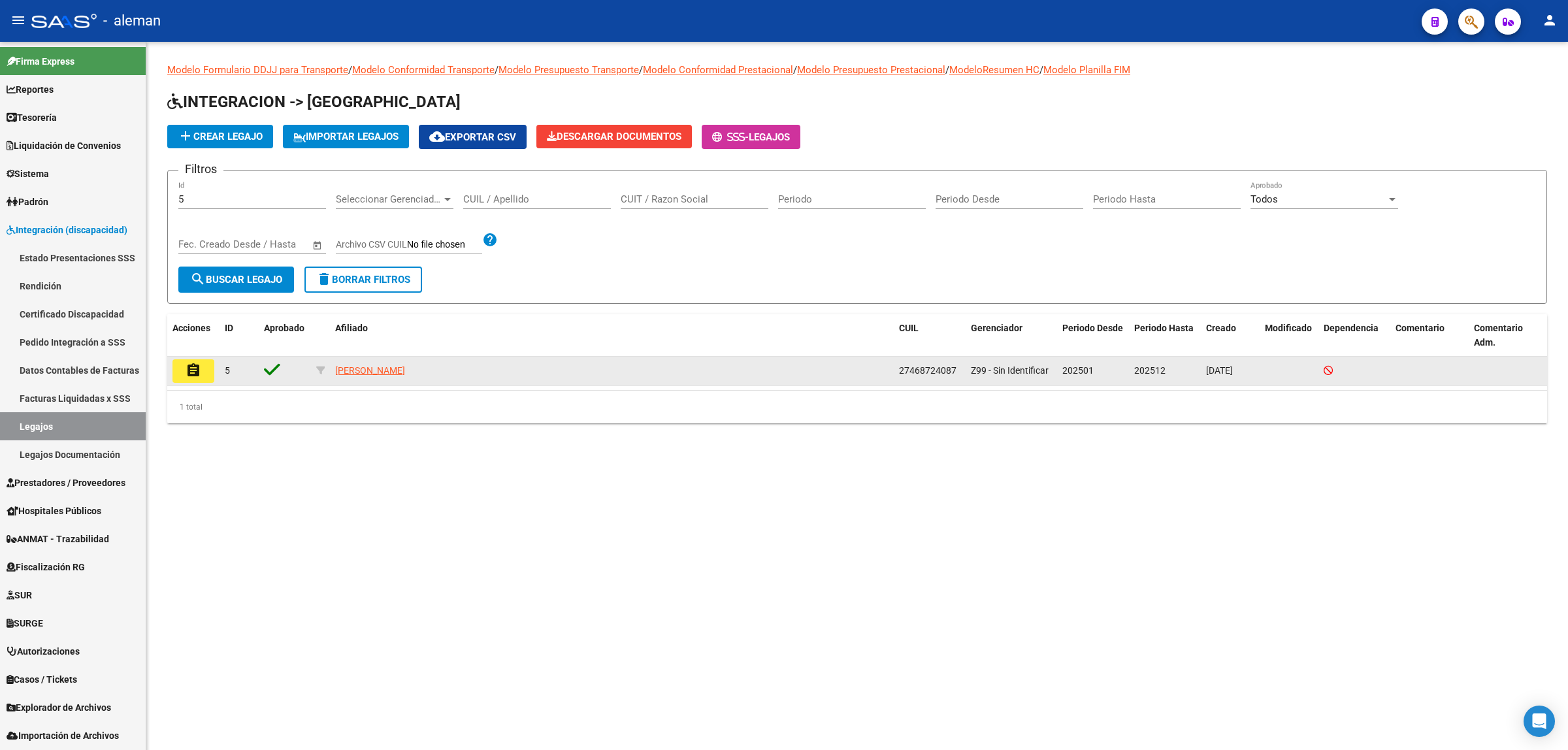
click at [191, 370] on mat-icon "assignment" at bounding box center [193, 370] width 15 height 15
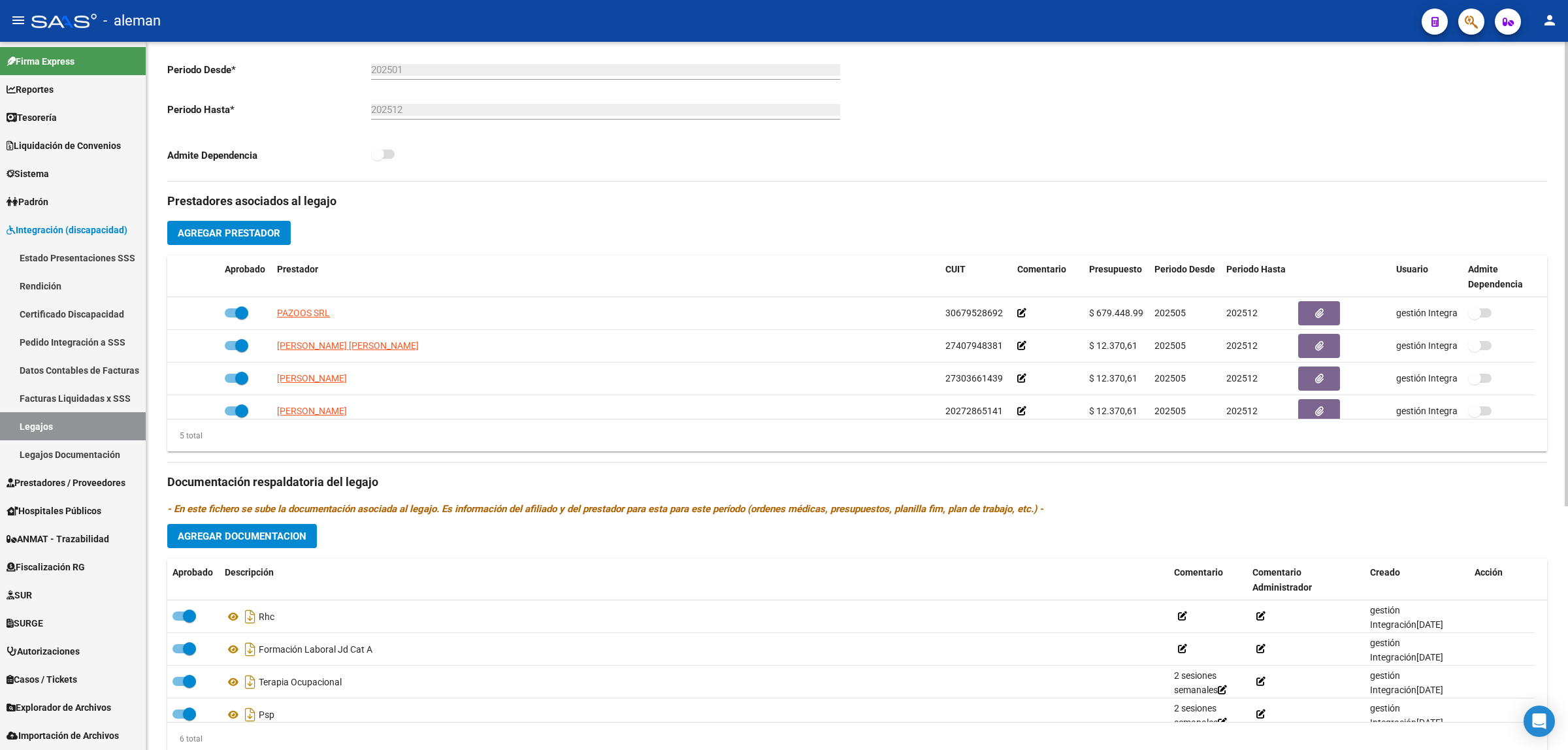
scroll to position [372, 0]
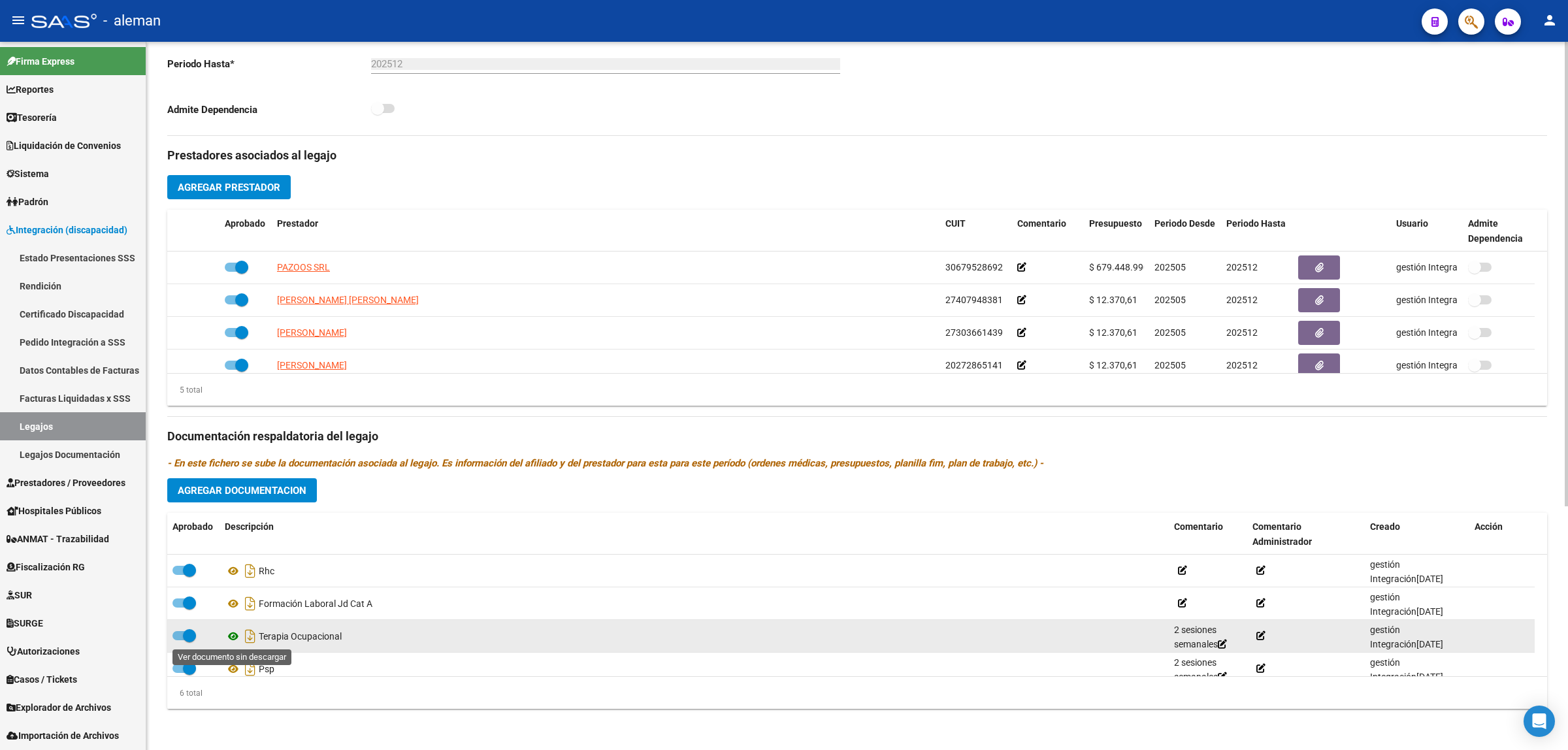
click at [235, 637] on icon at bounding box center [233, 636] width 17 height 15
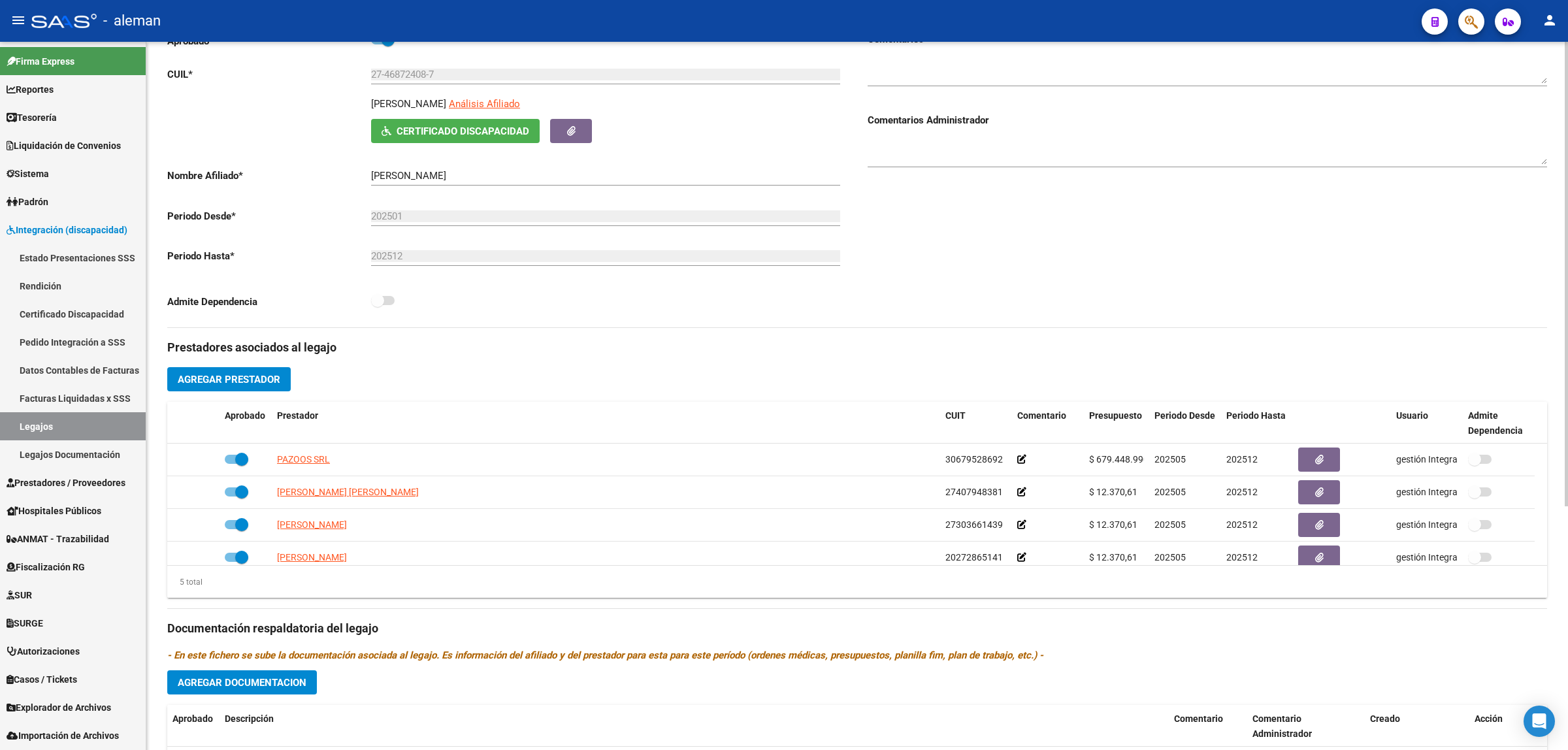
scroll to position [0, 0]
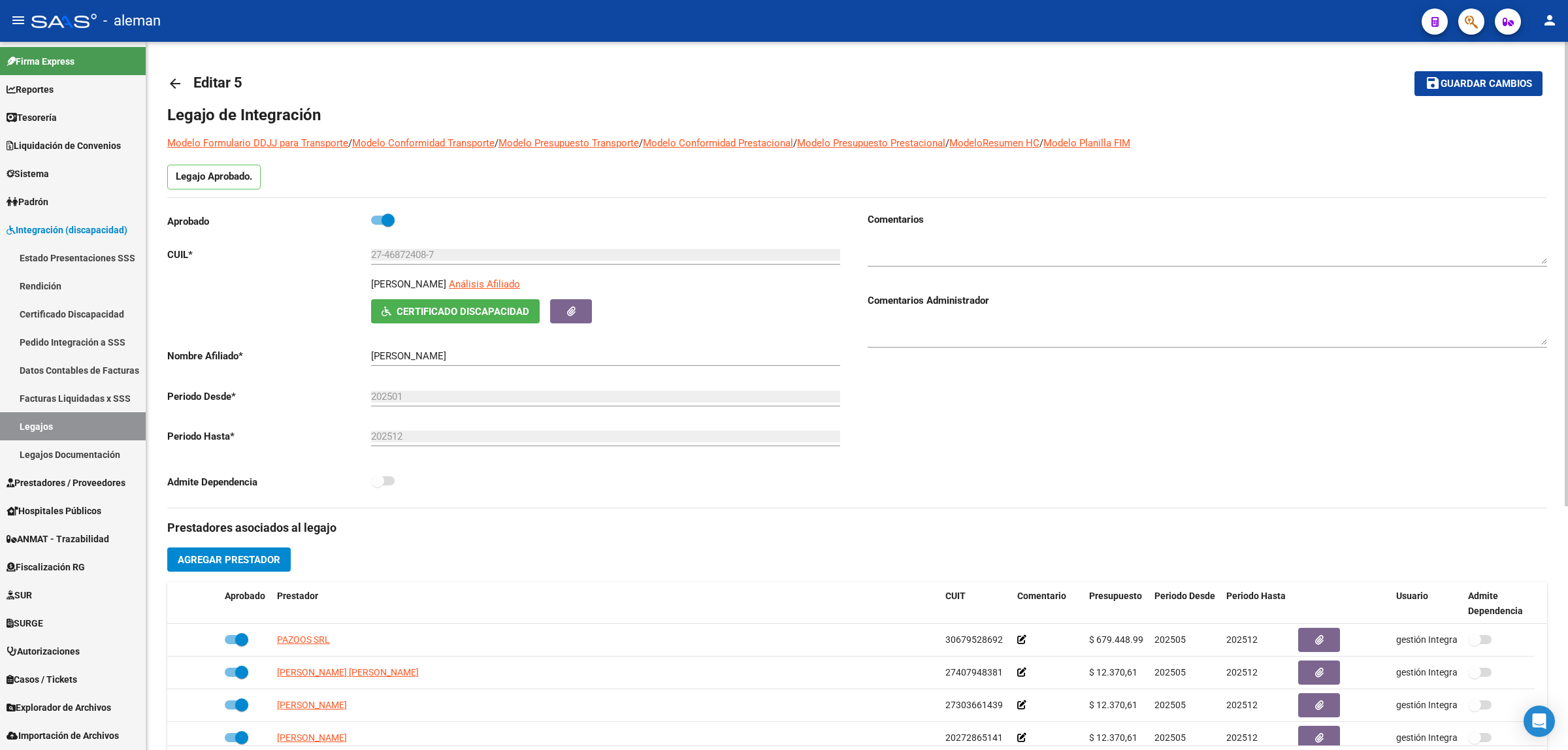
click at [174, 90] on mat-icon "arrow_back" at bounding box center [175, 83] width 15 height 15
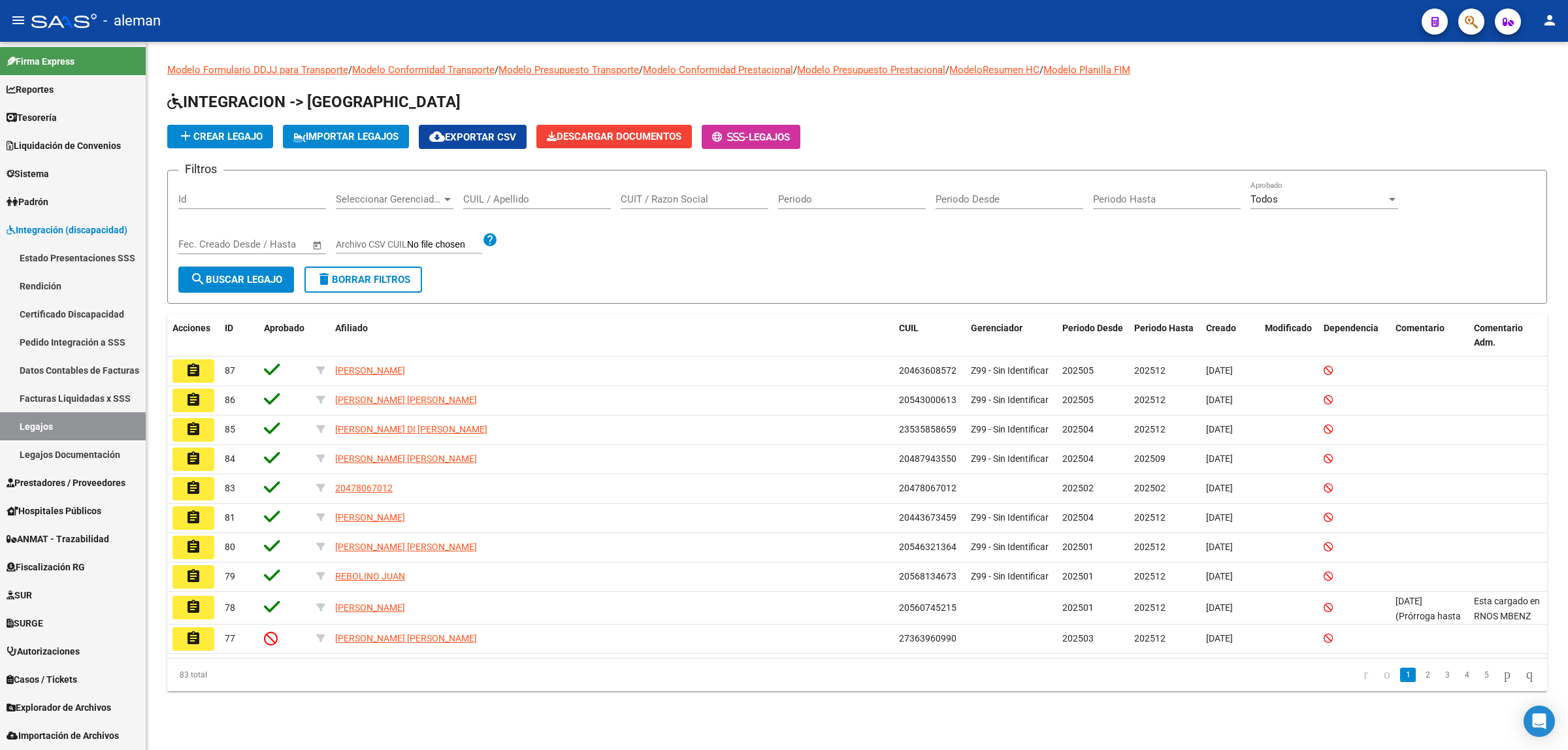
click at [204, 194] on input "Id" at bounding box center [252, 199] width 148 height 12
type input "3"
click at [229, 283] on button "search Buscar Legajo" at bounding box center [236, 279] width 115 height 26
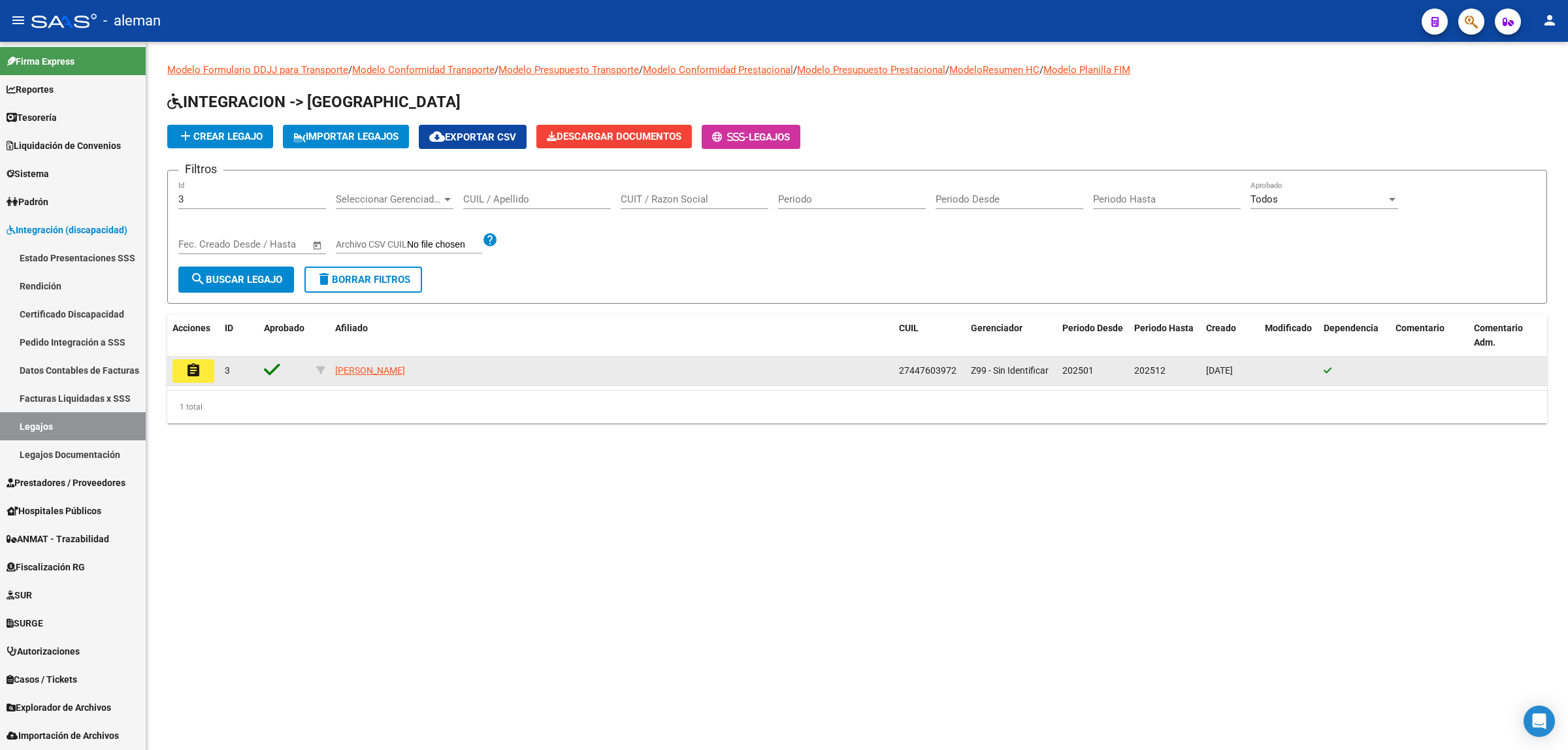
click at [197, 370] on mat-icon "assignment" at bounding box center [193, 370] width 15 height 15
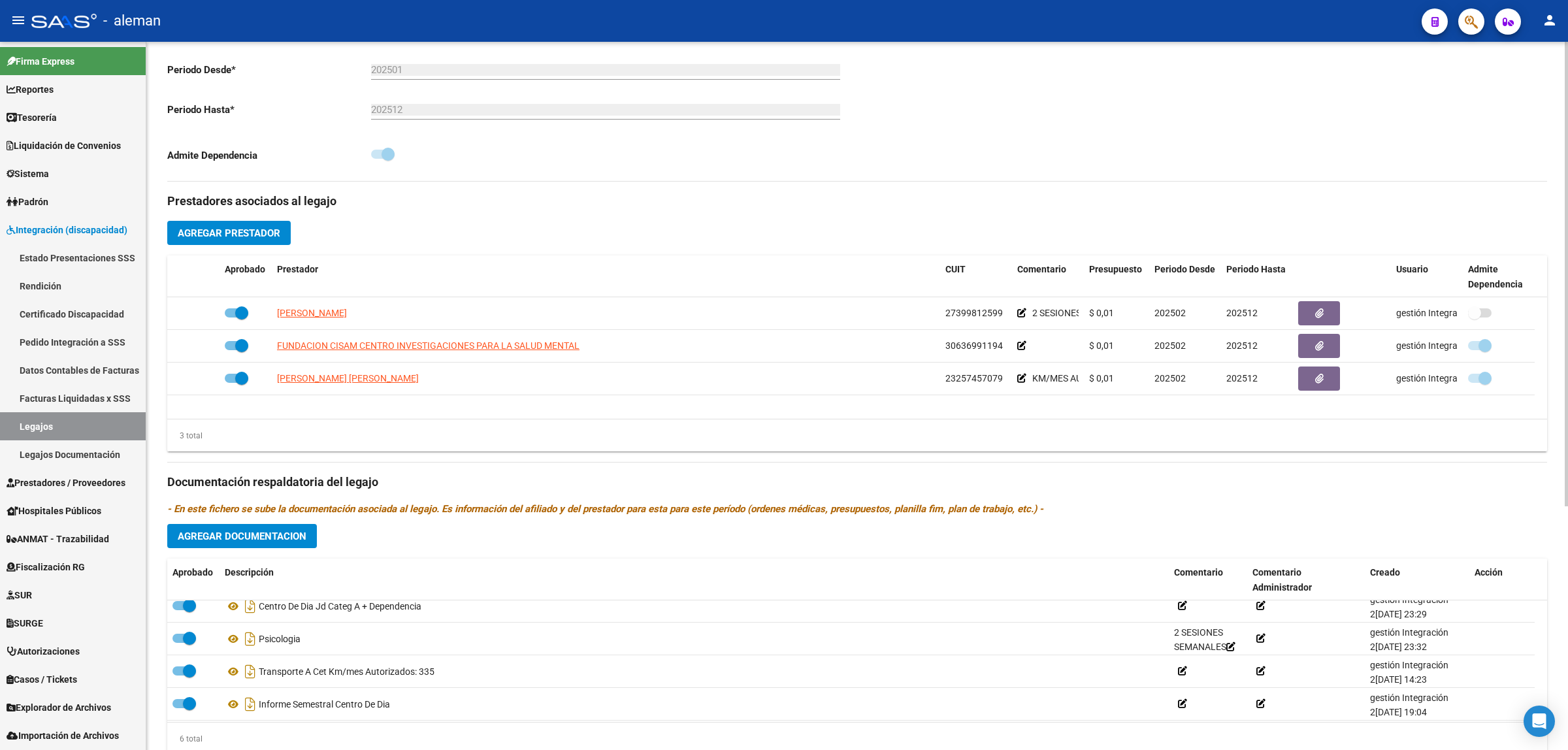
scroll to position [79, 0]
